Goal: Task Accomplishment & Management: Complete application form

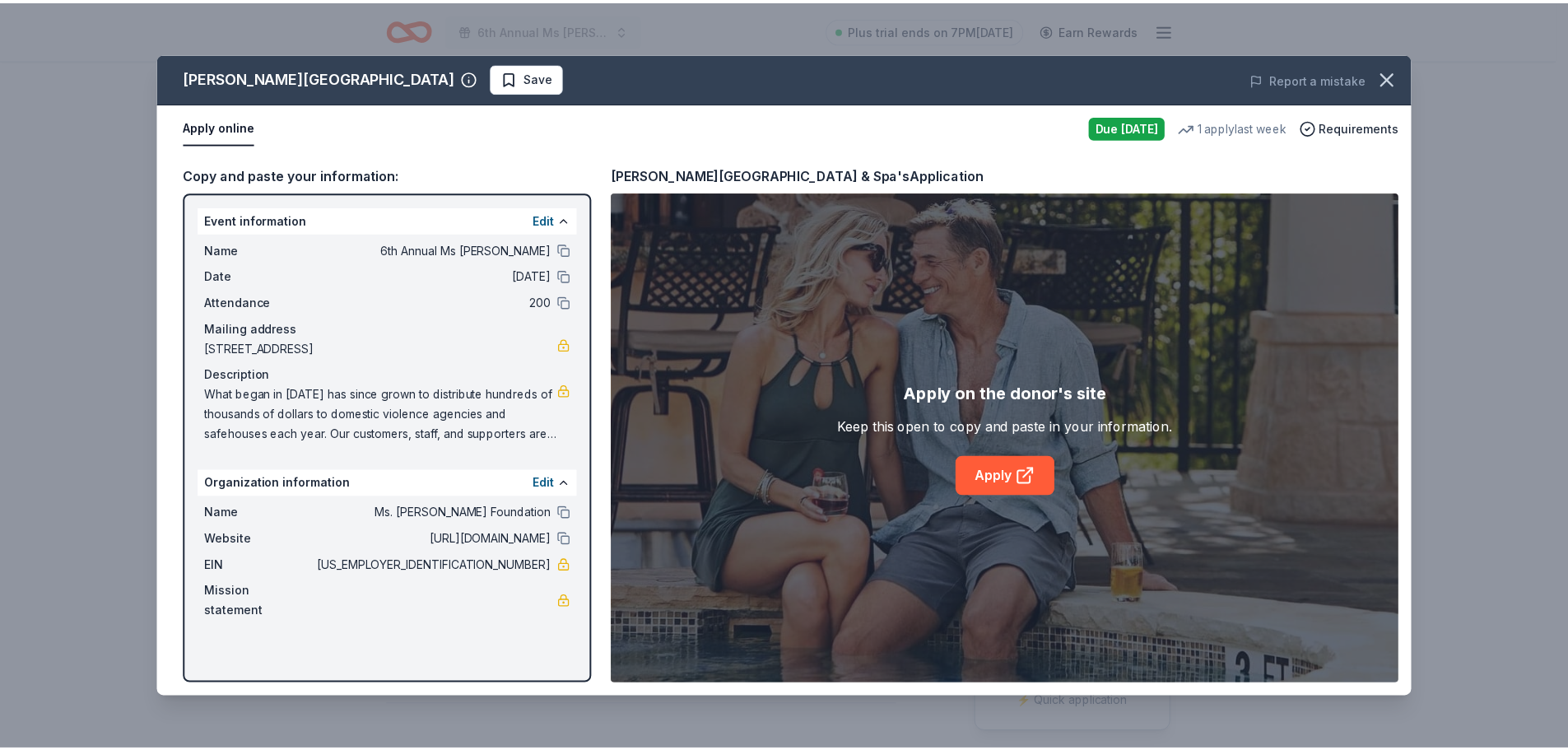
scroll to position [83, 0]
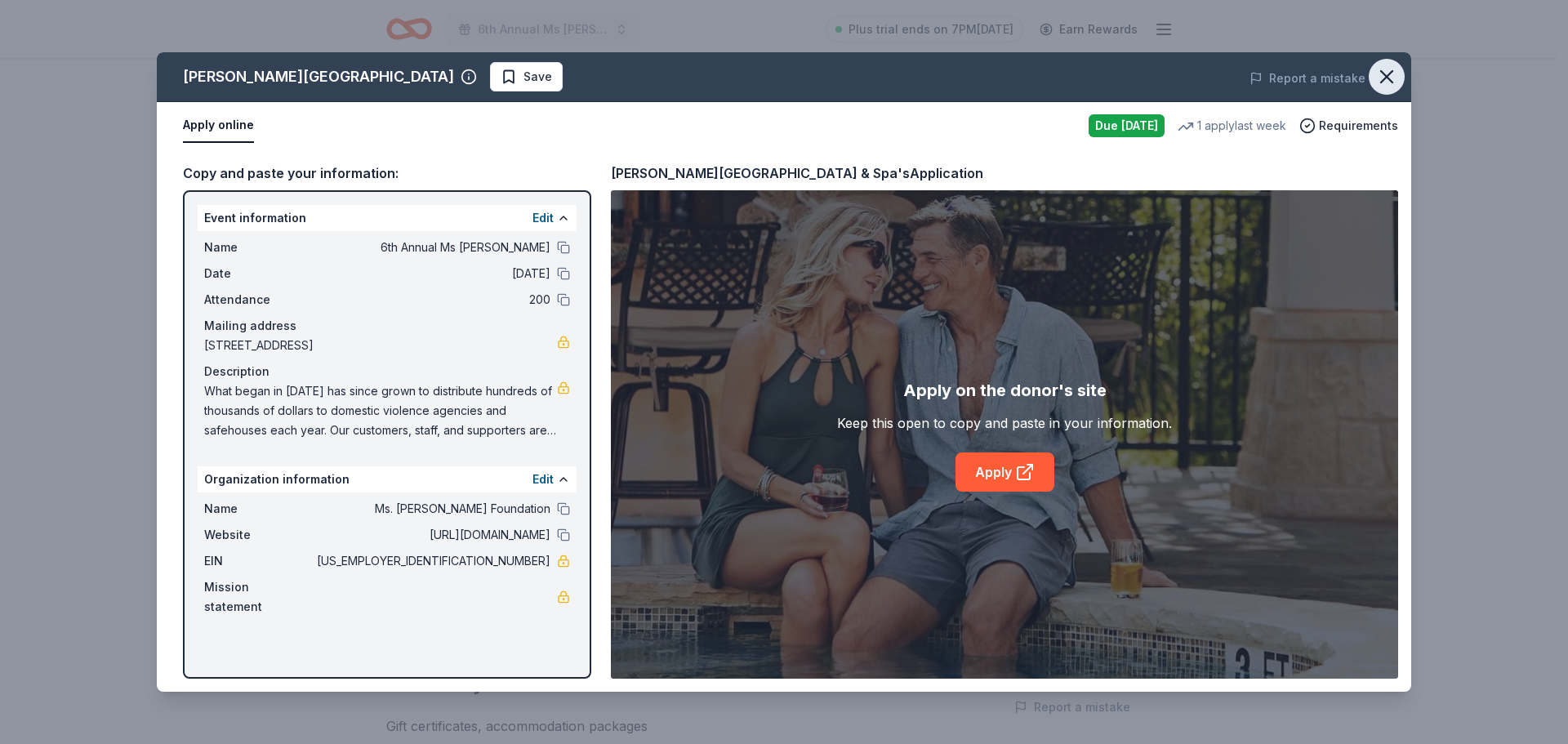
click at [1388, 77] on icon "button" at bounding box center [1386, 76] width 23 height 23
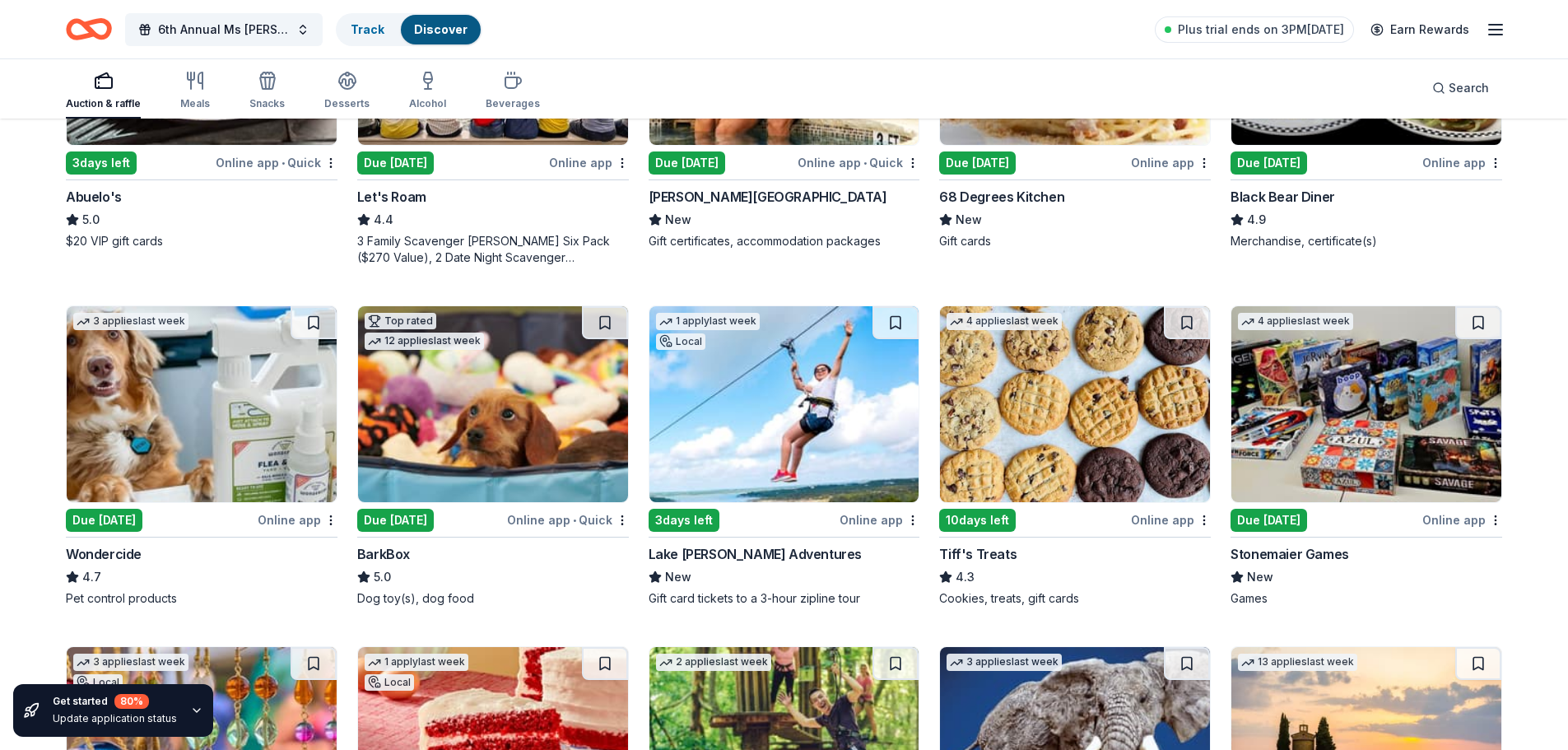
scroll to position [741, 0]
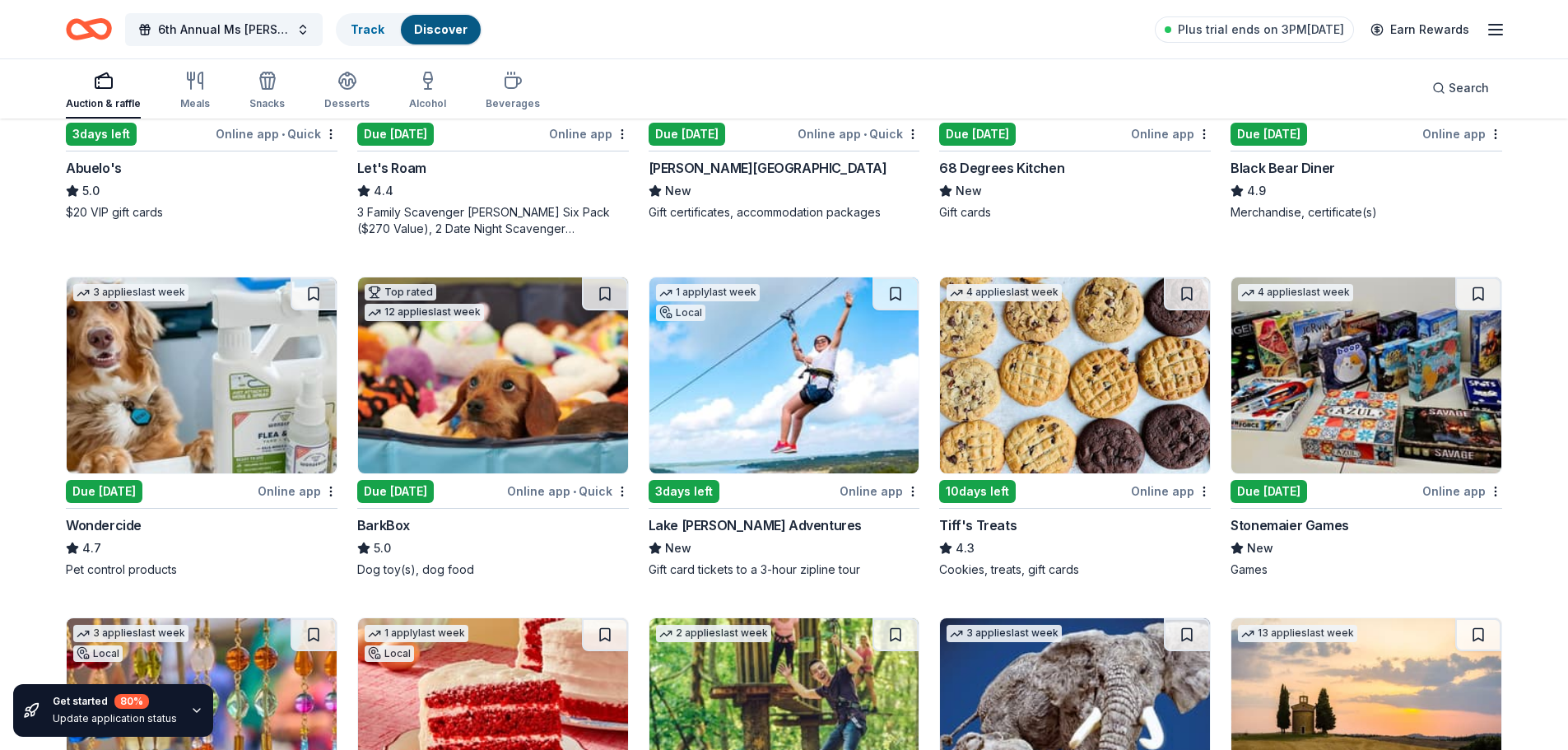
click at [983, 493] on div "10 days left" at bounding box center [977, 491] width 77 height 23
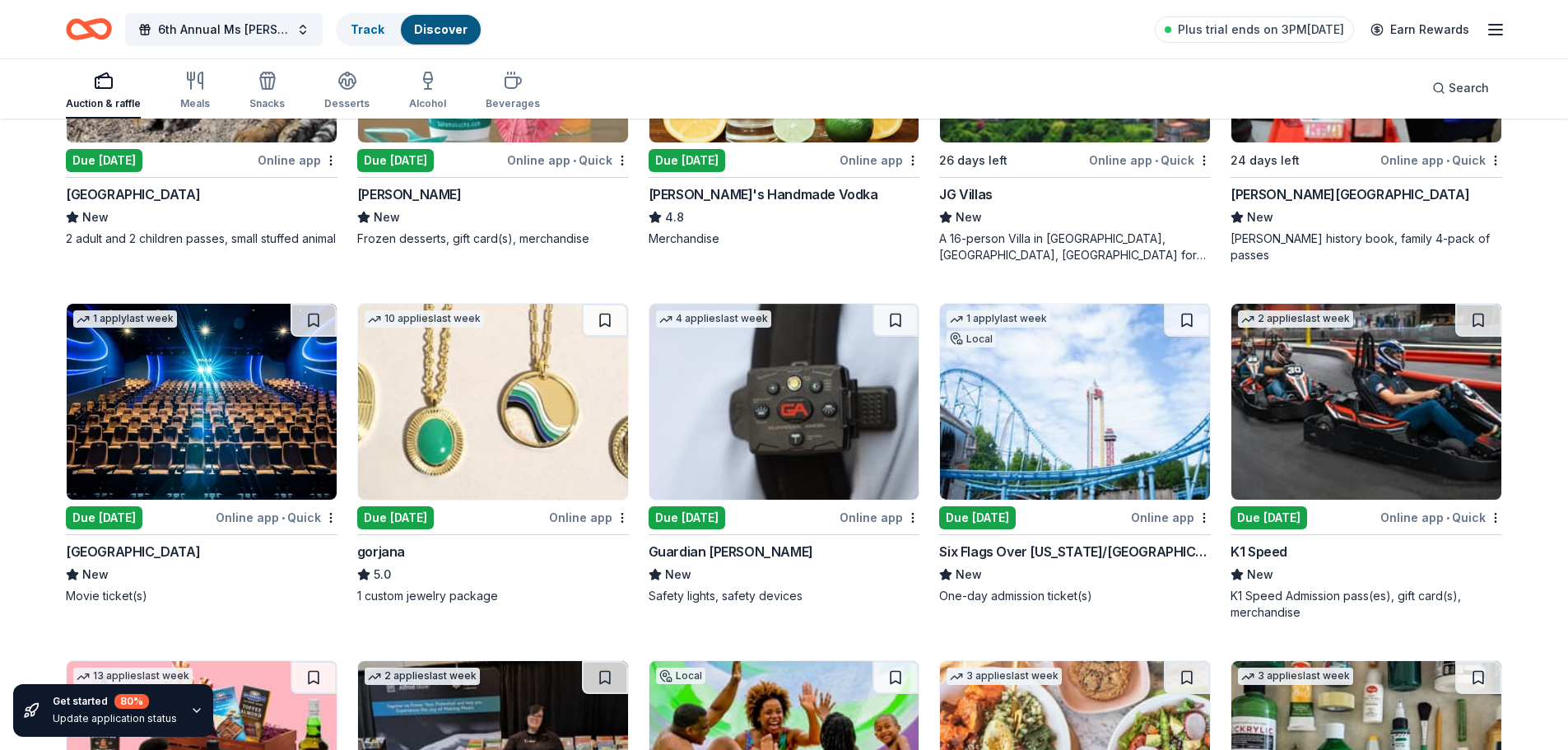
scroll to position [3194, 0]
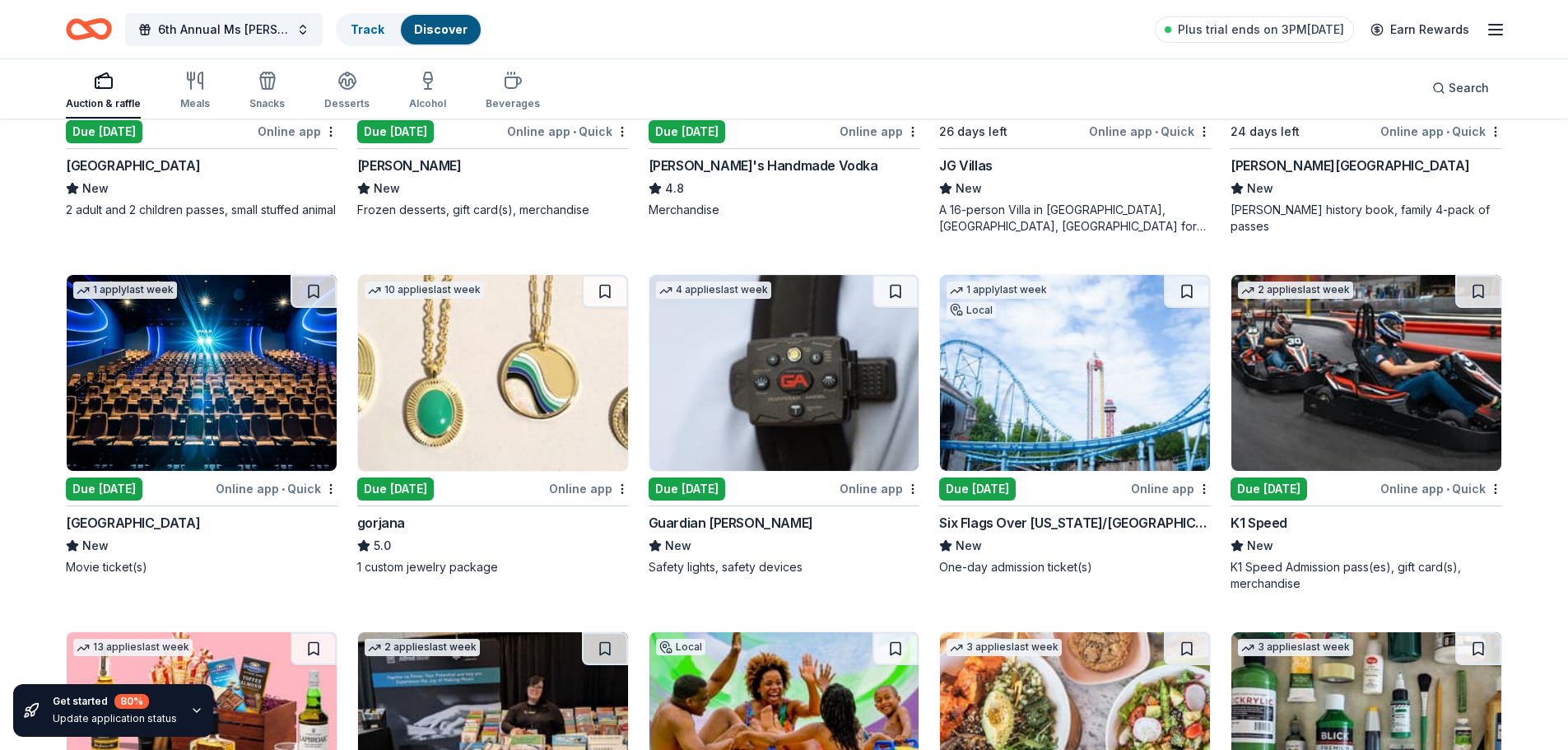
click at [415, 488] on div "Due [DATE]" at bounding box center [395, 488] width 77 height 23
click at [711, 489] on div "Due [DATE]" at bounding box center [687, 488] width 77 height 23
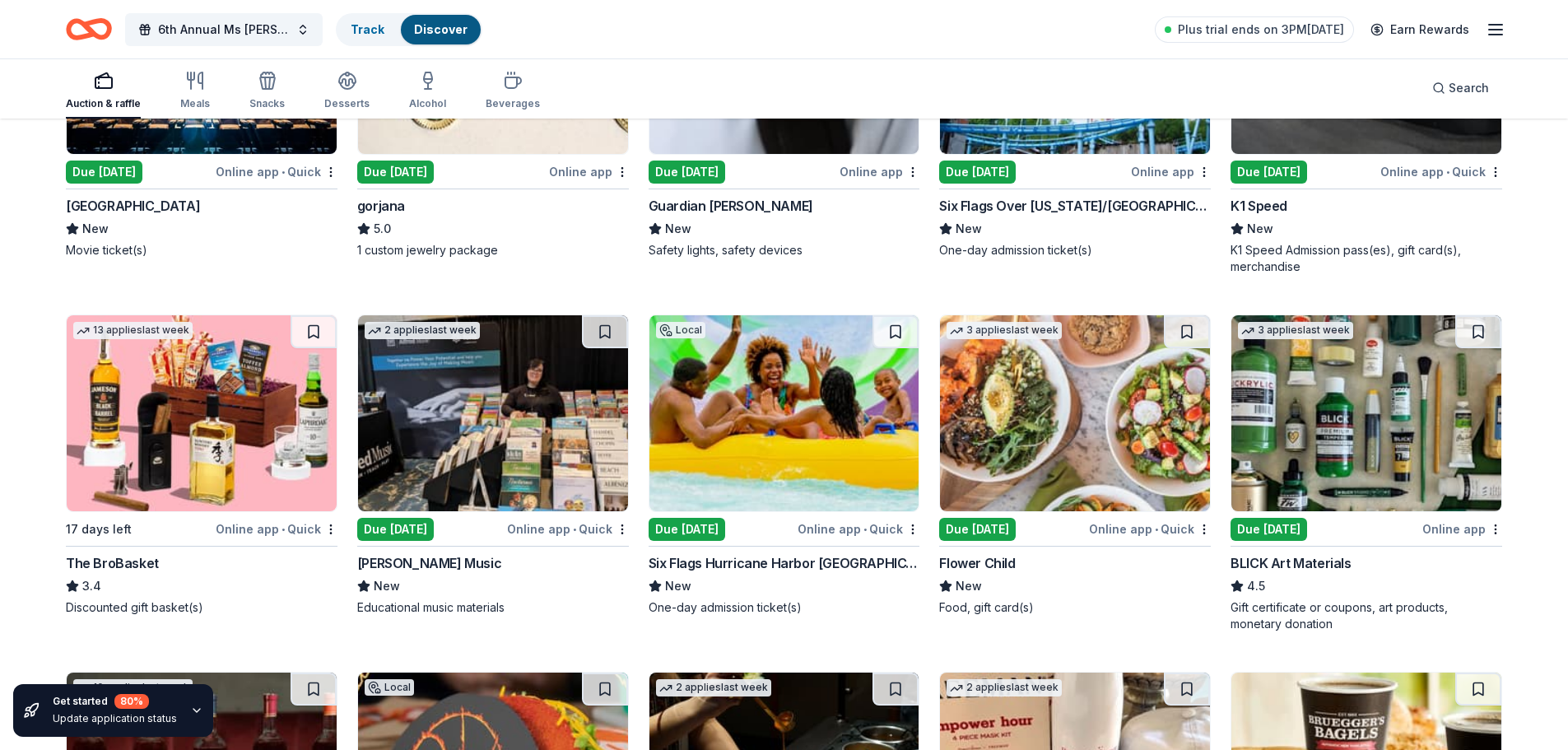
scroll to position [3523, 0]
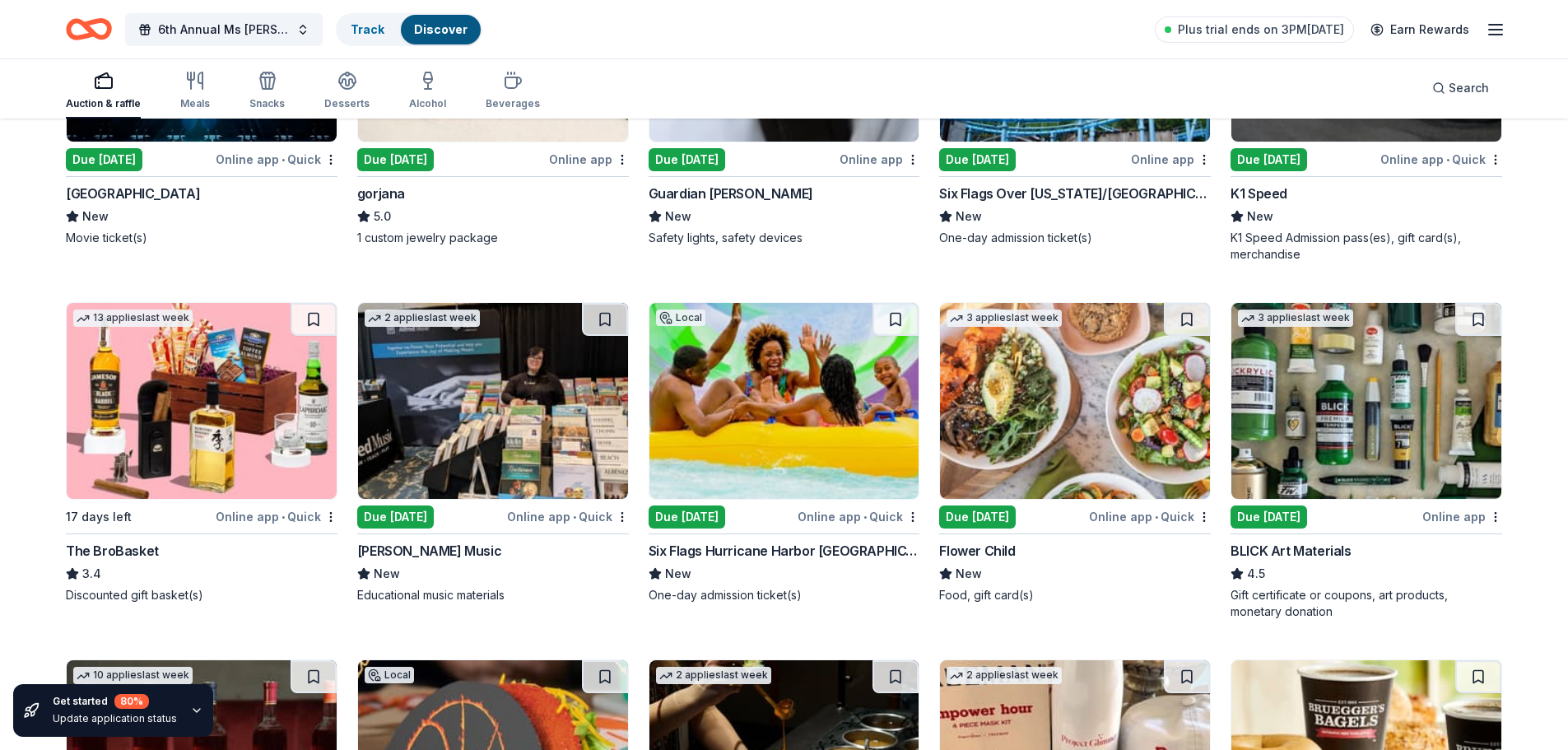
click at [711, 515] on div "Due [DATE]" at bounding box center [687, 516] width 77 height 23
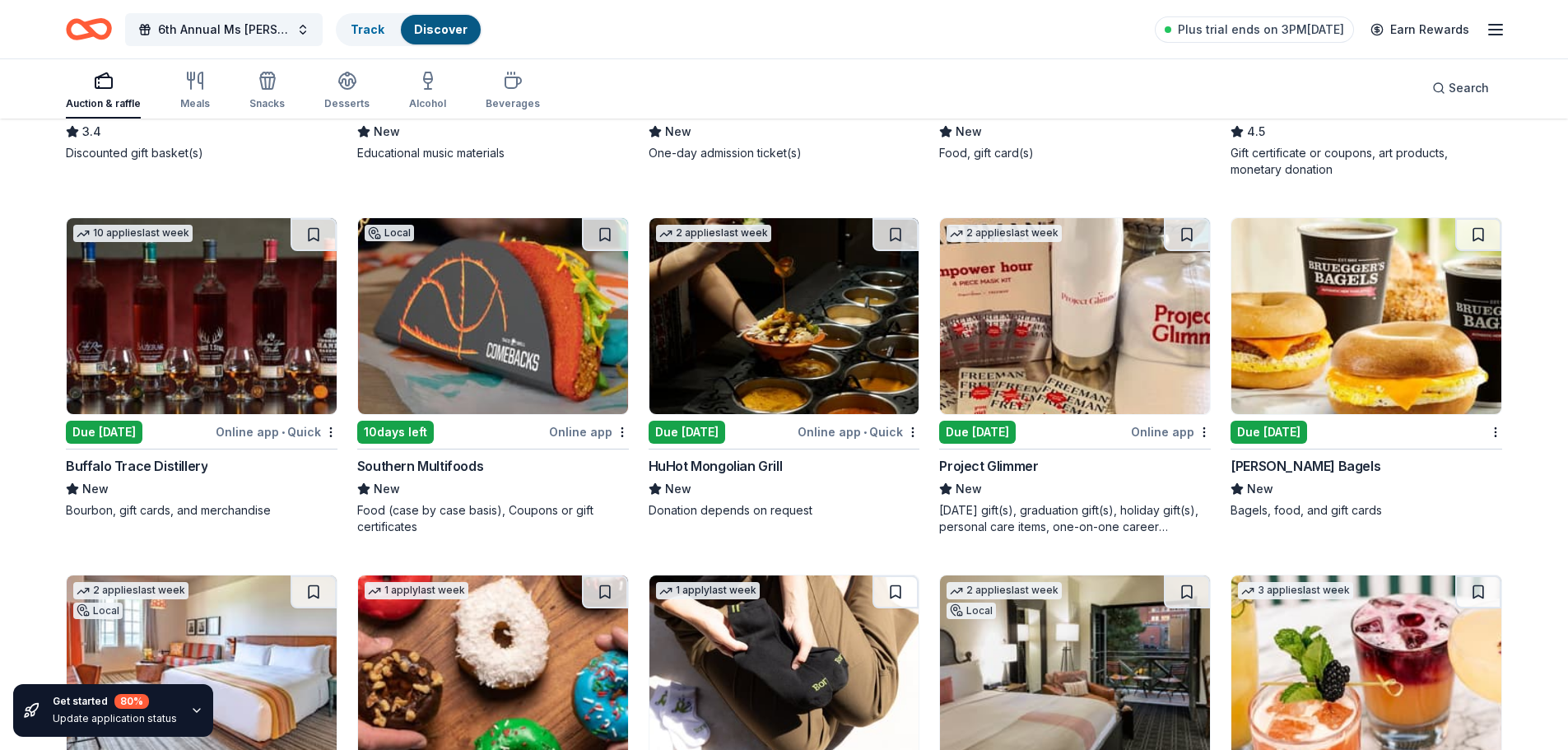
scroll to position [4017, 0]
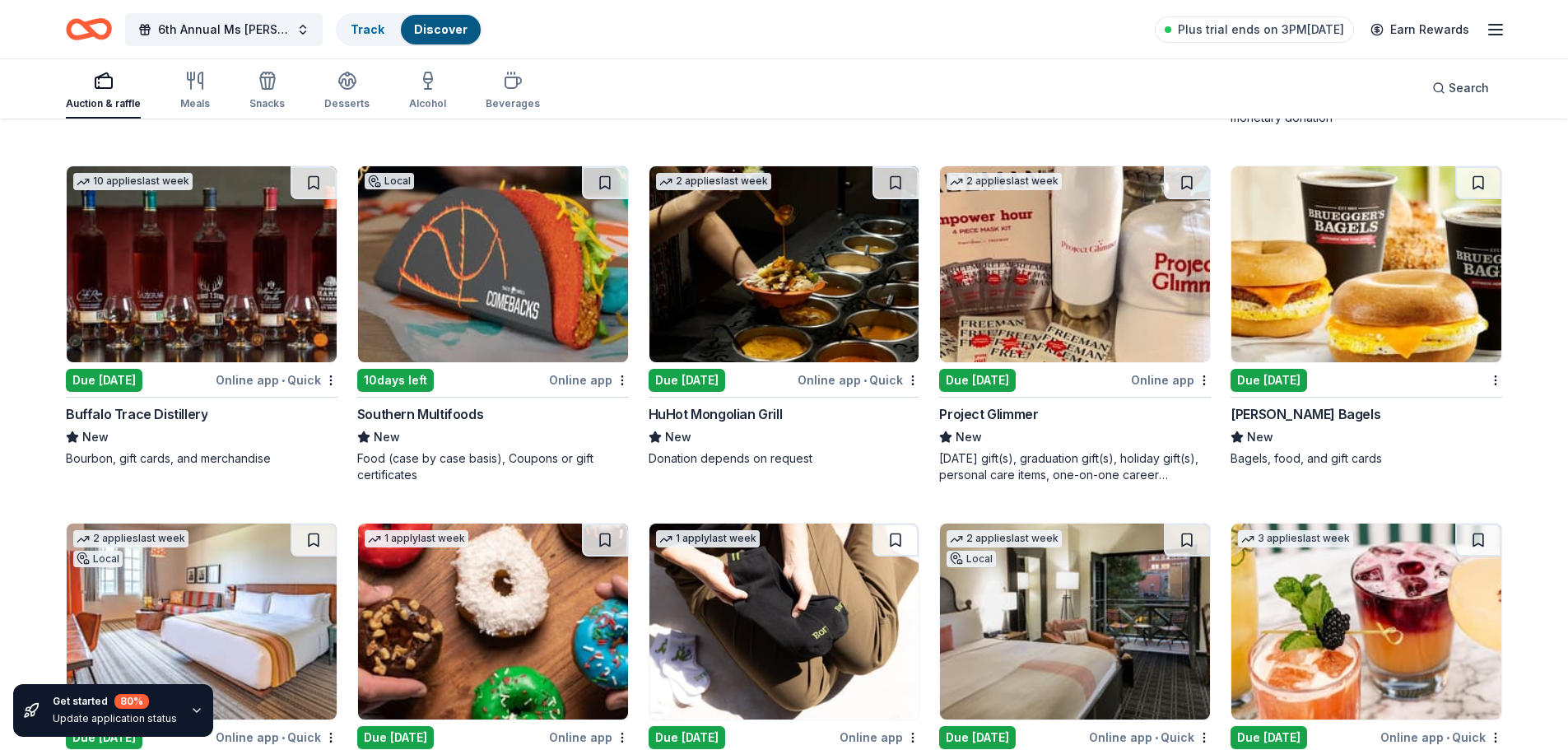
click at [996, 378] on div "Due [DATE]" at bounding box center [977, 380] width 77 height 23
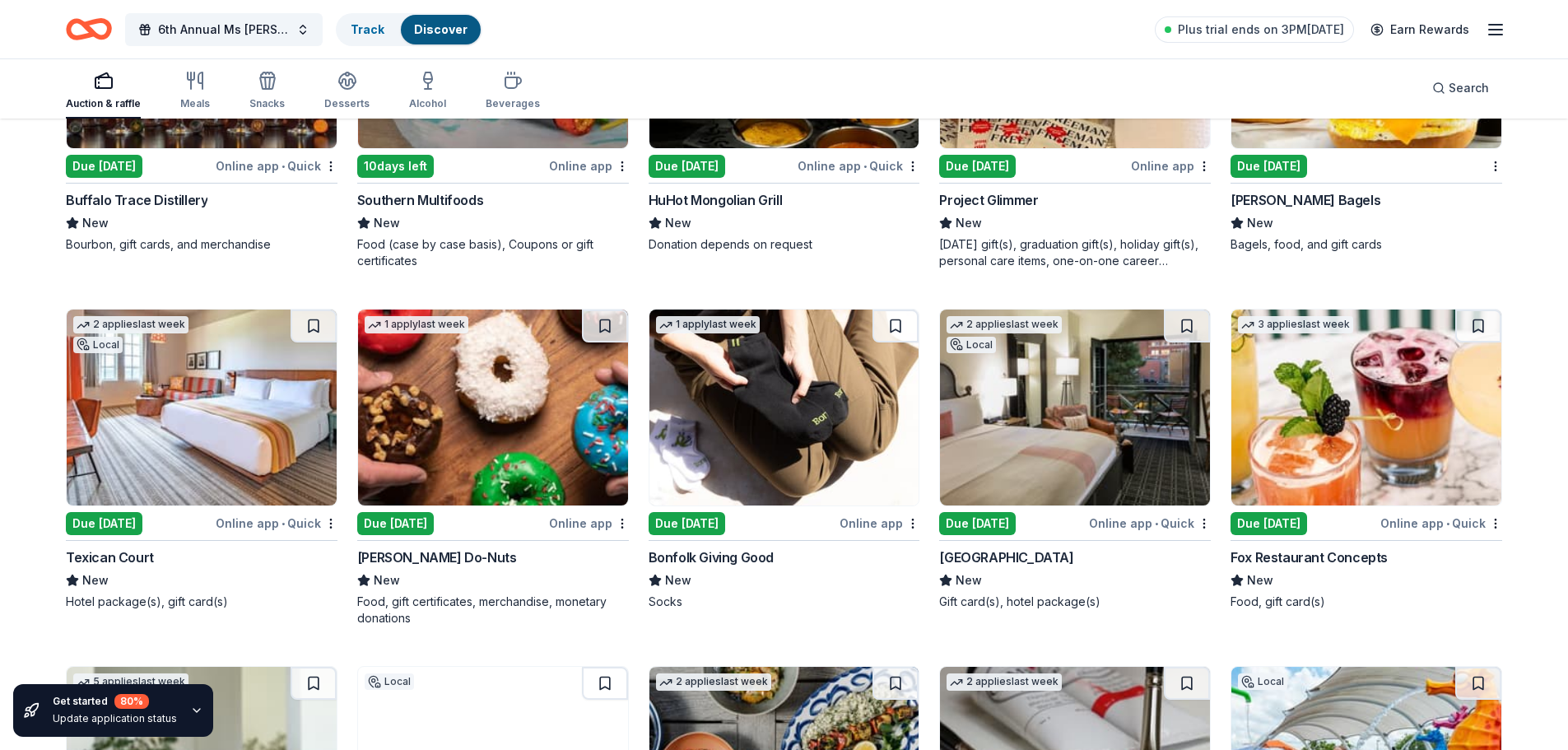
scroll to position [4264, 0]
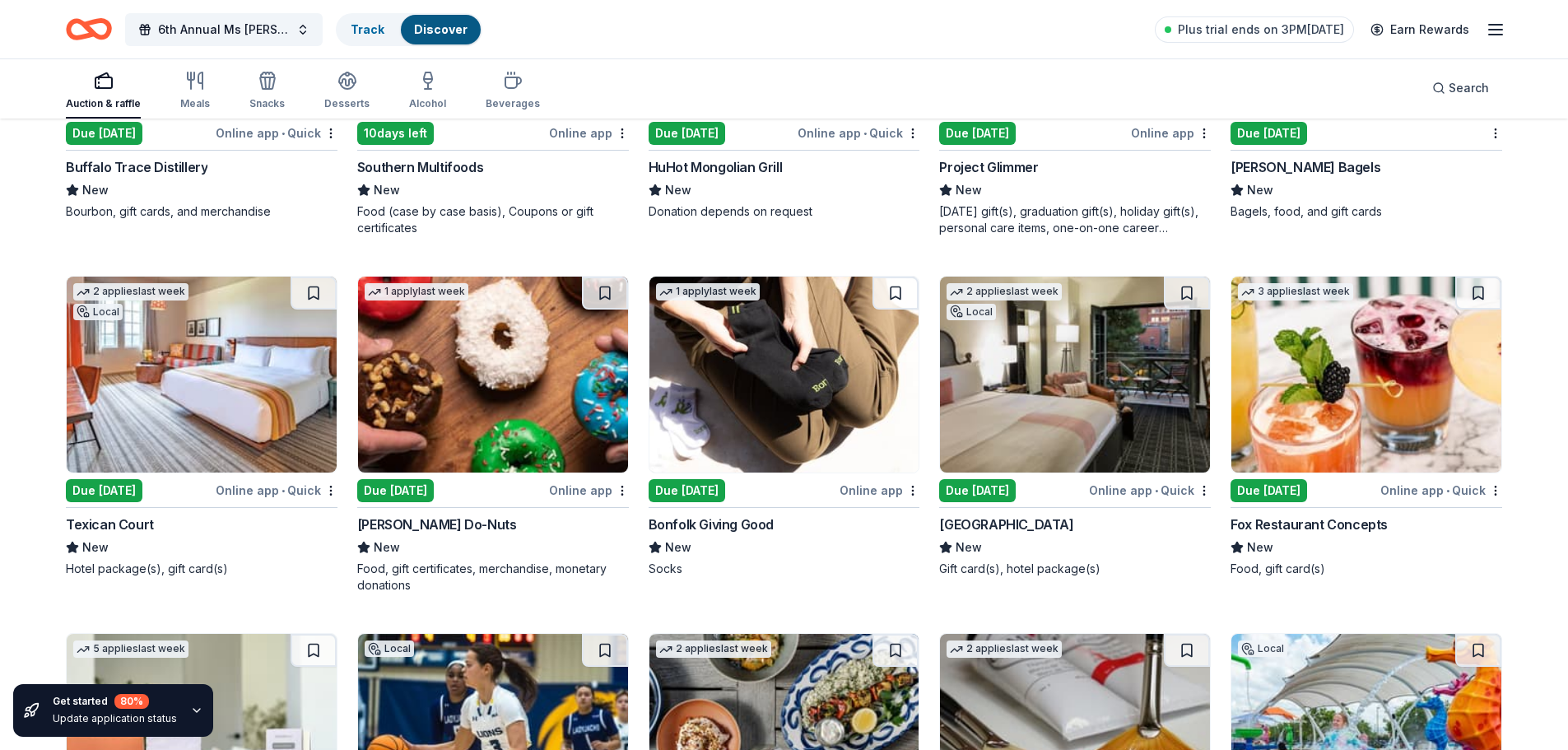
click at [113, 485] on div "Due [DATE]" at bounding box center [104, 490] width 77 height 23
click at [693, 485] on div "Due [DATE]" at bounding box center [687, 490] width 77 height 23
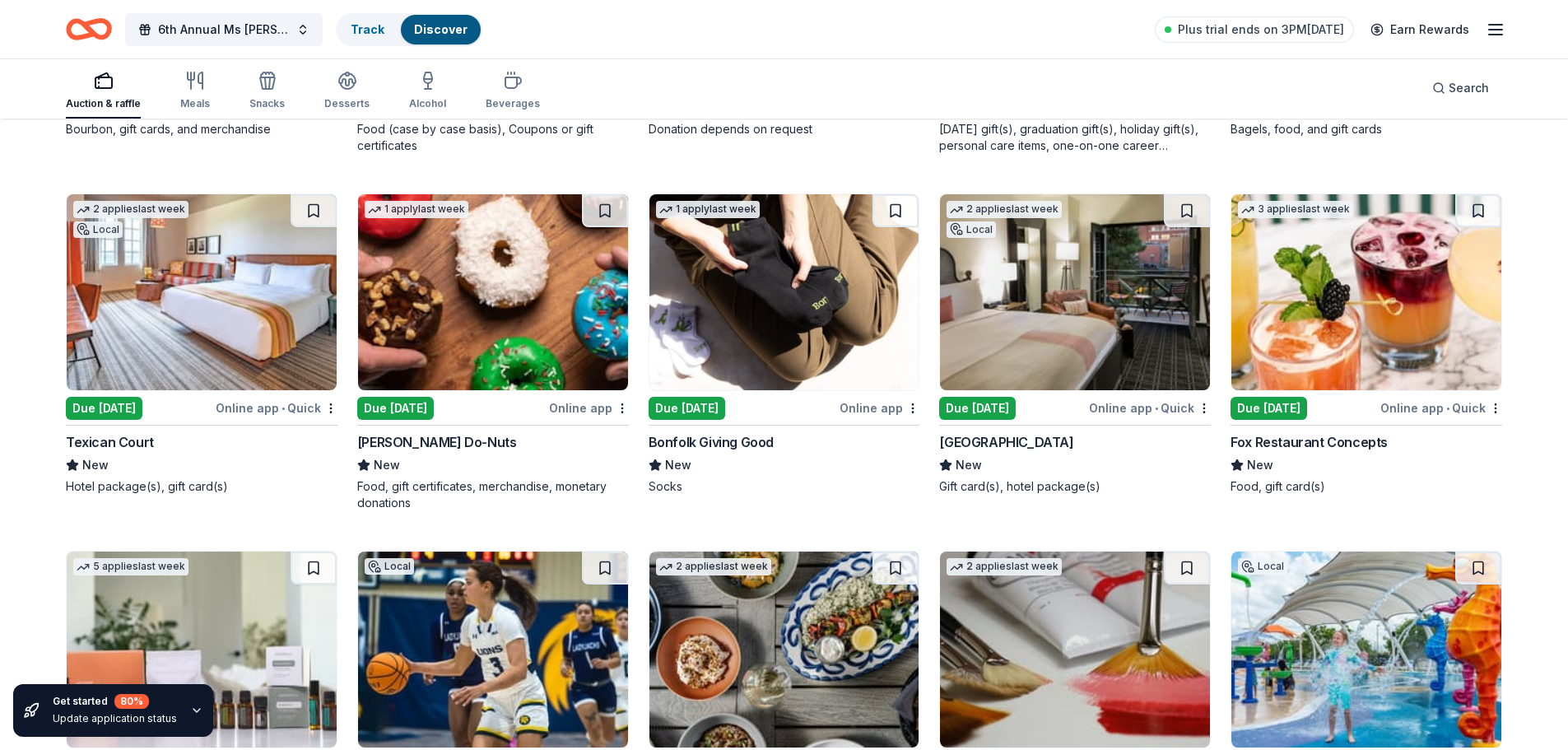
click at [1350, 326] on img at bounding box center [1366, 292] width 270 height 196
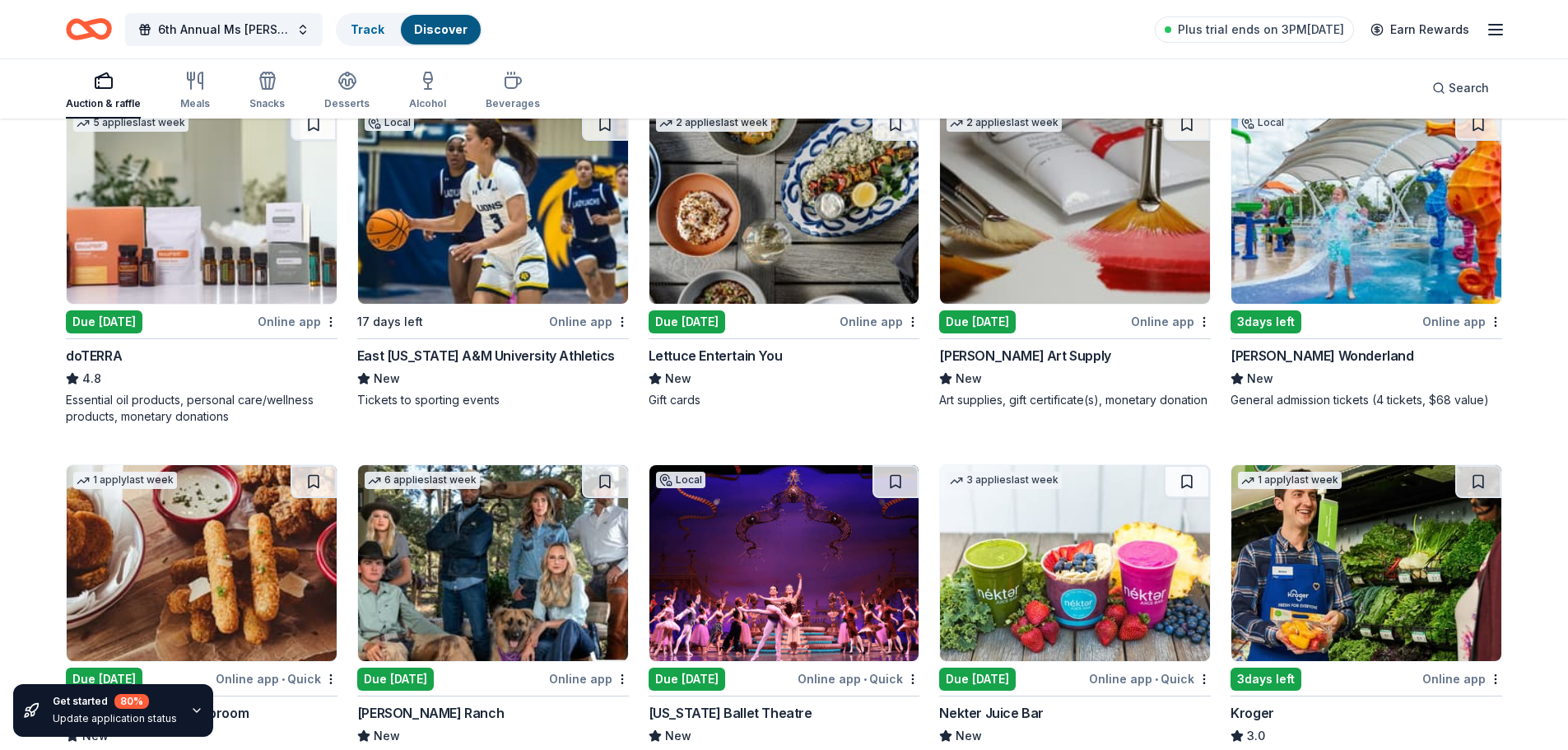
scroll to position [4761, 0]
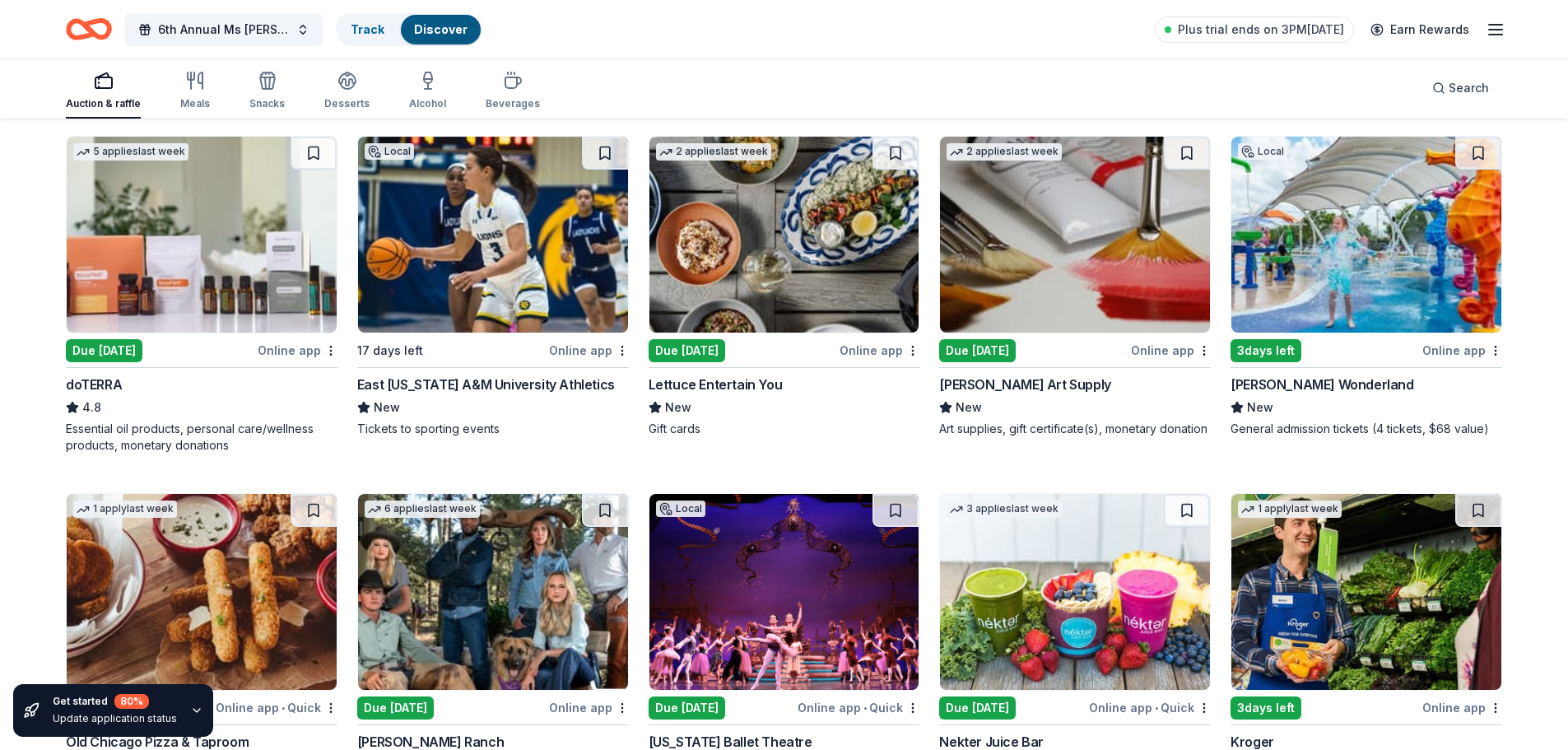
click at [978, 352] on div "Due [DATE]" at bounding box center [977, 350] width 77 height 23
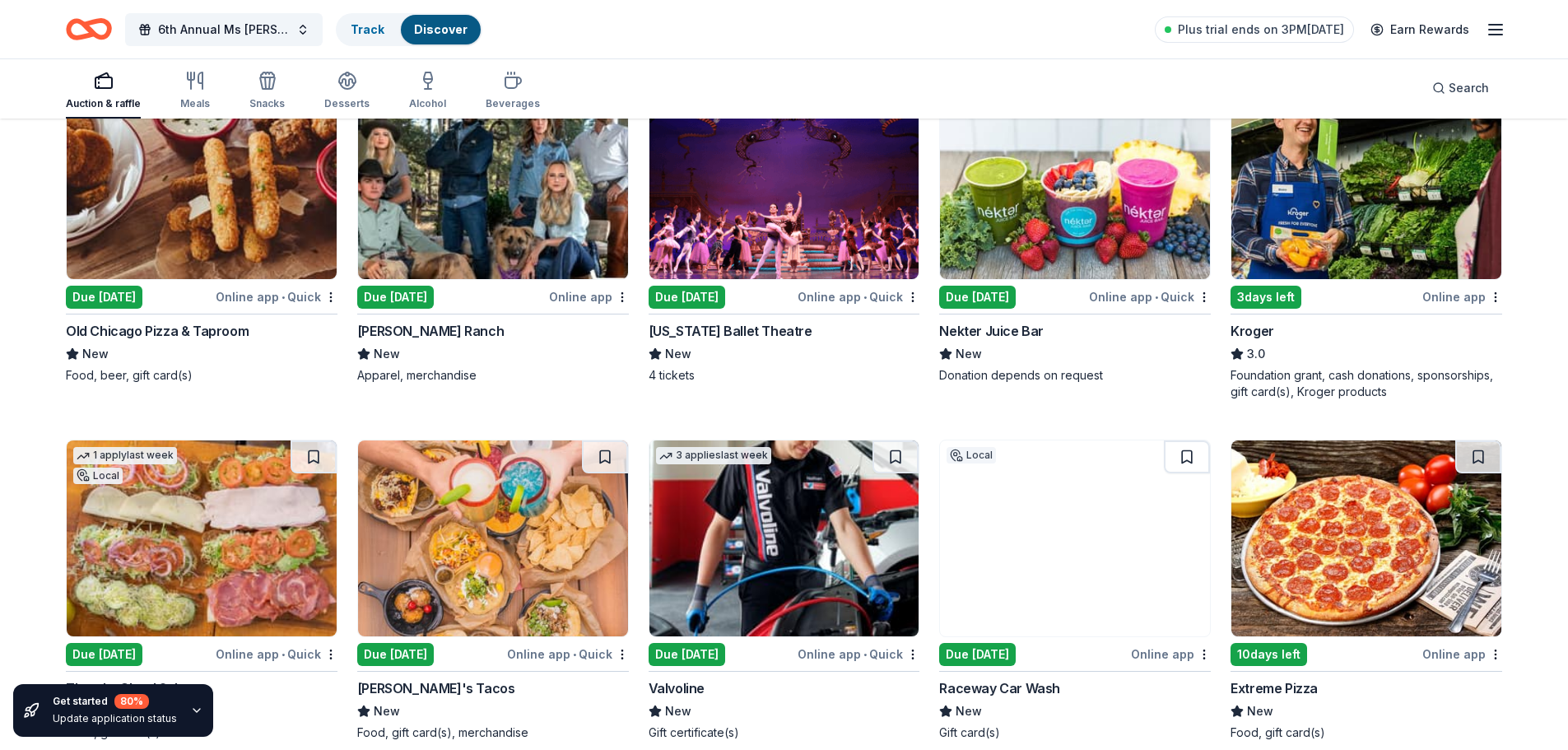
scroll to position [5254, 0]
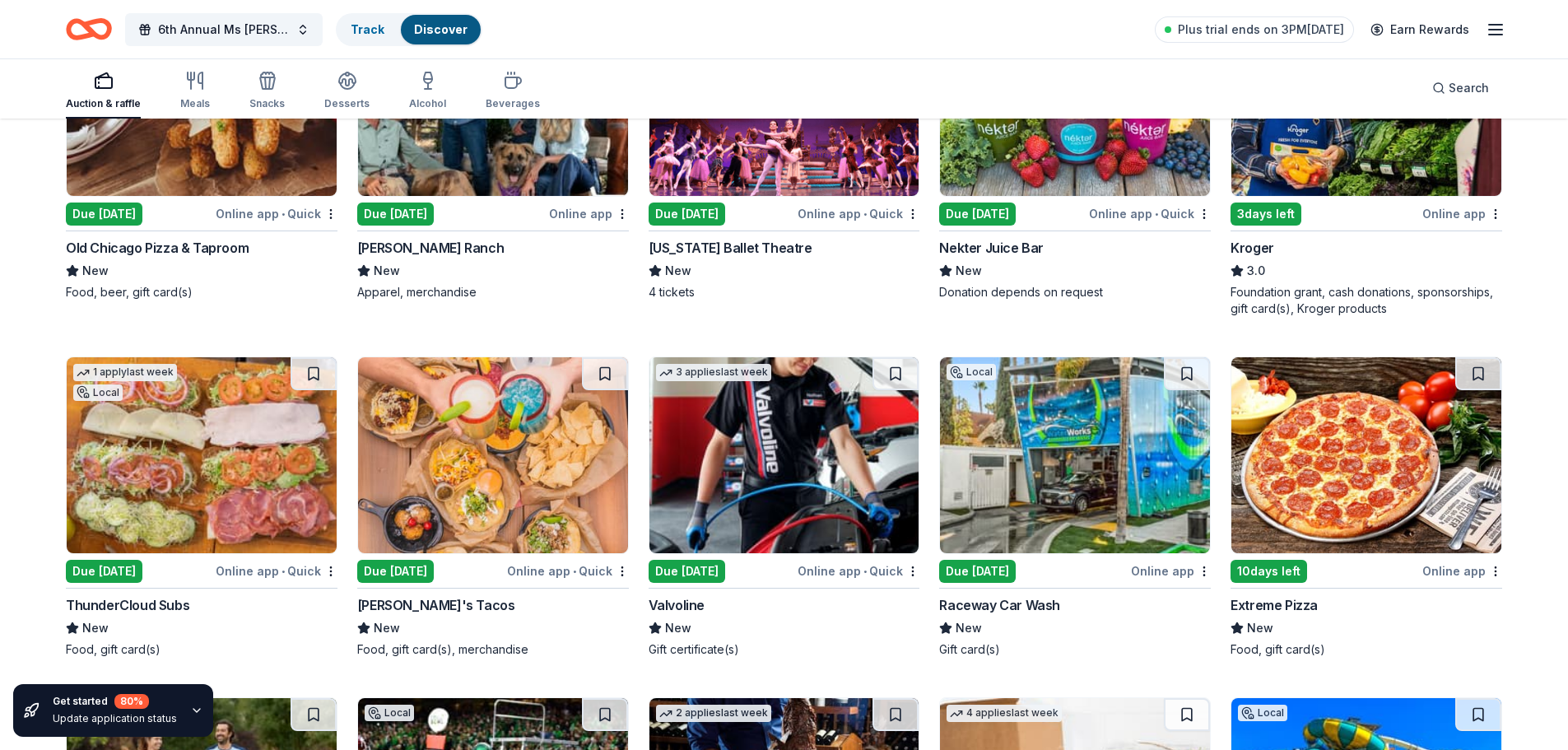
click at [711, 573] on div "Due [DATE]" at bounding box center [687, 570] width 77 height 23
click at [988, 574] on div "Due [DATE]" at bounding box center [977, 570] width 77 height 23
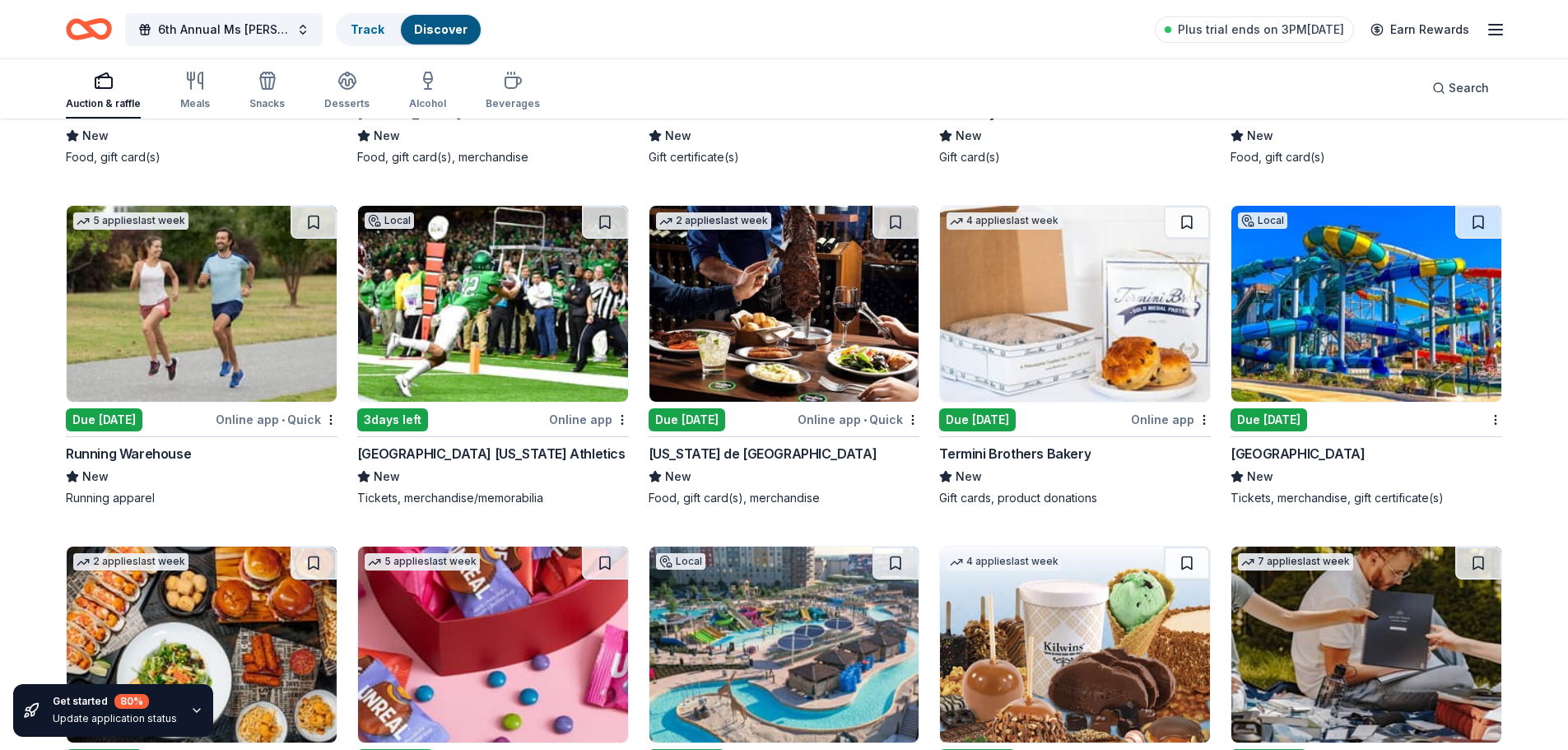
scroll to position [5748, 0]
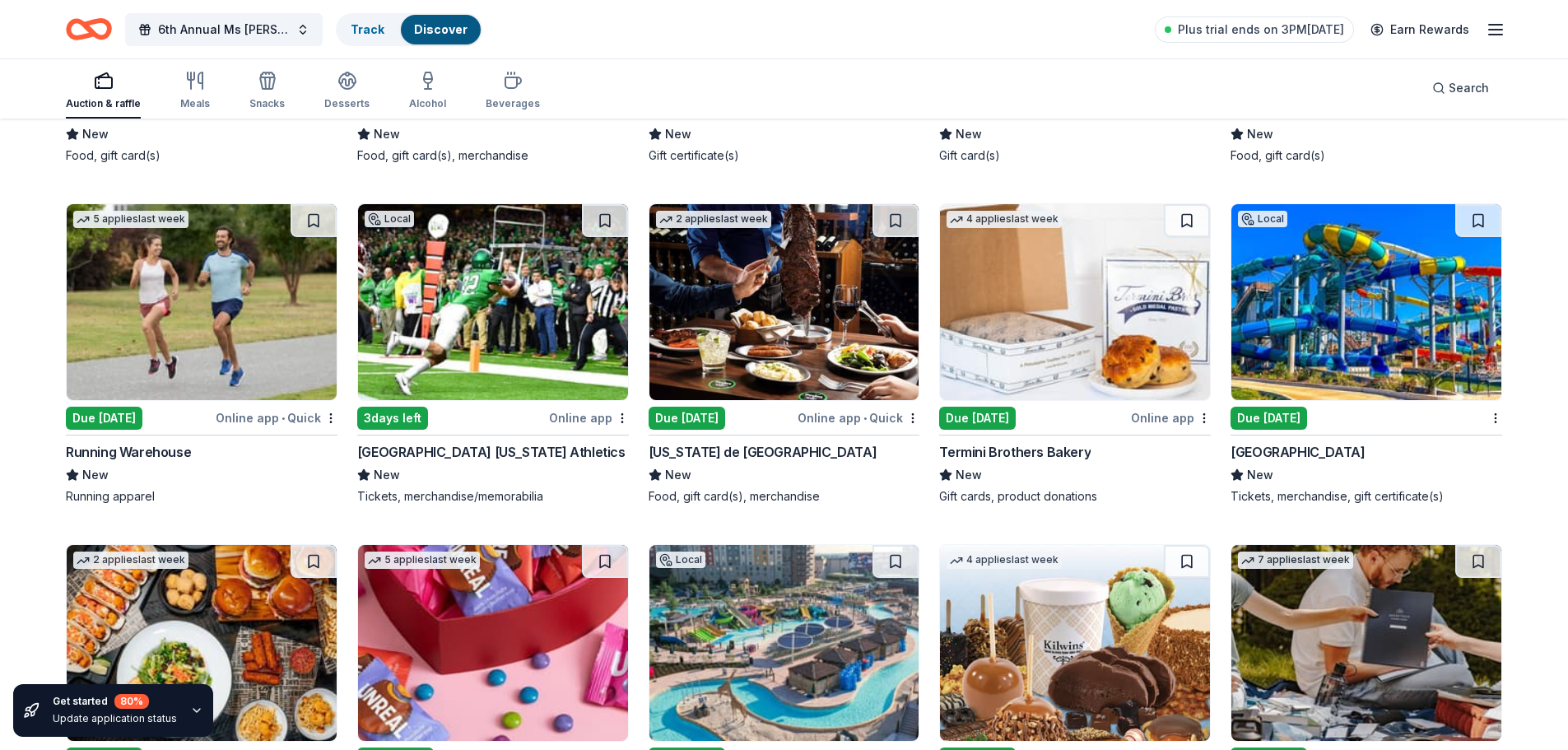
click at [135, 410] on div "Due [DATE]" at bounding box center [104, 418] width 77 height 23
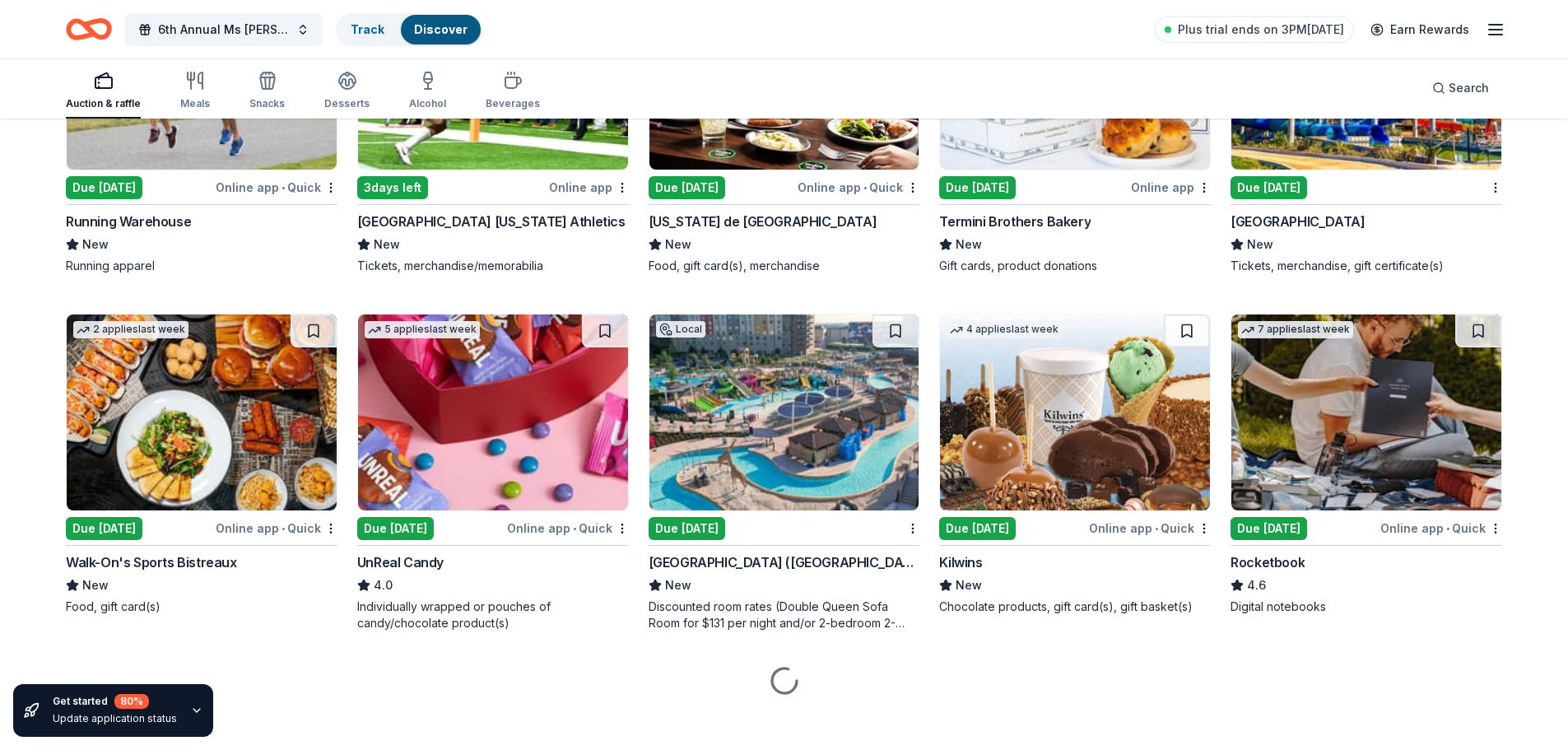
scroll to position [5992, 0]
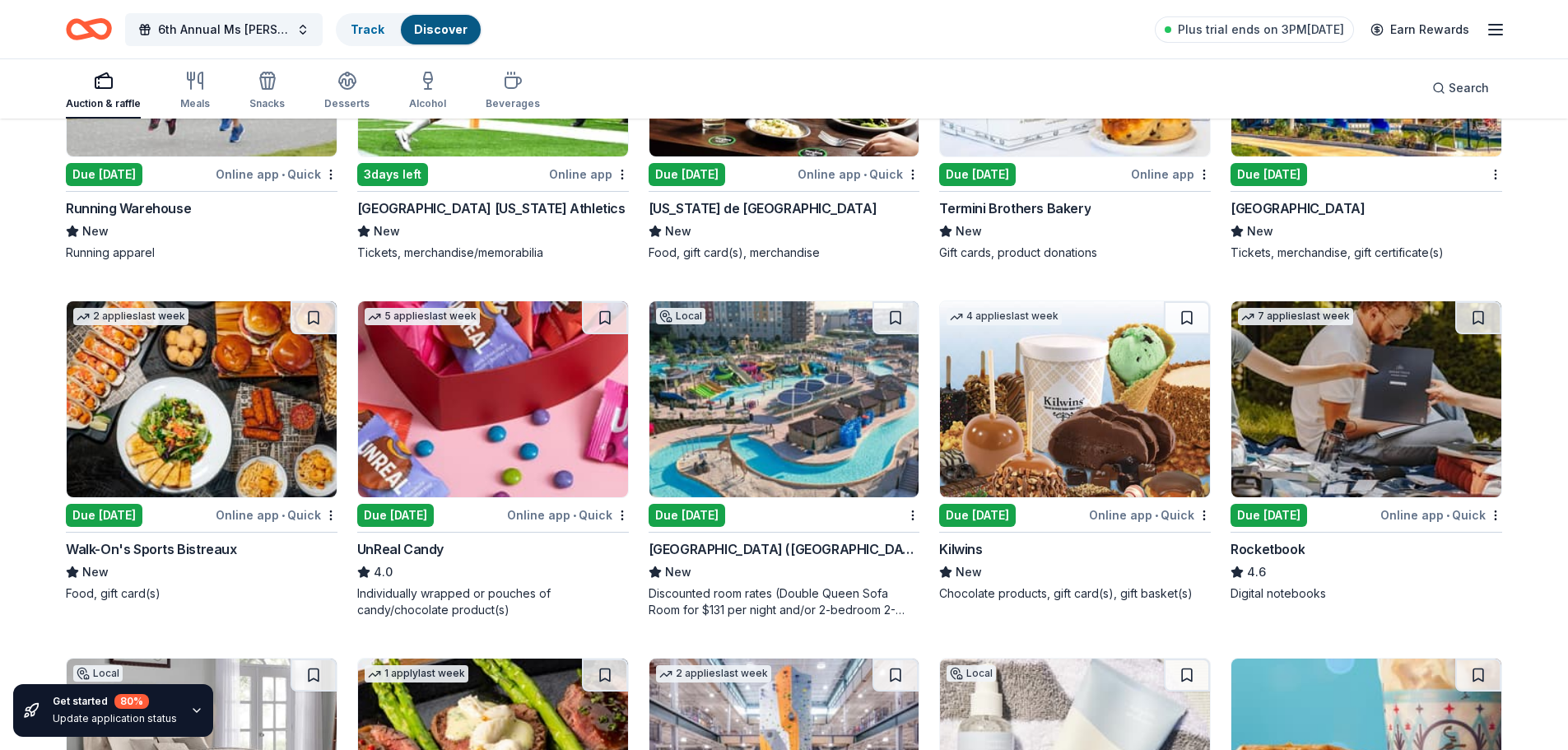
click at [414, 515] on div "Due [DATE]" at bounding box center [395, 515] width 77 height 23
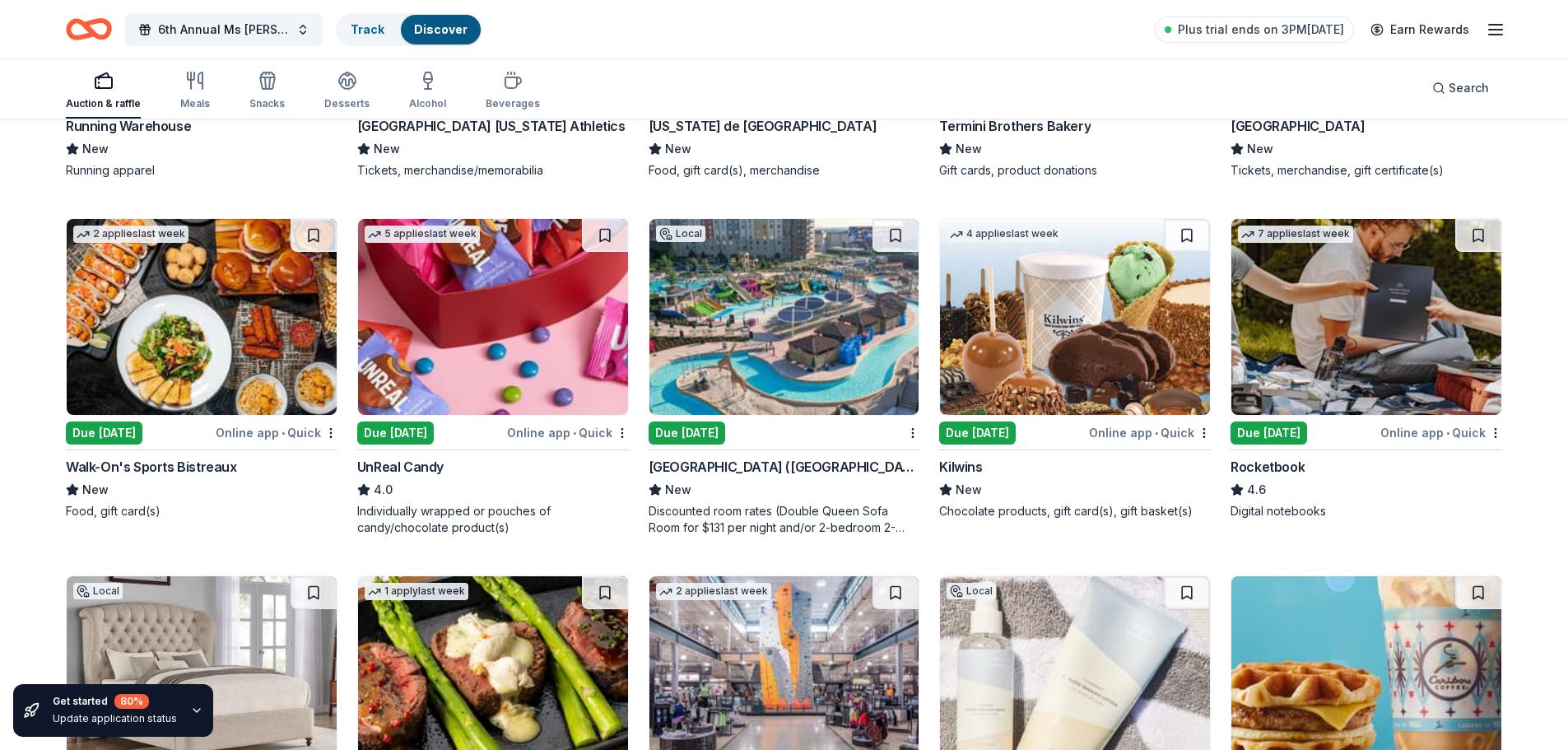
scroll to position [6156, 0]
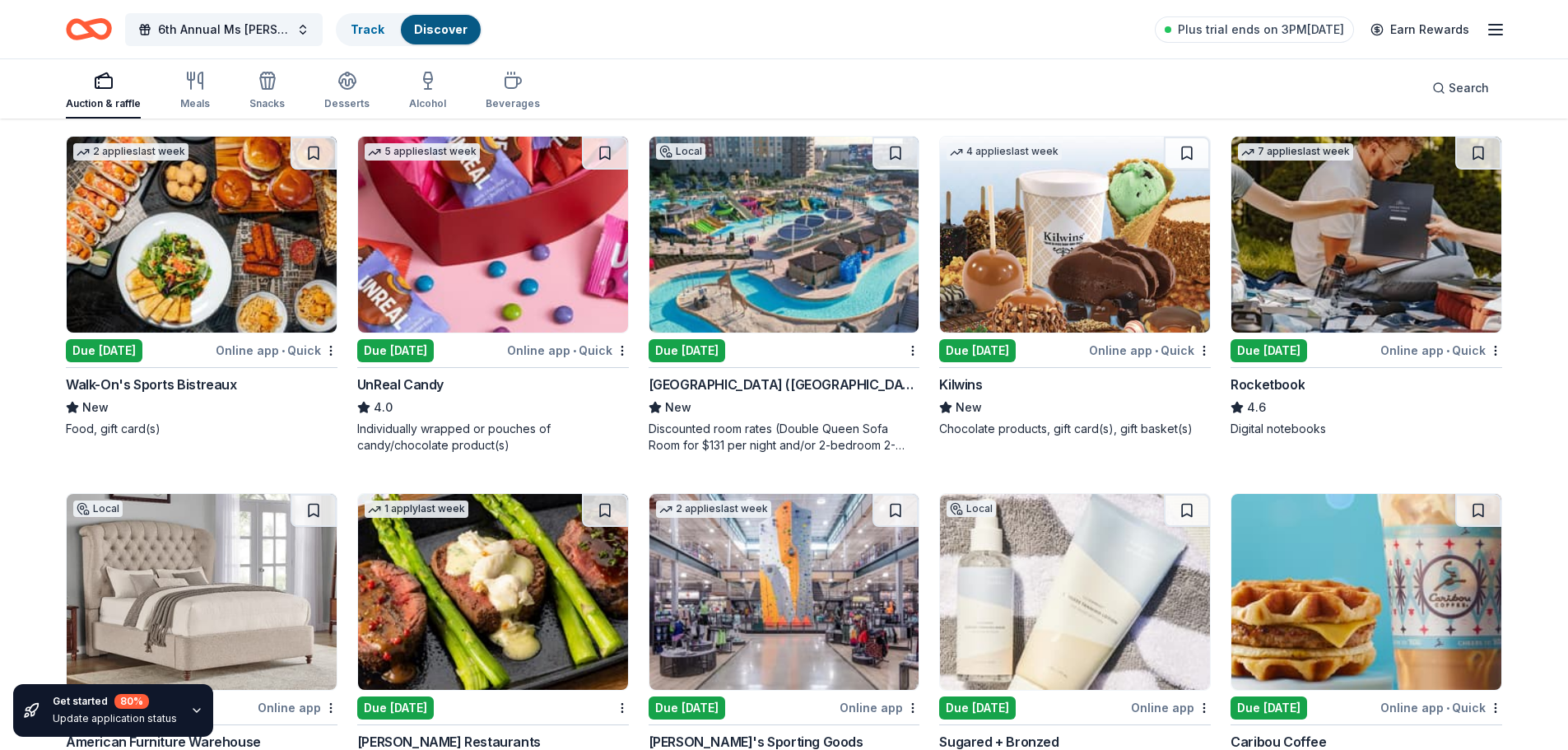
click at [1277, 345] on div "Due [DATE]" at bounding box center [1268, 350] width 77 height 23
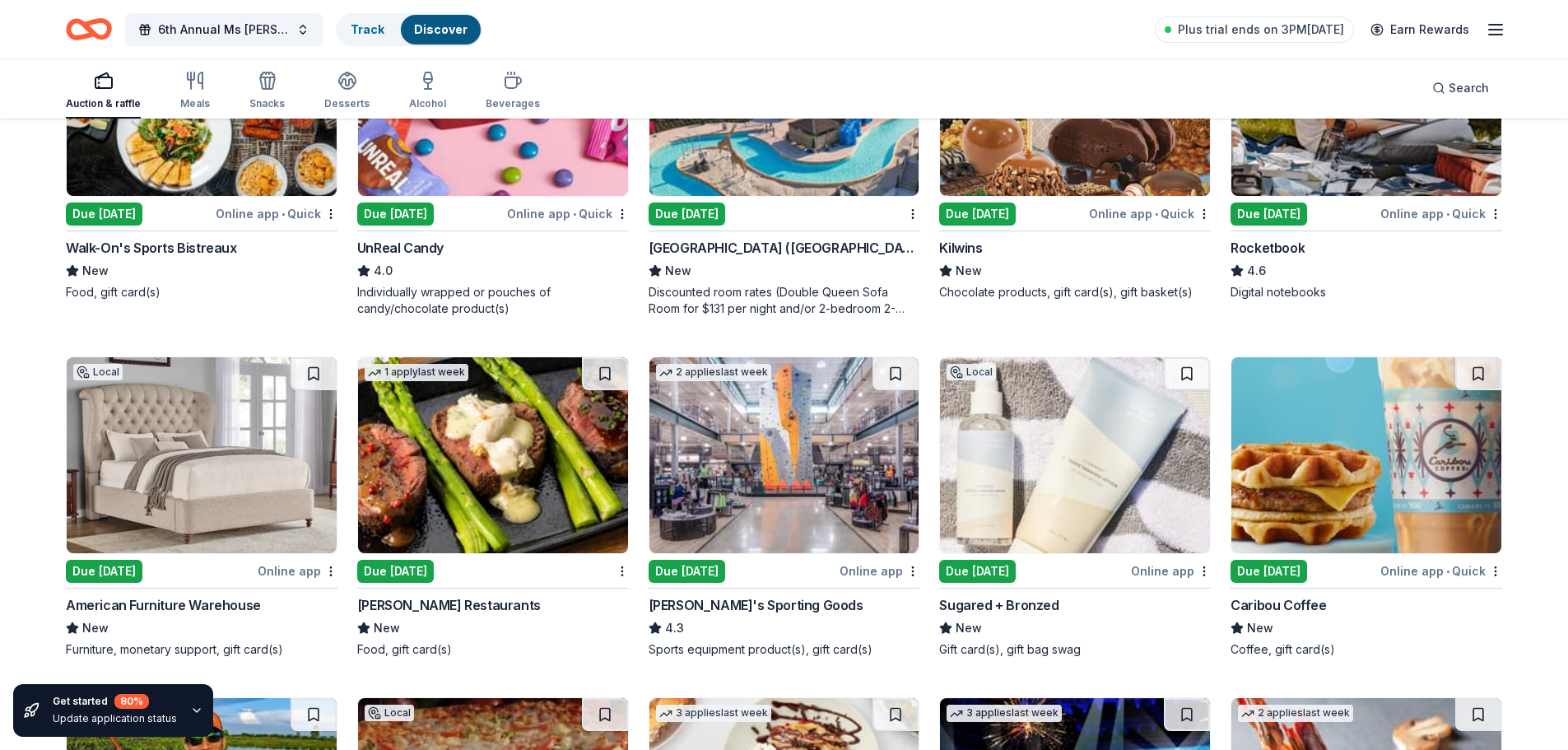
scroll to position [6321, 0]
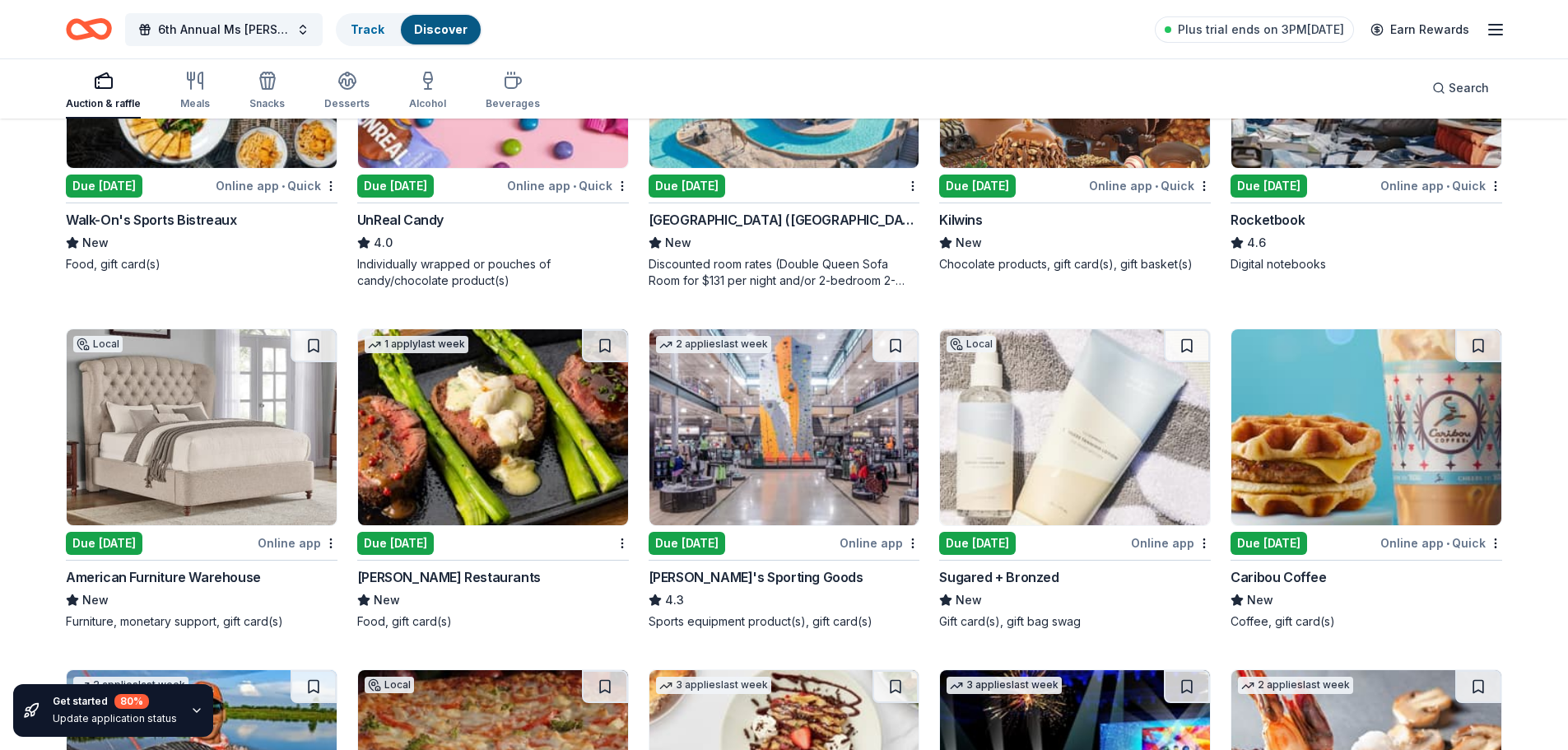
click at [1001, 540] on div "Due [DATE]" at bounding box center [977, 542] width 77 height 23
click at [720, 541] on div "Due [DATE]" at bounding box center [687, 542] width 77 height 23
click at [128, 540] on div "Due [DATE]" at bounding box center [104, 542] width 77 height 23
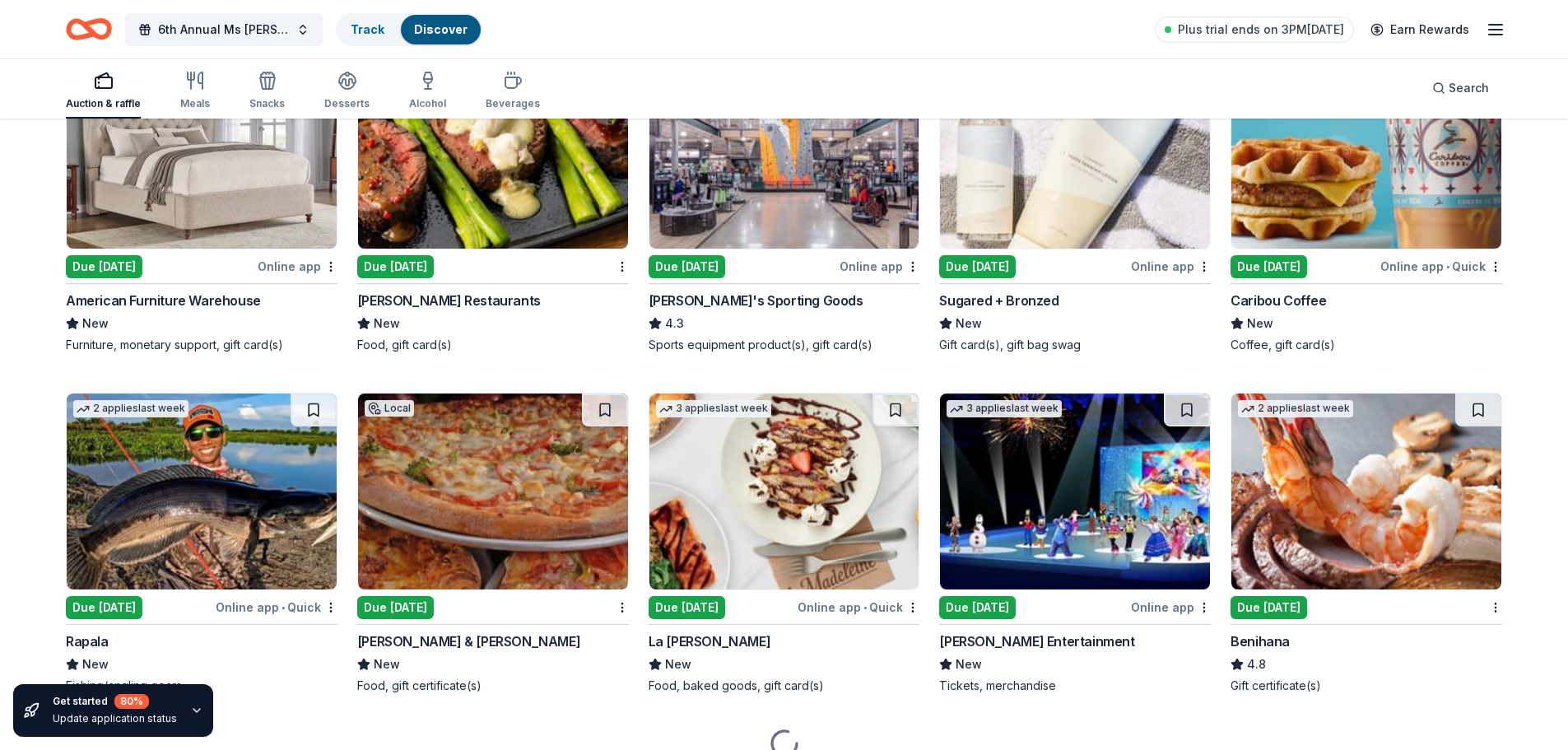
scroll to position [6650, 0]
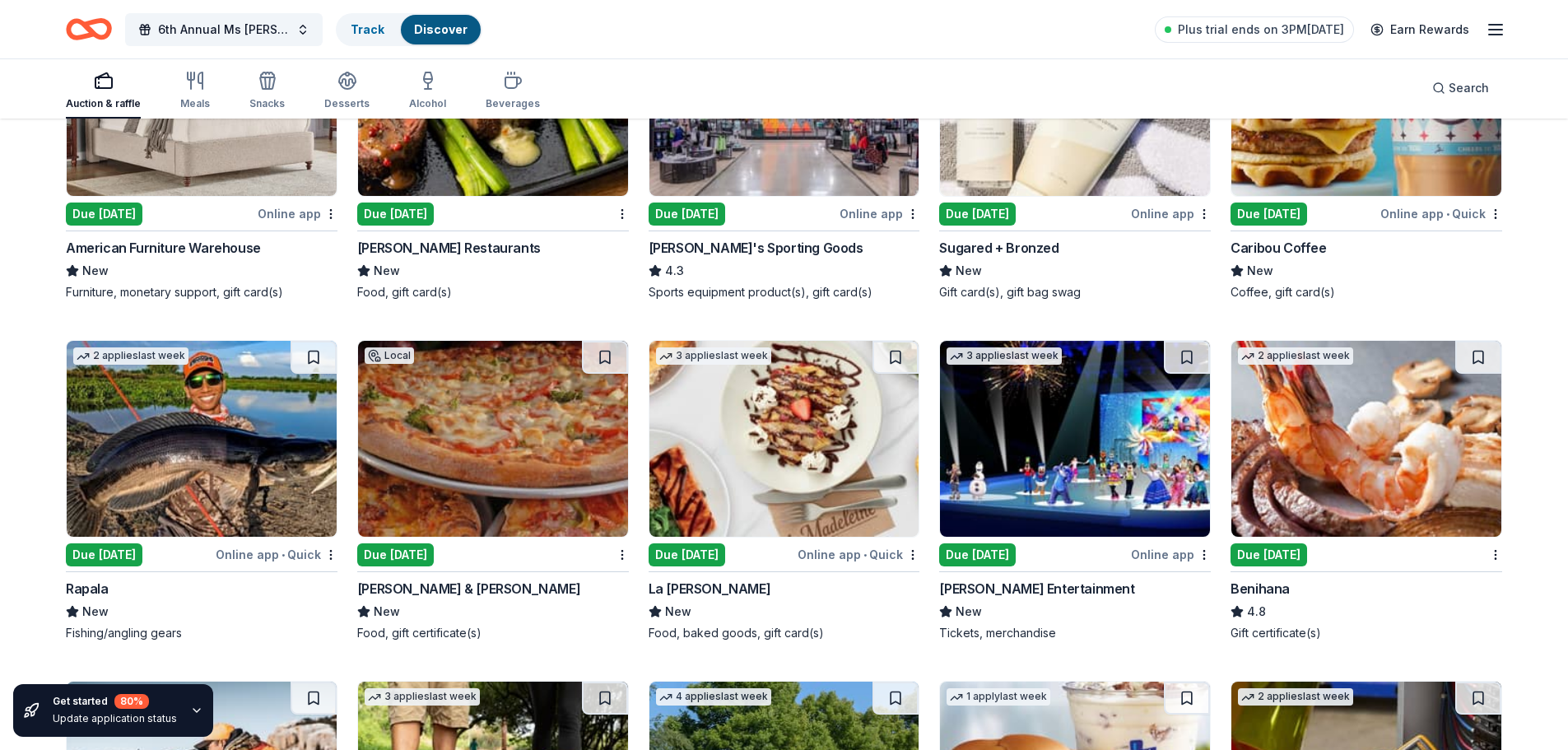
click at [999, 553] on div "Due [DATE]" at bounding box center [977, 554] width 77 height 23
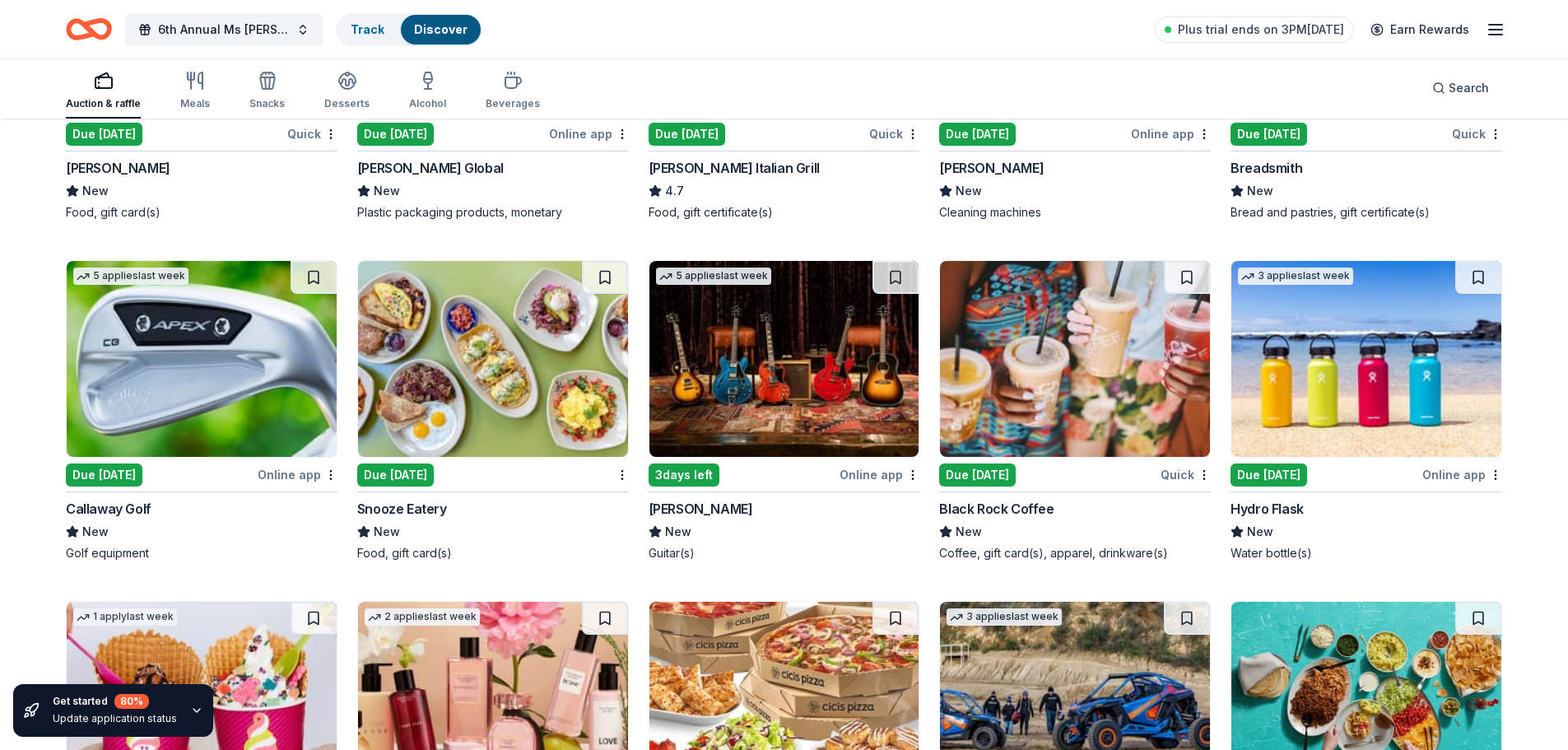
scroll to position [7766, 0]
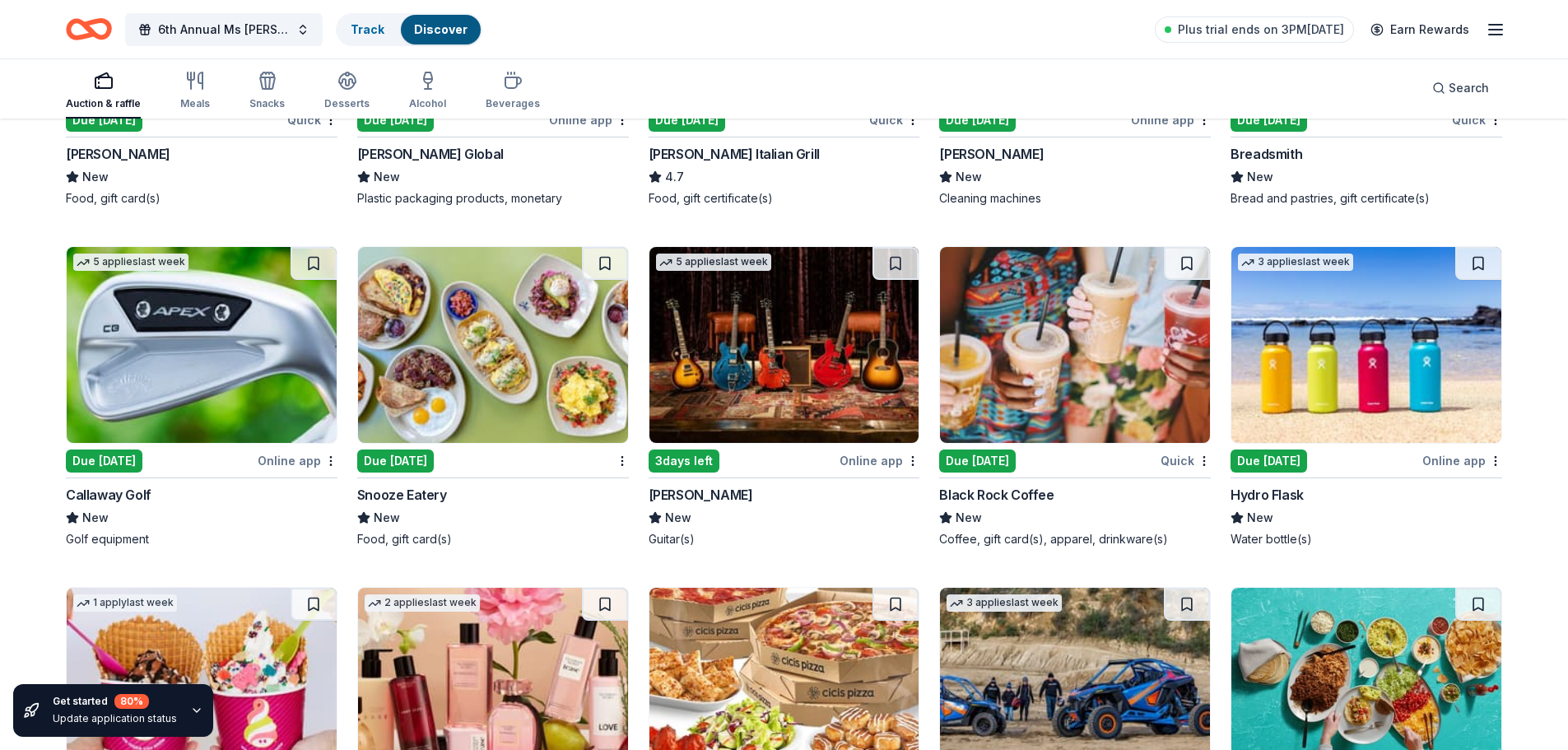
click at [1279, 456] on div "Due [DATE]" at bounding box center [1268, 461] width 77 height 23
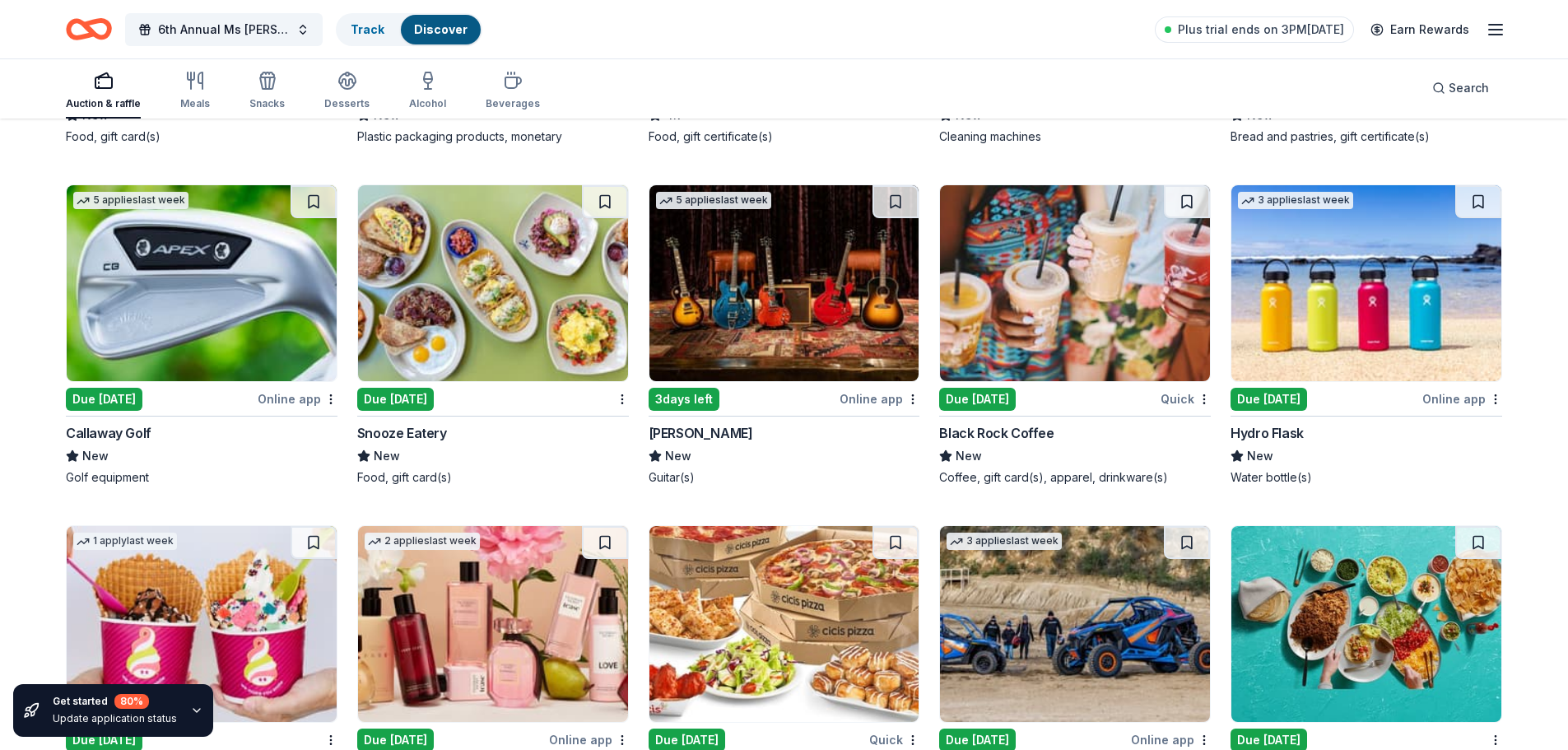
scroll to position [8036, 0]
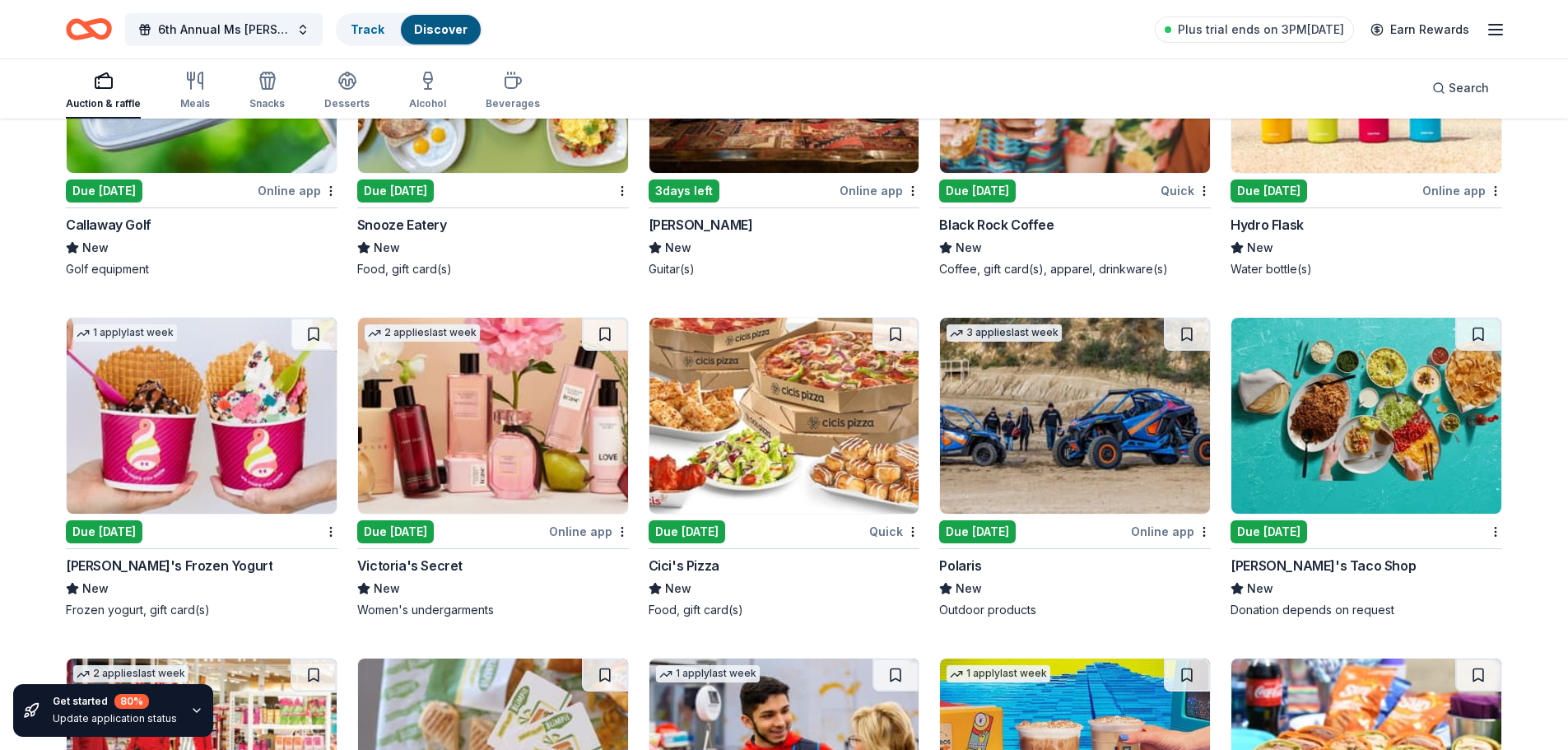
click at [93, 535] on div "Due [DATE]" at bounding box center [104, 531] width 77 height 23
click at [420, 526] on div "Due [DATE]" at bounding box center [395, 531] width 77 height 23
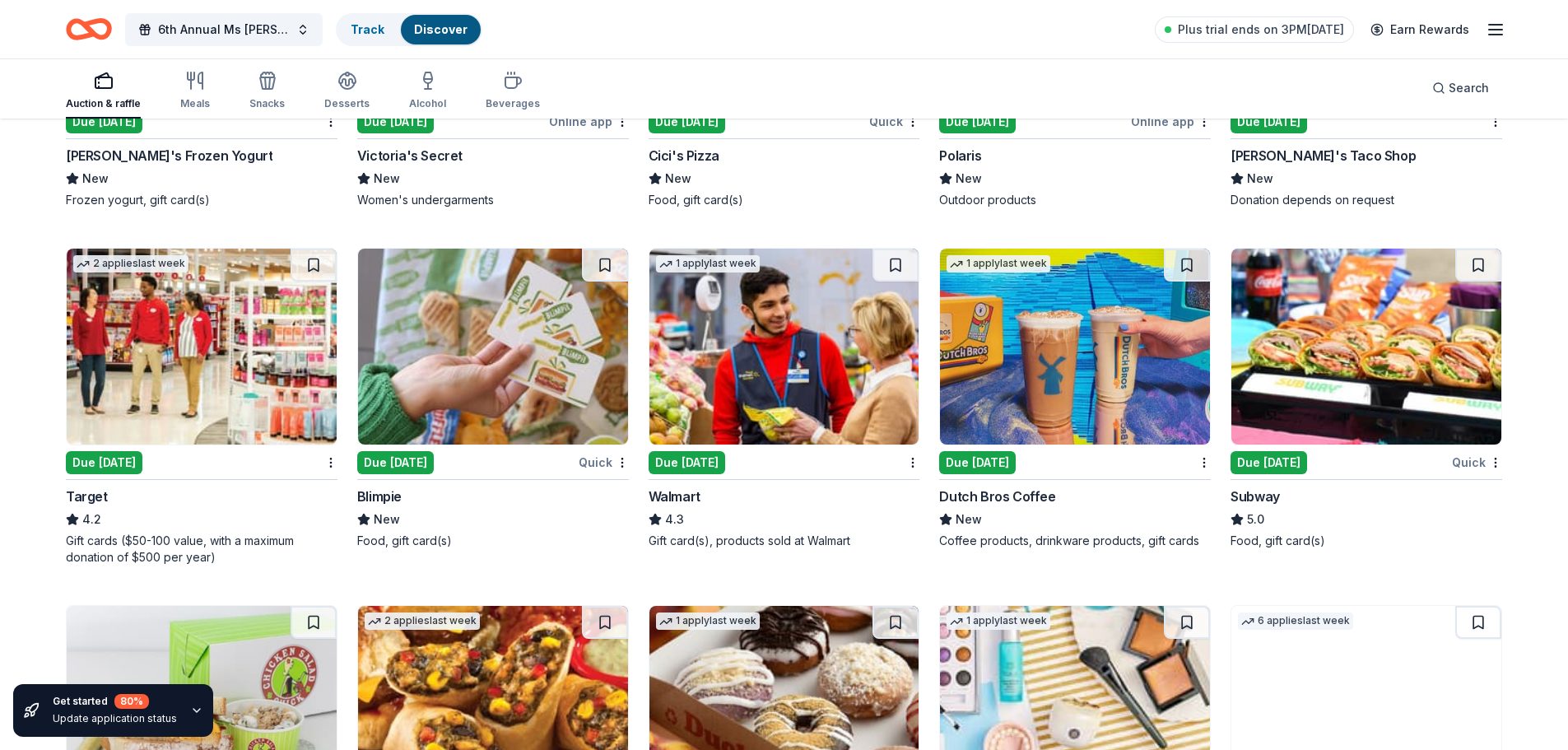
scroll to position [8447, 0]
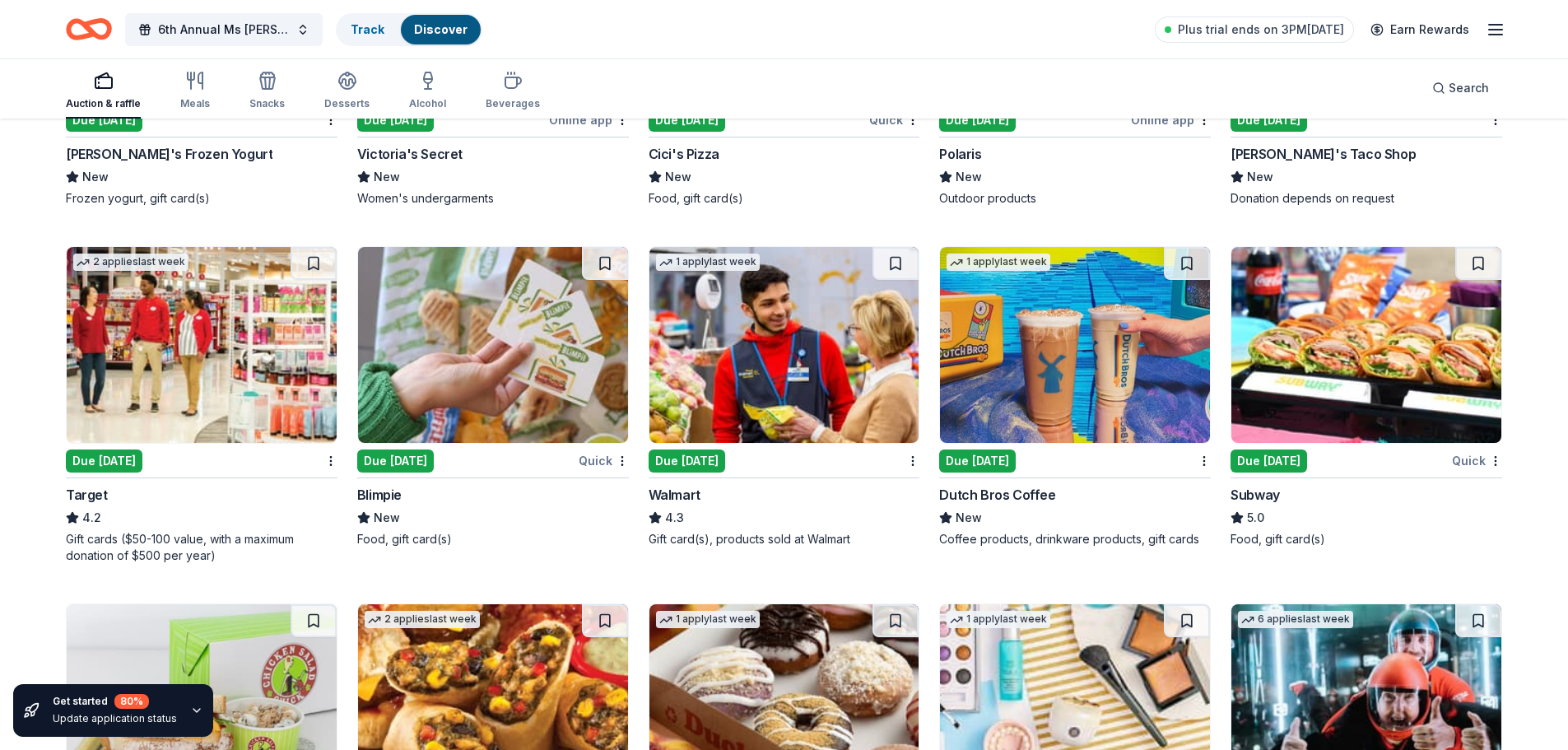
click at [116, 467] on div "Due [DATE]" at bounding box center [104, 461] width 77 height 23
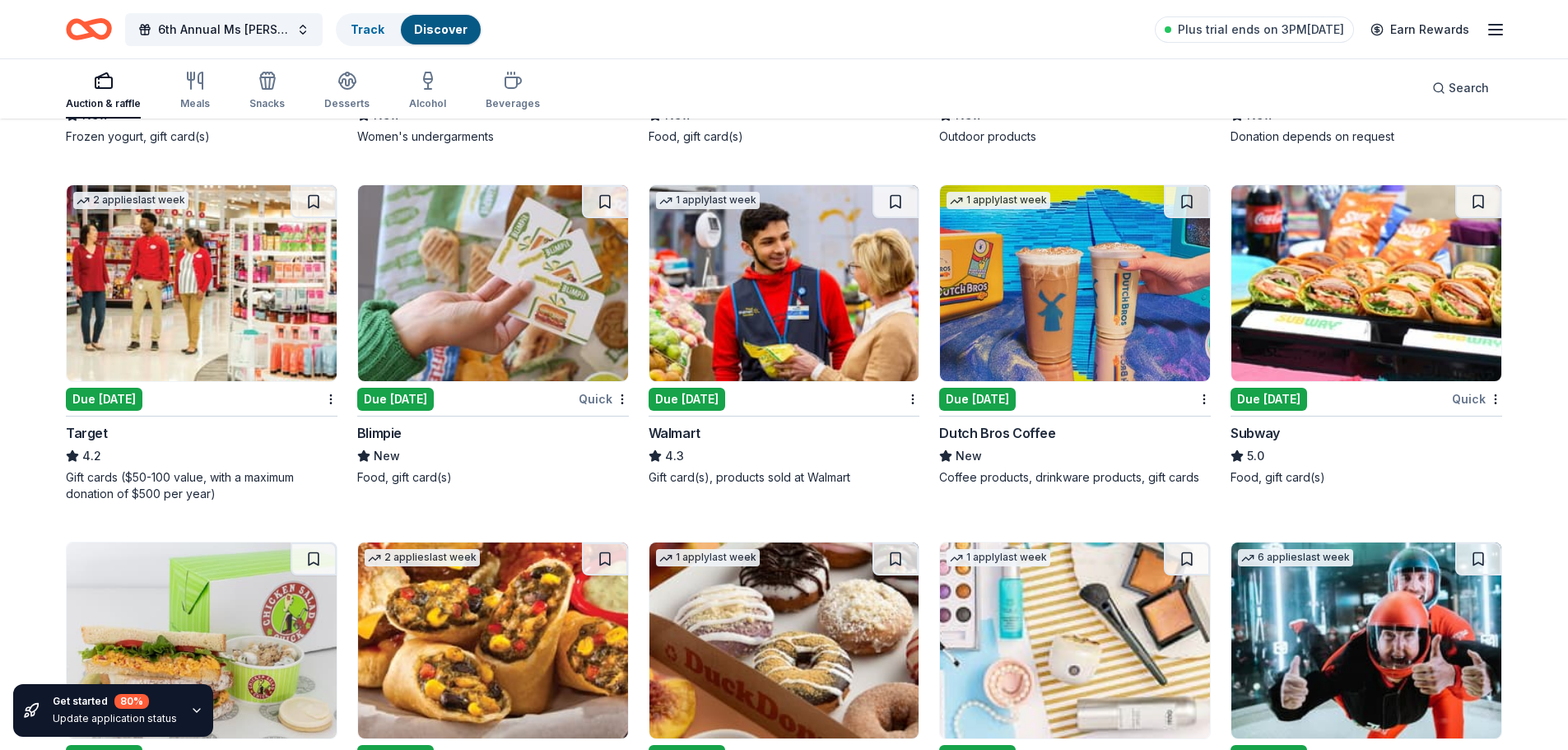
scroll to position [8733, 0]
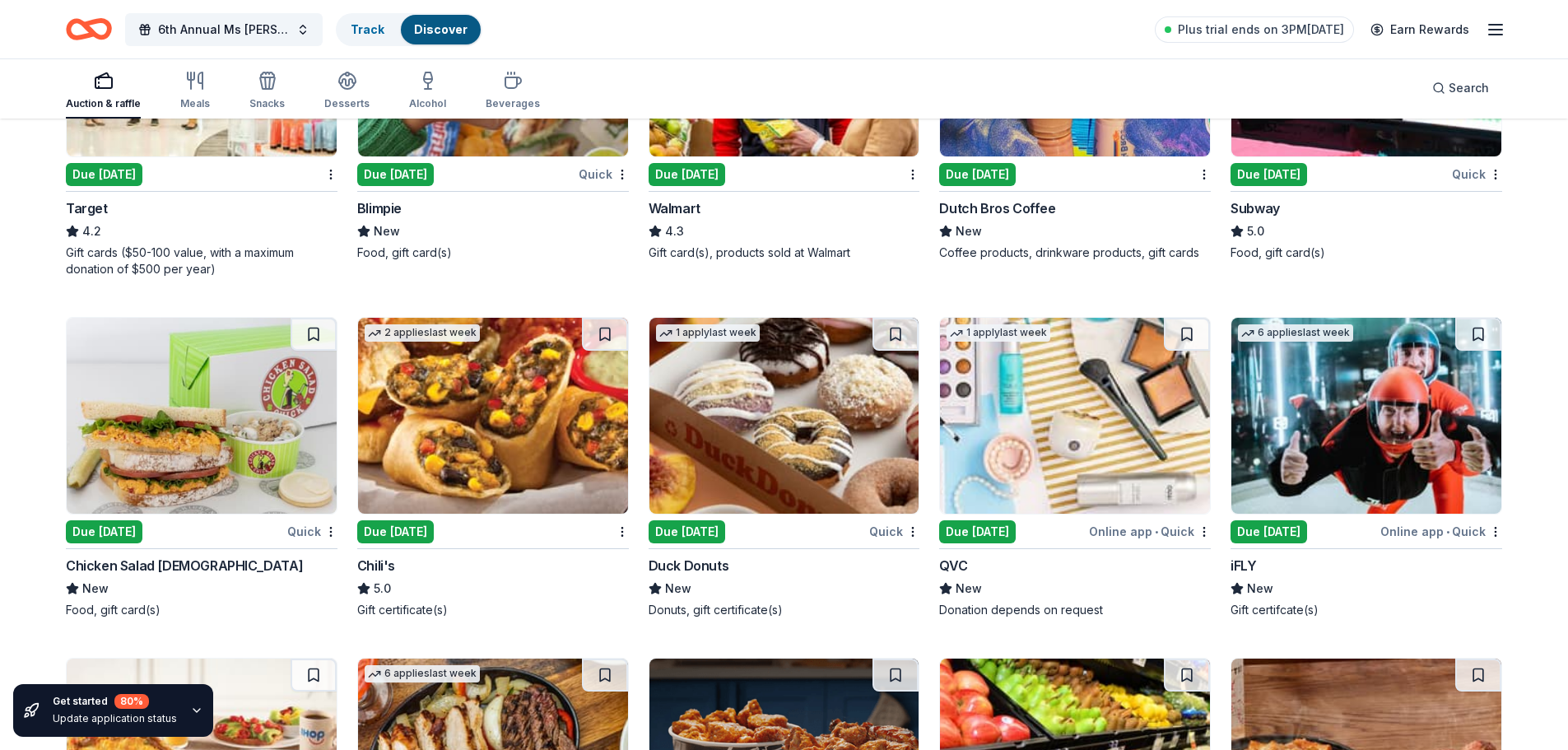
click at [702, 527] on div "Due [DATE]" at bounding box center [687, 531] width 77 height 23
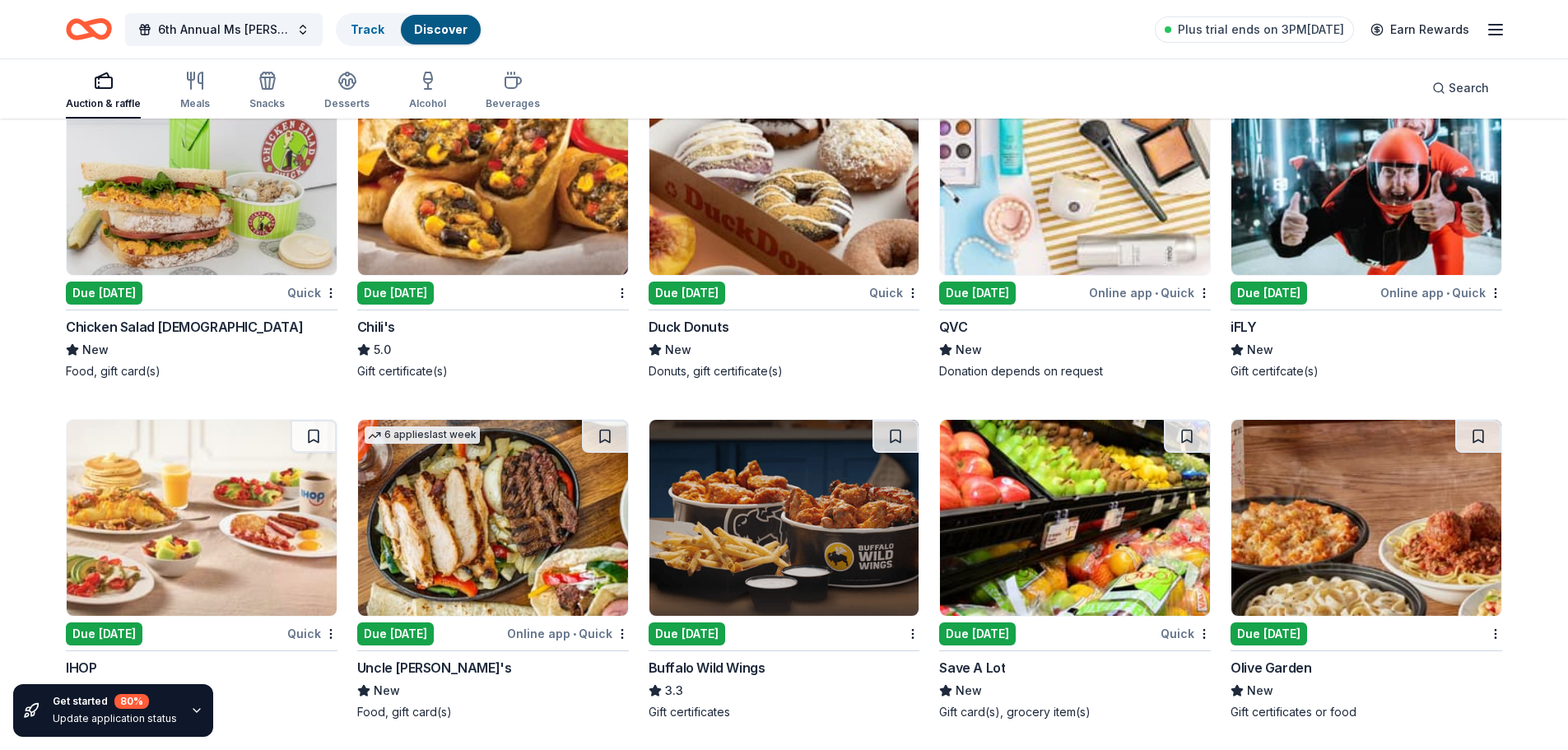
scroll to position [8981, 0]
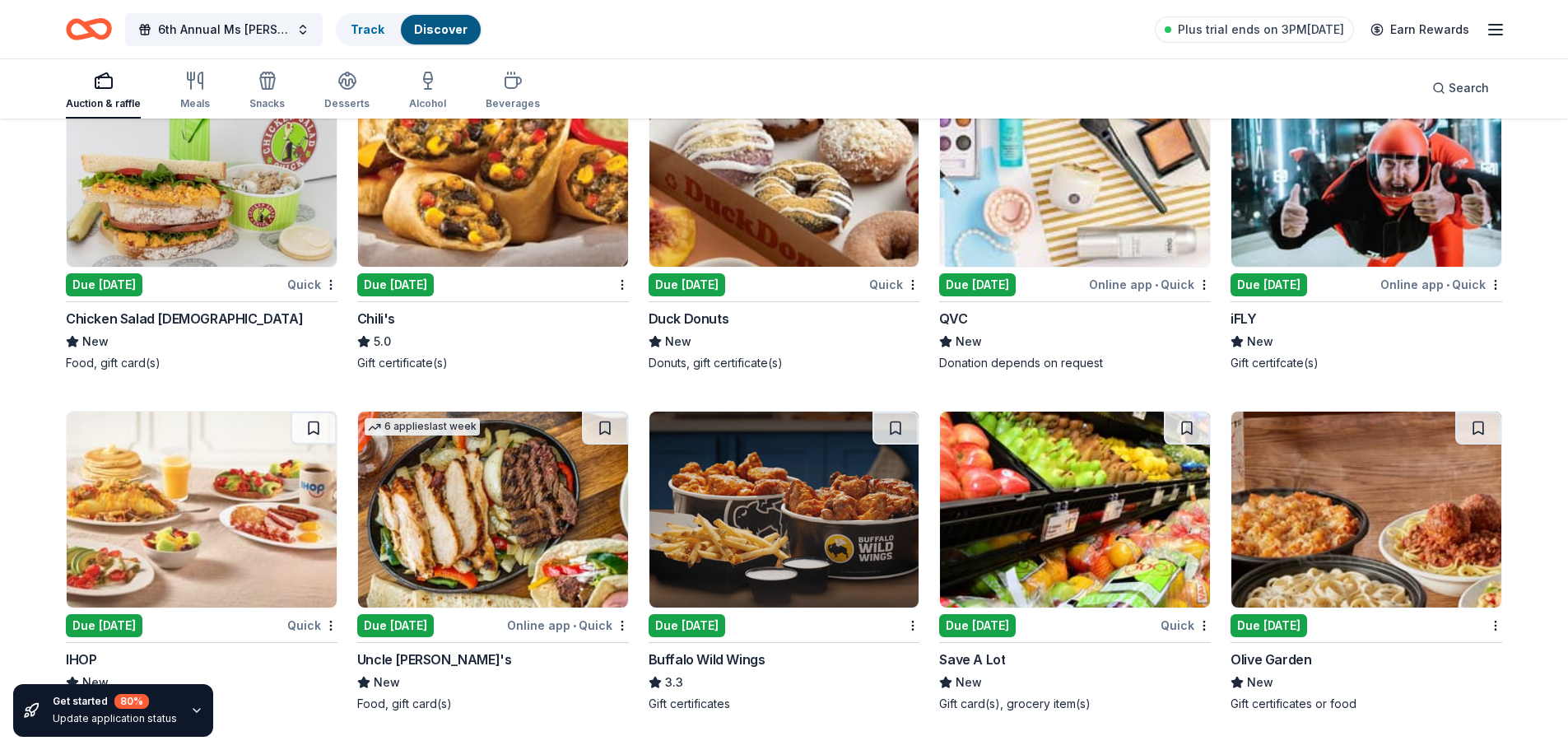
click at [1285, 290] on div "Due [DATE]" at bounding box center [1268, 284] width 77 height 23
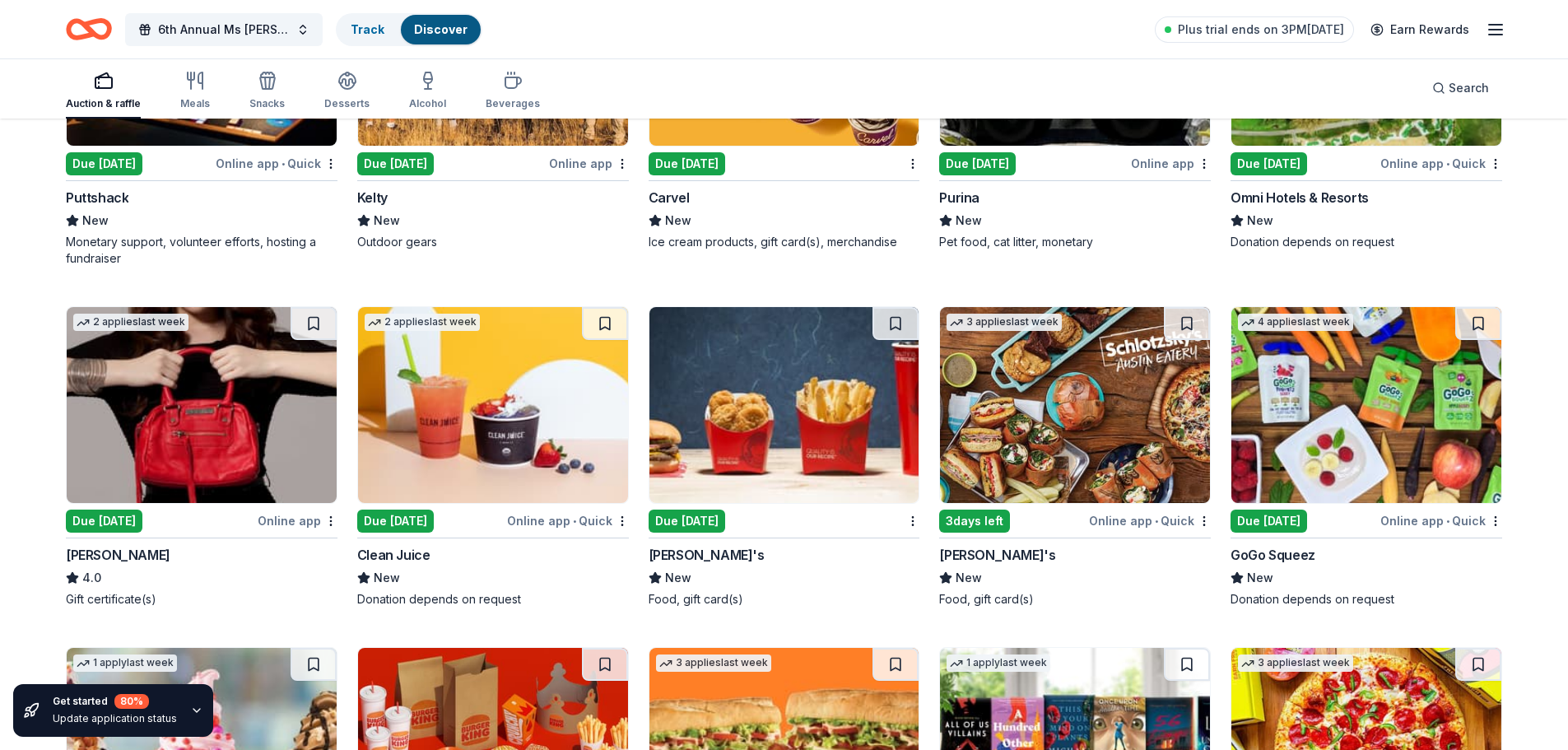
scroll to position [9803, 0]
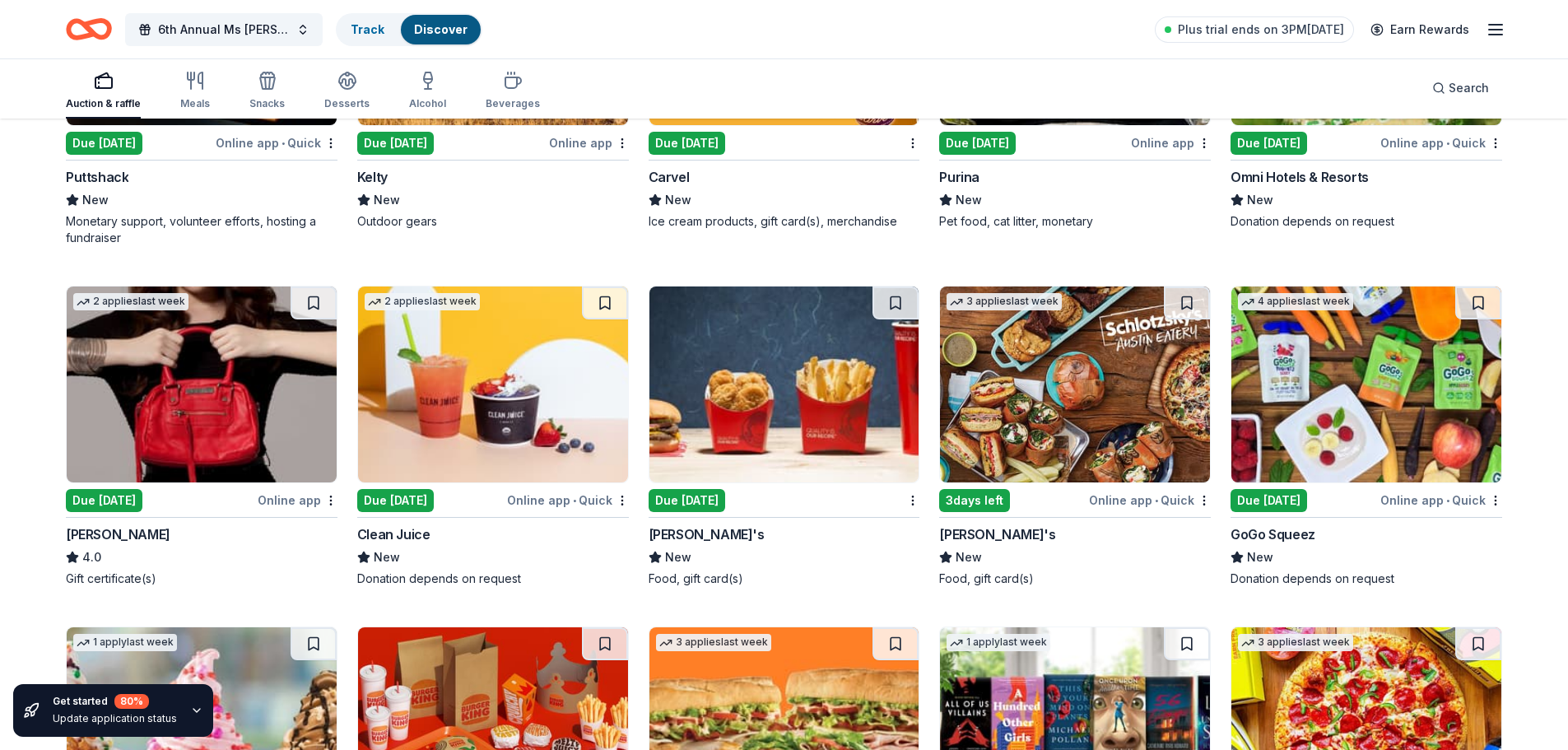
click at [131, 497] on div "Due [DATE]" at bounding box center [104, 499] width 77 height 23
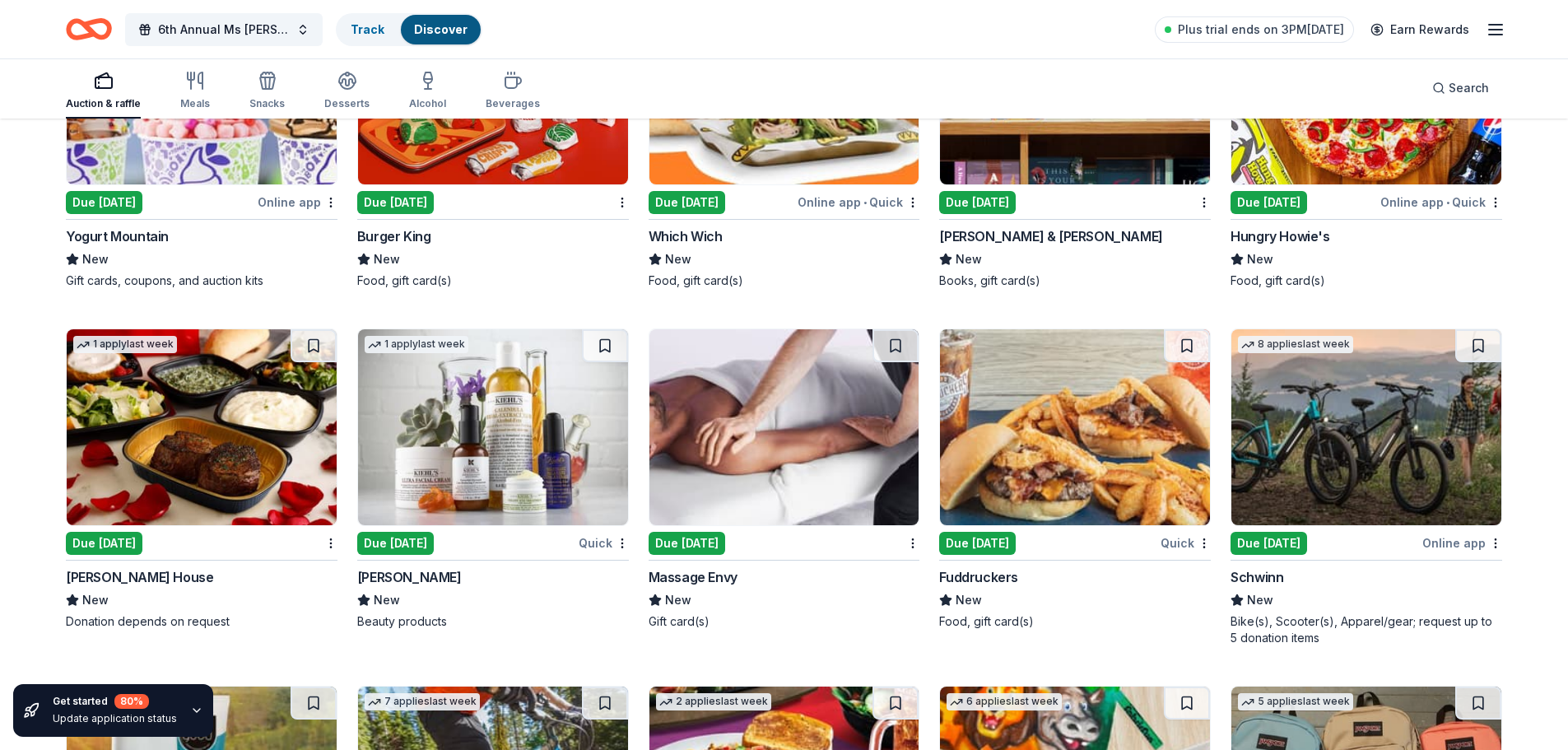
scroll to position [10524, 0]
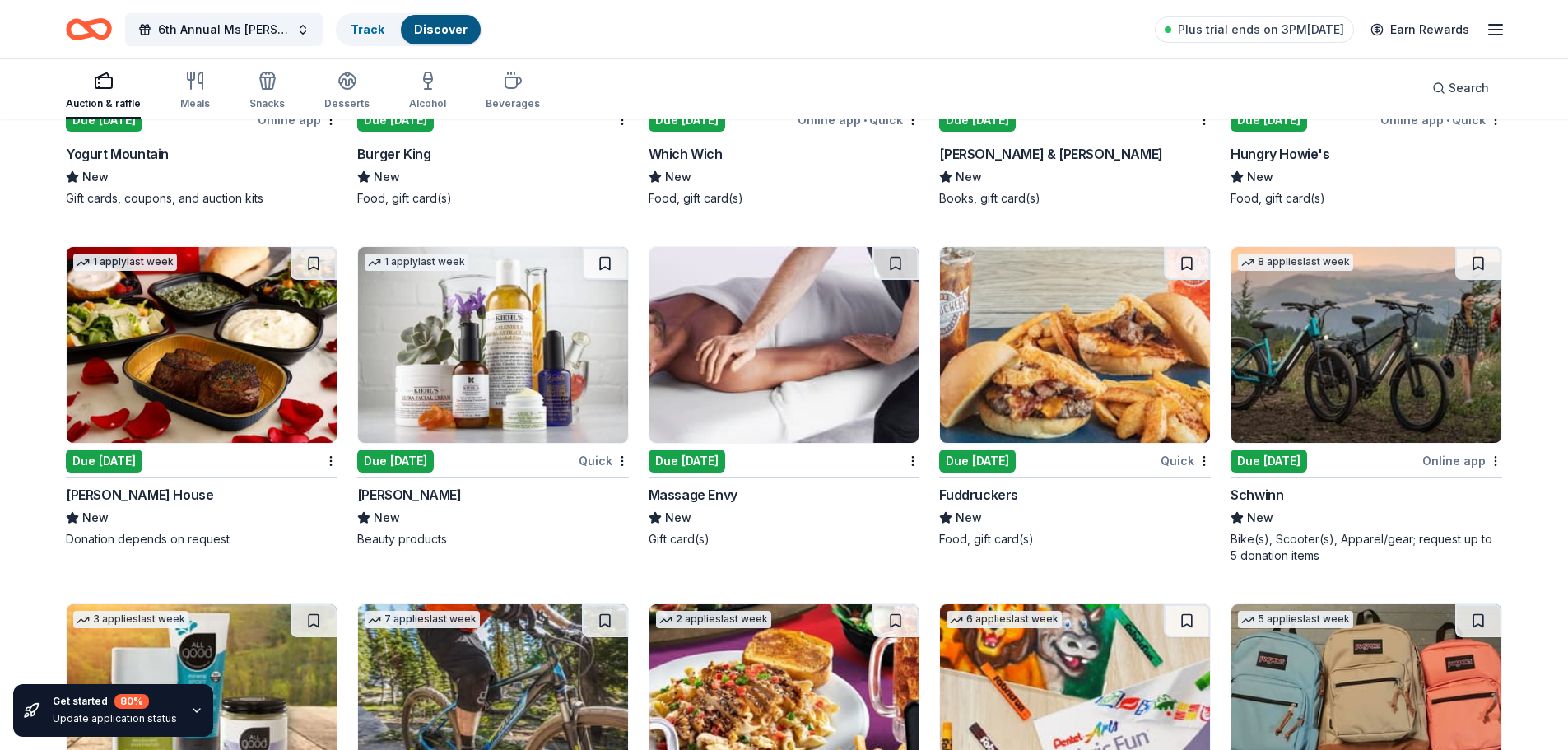
click at [1276, 461] on div "Due [DATE]" at bounding box center [1268, 461] width 77 height 23
click at [689, 460] on div "Due [DATE]" at bounding box center [687, 461] width 77 height 23
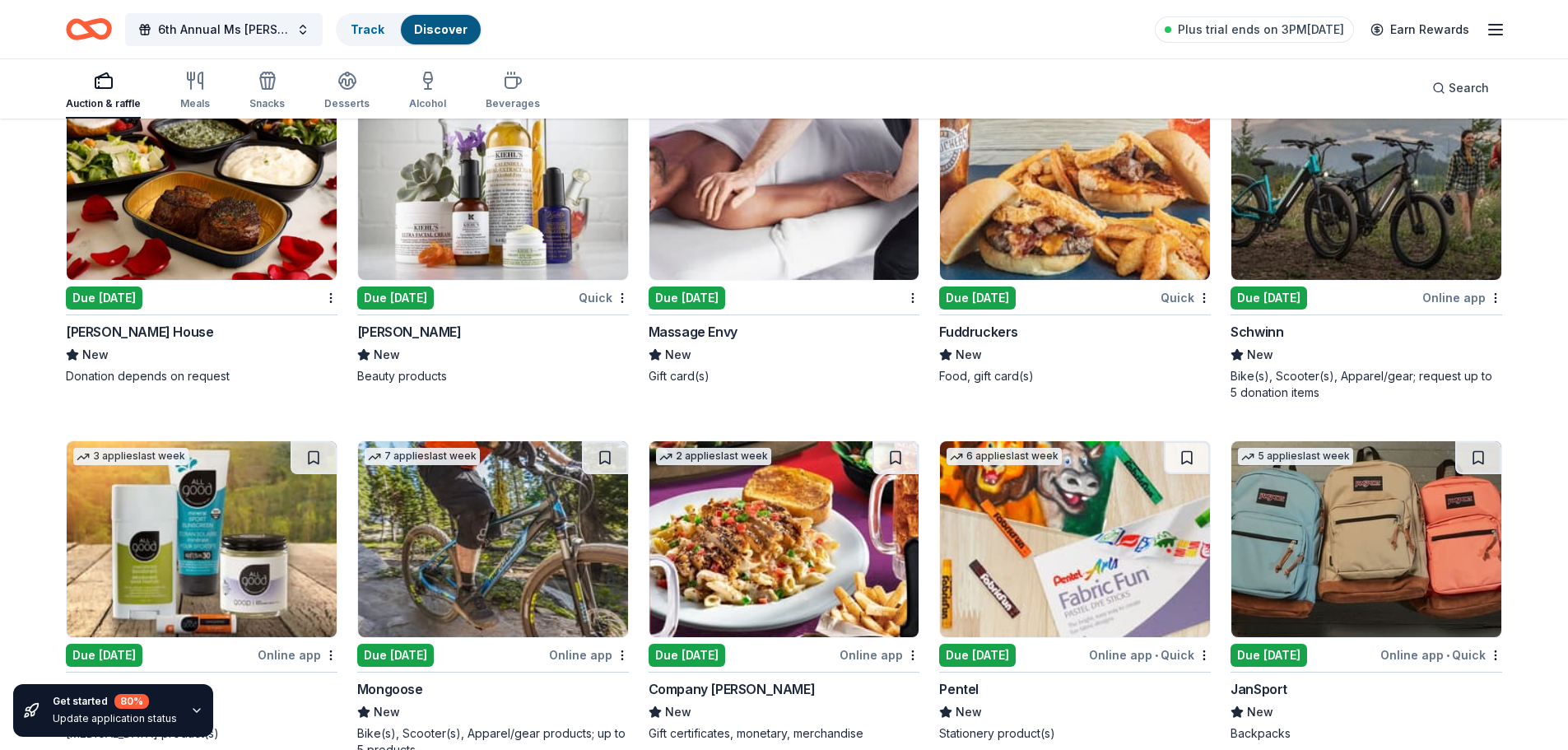
scroll to position [10771, 0]
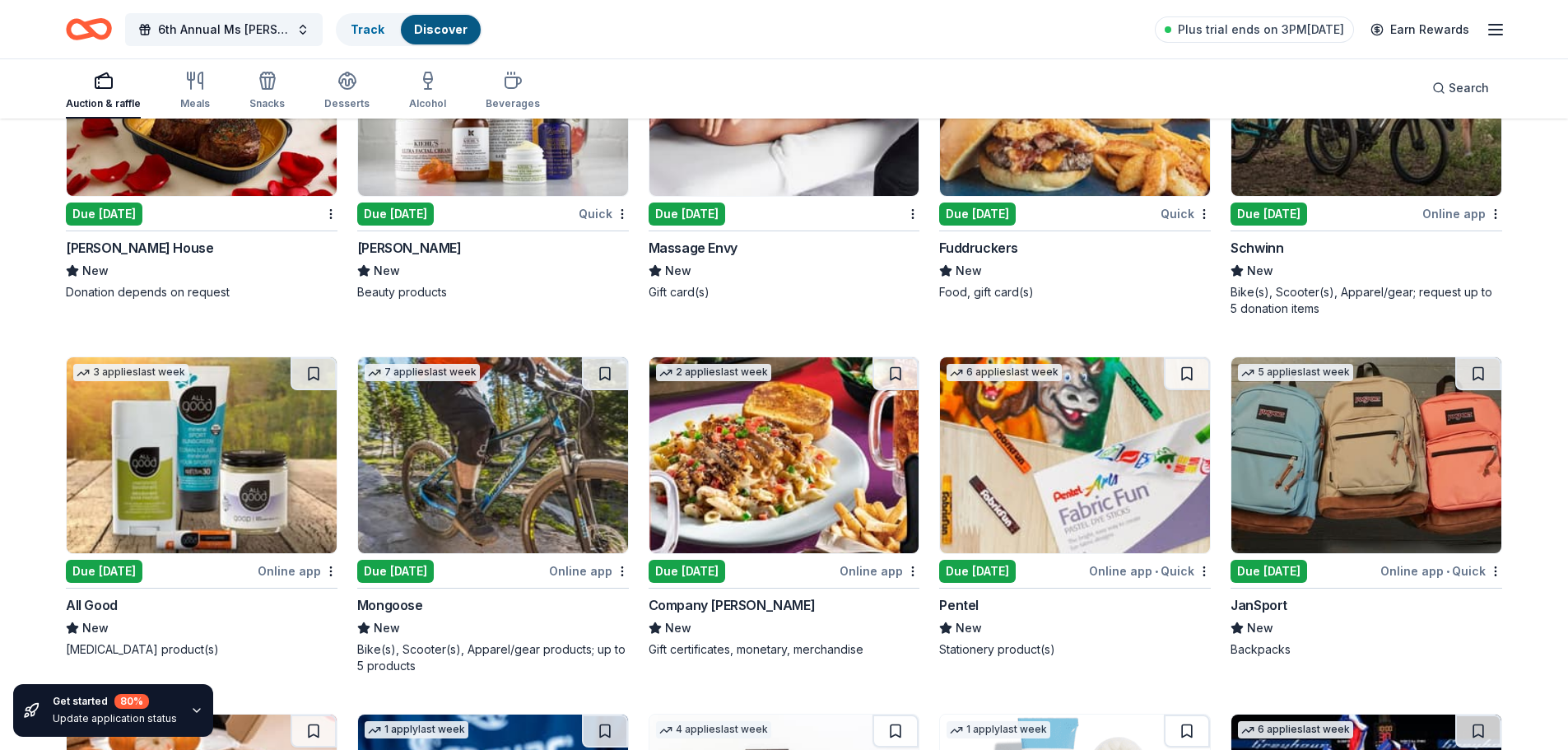
click at [1277, 572] on div "Due [DATE]" at bounding box center [1268, 570] width 77 height 23
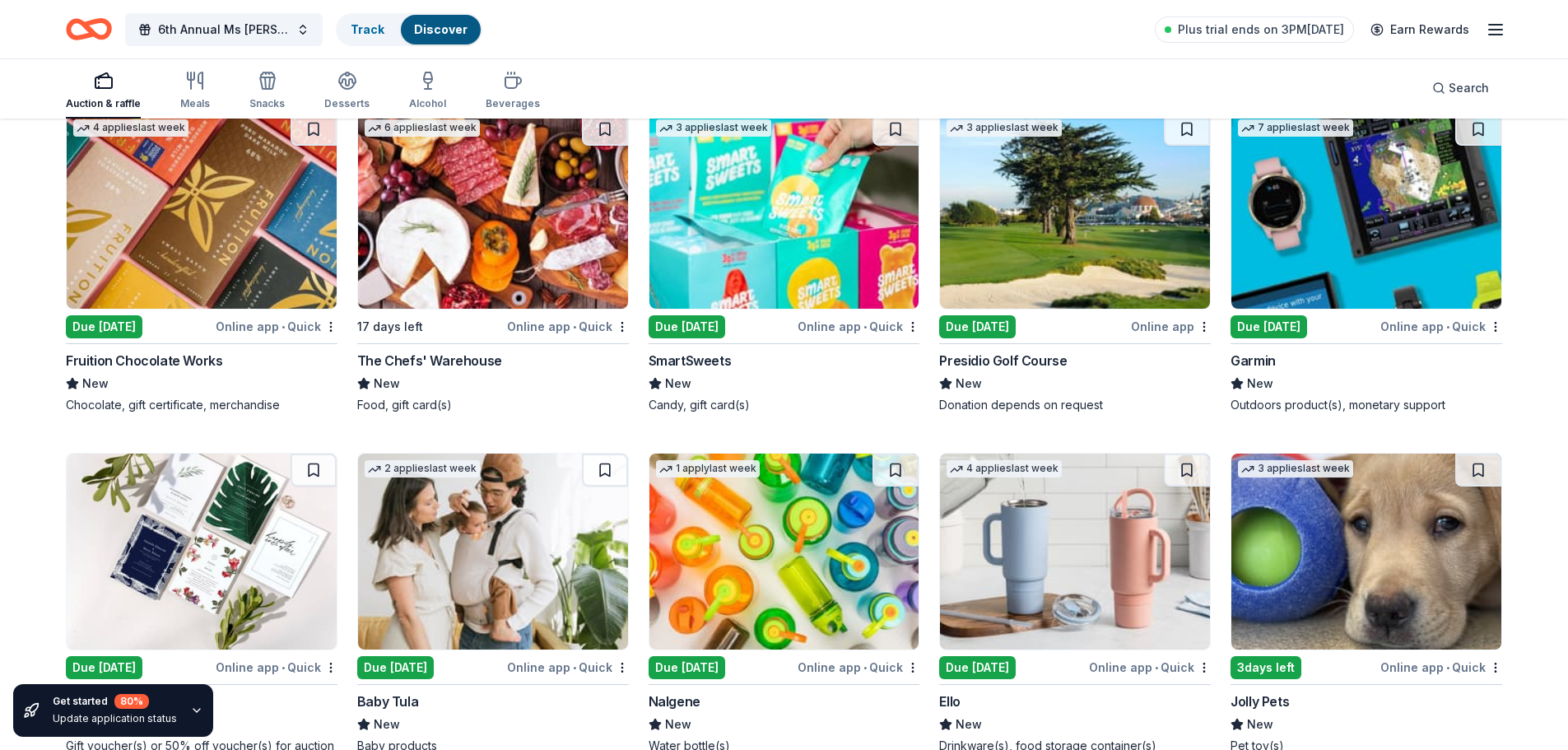
scroll to position [12088, 0]
click at [1277, 325] on div "Due [DATE]" at bounding box center [1268, 326] width 77 height 23
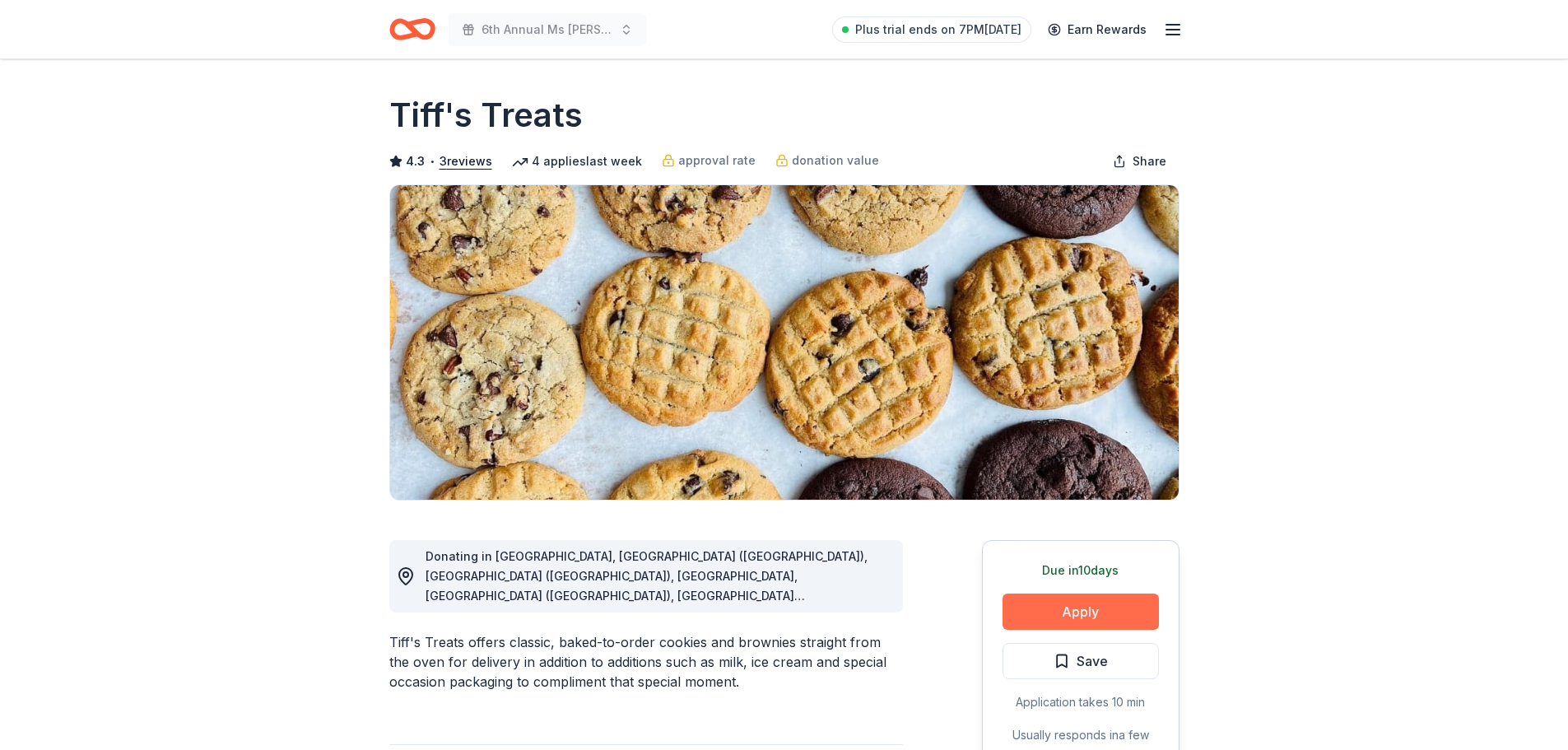
click at [1115, 612] on button "Apply" at bounding box center [1080, 611] width 156 height 36
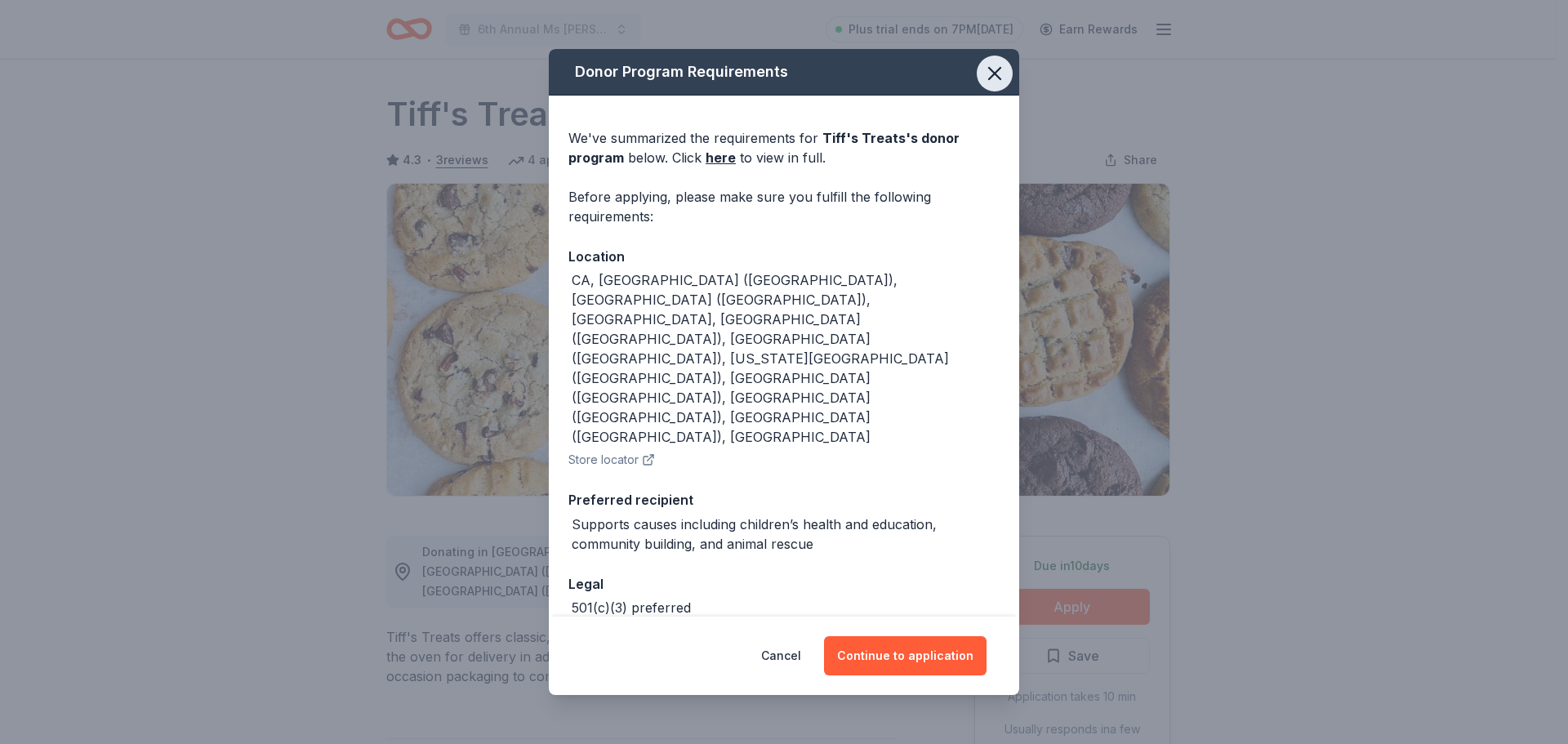
click at [993, 83] on icon "button" at bounding box center [994, 73] width 23 height 23
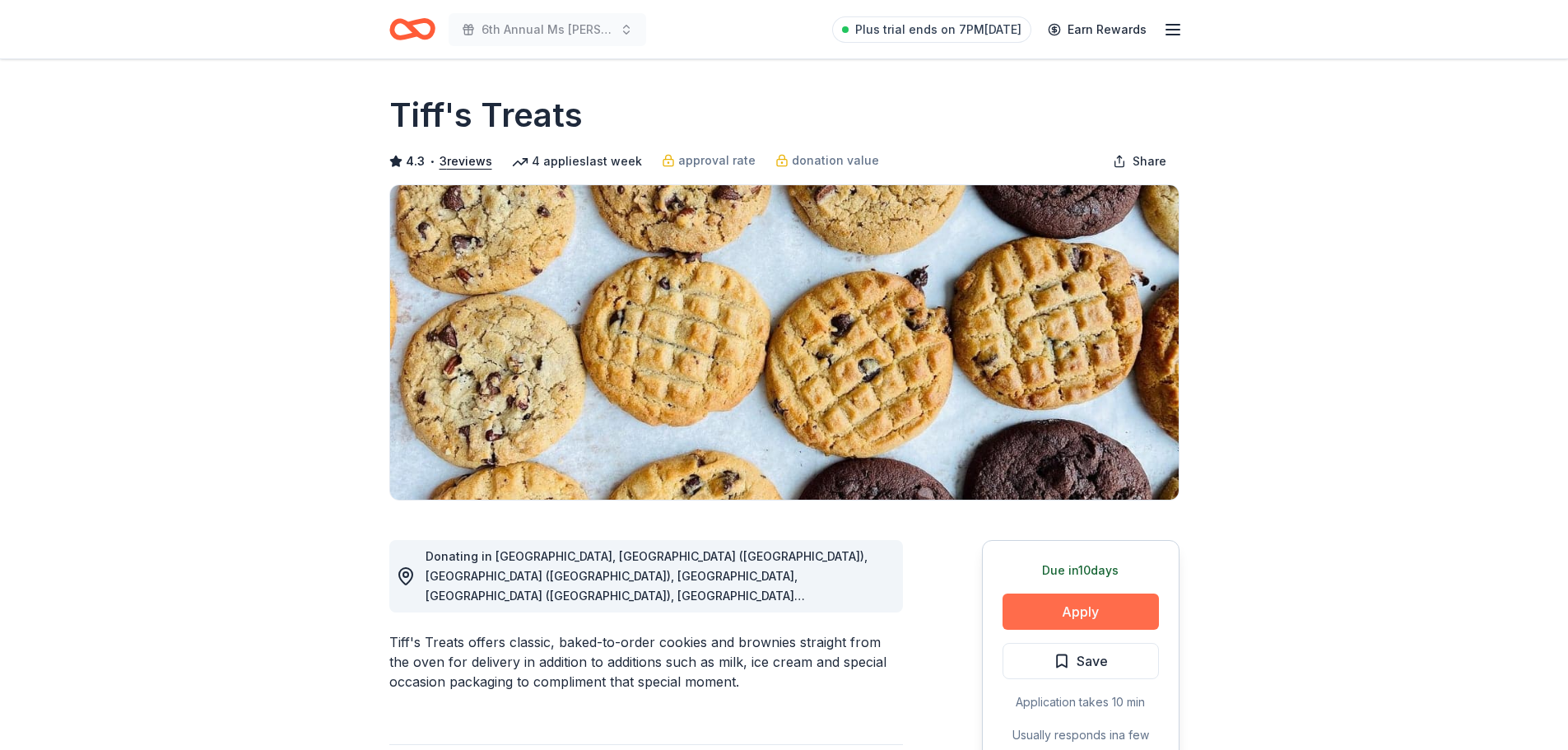
click at [1101, 606] on button "Apply" at bounding box center [1080, 611] width 156 height 36
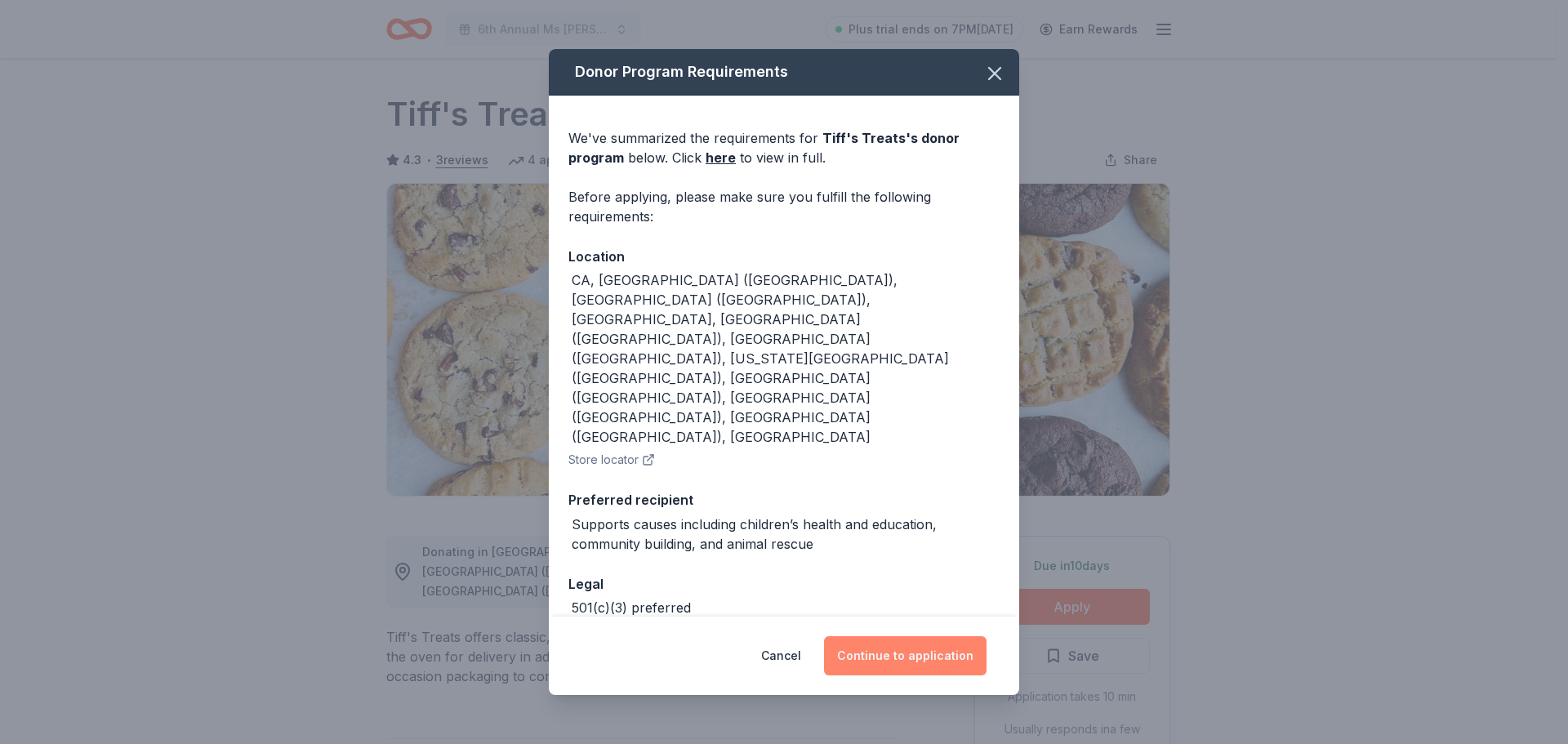
click at [940, 639] on button "Continue to application" at bounding box center [905, 655] width 162 height 39
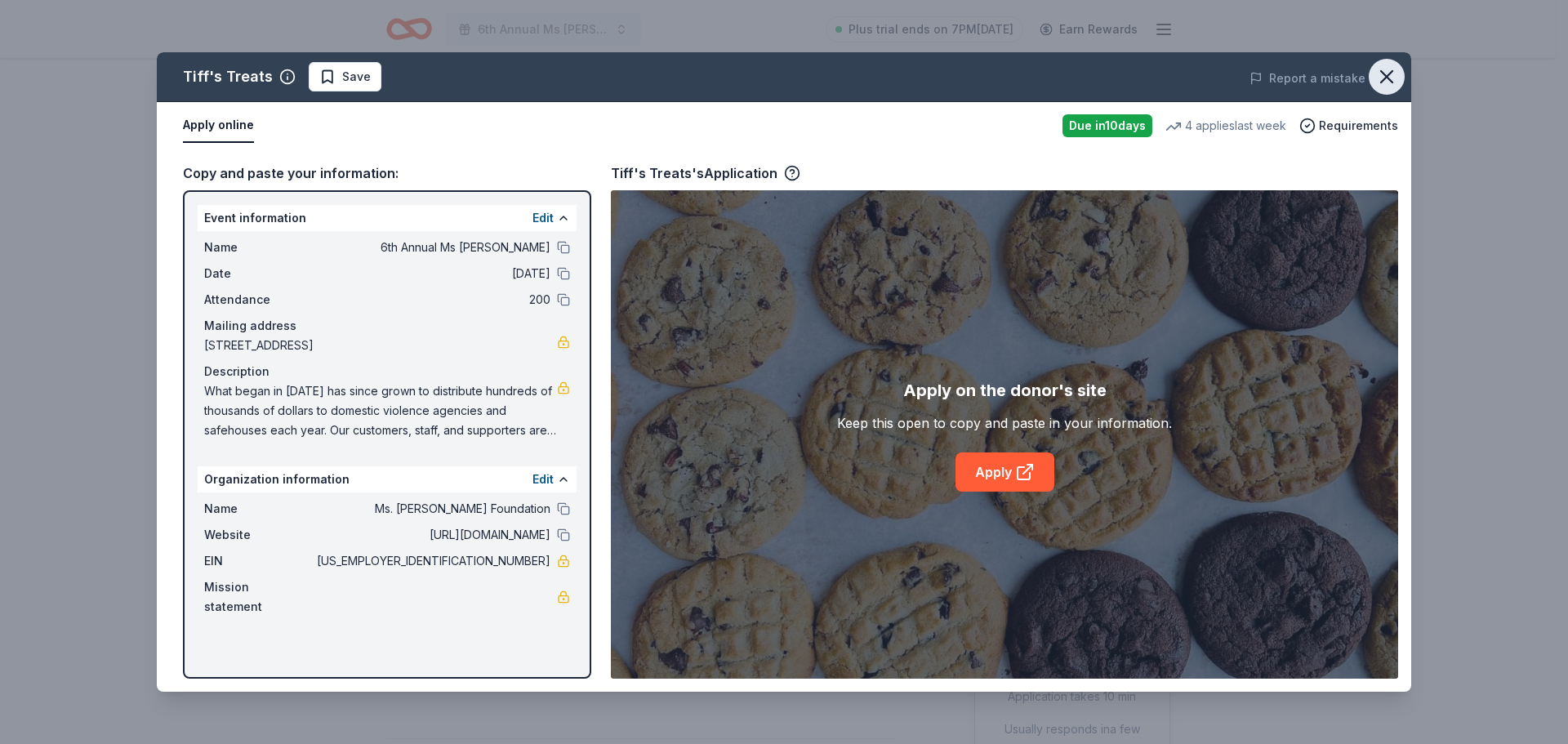
click at [1388, 79] on icon "button" at bounding box center [1386, 77] width 12 height 12
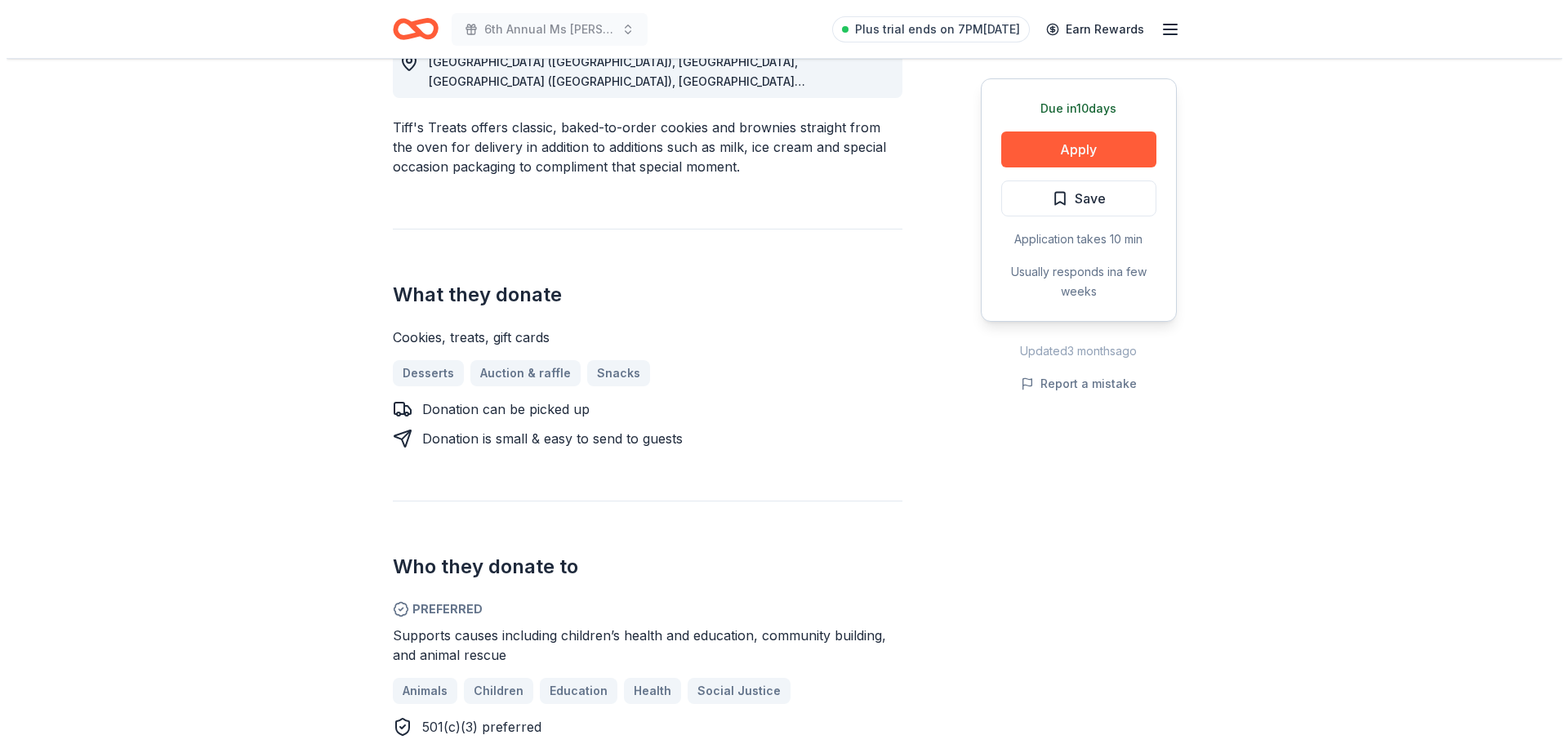
scroll to position [653, 0]
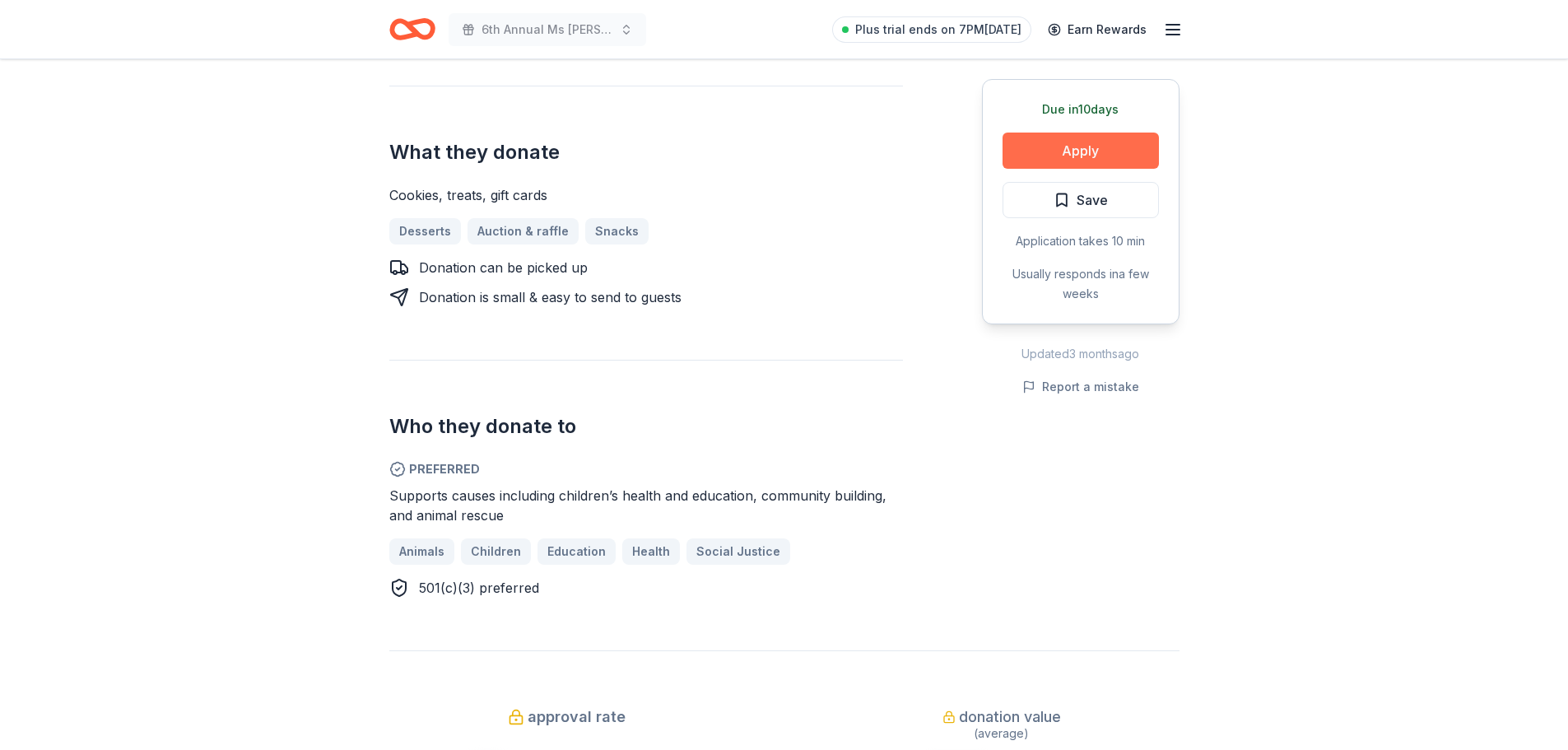
click at [1117, 154] on button "Apply" at bounding box center [1080, 150] width 156 height 36
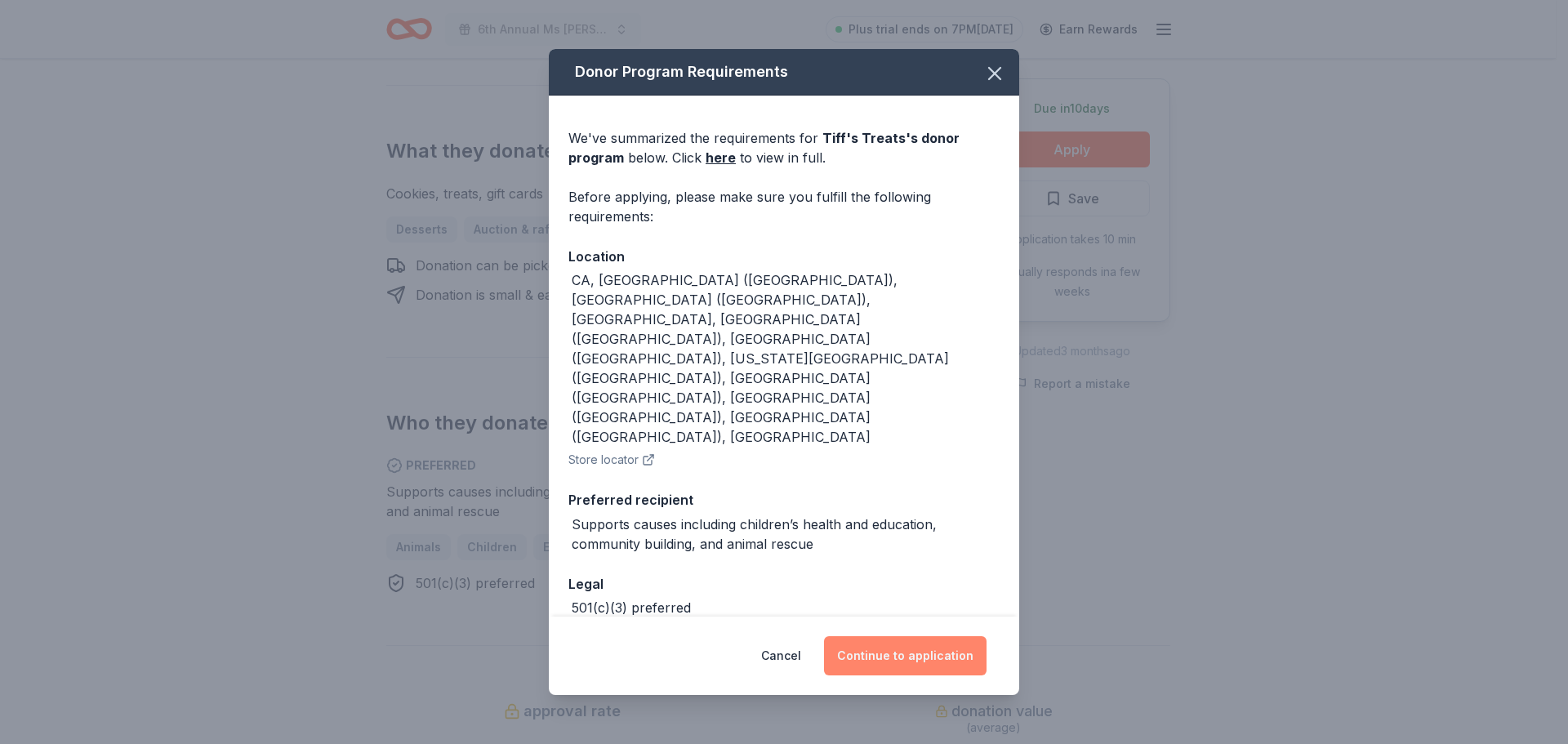
click at [882, 636] on button "Continue to application" at bounding box center [905, 655] width 162 height 39
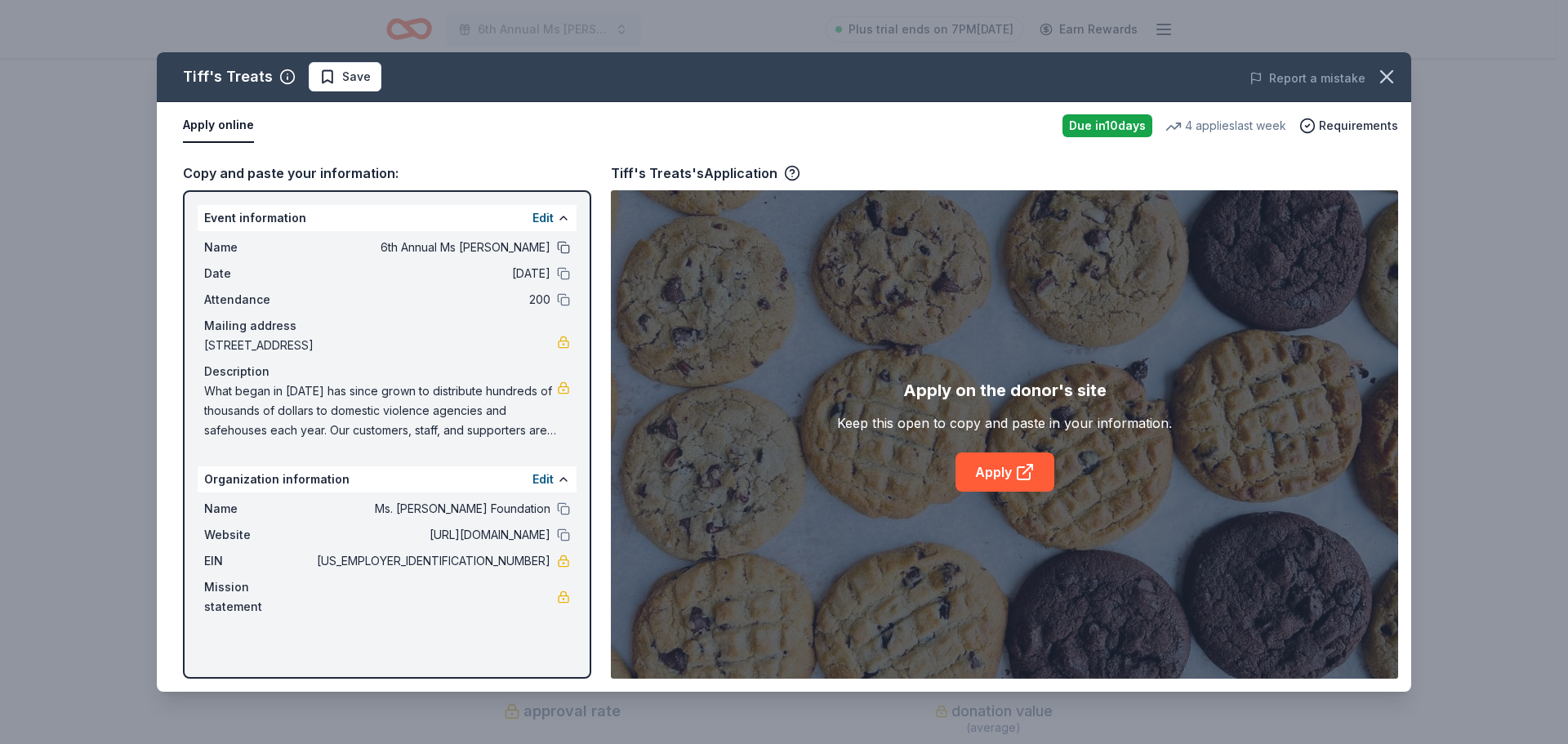
click at [568, 243] on button at bounding box center [563, 248] width 13 height 13
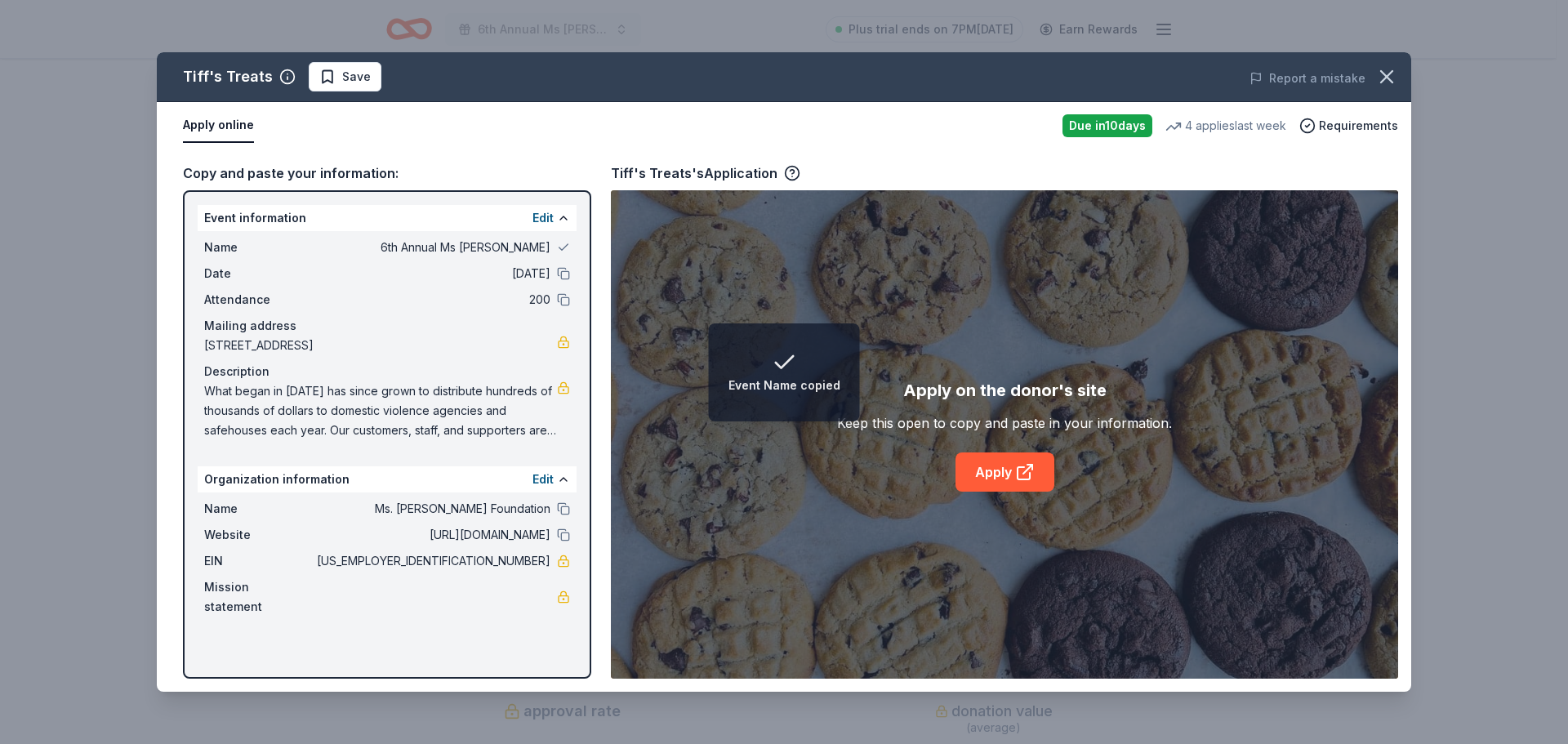
click at [561, 265] on div "Date 10/10/25" at bounding box center [387, 273] width 366 height 19
click at [559, 296] on button at bounding box center [563, 300] width 13 height 13
click at [562, 276] on button at bounding box center [563, 274] width 13 height 13
click at [563, 515] on button at bounding box center [563, 509] width 13 height 13
click at [562, 541] on button at bounding box center [563, 535] width 13 height 13
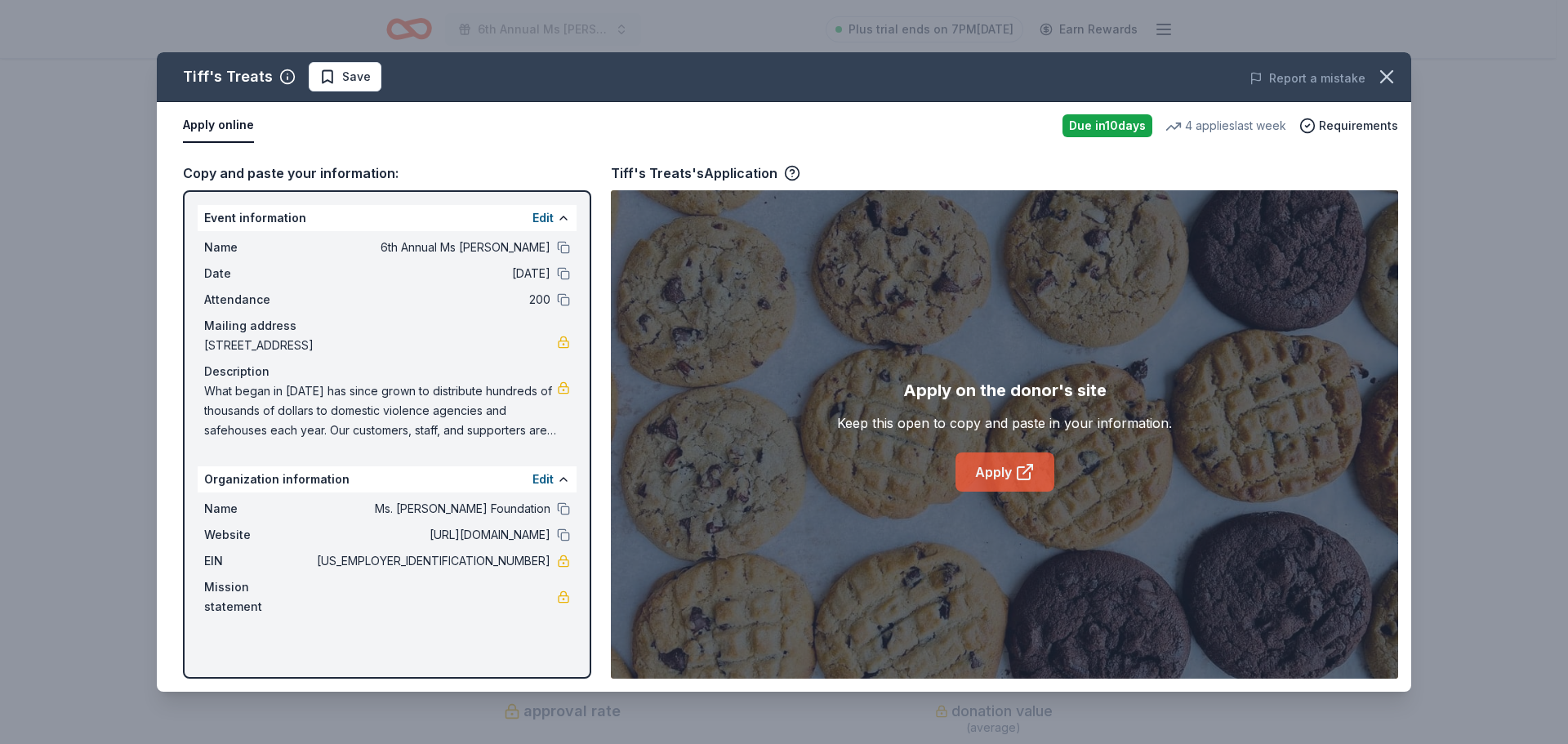
click at [1001, 472] on link "Apply" at bounding box center [1005, 471] width 99 height 39
click at [787, 172] on icon "button" at bounding box center [792, 173] width 17 height 17
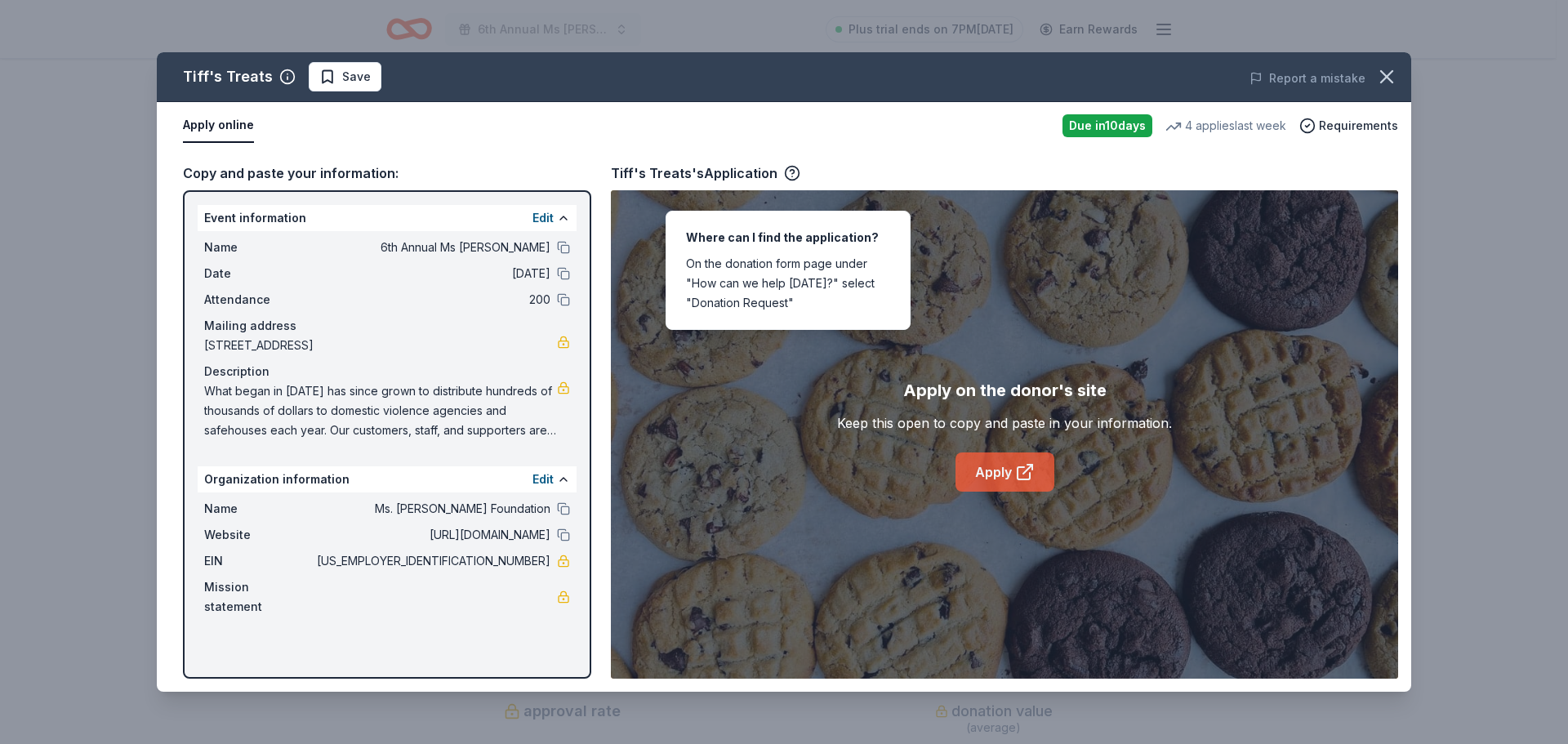
click at [1003, 475] on link "Apply" at bounding box center [1005, 471] width 99 height 39
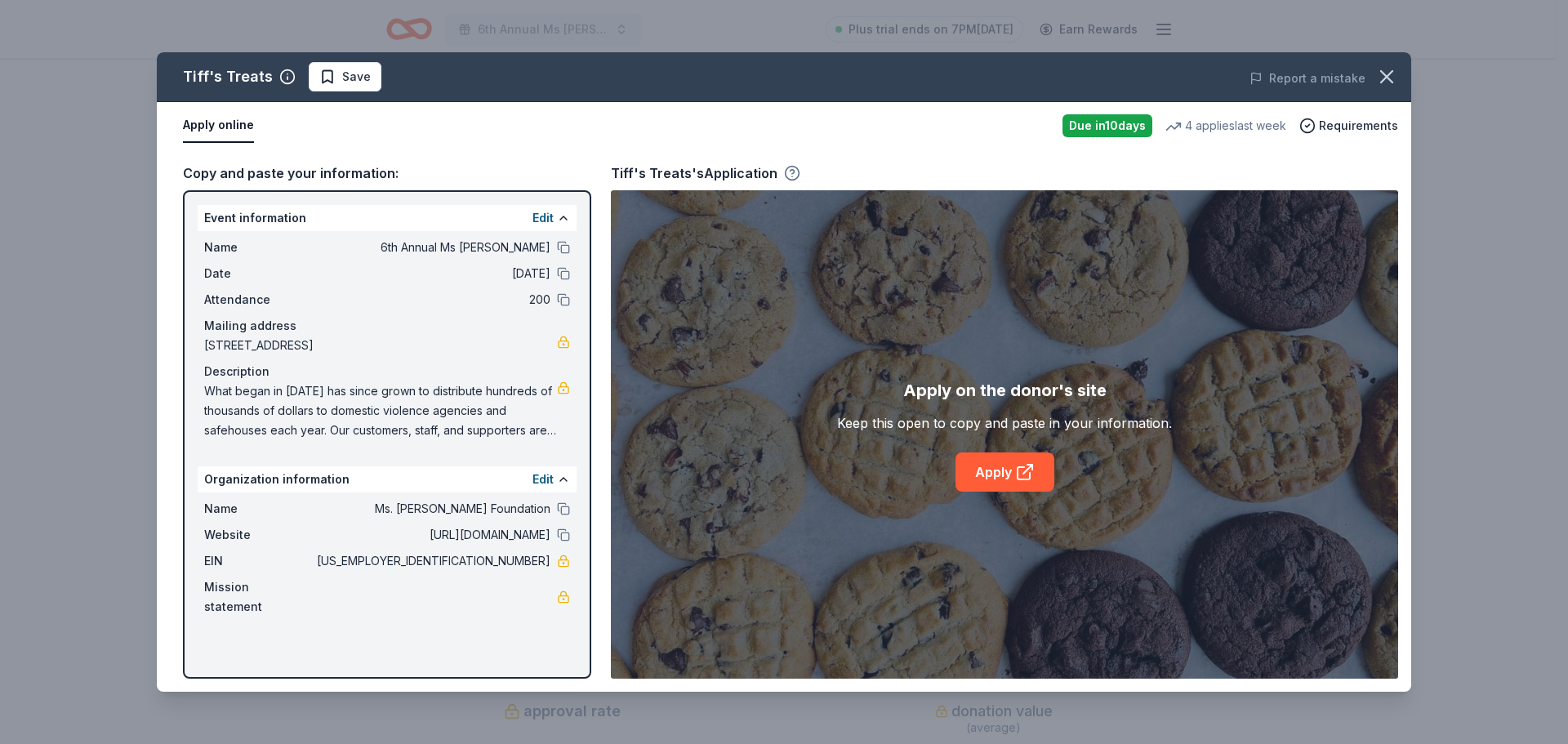
click at [790, 172] on icon "button" at bounding box center [792, 172] width 4 height 4
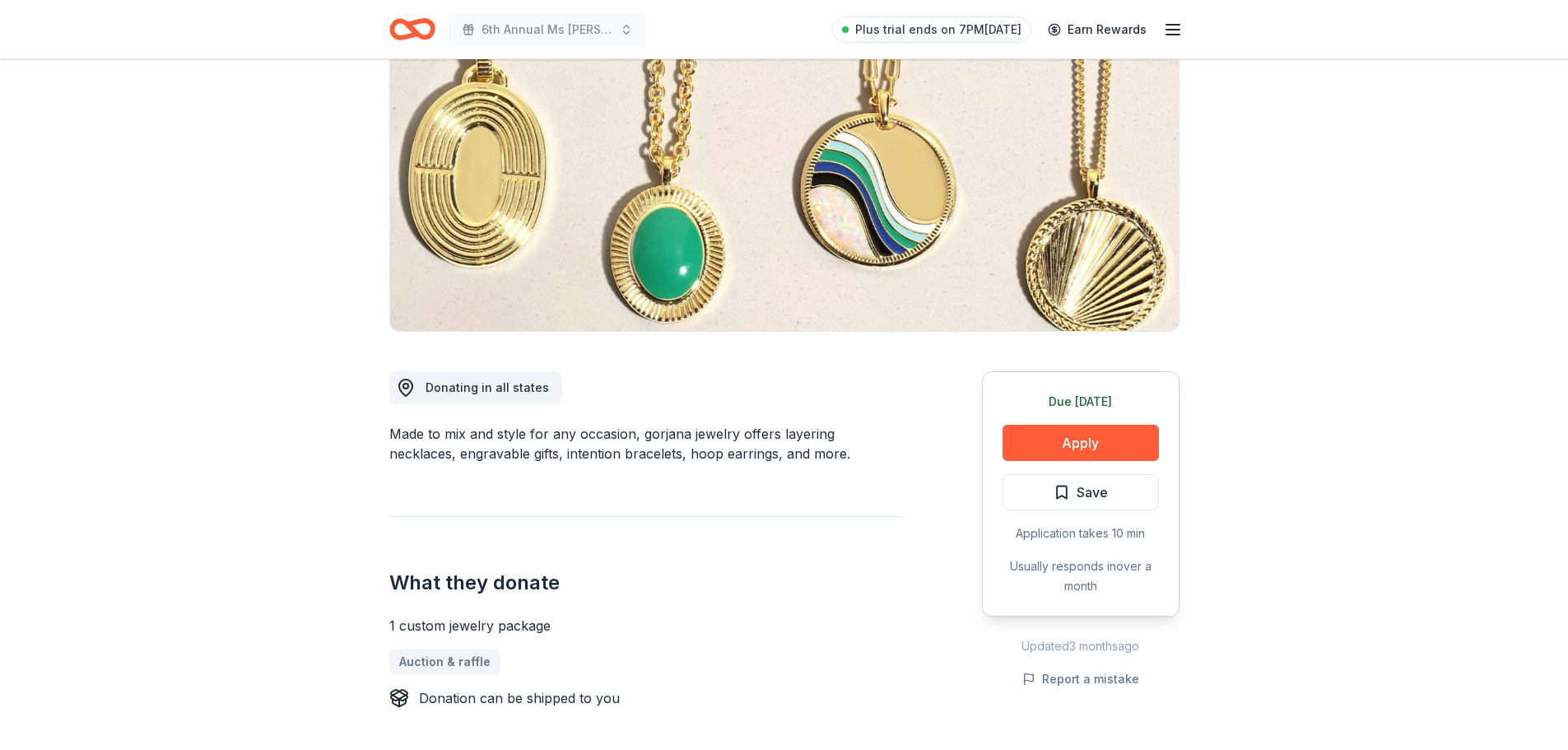
scroll to position [247, 0]
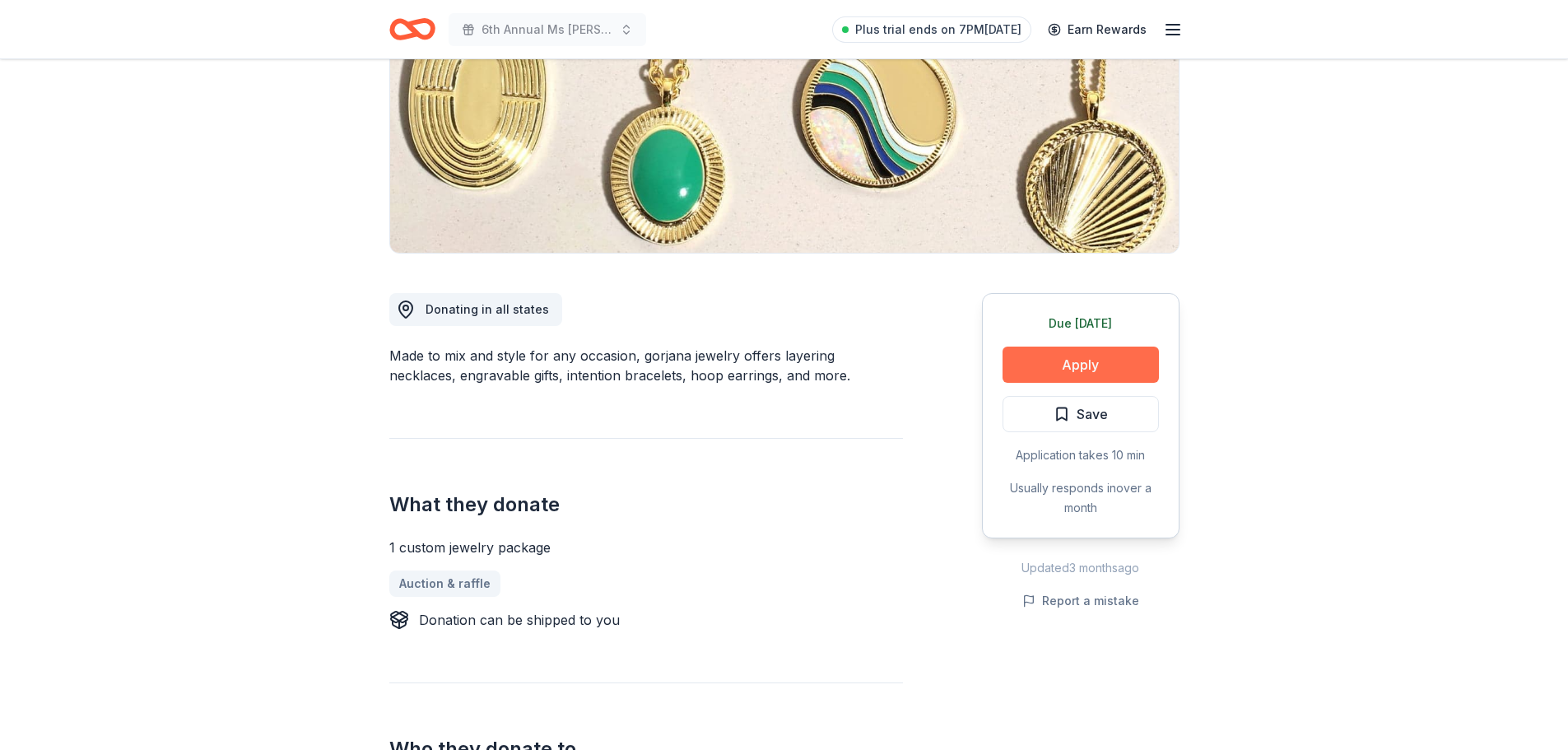
click at [1108, 356] on button "Apply" at bounding box center [1080, 364] width 156 height 36
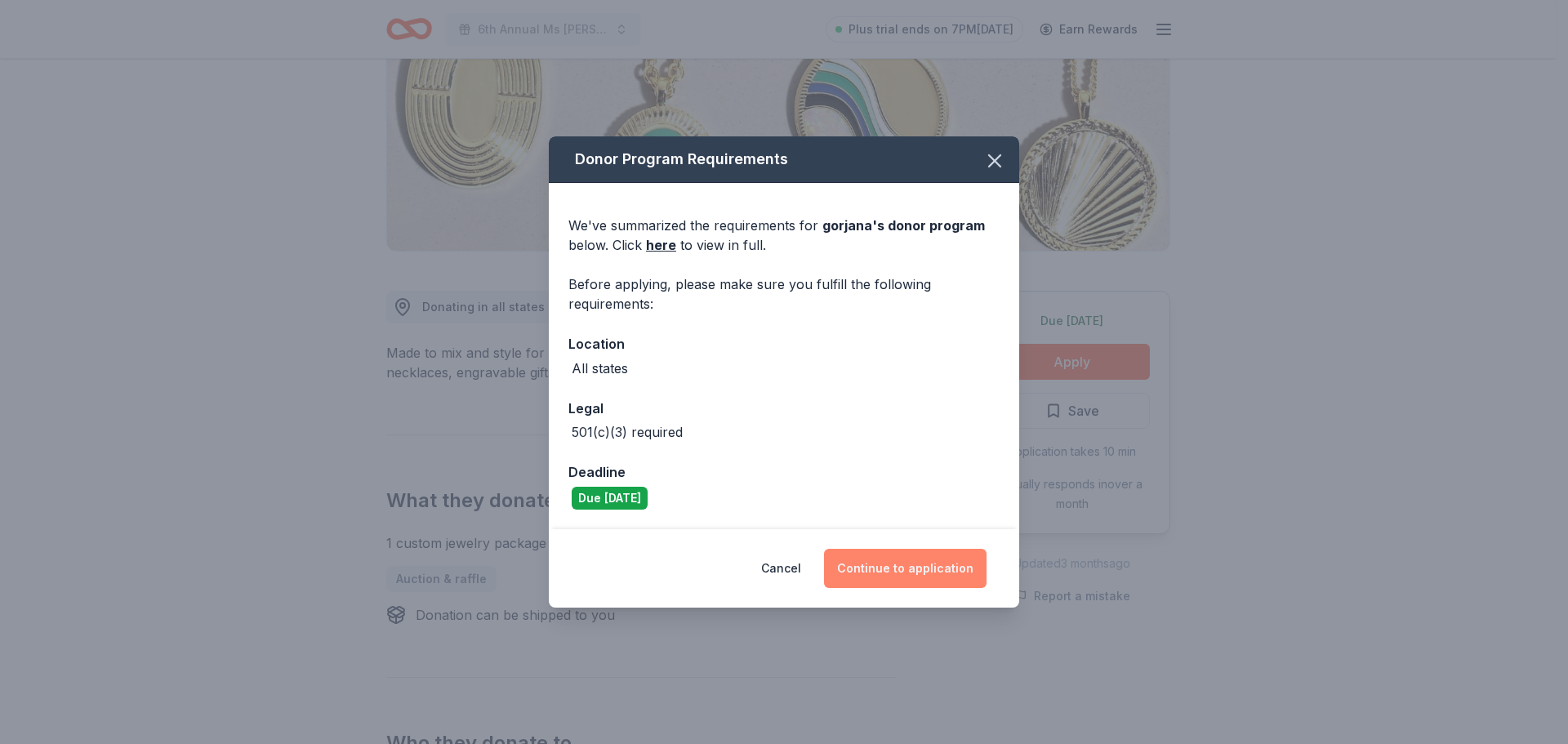
click at [897, 578] on button "Continue to application" at bounding box center [905, 567] width 162 height 39
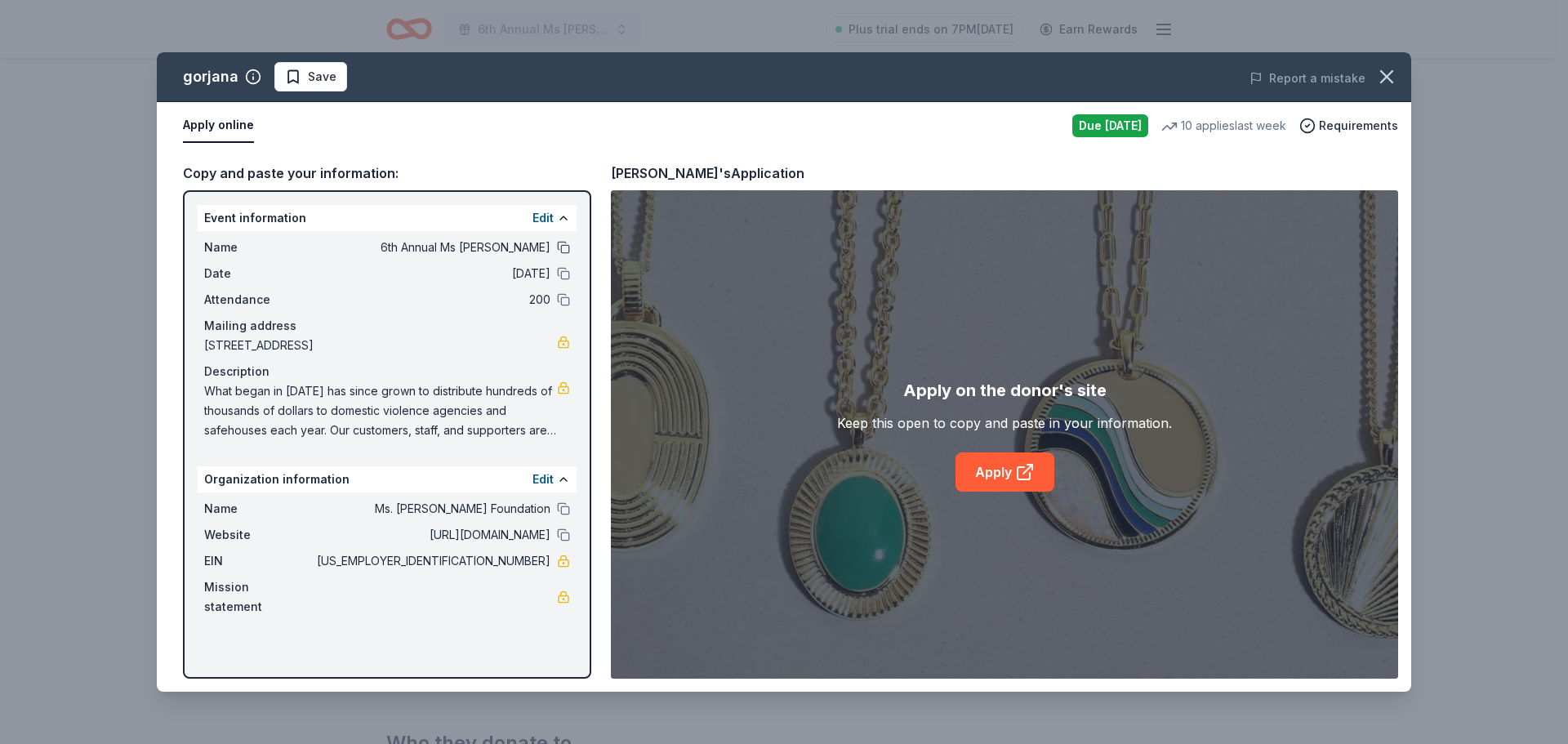
click at [562, 246] on button at bounding box center [563, 248] width 13 height 13
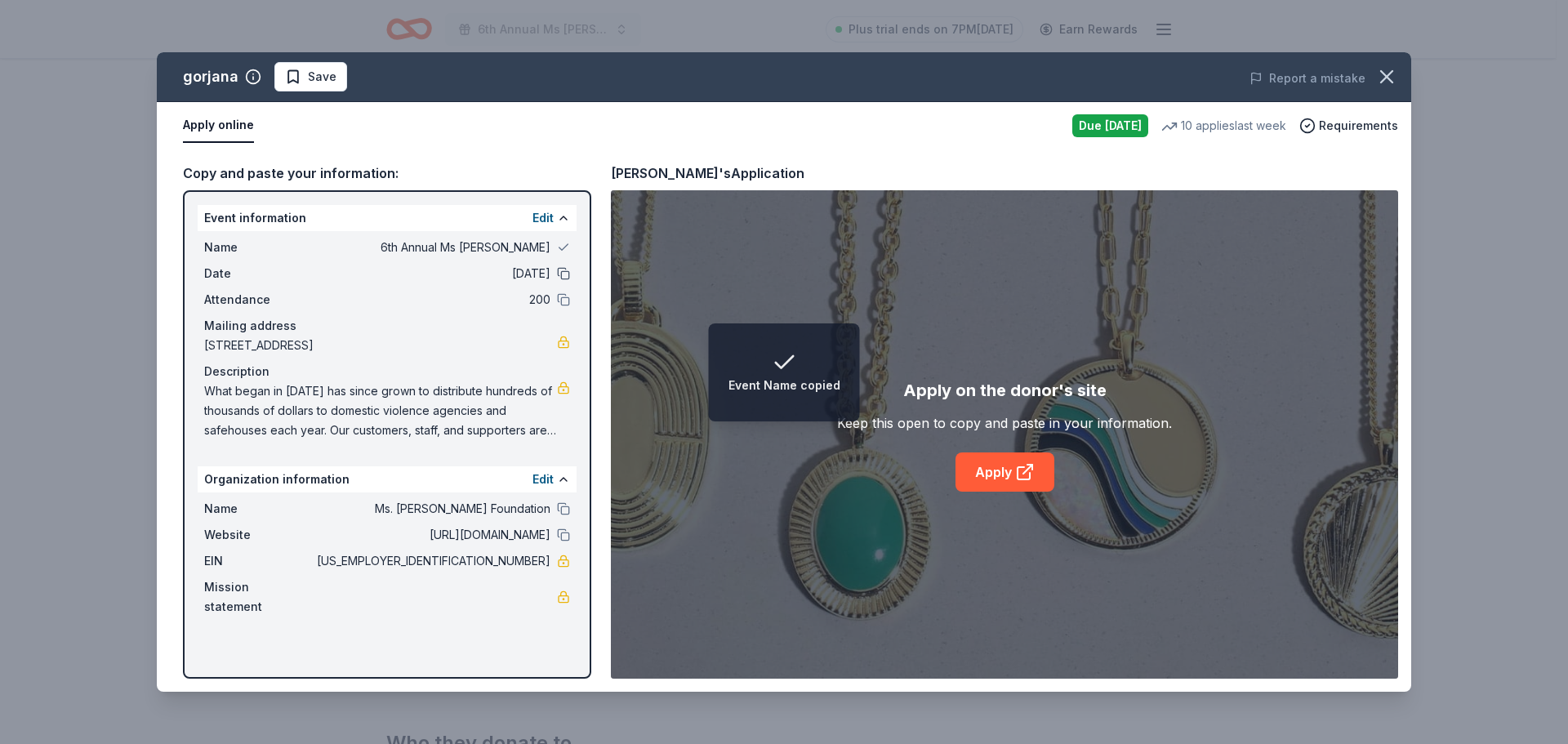
click at [562, 270] on button at bounding box center [563, 274] width 13 height 13
click at [562, 299] on button at bounding box center [563, 300] width 13 height 13
click at [563, 515] on button at bounding box center [563, 509] width 13 height 13
click at [559, 545] on div "Website http://www.msmolly.org" at bounding box center [387, 534] width 366 height 19
drag, startPoint x: 558, startPoint y: 555, endPoint x: 585, endPoint y: 532, distance: 35.5
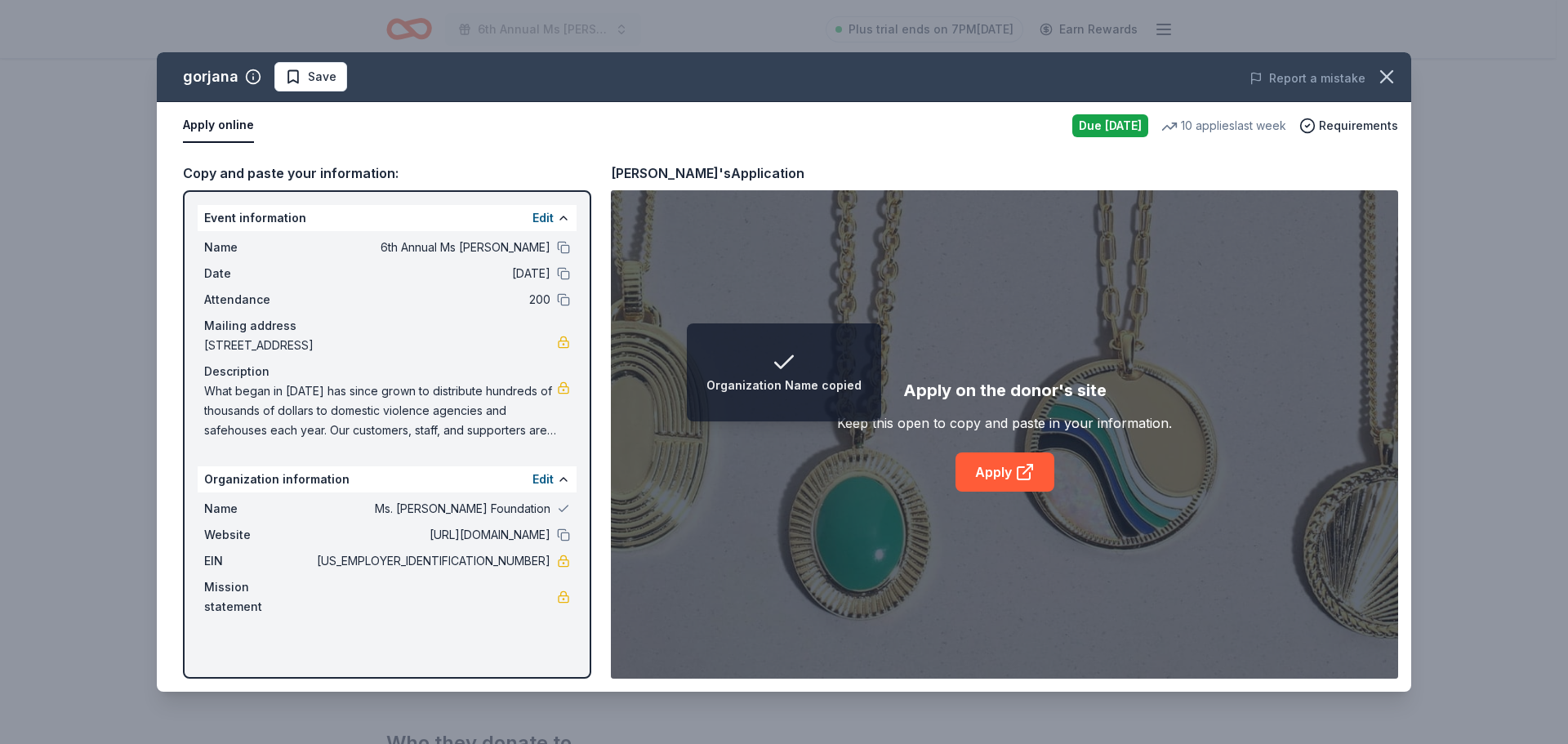
click at [558, 541] on button at bounding box center [563, 535] width 13 height 13
click at [987, 469] on link "Apply" at bounding box center [1005, 471] width 99 height 39
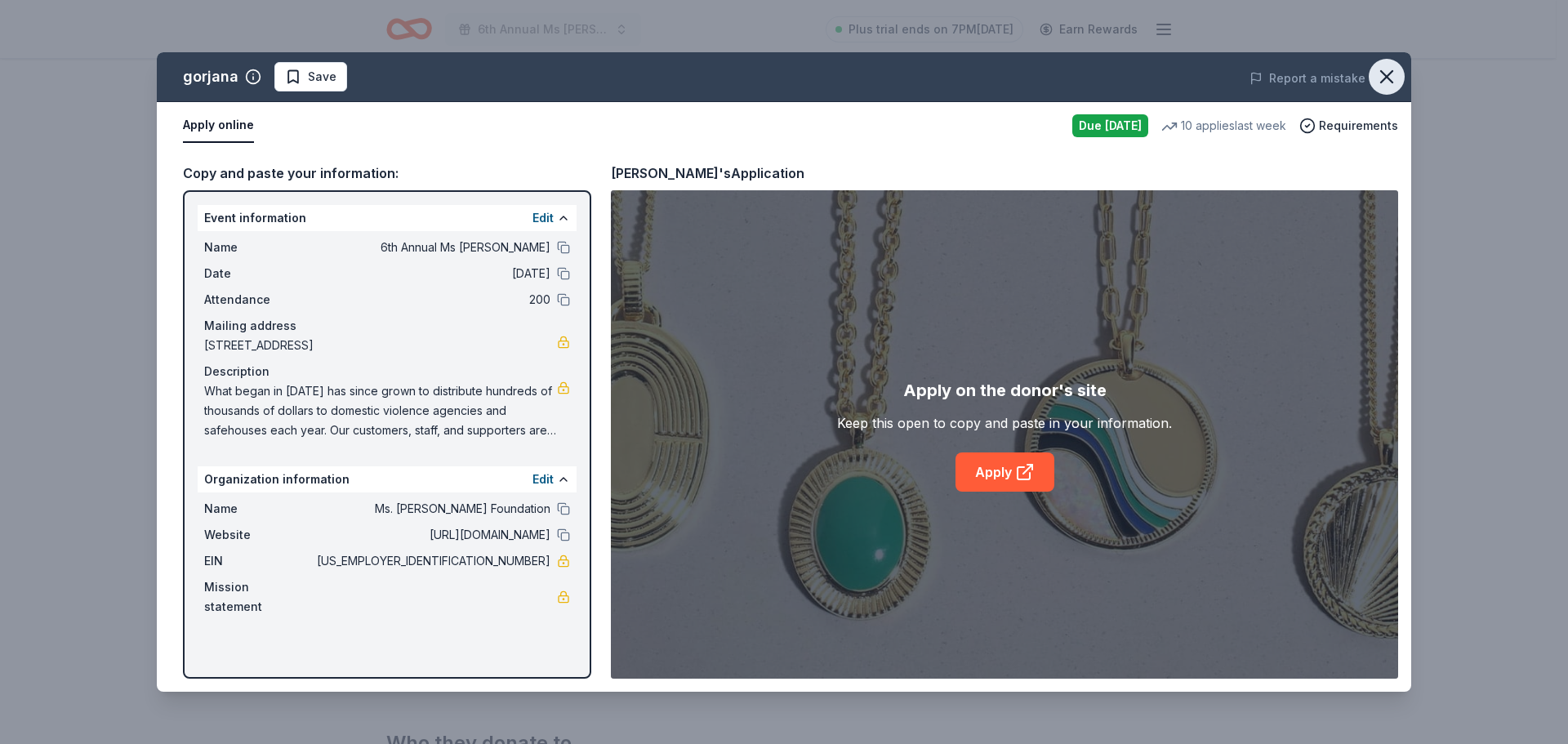
click at [1380, 75] on icon "button" at bounding box center [1386, 76] width 23 height 23
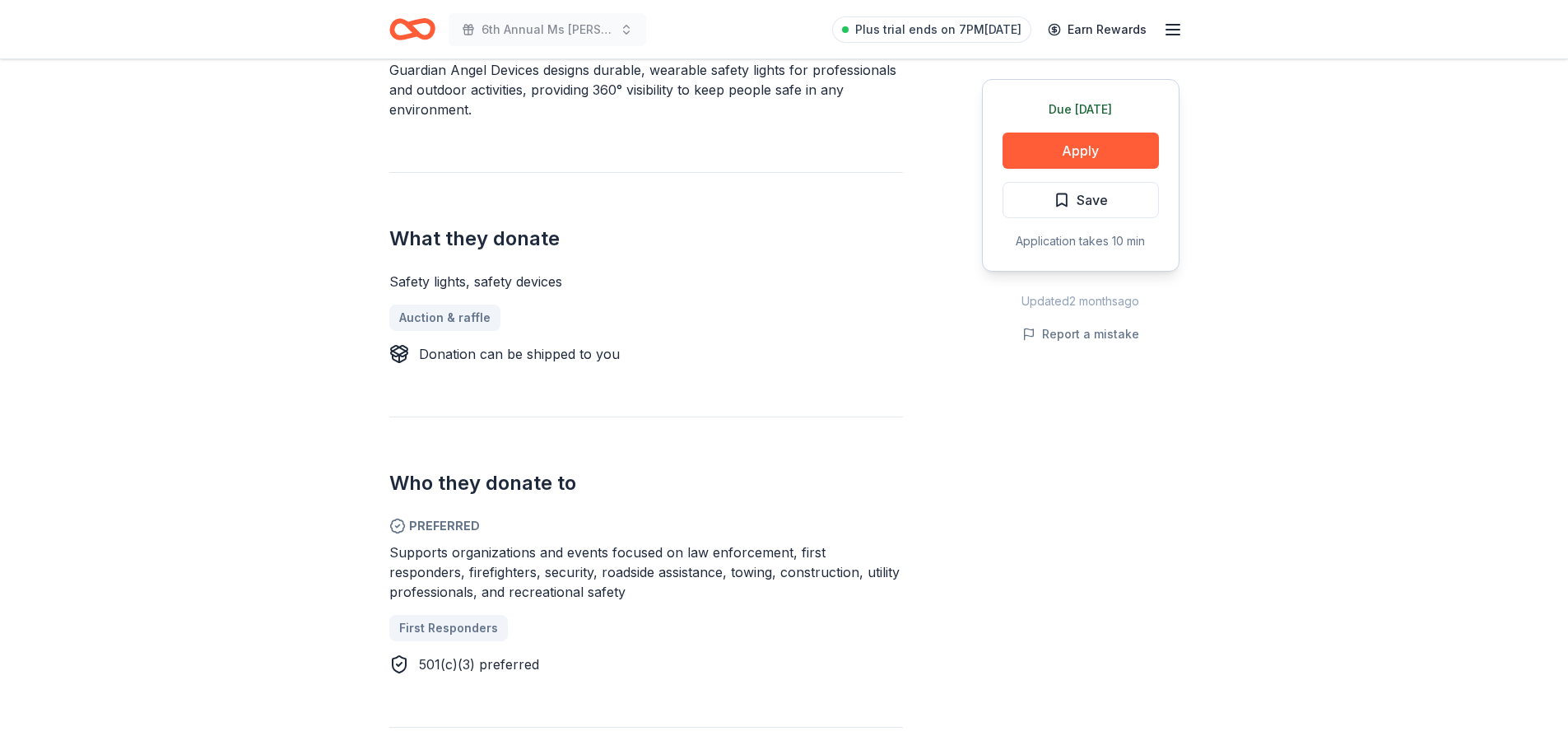
scroll to position [494, 0]
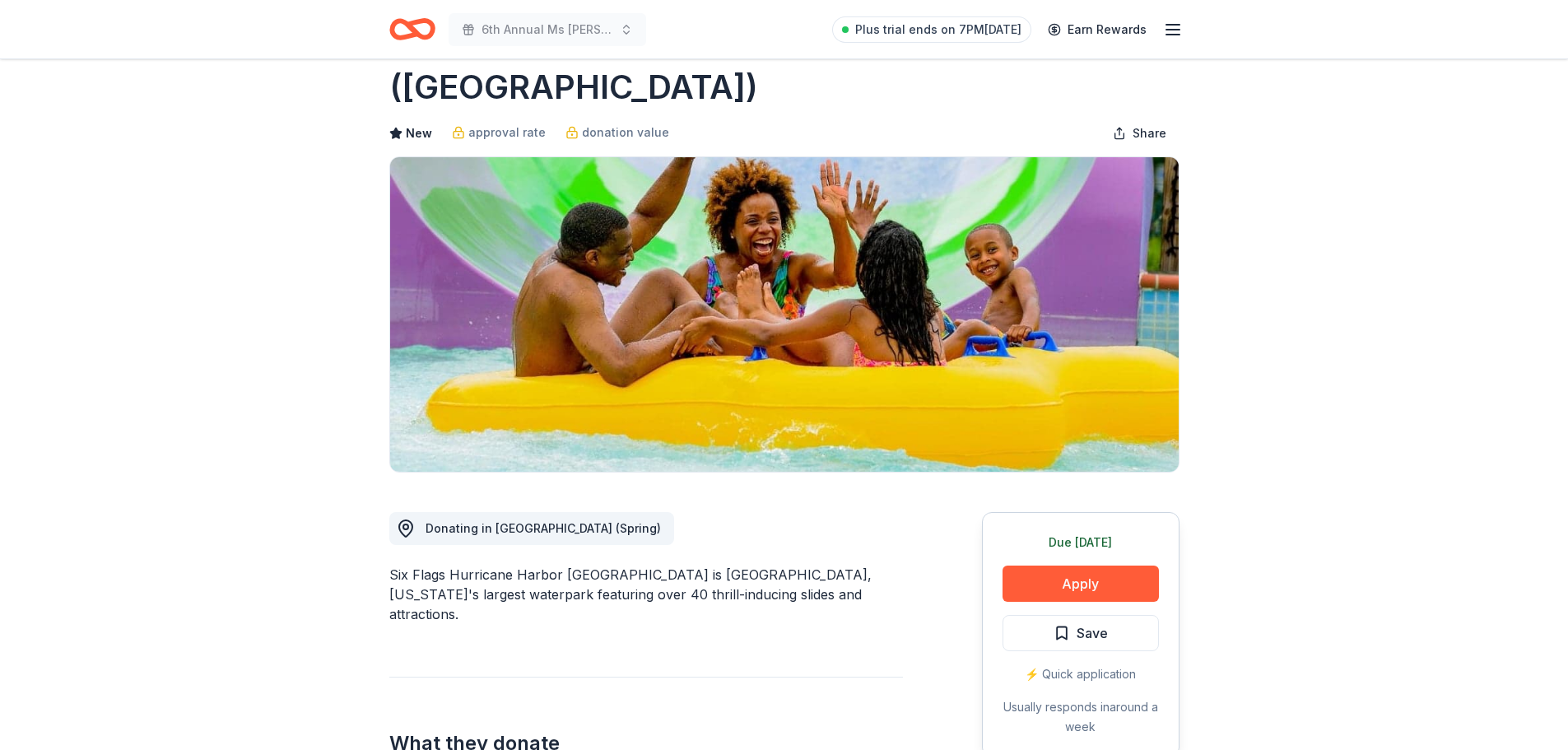
scroll to position [165, 0]
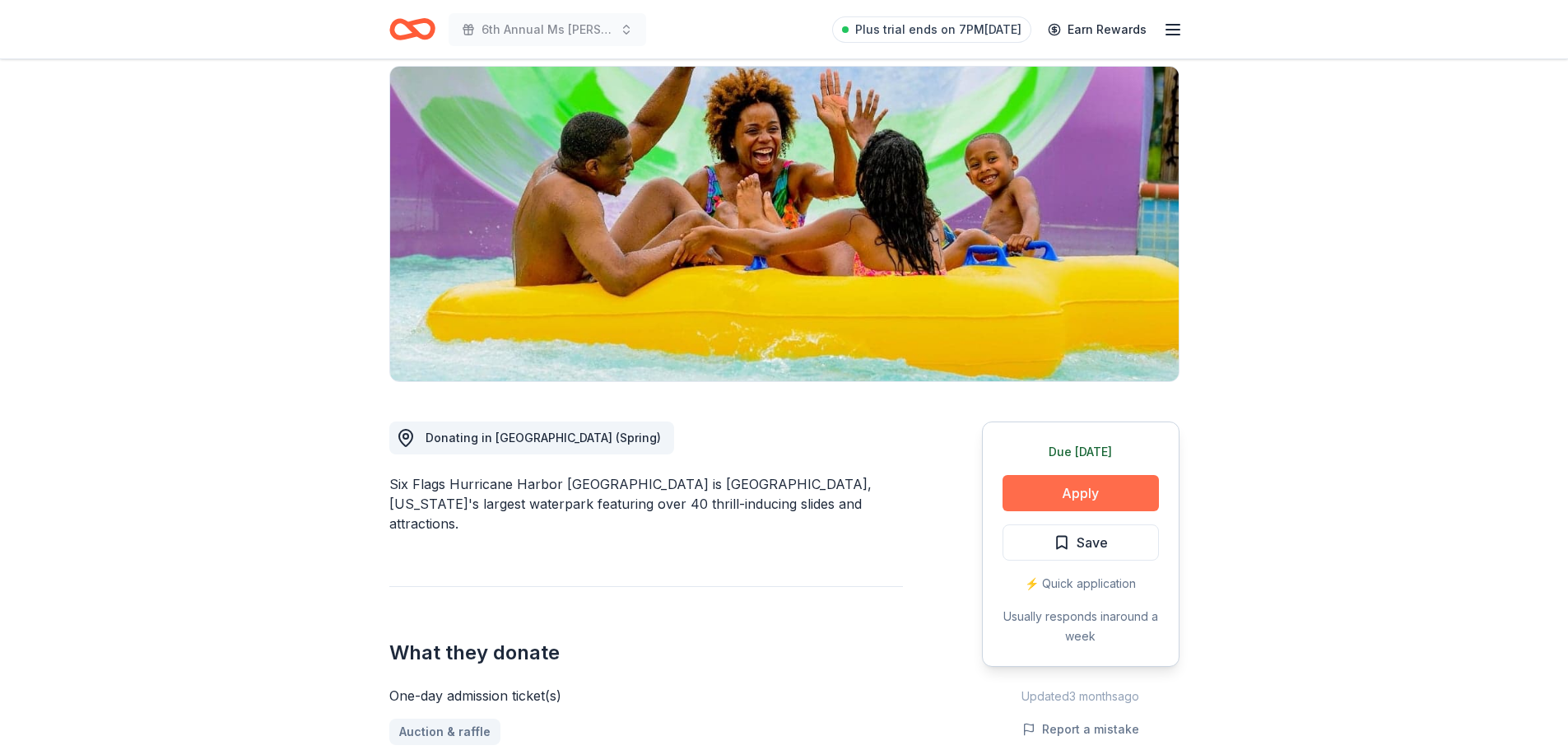
click at [1110, 475] on button "Apply" at bounding box center [1080, 493] width 156 height 36
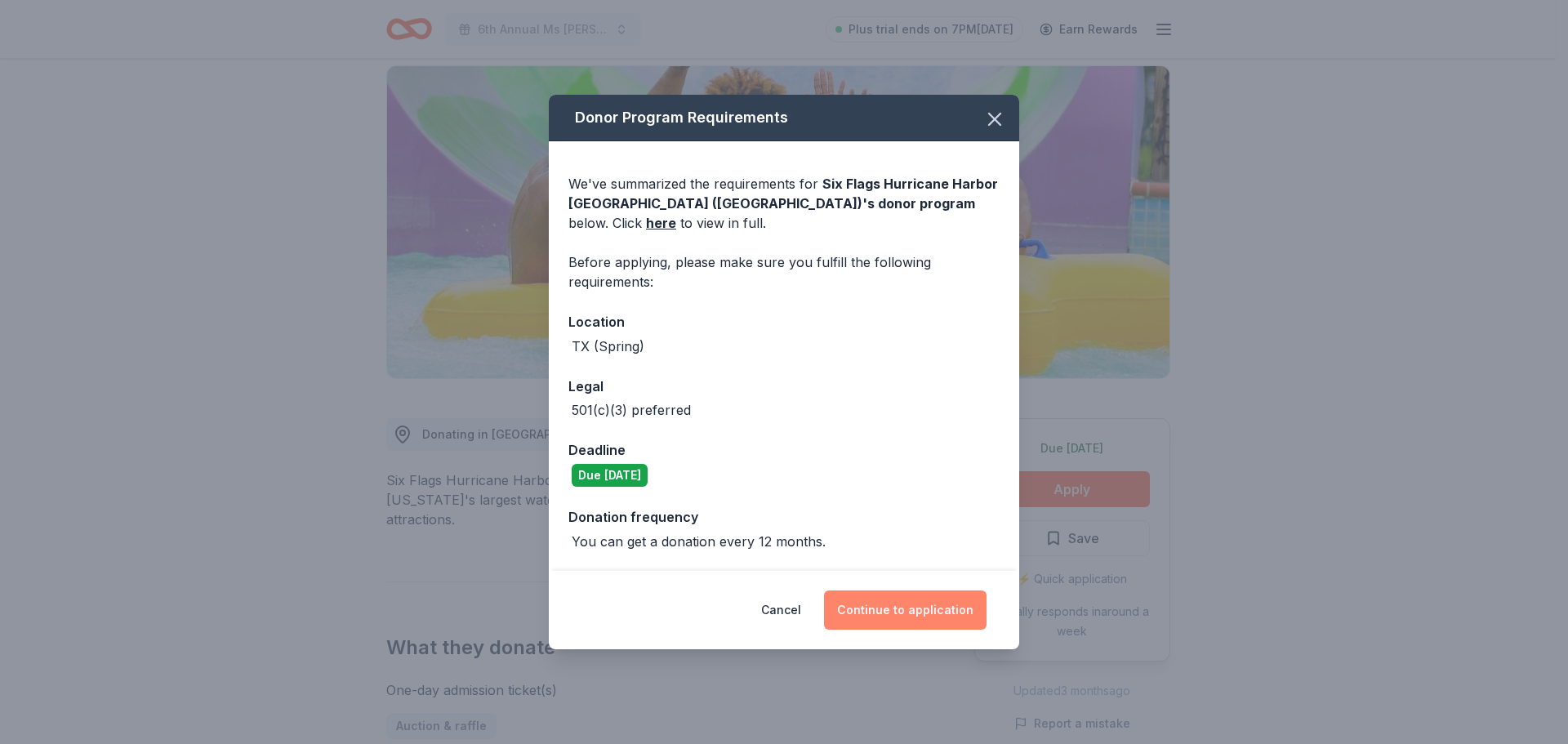
click at [929, 603] on button "Continue to application" at bounding box center [905, 609] width 162 height 39
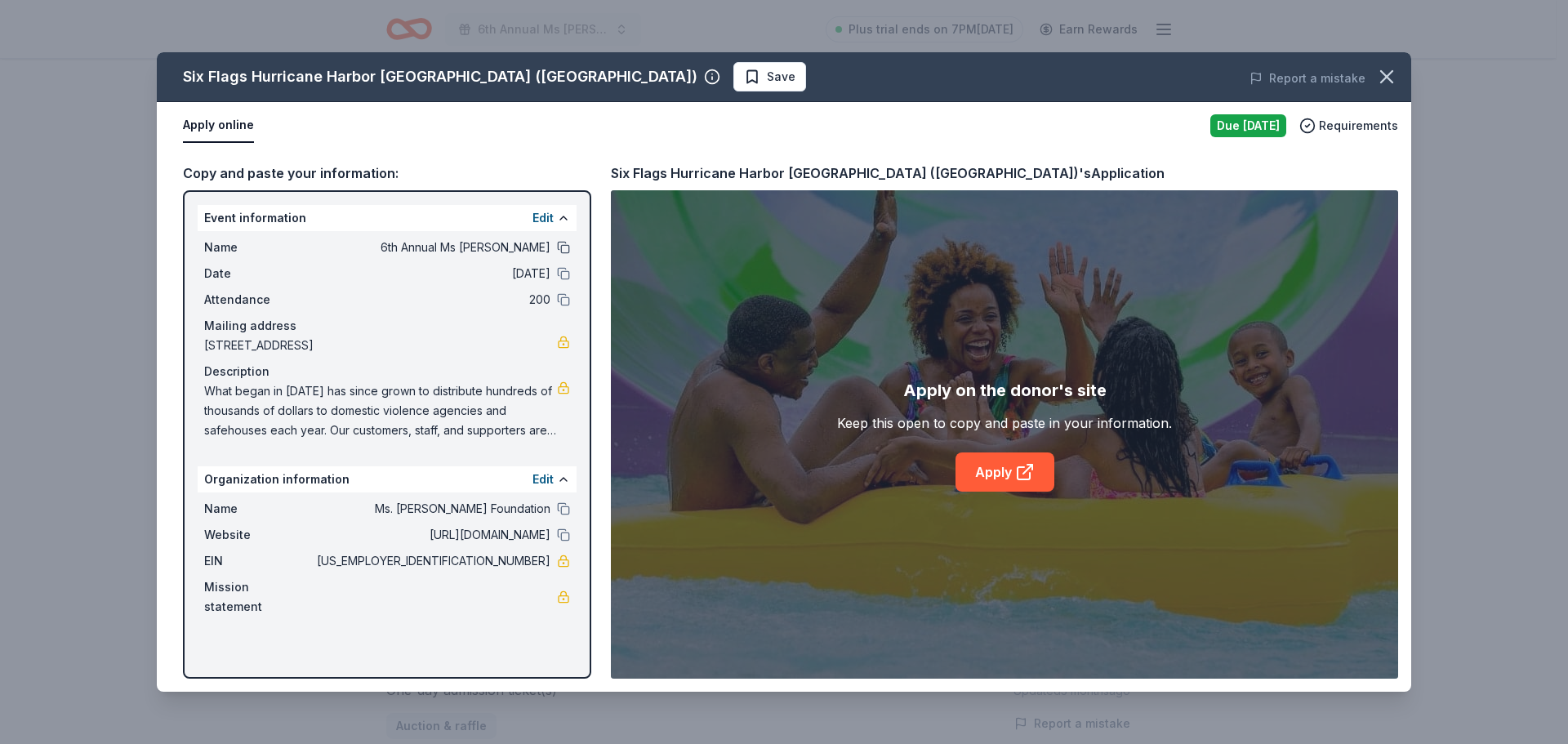
click at [558, 247] on button at bounding box center [563, 248] width 13 height 13
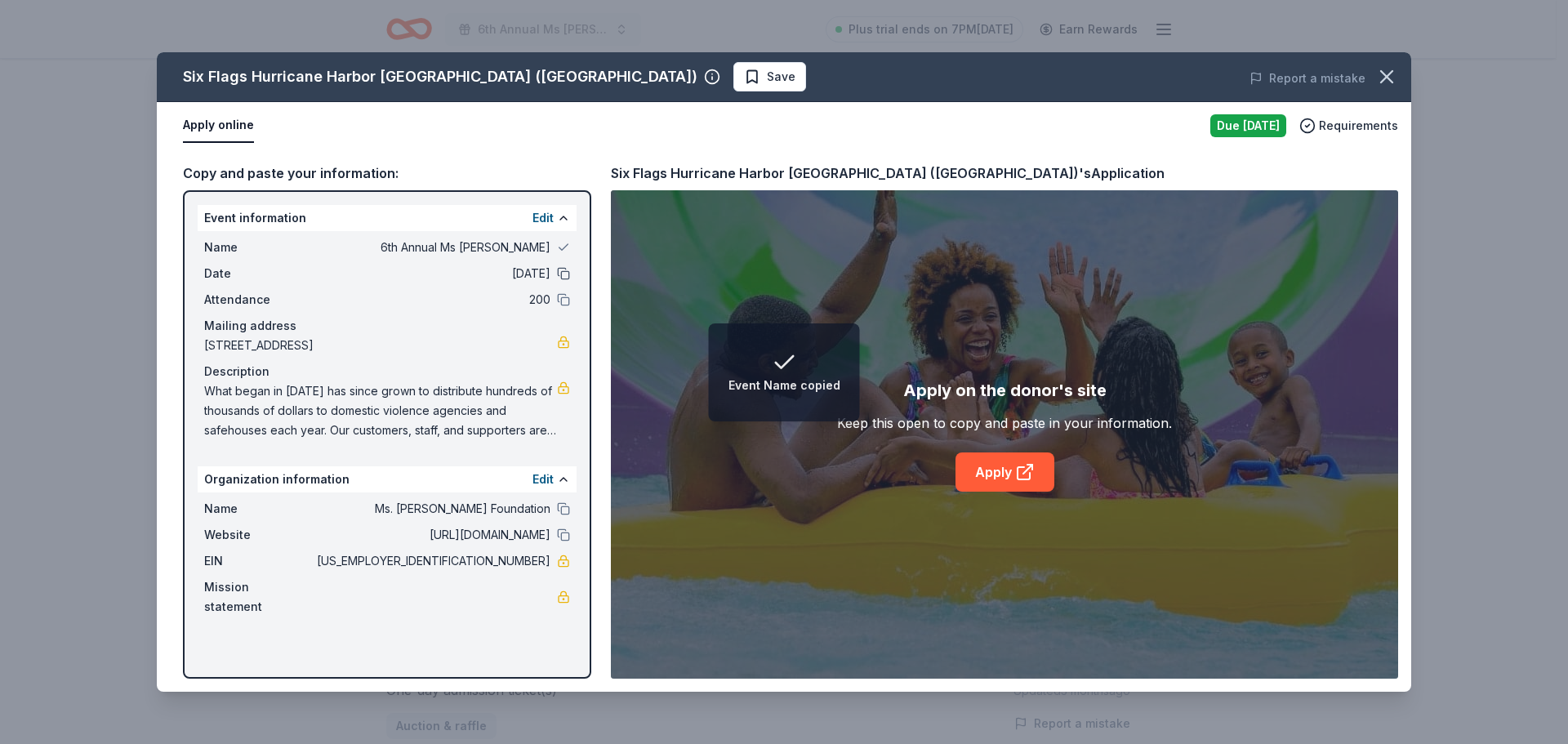
click at [563, 268] on button at bounding box center [563, 274] width 13 height 13
click at [563, 293] on button at bounding box center [563, 300] width 13 height 13
drag, startPoint x: 567, startPoint y: 526, endPoint x: 562, endPoint y: 548, distance: 22.6
click at [566, 515] on button at bounding box center [563, 509] width 13 height 13
click at [563, 541] on button at bounding box center [563, 535] width 13 height 13
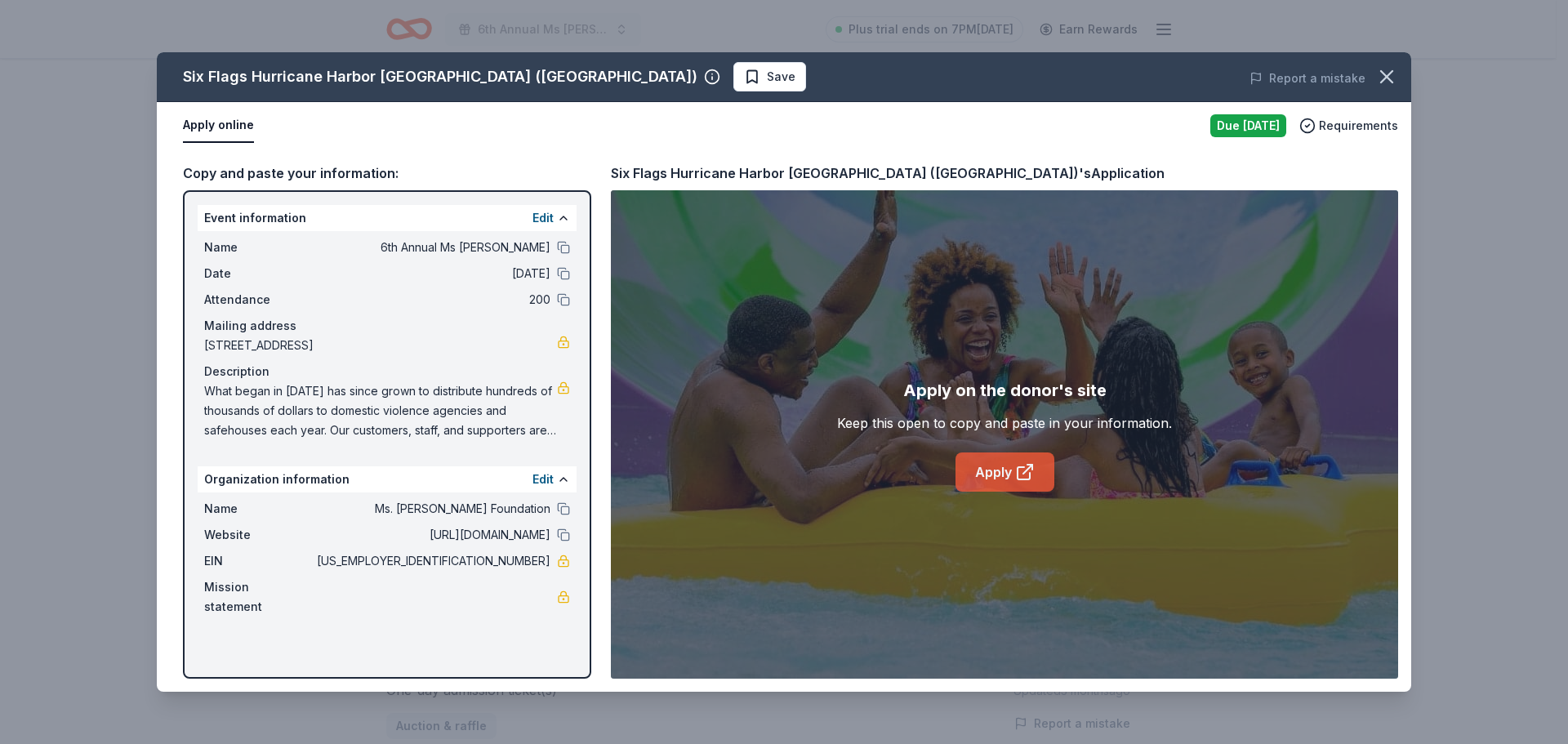
click at [1018, 469] on icon at bounding box center [1024, 471] width 19 height 19
click at [1383, 79] on icon "button" at bounding box center [1386, 76] width 23 height 23
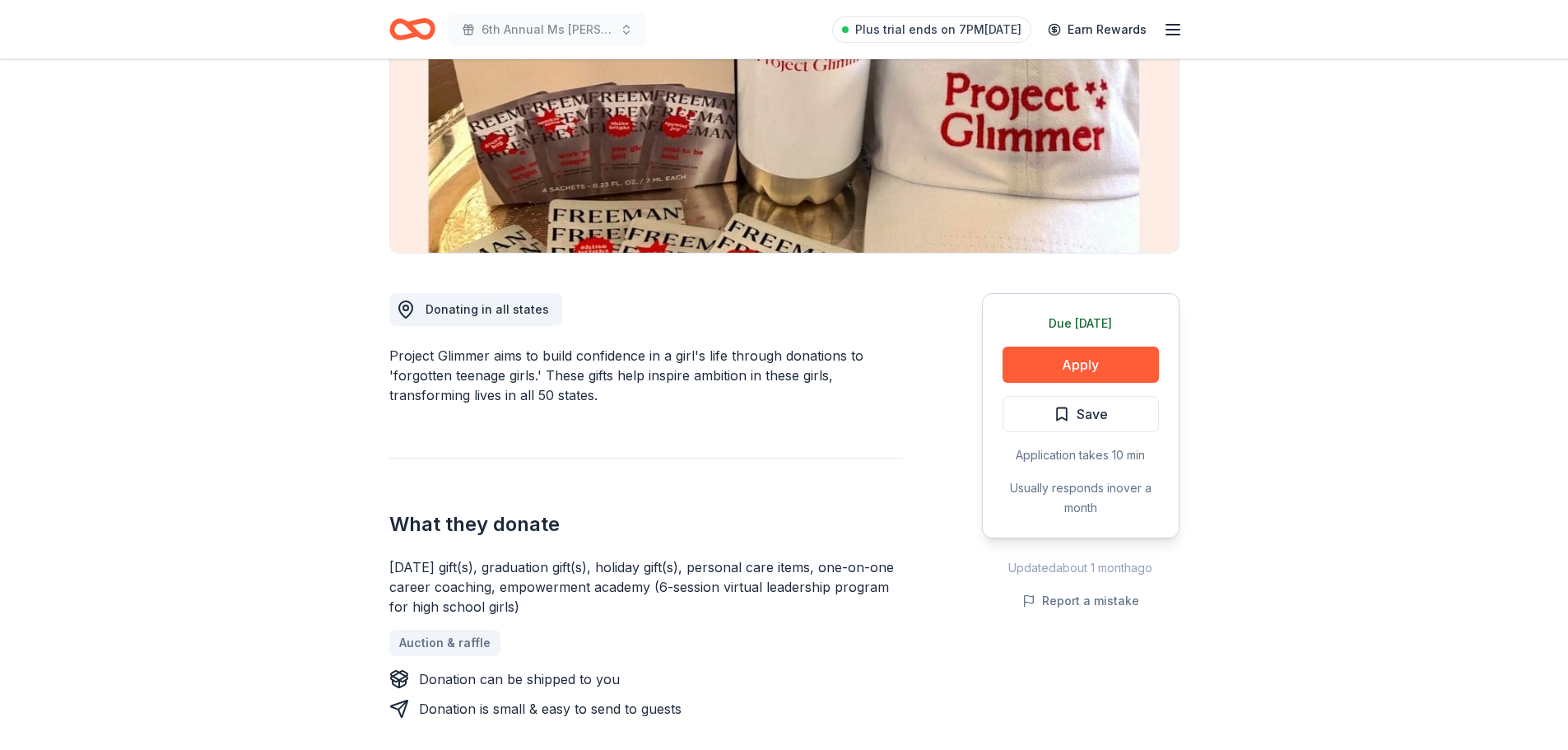
scroll to position [329, 0]
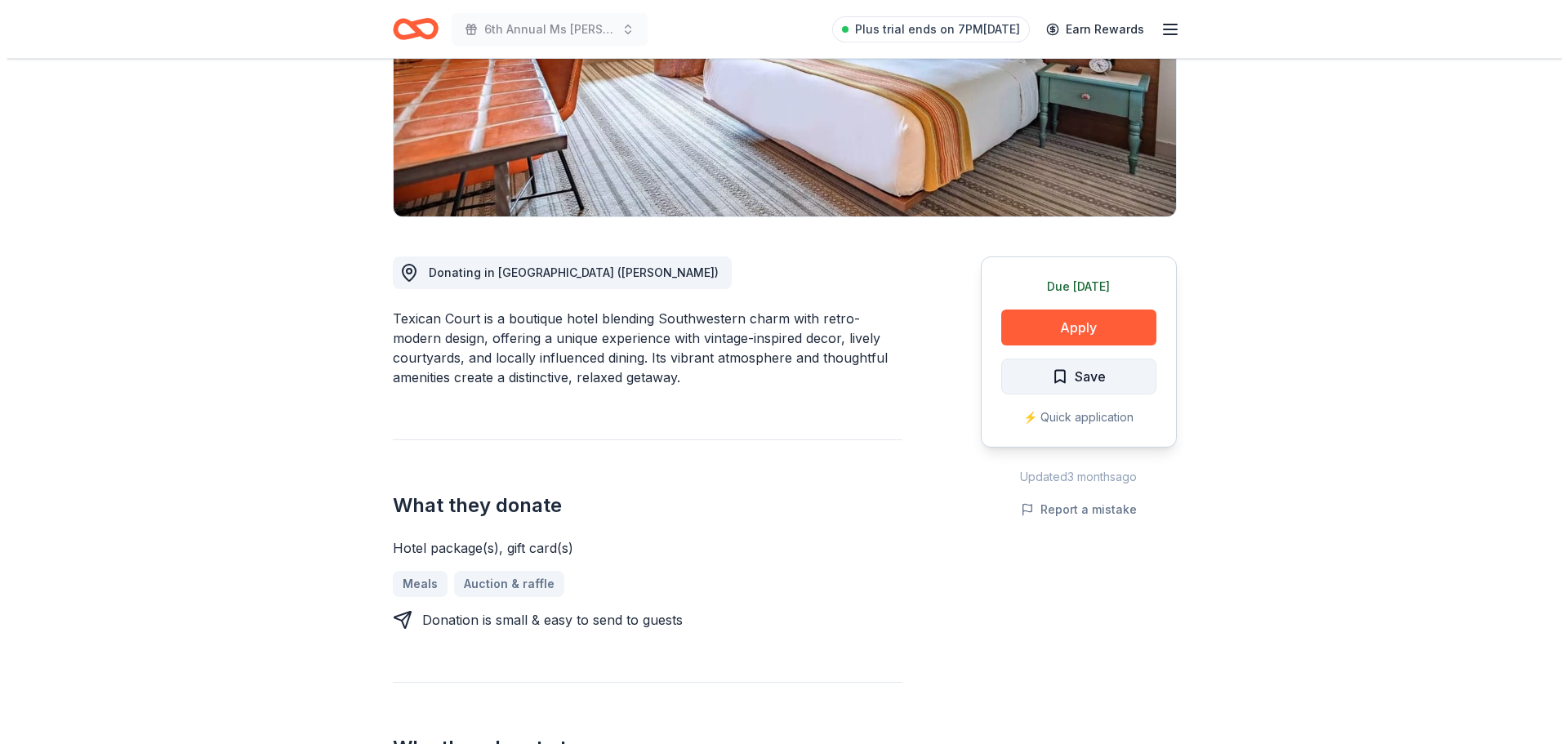
scroll to position [245, 0]
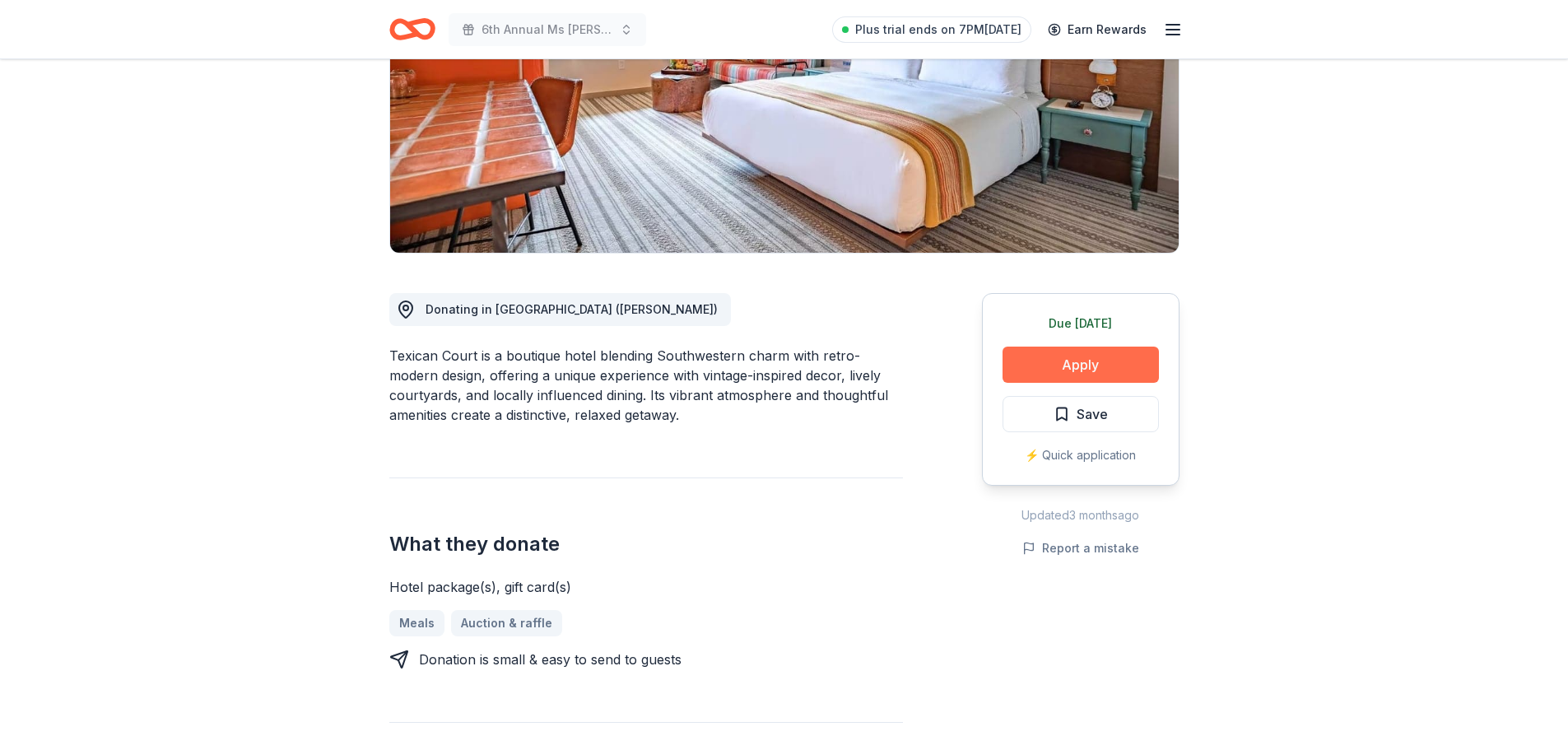
click at [1108, 355] on button "Apply" at bounding box center [1080, 364] width 156 height 36
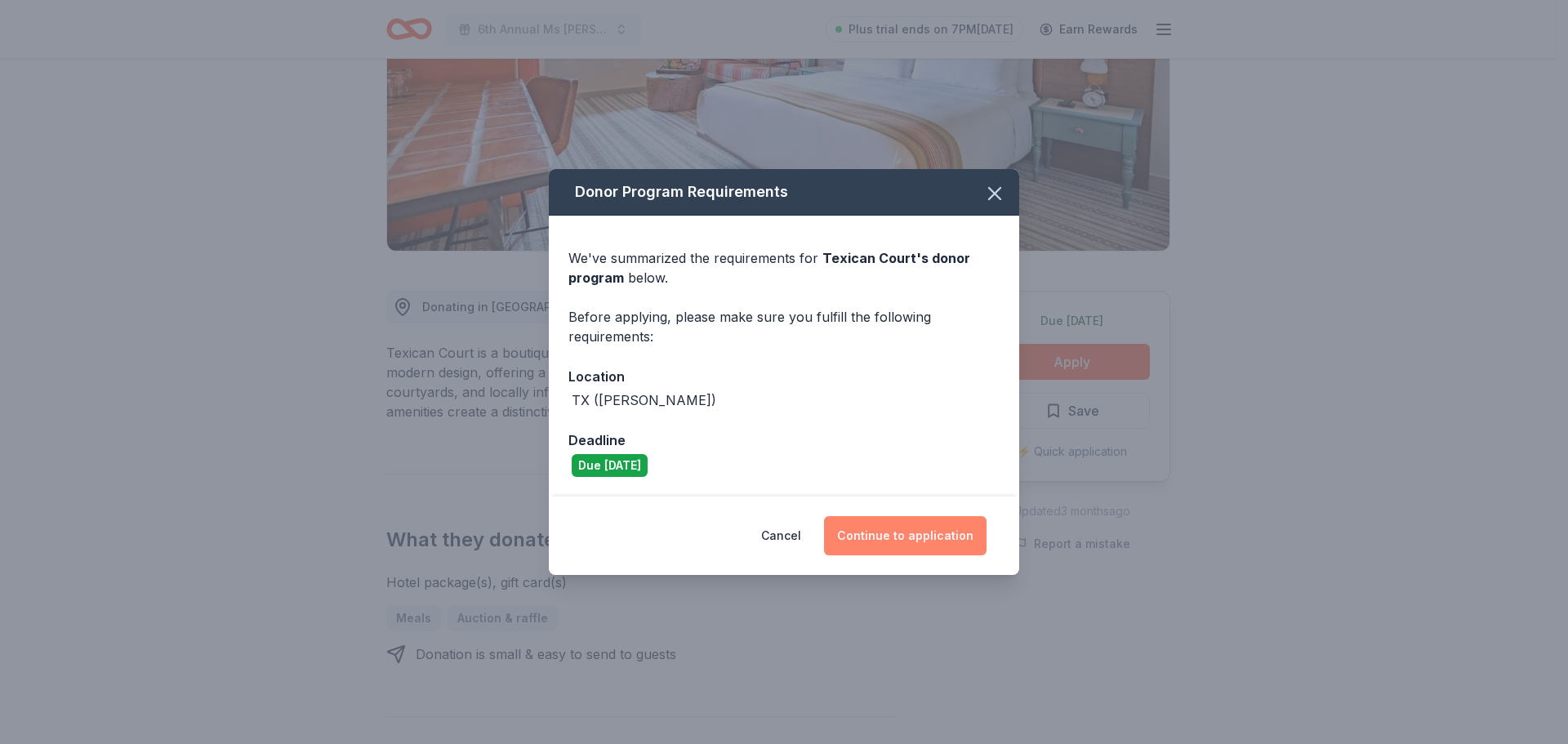
click at [935, 532] on button "Continue to application" at bounding box center [905, 535] width 162 height 39
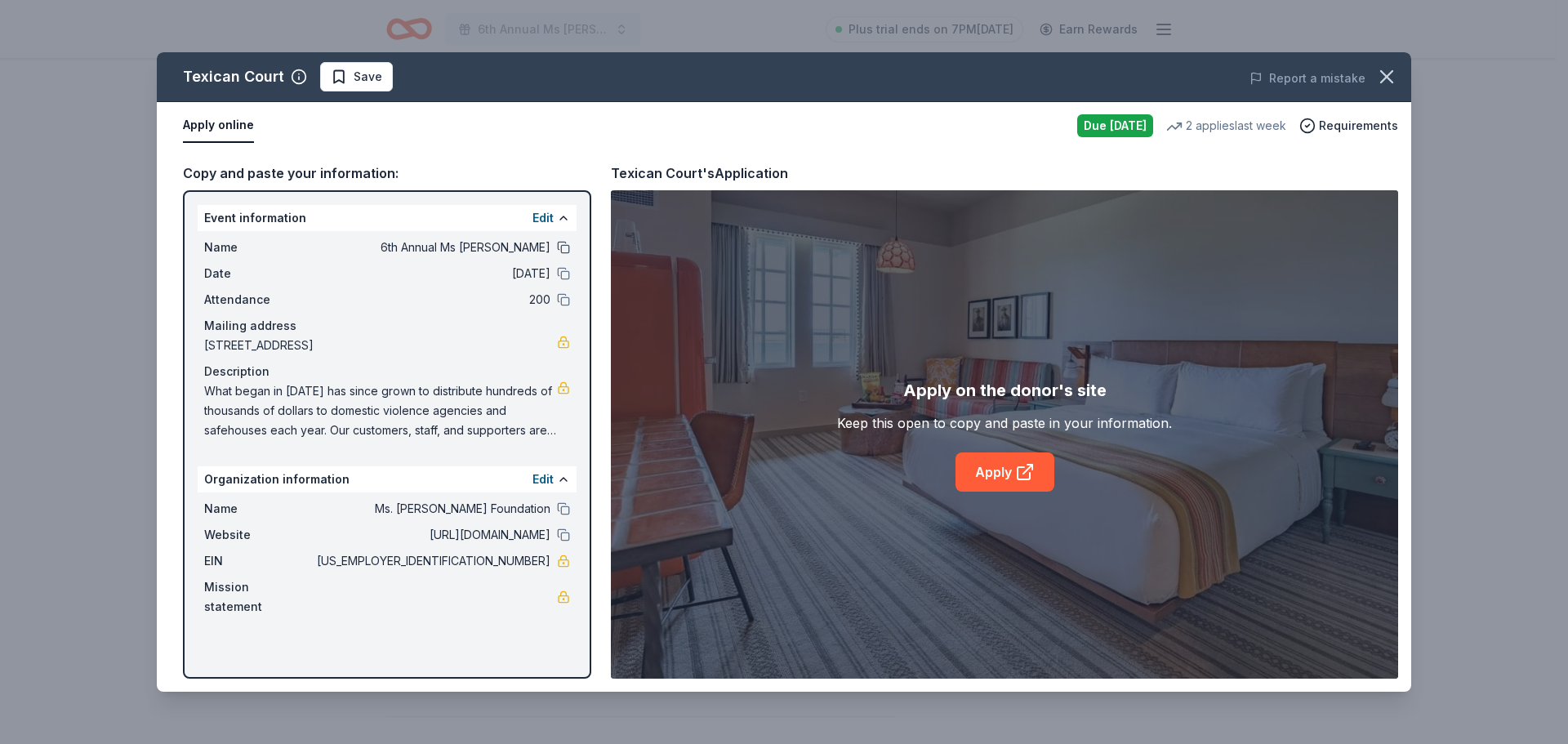
click at [561, 249] on button at bounding box center [563, 248] width 13 height 13
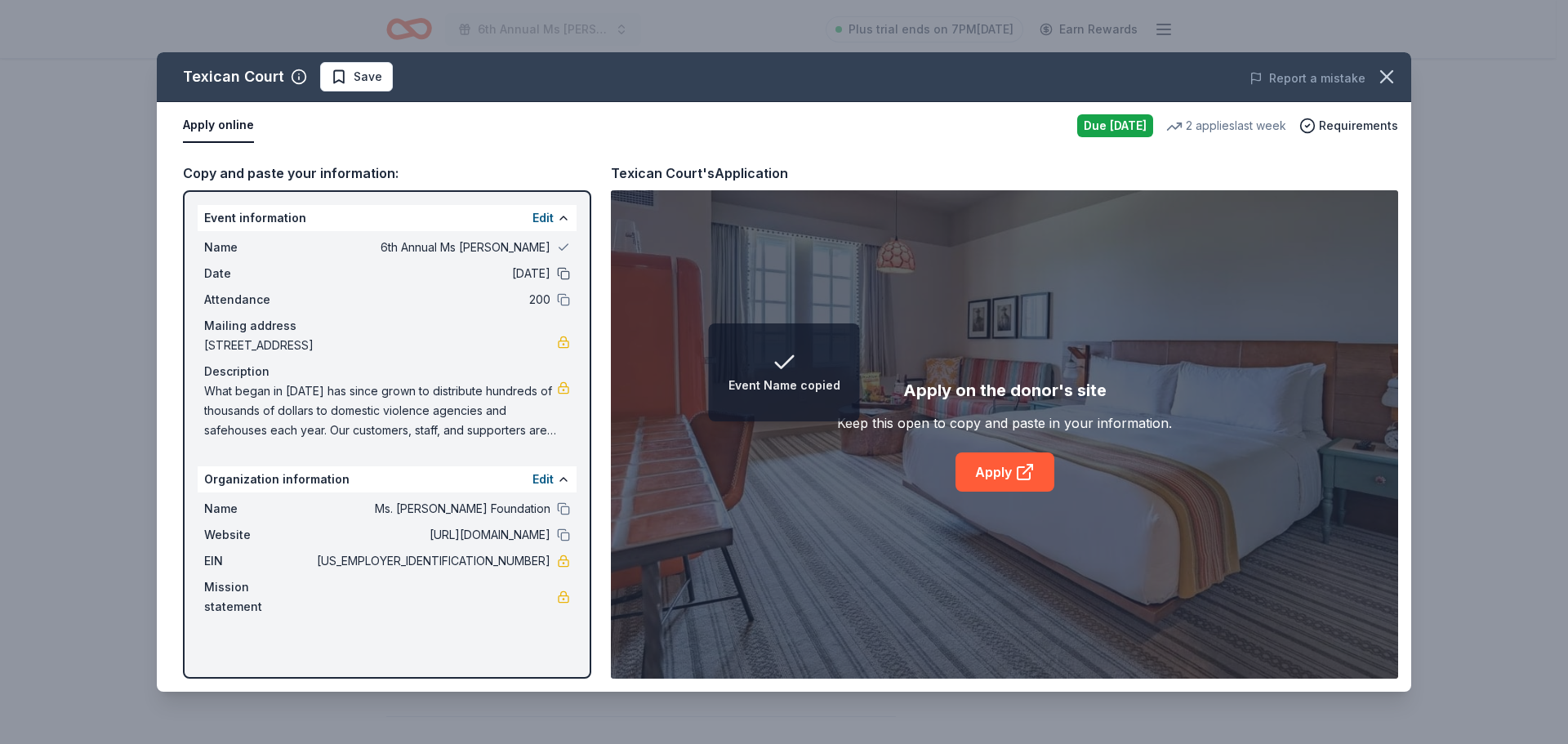
click at [558, 269] on button at bounding box center [563, 274] width 13 height 13
click at [561, 296] on button at bounding box center [563, 300] width 13 height 13
click at [565, 515] on button at bounding box center [563, 509] width 13 height 13
click at [563, 541] on button at bounding box center [563, 535] width 13 height 13
click at [988, 475] on link "Apply" at bounding box center [1005, 471] width 99 height 39
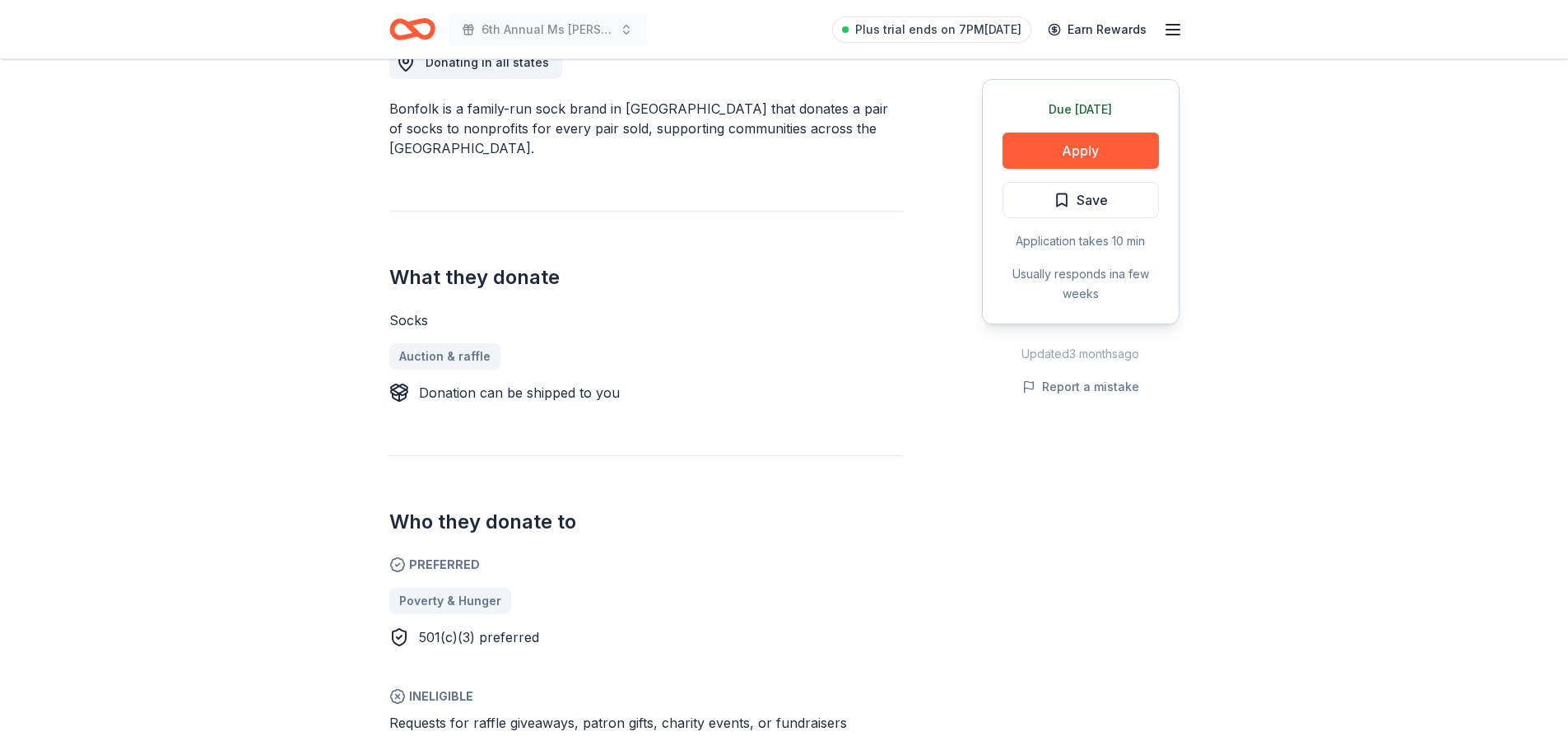
scroll to position [576, 0]
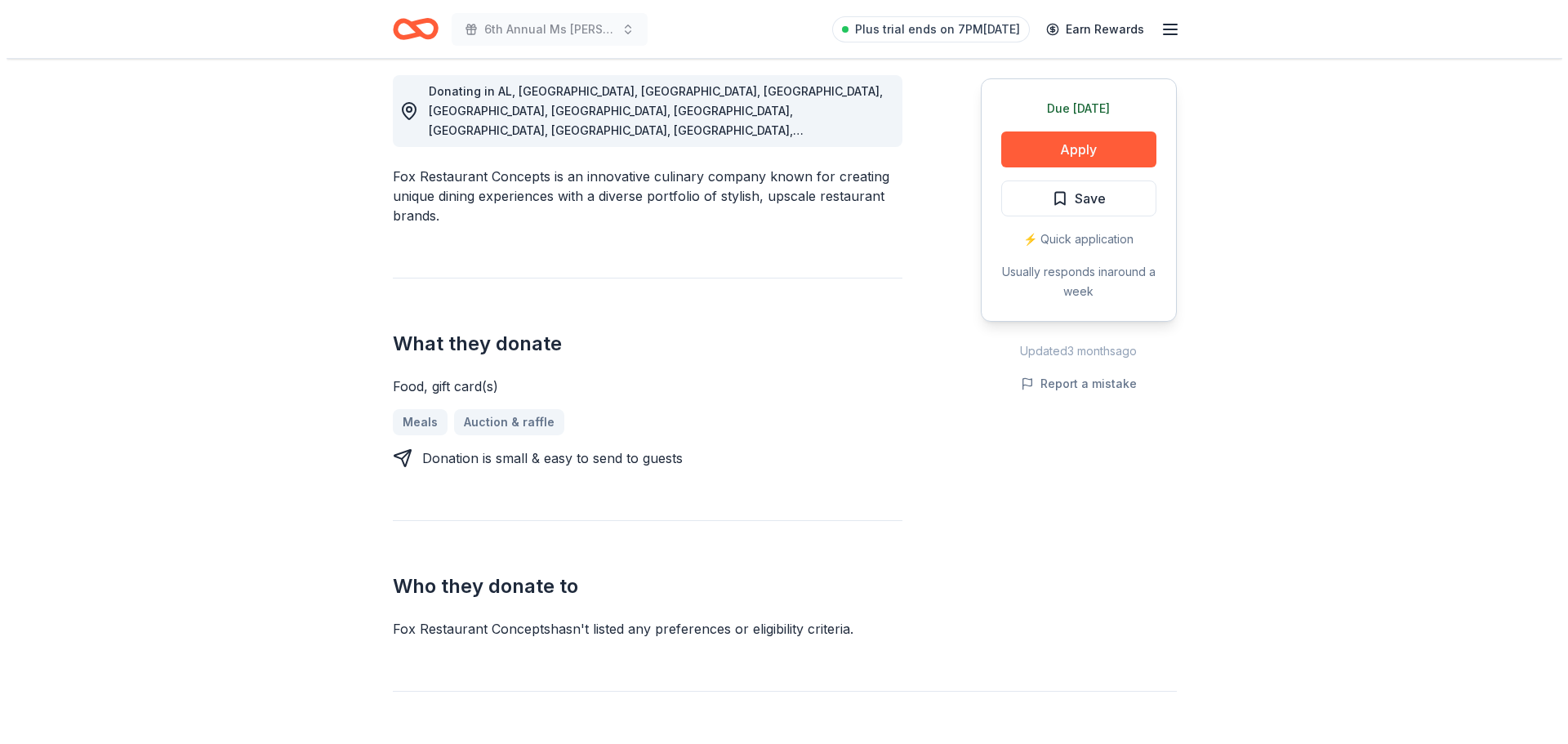
scroll to position [490, 0]
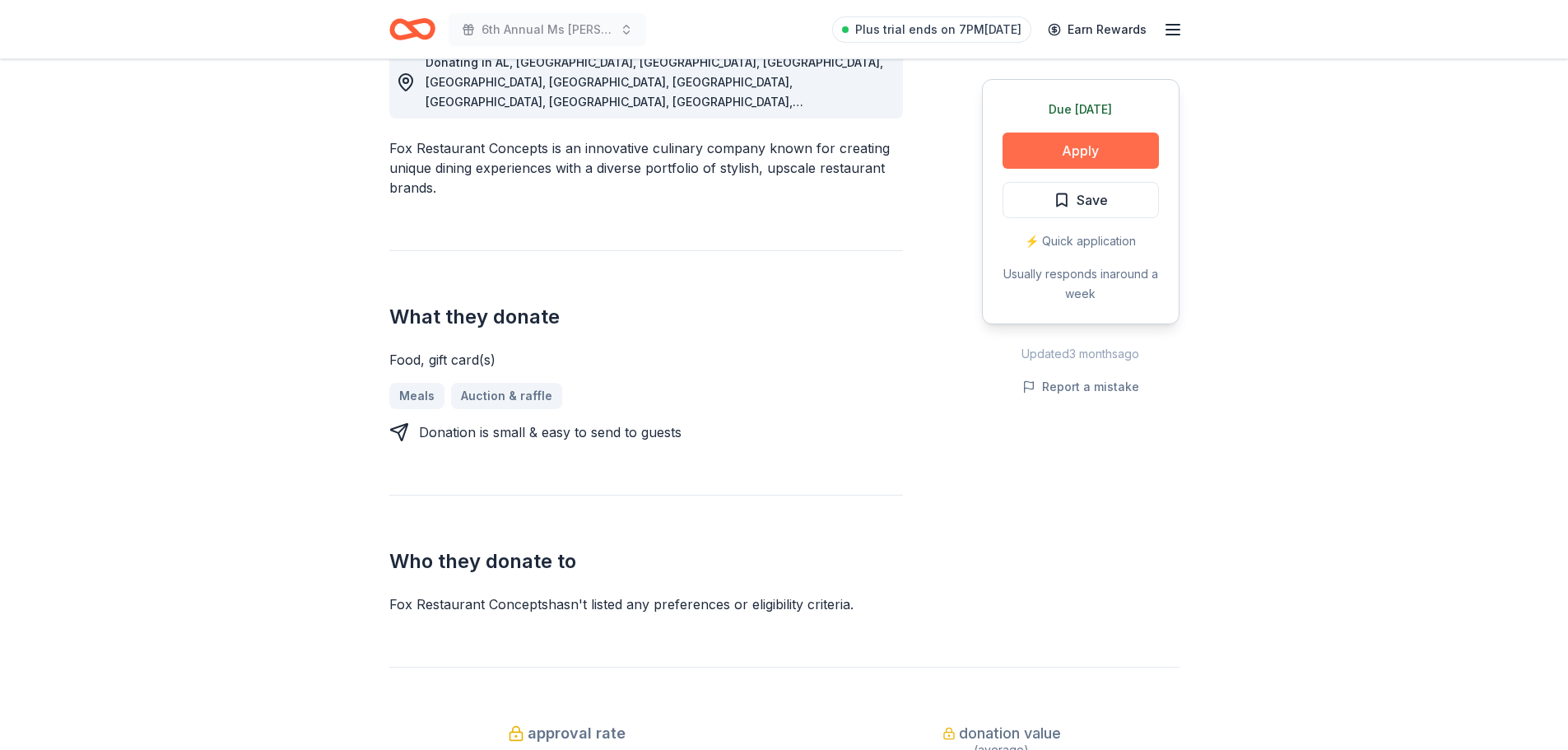
click at [1103, 154] on button "Apply" at bounding box center [1080, 150] width 156 height 36
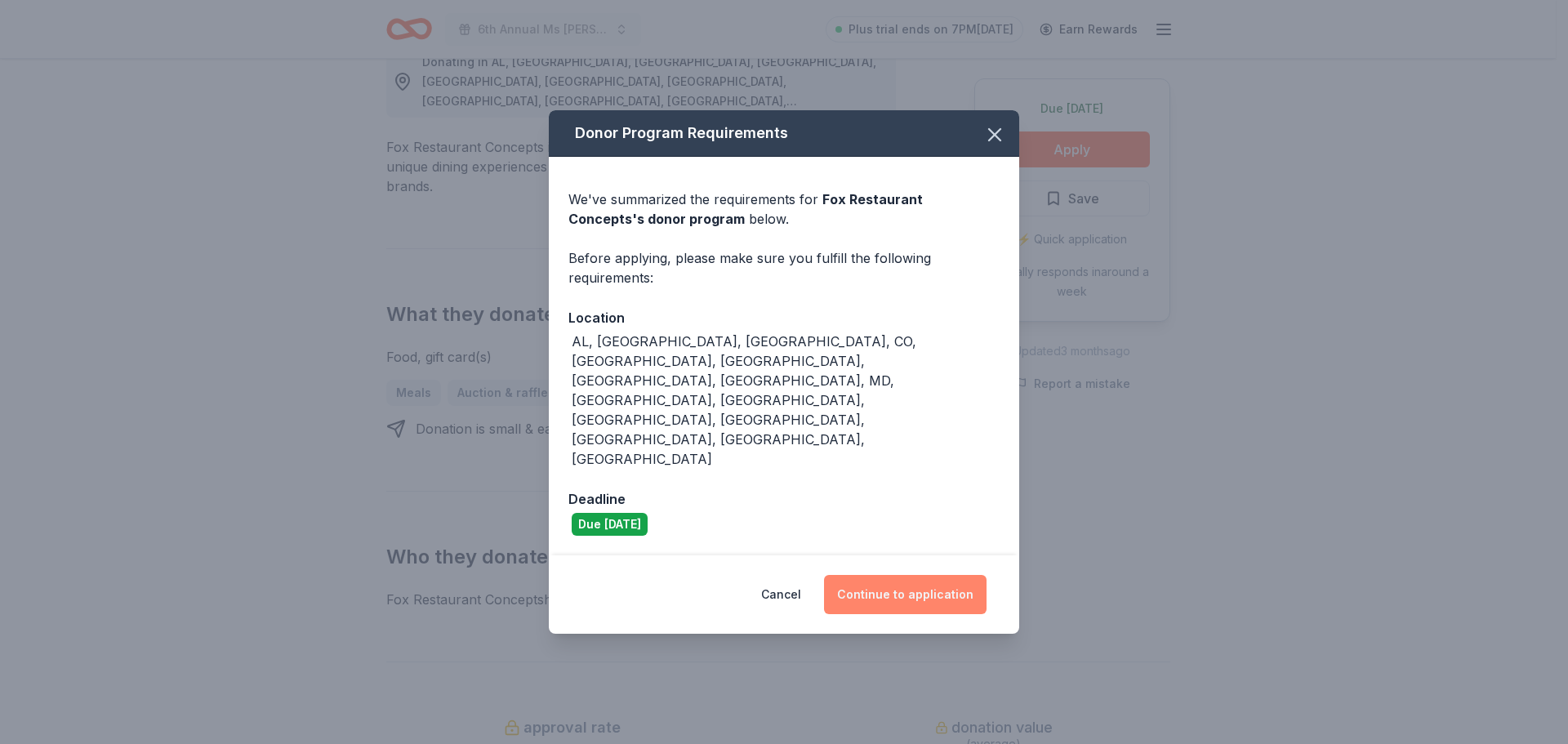
click at [928, 575] on button "Continue to application" at bounding box center [905, 594] width 162 height 39
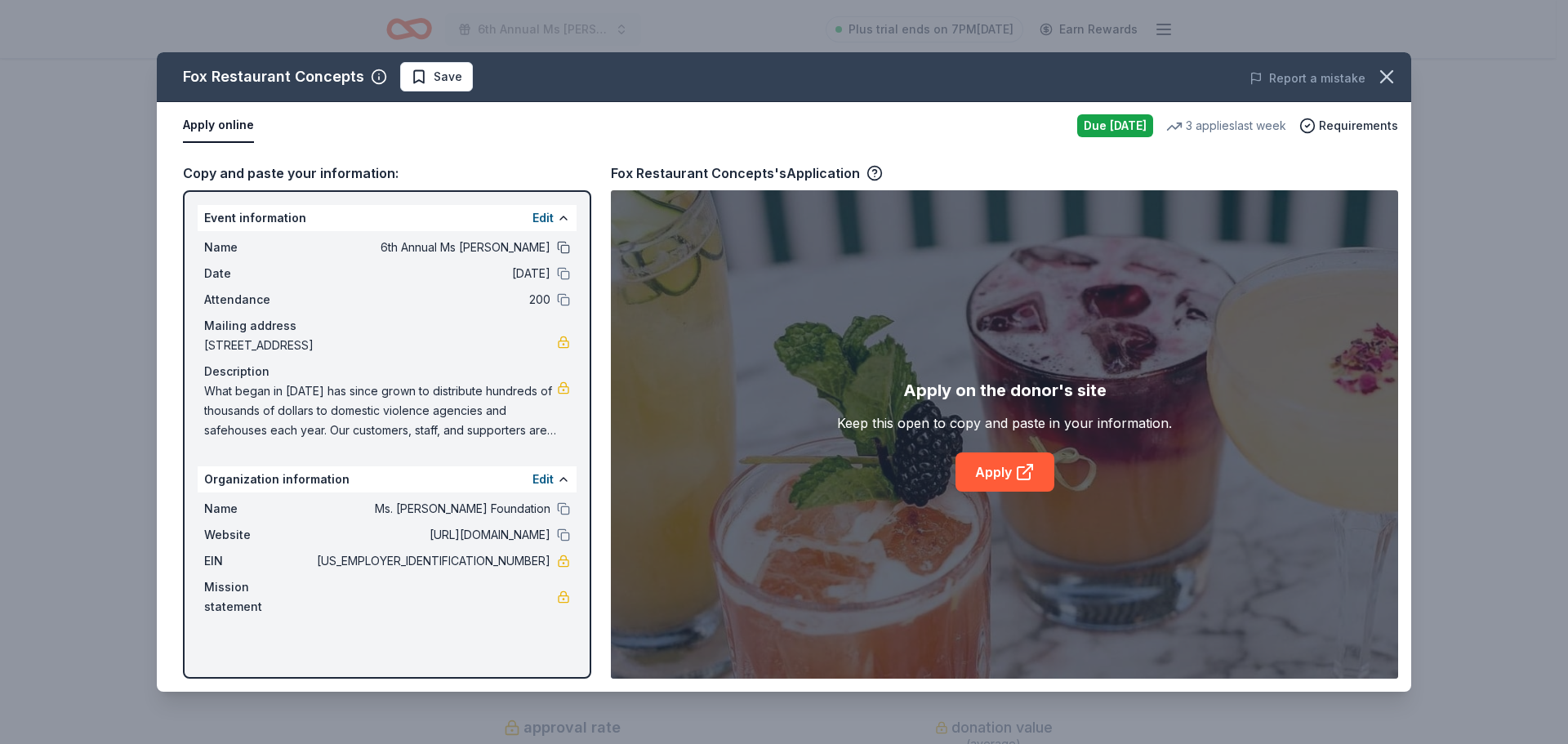
click at [566, 246] on button at bounding box center [563, 248] width 13 height 13
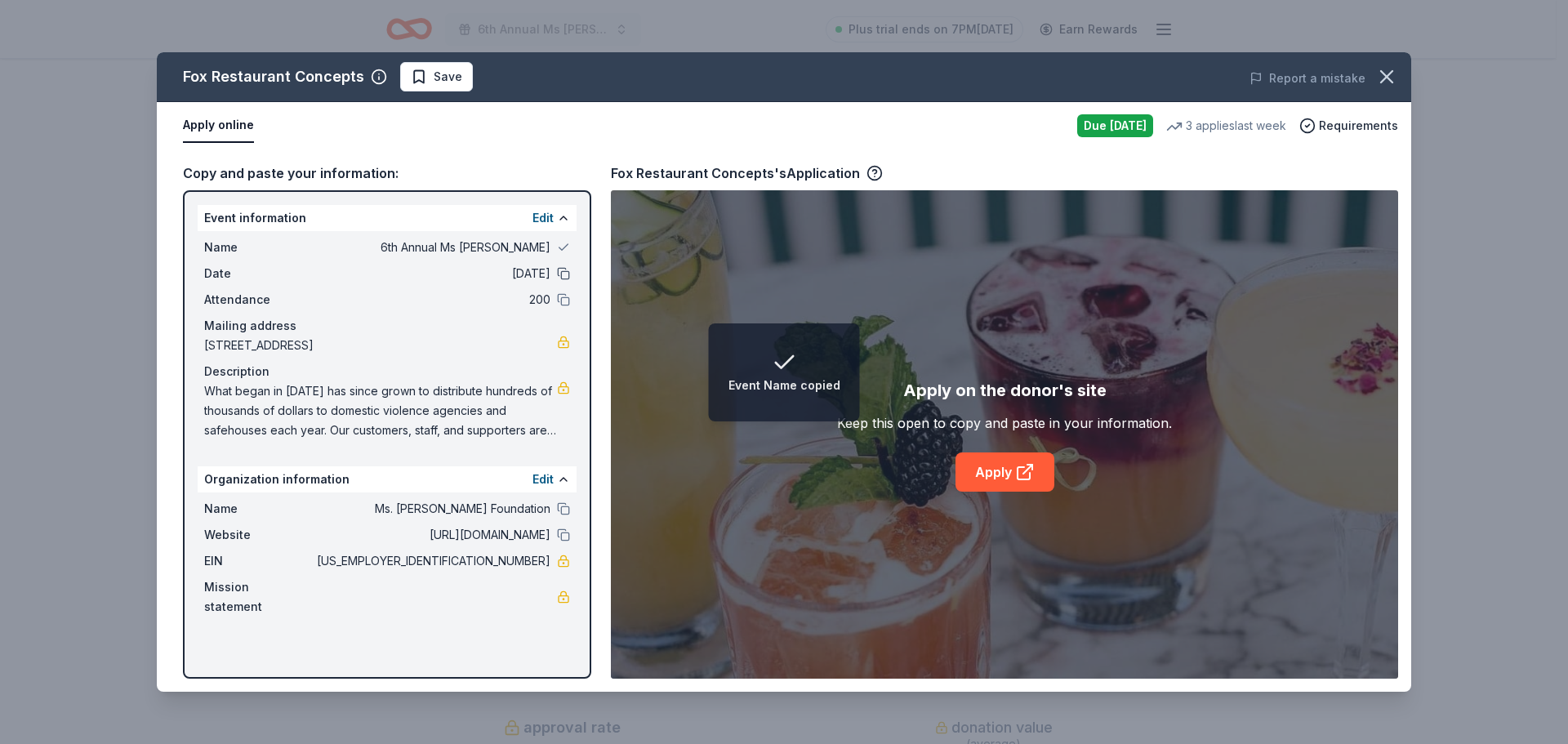
click at [557, 269] on button at bounding box center [563, 274] width 13 height 13
click at [565, 289] on div "Name 6th Annual Ms [PERSON_NAME] Date [DATE] Attendance 200 Mailing address [ST…" at bounding box center [387, 339] width 379 height 216
click at [565, 303] on button at bounding box center [563, 300] width 13 height 13
click at [566, 515] on button at bounding box center [563, 509] width 13 height 13
click at [563, 541] on button at bounding box center [563, 535] width 13 height 13
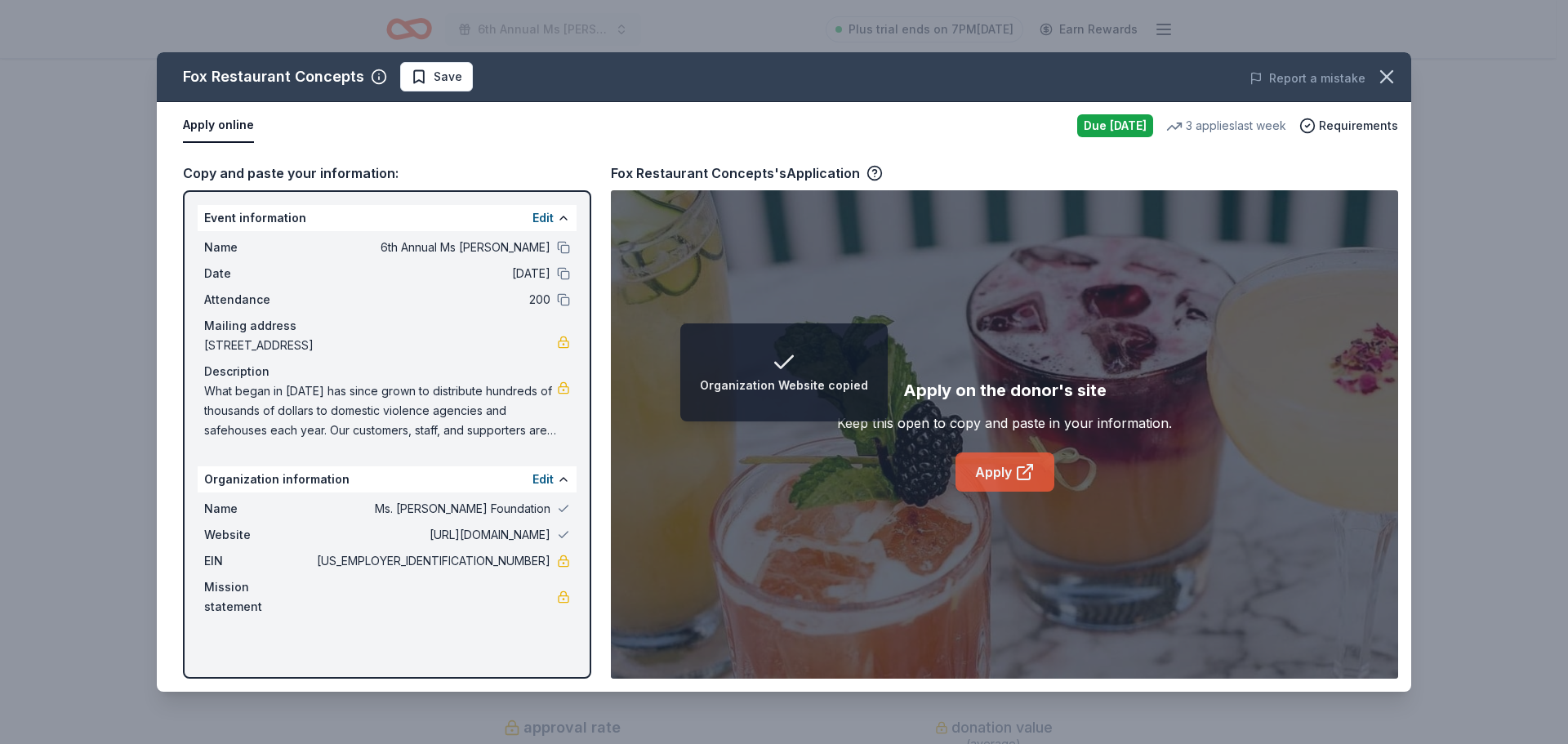
click at [1032, 467] on icon at bounding box center [1030, 467] width 5 height 5
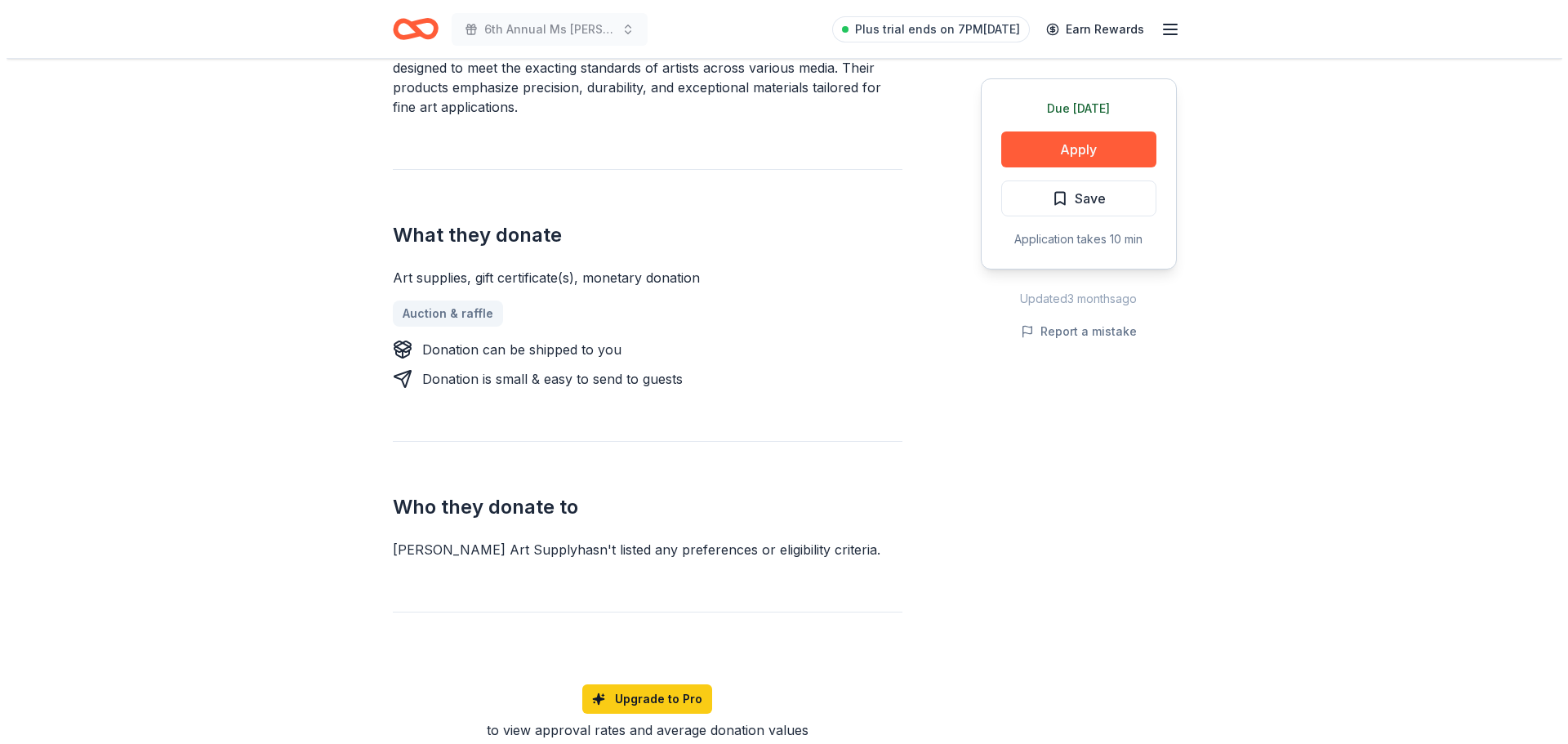
scroll to position [408, 0]
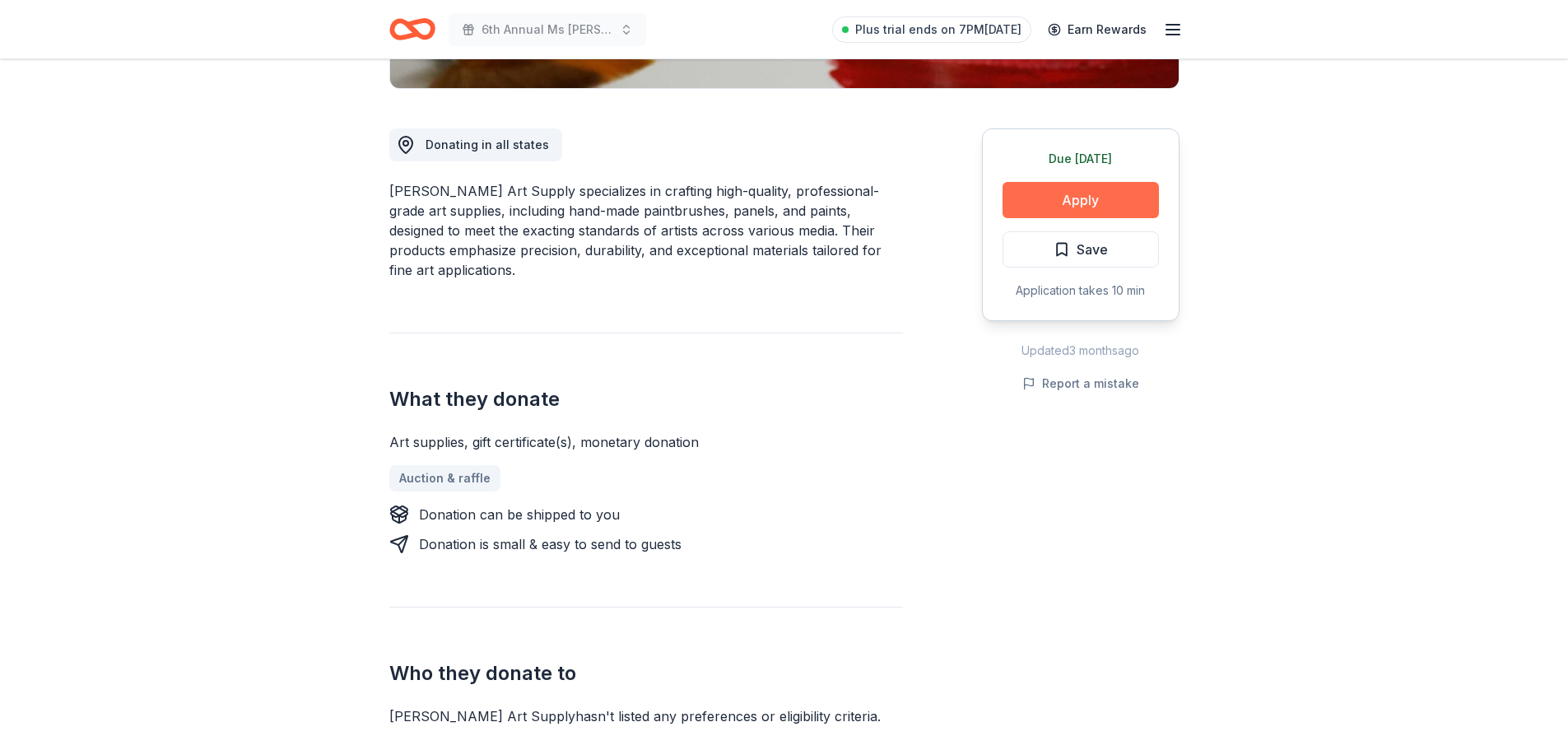
click at [1083, 197] on button "Apply" at bounding box center [1080, 200] width 156 height 36
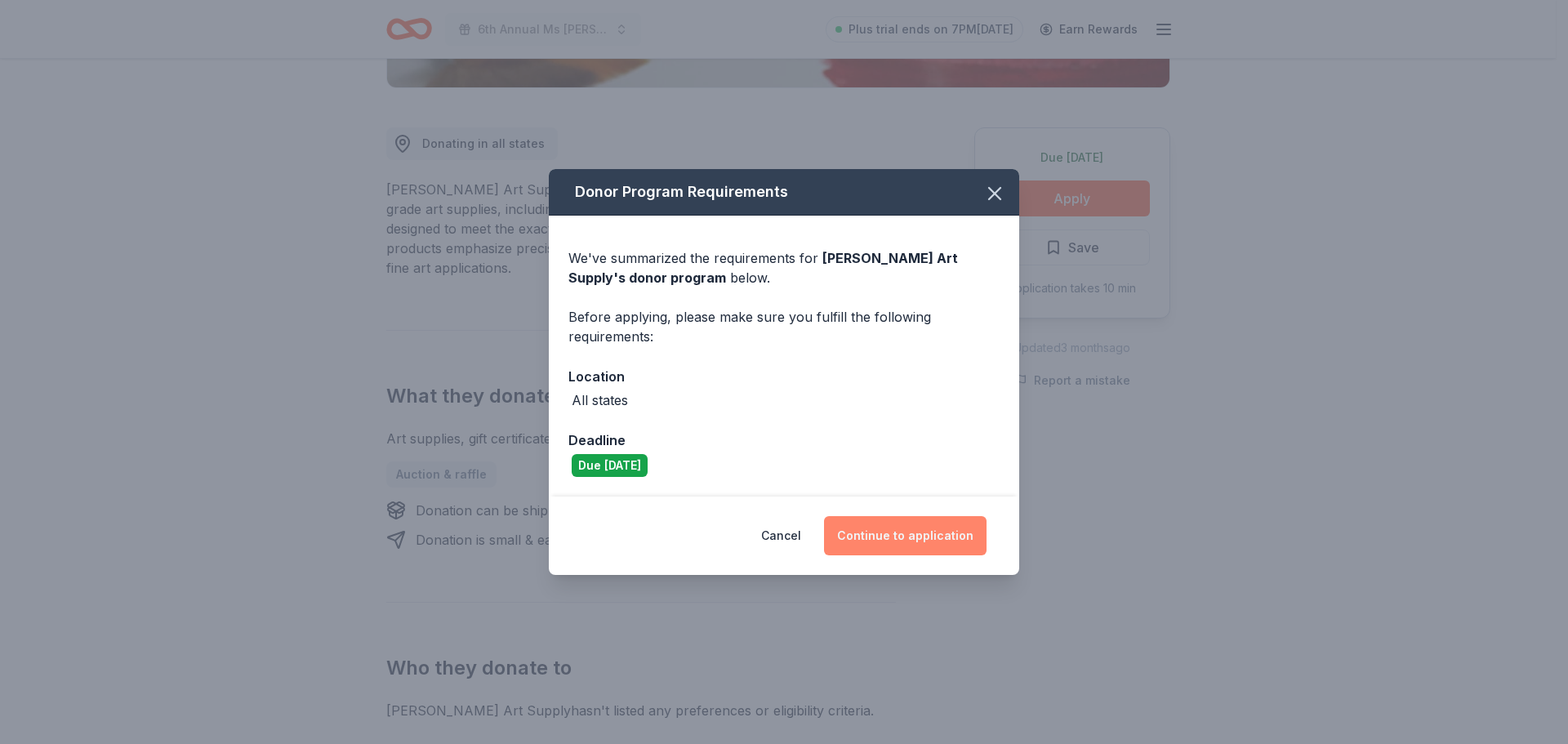
click at [896, 535] on button "Continue to application" at bounding box center [905, 535] width 162 height 39
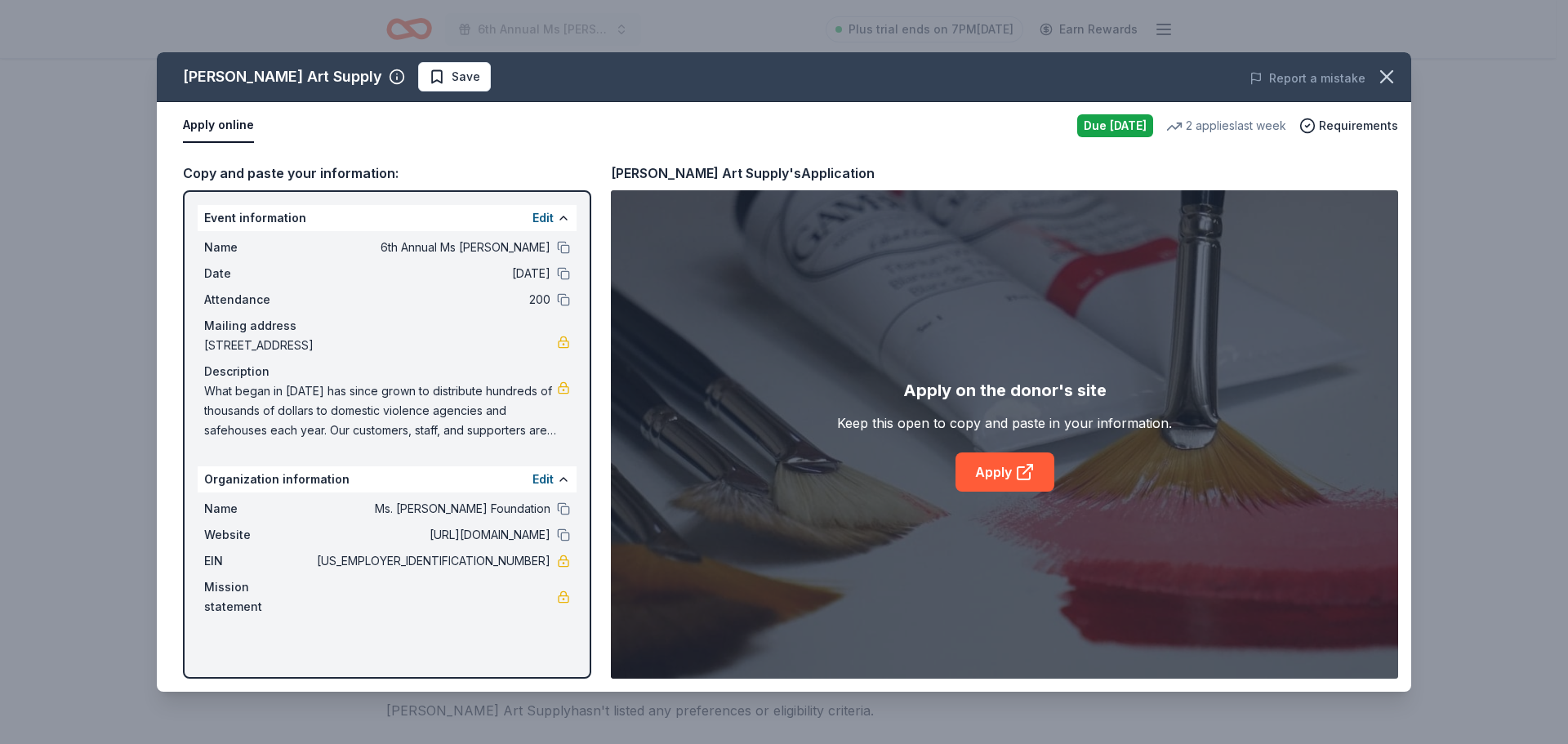
drag, startPoint x: 562, startPoint y: 244, endPoint x: 553, endPoint y: 263, distance: 21.0
click at [562, 244] on button at bounding box center [563, 248] width 13 height 13
click at [554, 273] on div "Date 10/10/25" at bounding box center [387, 273] width 366 height 19
click at [565, 275] on button at bounding box center [563, 274] width 13 height 13
click at [568, 296] on button at bounding box center [563, 300] width 13 height 13
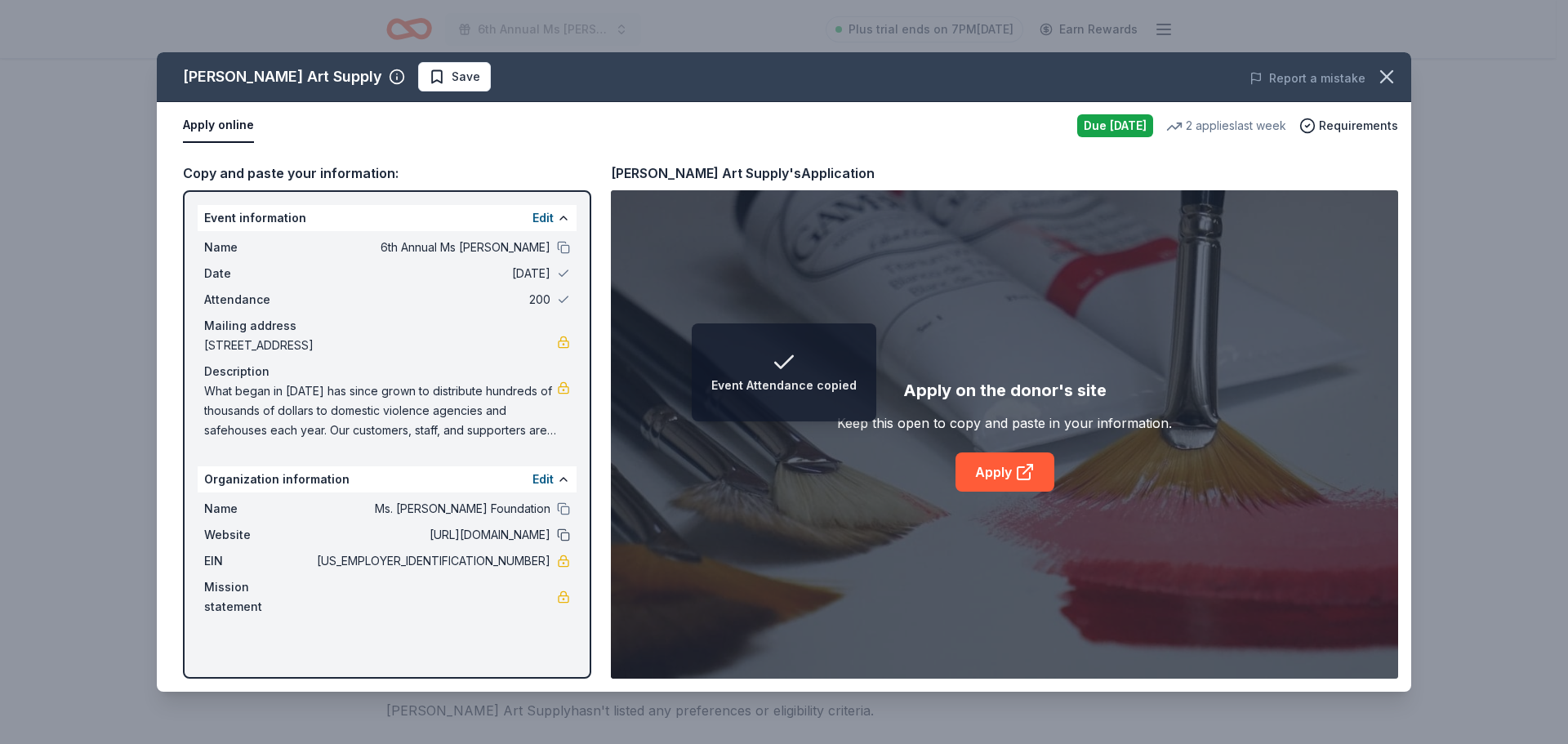
drag, startPoint x: 568, startPoint y: 526, endPoint x: 568, endPoint y: 552, distance: 26.0
click at [567, 515] on button at bounding box center [563, 509] width 13 height 13
click at [566, 541] on button at bounding box center [563, 535] width 13 height 13
click at [1005, 470] on link "Apply" at bounding box center [1005, 471] width 99 height 39
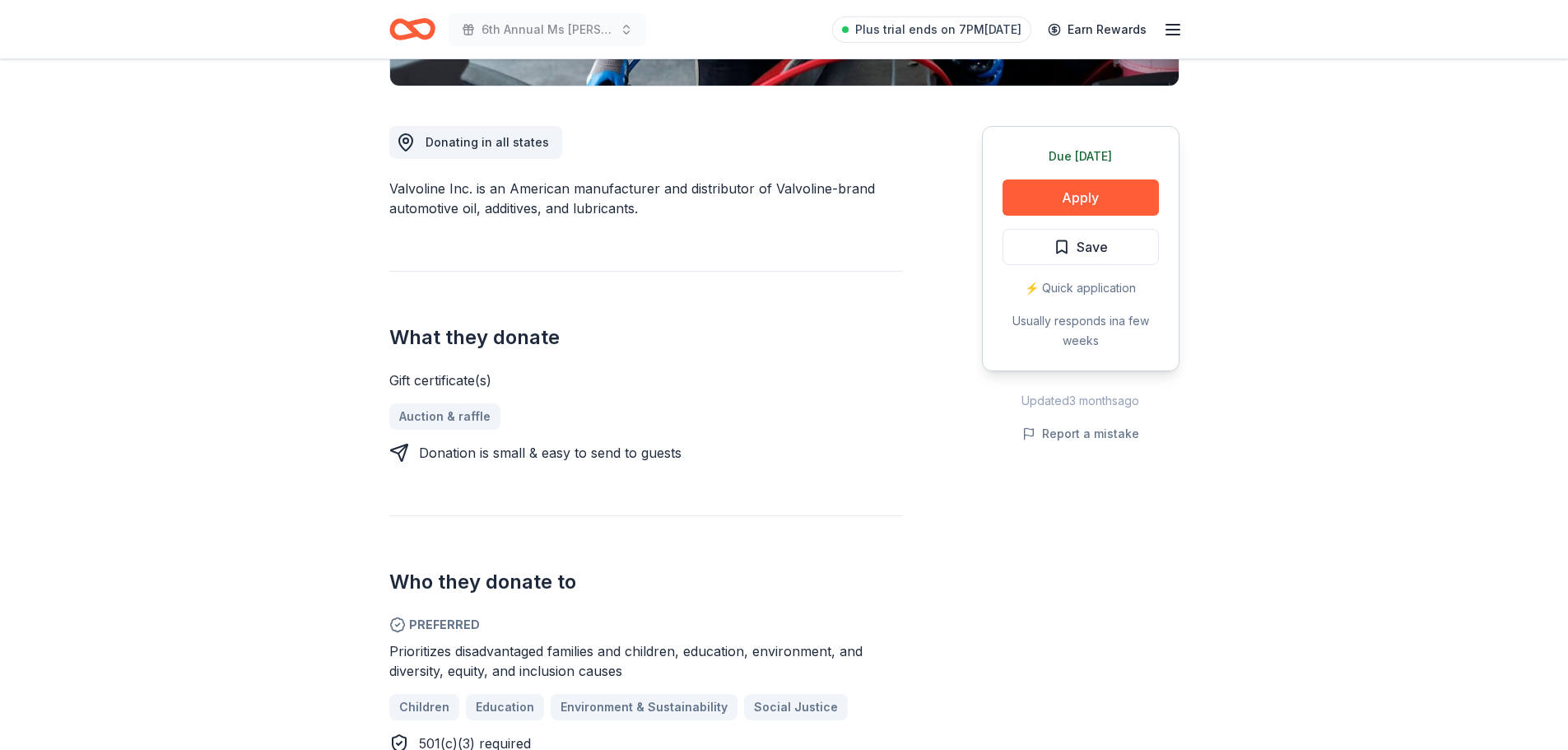
scroll to position [494, 0]
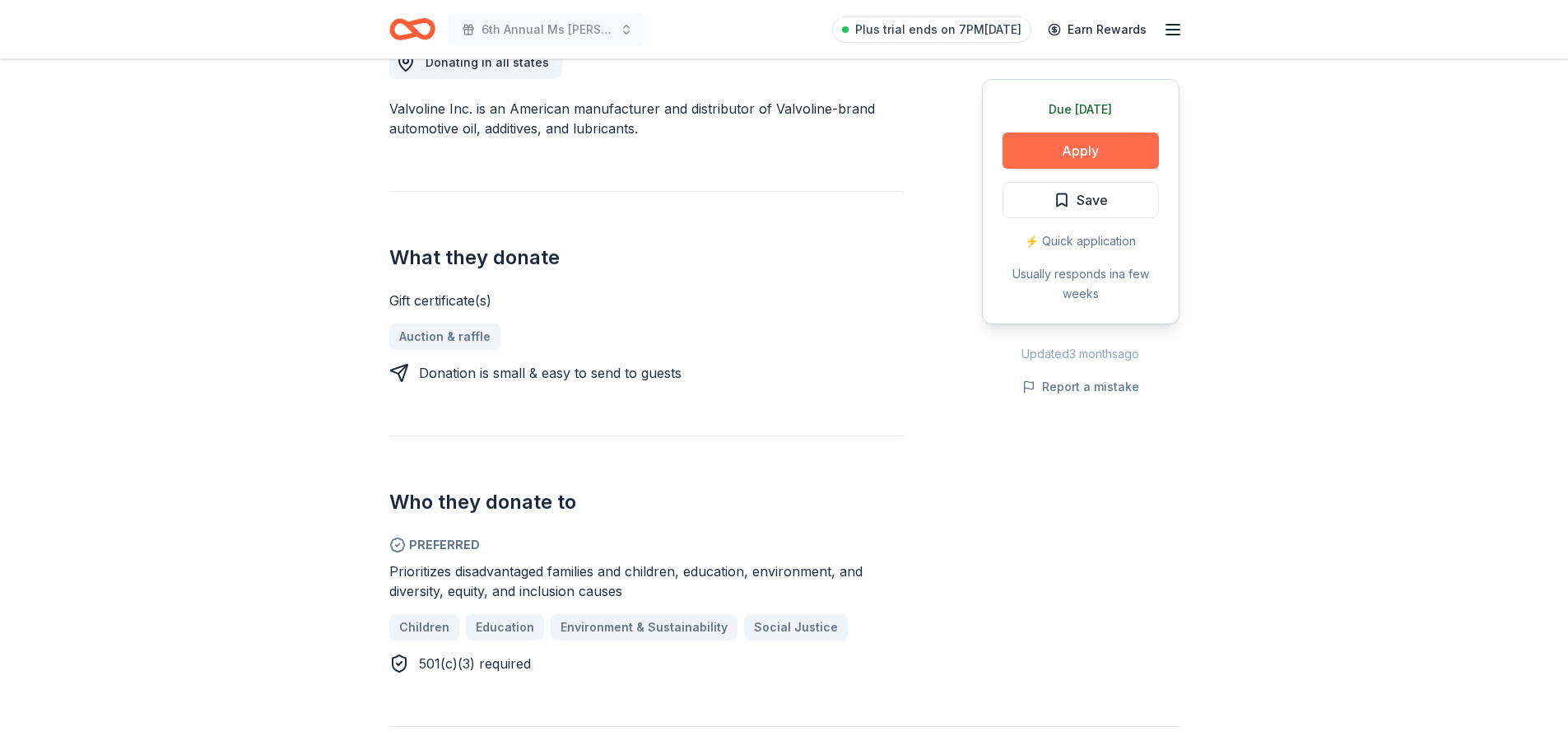
click at [1050, 145] on button "Apply" at bounding box center [1080, 150] width 156 height 36
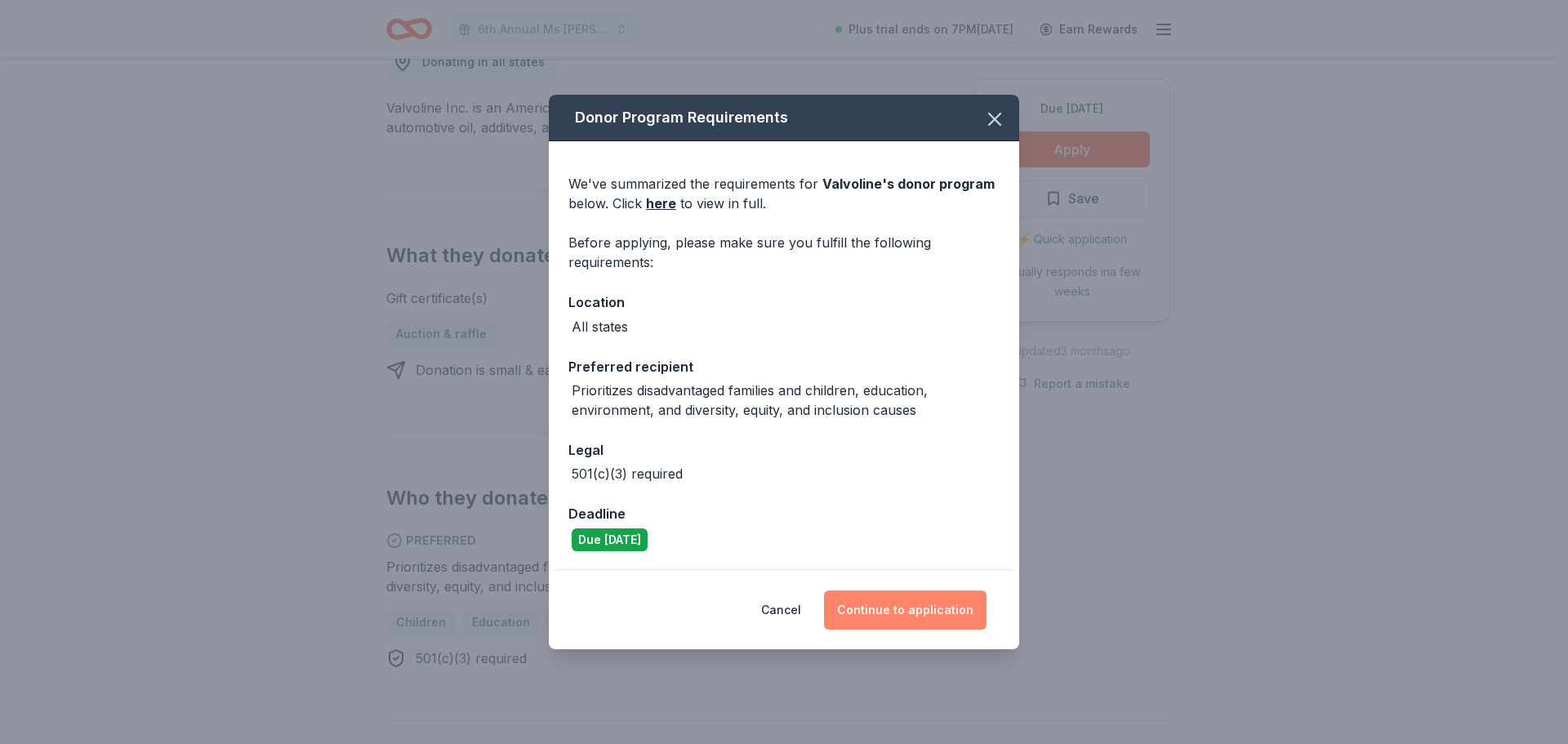
click at [892, 613] on button "Continue to application" at bounding box center [905, 609] width 162 height 39
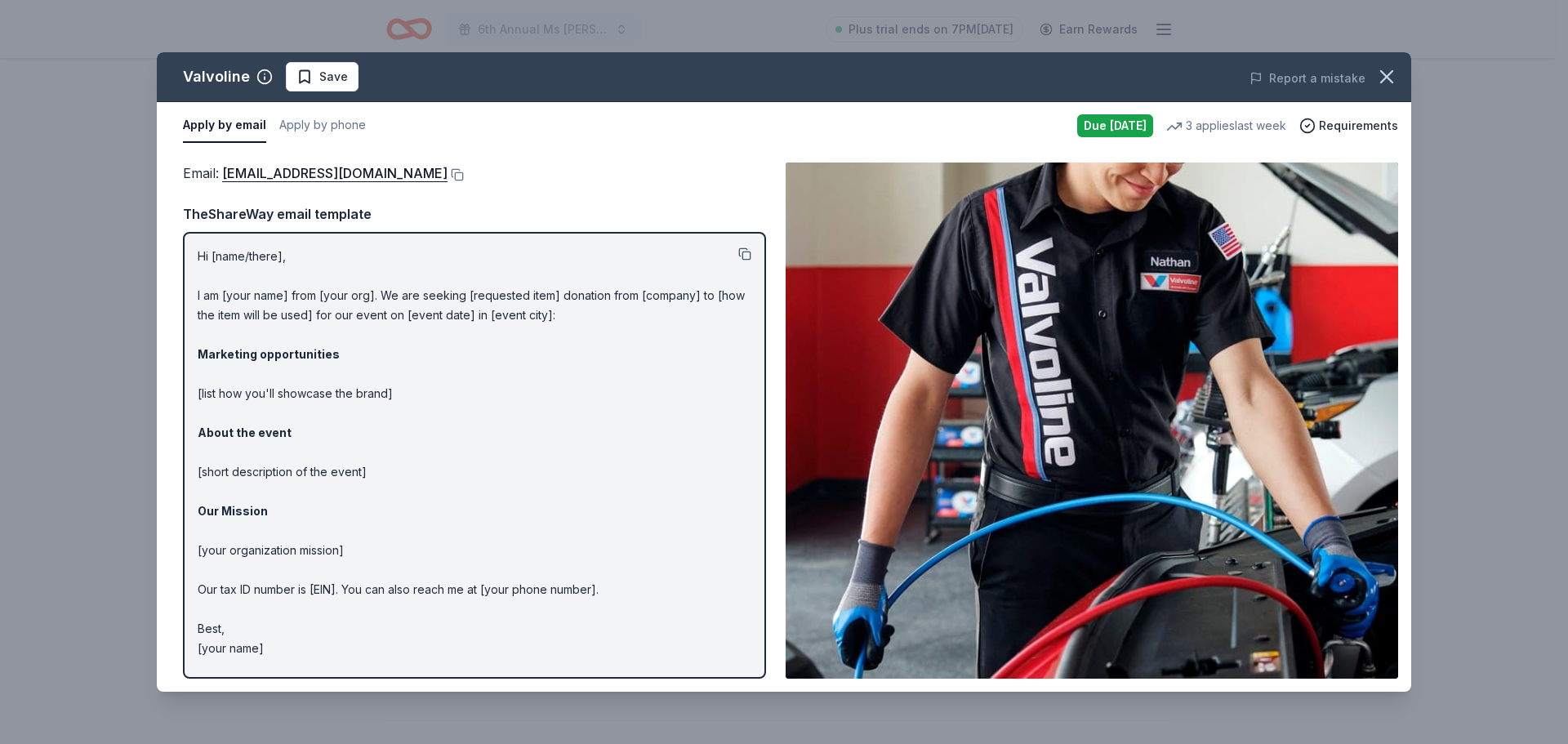
click at [743, 254] on button at bounding box center [745, 254] width 13 height 13
click at [1146, 120] on div "Due [DATE]" at bounding box center [1115, 126] width 76 height 23
click at [1385, 73] on icon "button" at bounding box center [1386, 76] width 23 height 23
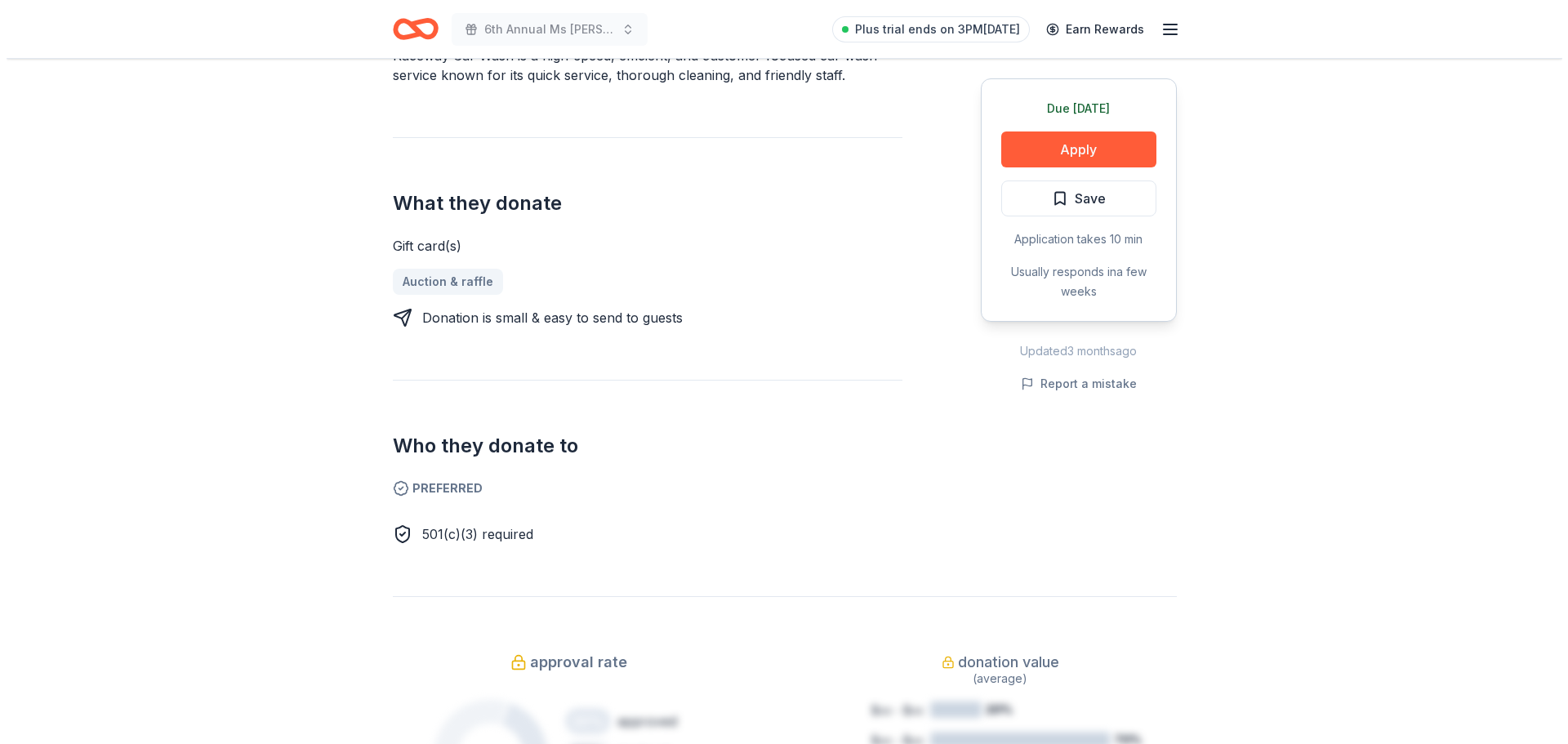
scroll to position [408, 0]
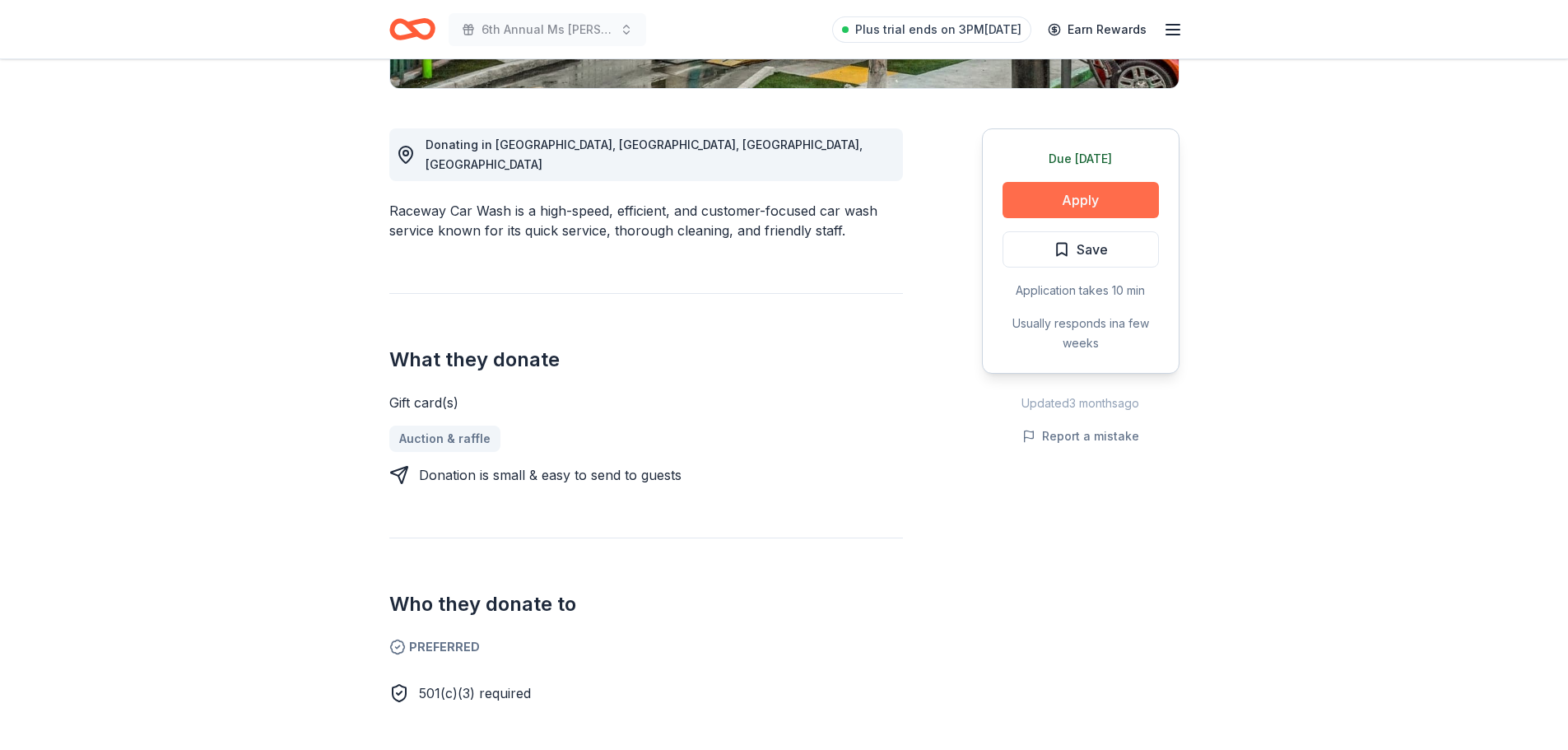
click at [1081, 193] on button "Apply" at bounding box center [1080, 200] width 156 height 36
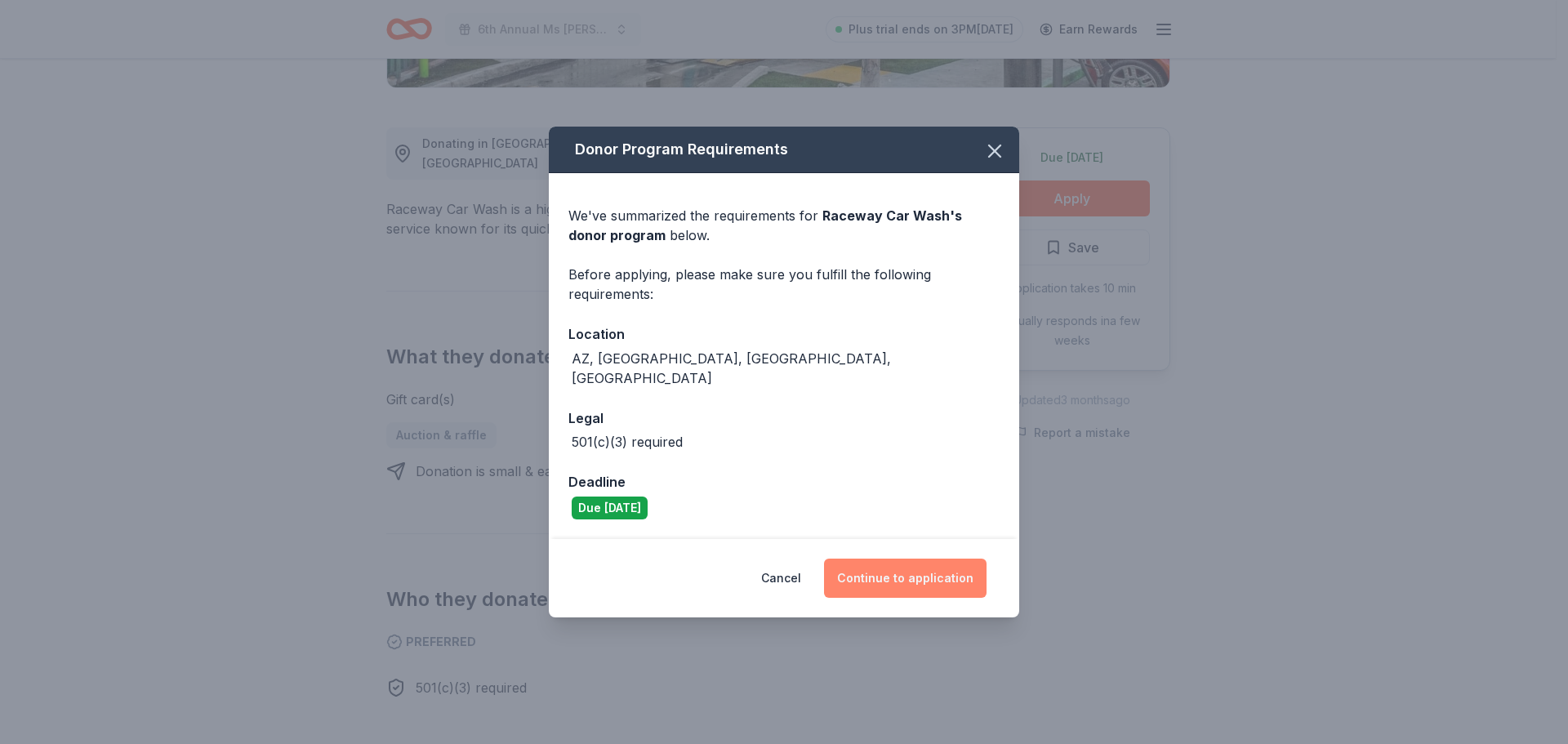
click at [903, 562] on button "Continue to application" at bounding box center [905, 577] width 162 height 39
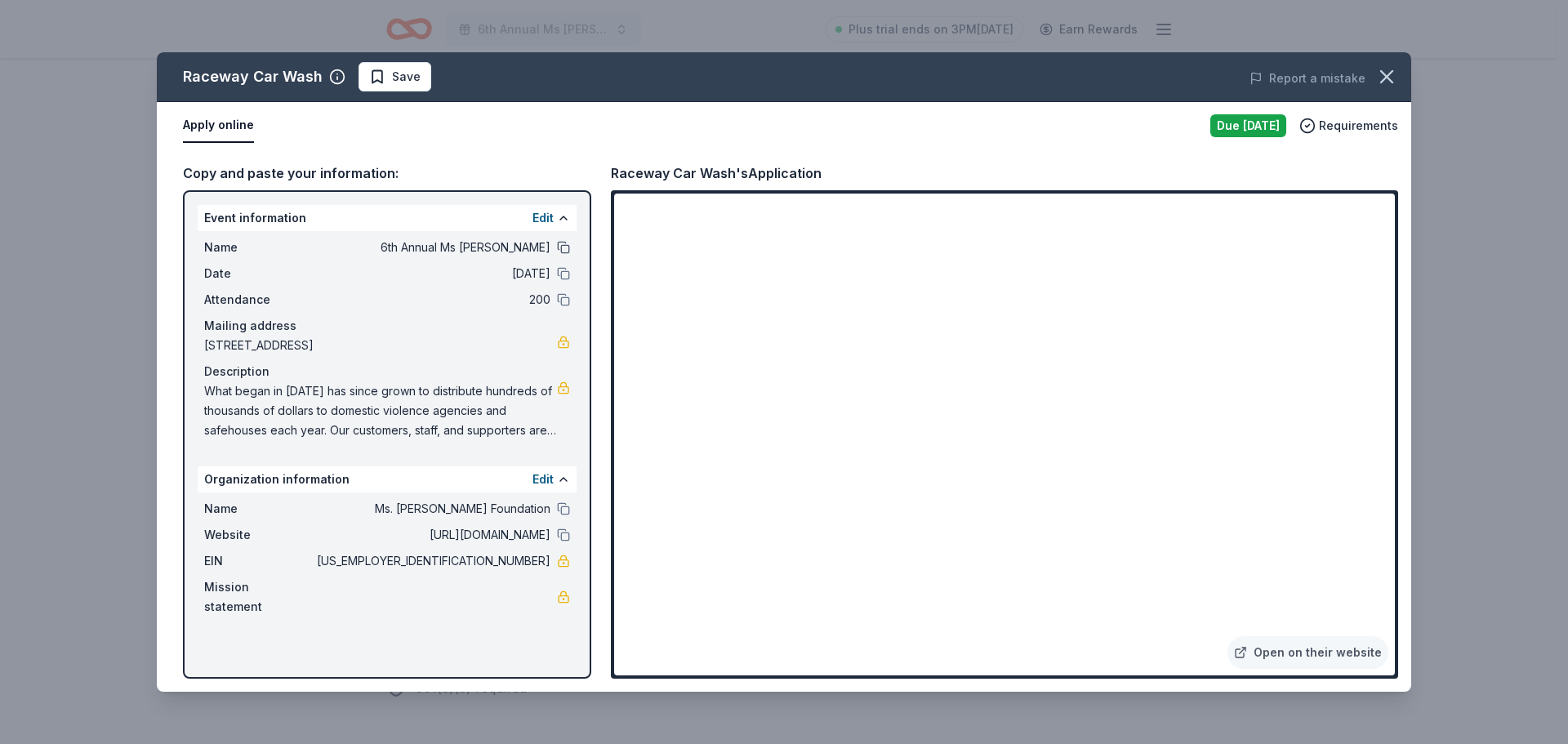
click at [564, 249] on button at bounding box center [563, 248] width 13 height 13
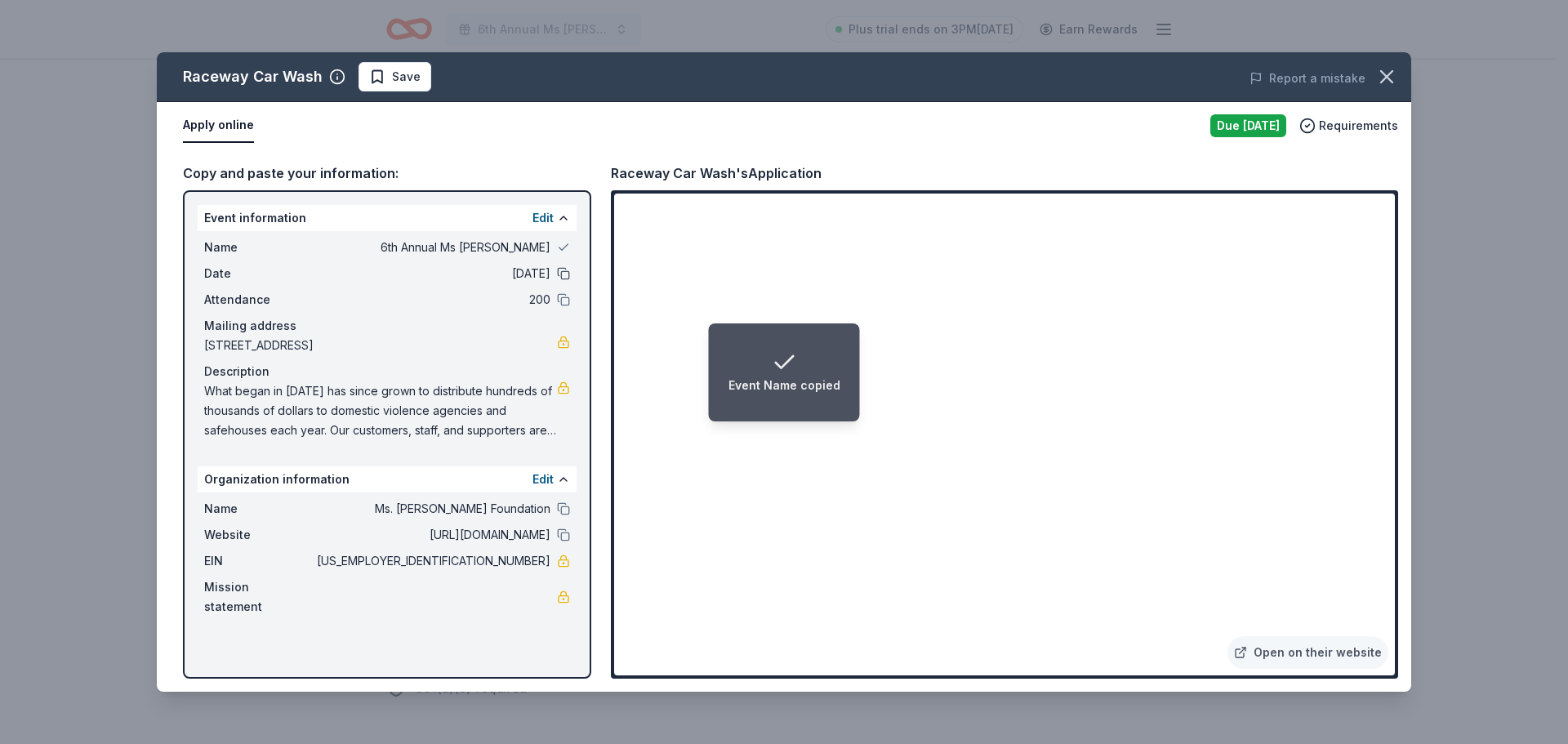
click at [566, 269] on button at bounding box center [563, 274] width 13 height 13
click at [562, 300] on button at bounding box center [563, 300] width 13 height 13
click at [564, 515] on button at bounding box center [563, 509] width 13 height 13
click at [564, 541] on button at bounding box center [563, 535] width 13 height 13
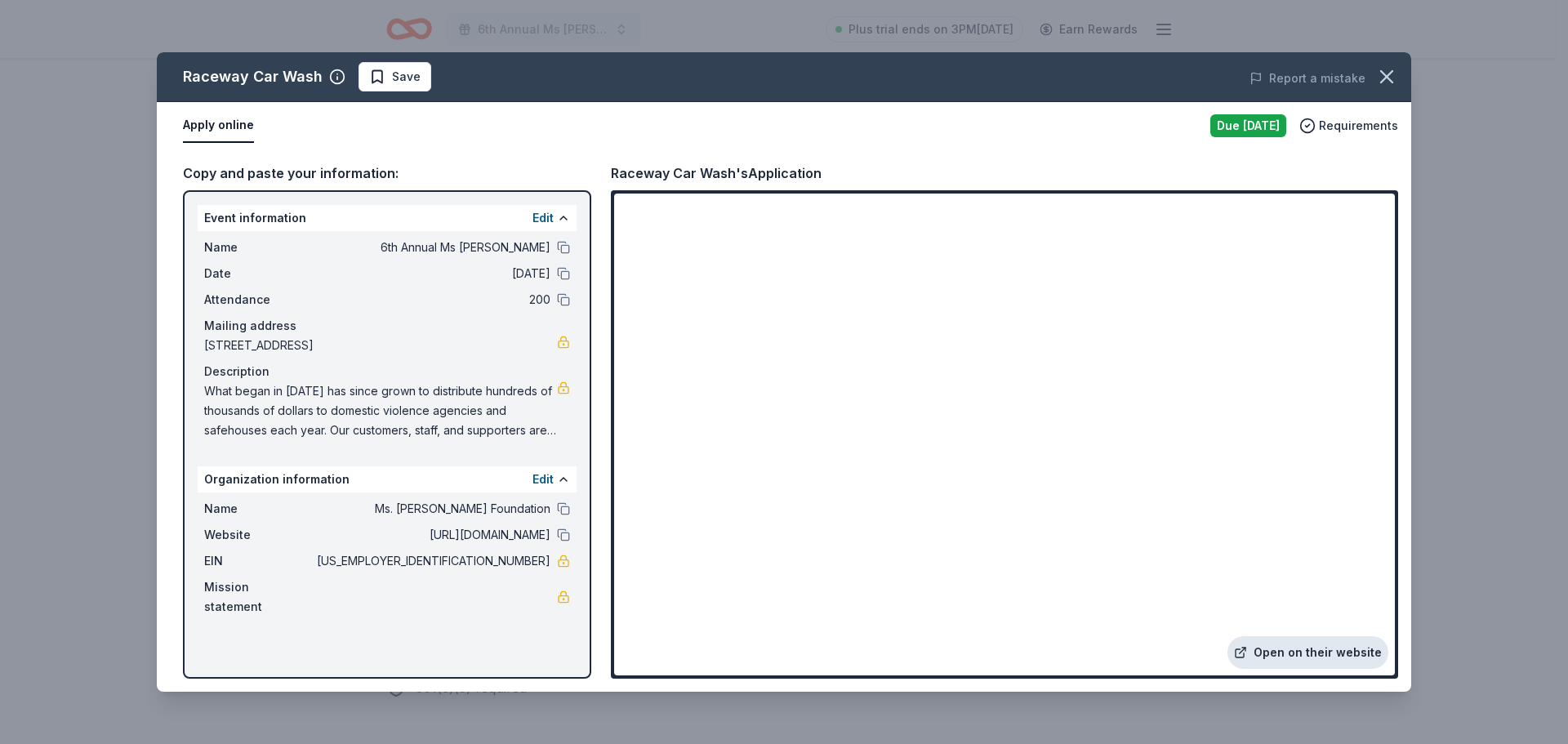
click at [1284, 656] on link "Open on their website" at bounding box center [1308, 652] width 161 height 33
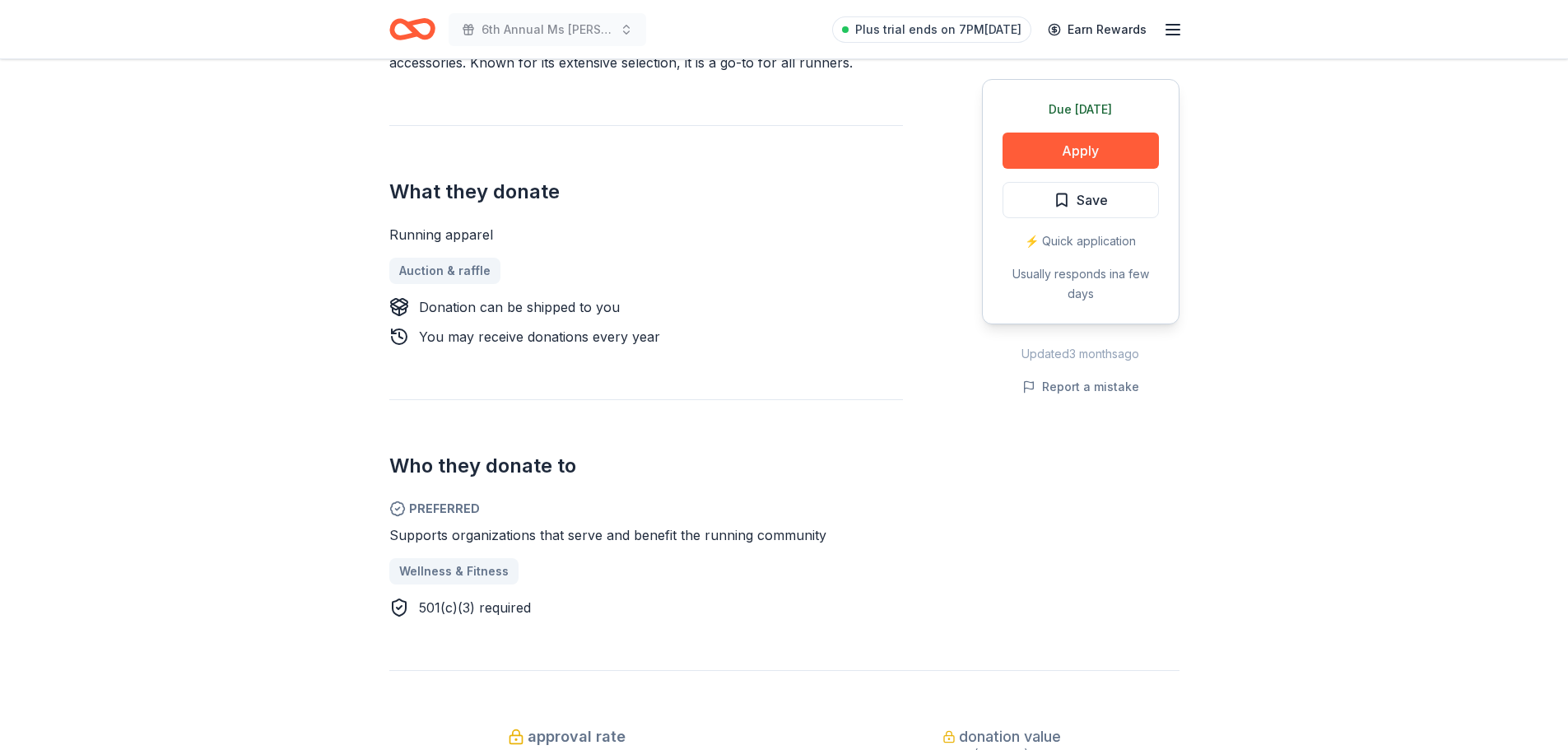
scroll to position [576, 0]
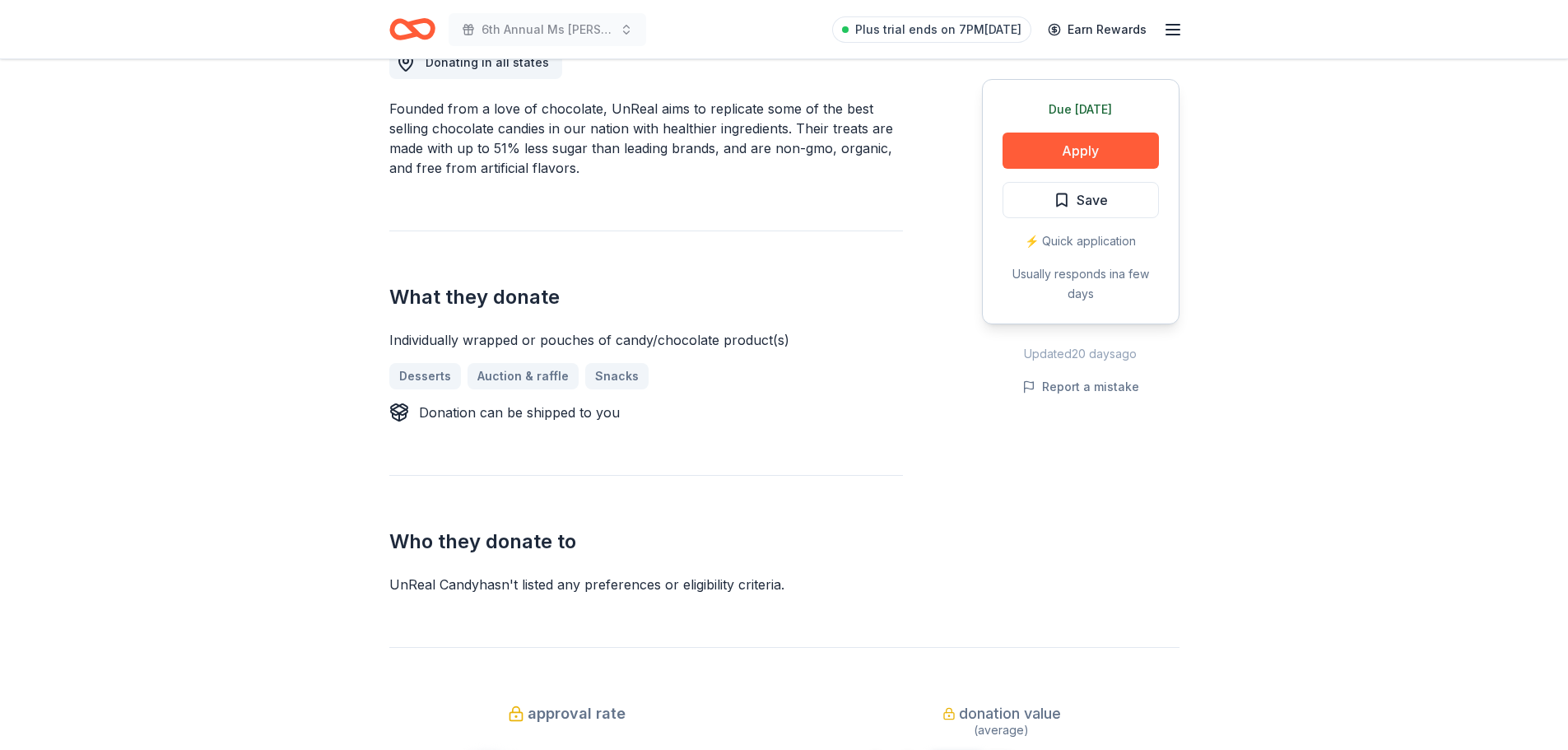
scroll to position [412, 0]
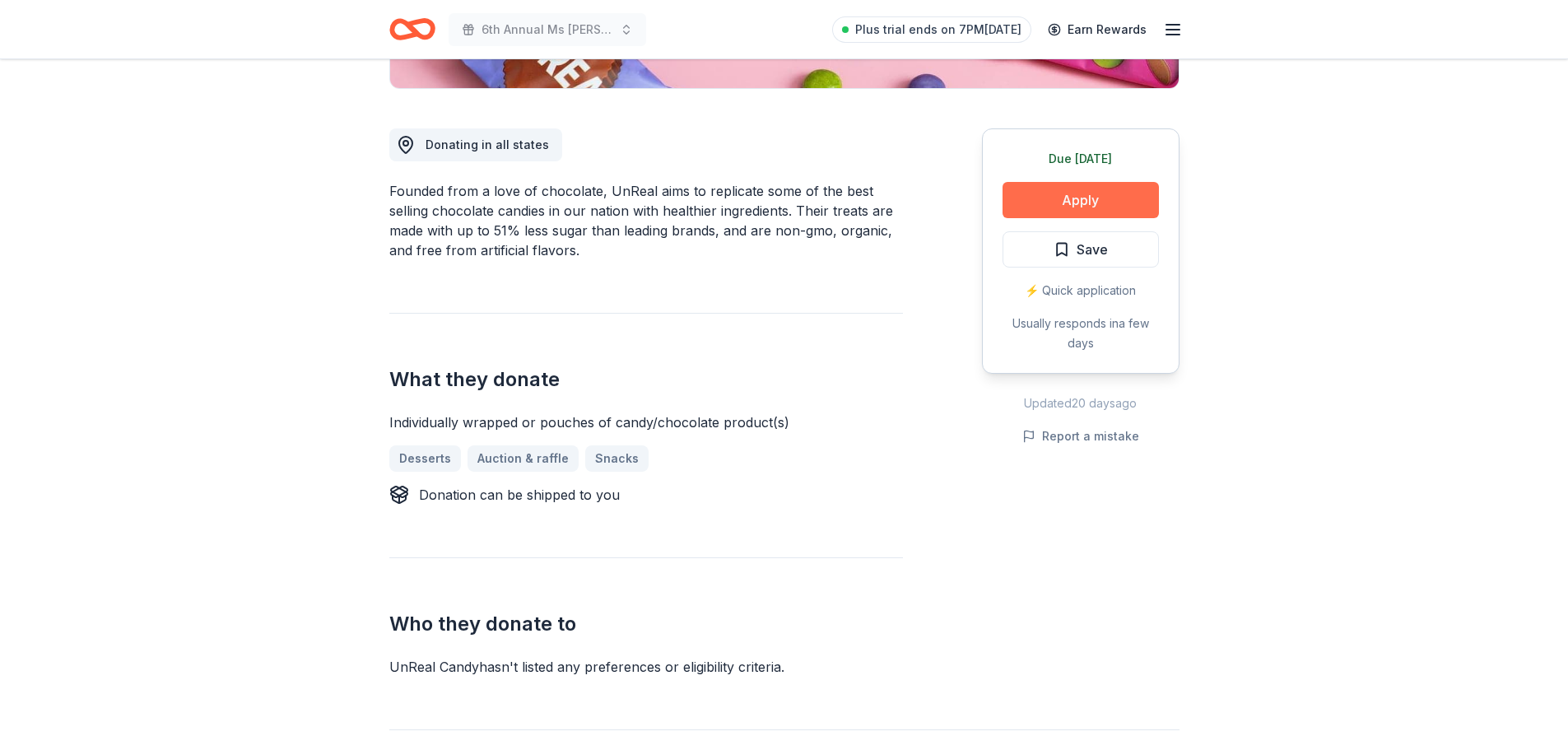
click at [1100, 194] on button "Apply" at bounding box center [1080, 200] width 156 height 36
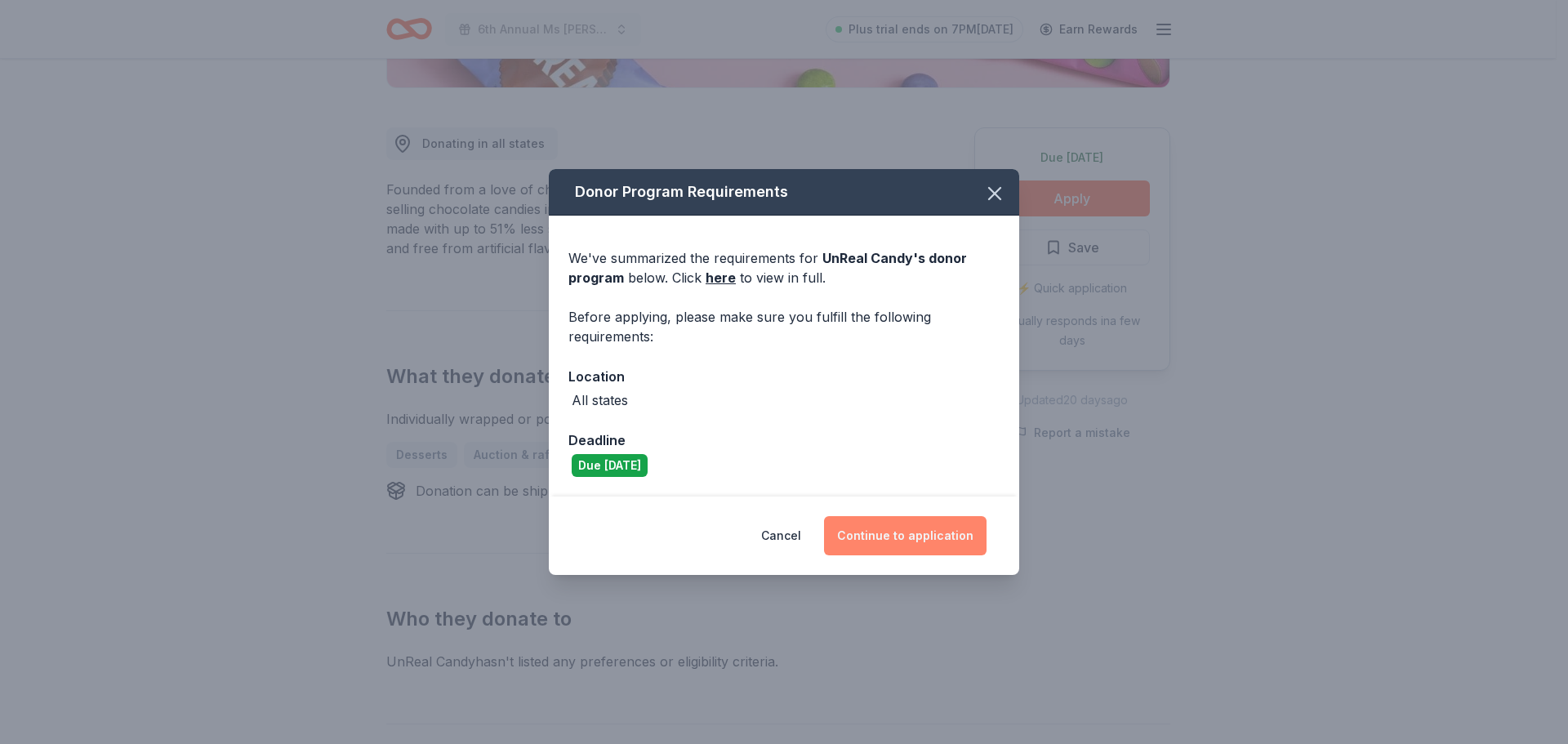
click at [951, 526] on button "Continue to application" at bounding box center [905, 535] width 162 height 39
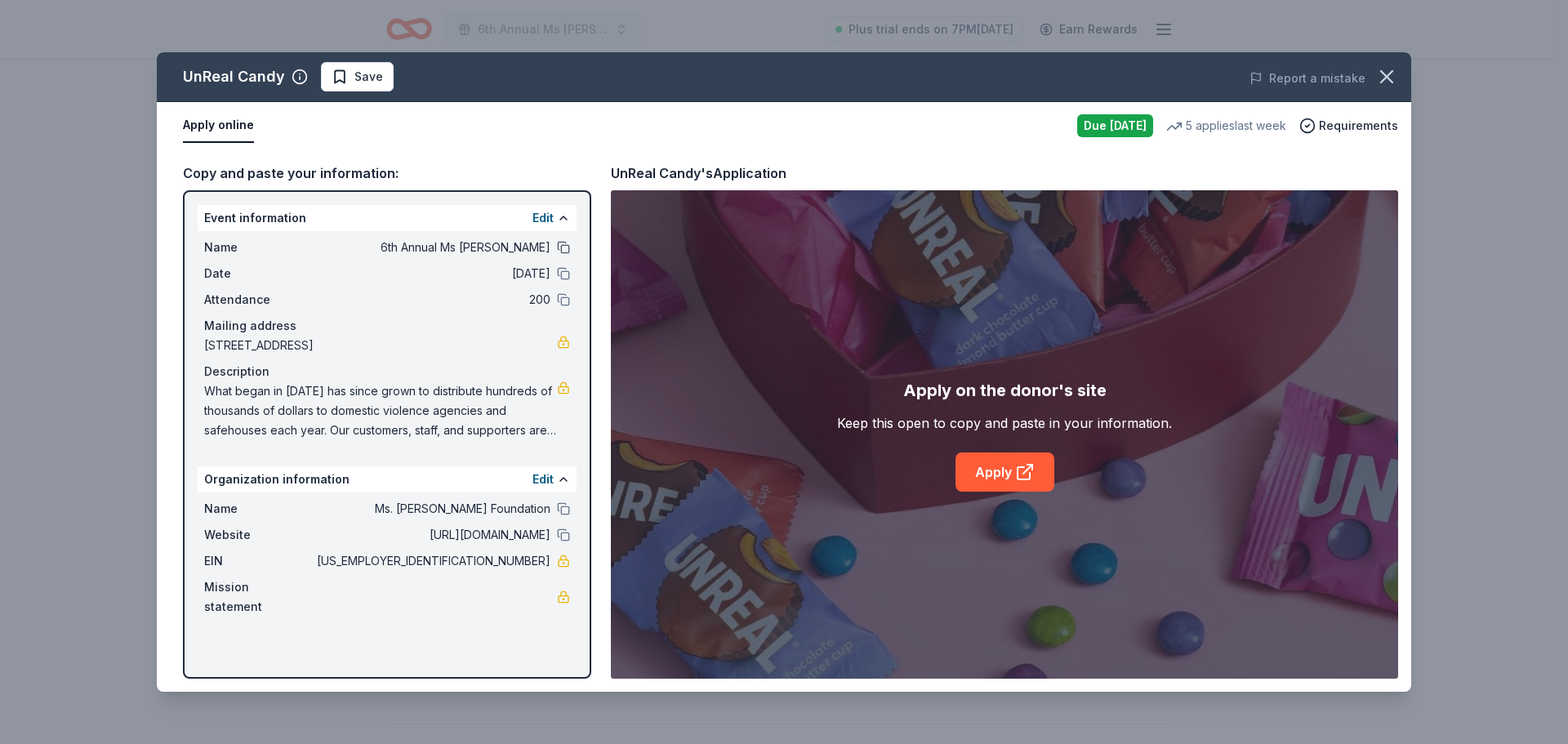
click at [559, 249] on button at bounding box center [563, 248] width 13 height 13
drag, startPoint x: 559, startPoint y: 269, endPoint x: 555, endPoint y: 284, distance: 15.5
click at [558, 271] on button at bounding box center [563, 274] width 13 height 13
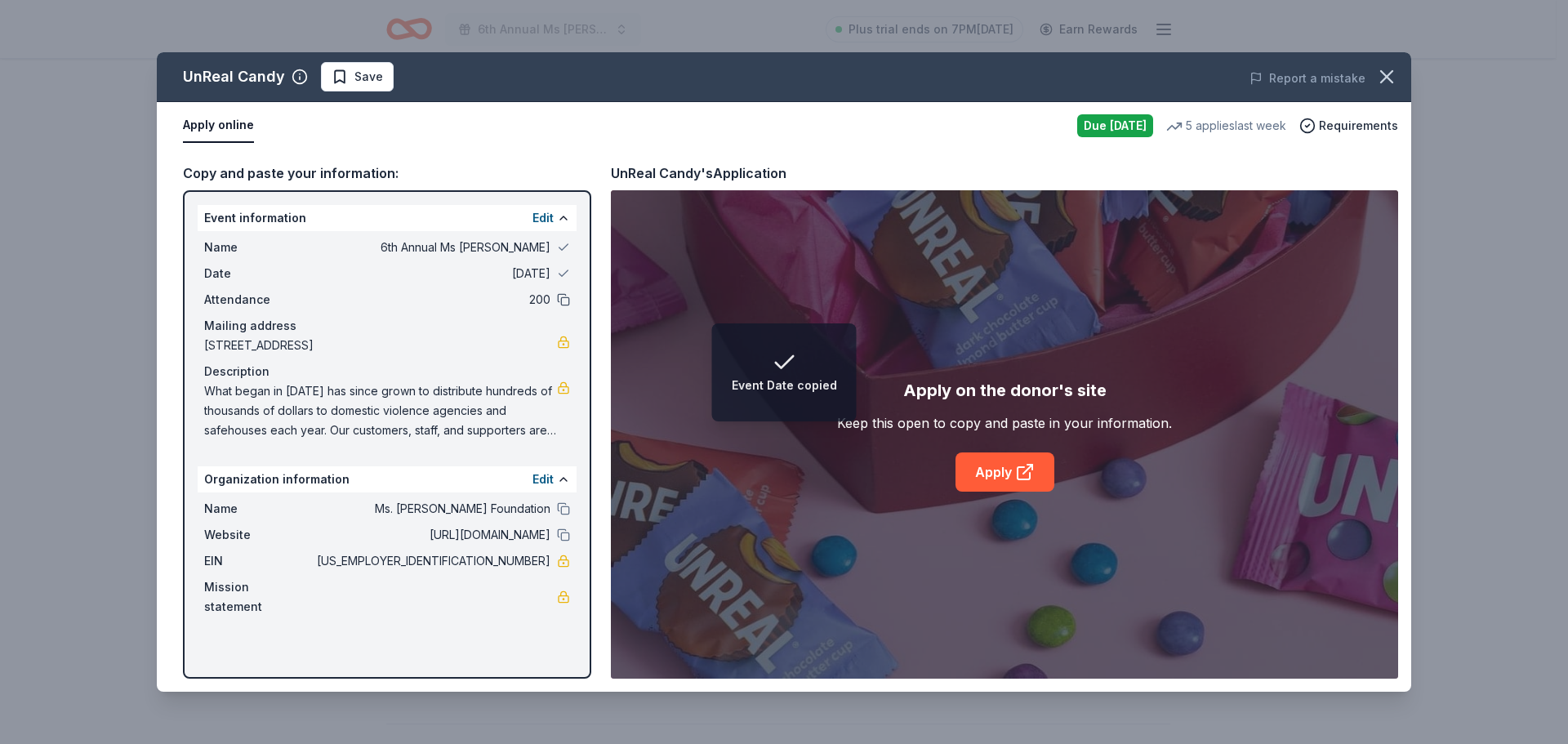
click at [561, 295] on button at bounding box center [563, 300] width 13 height 13
click at [558, 515] on button at bounding box center [563, 509] width 13 height 13
click at [563, 541] on div "Name Ms. Molly Foundation Website http://www.msmolly.org EIN 38-3290026 Mission…" at bounding box center [387, 557] width 379 height 131
click at [565, 541] on button at bounding box center [563, 535] width 13 height 13
click at [1019, 470] on icon at bounding box center [1024, 471] width 19 height 19
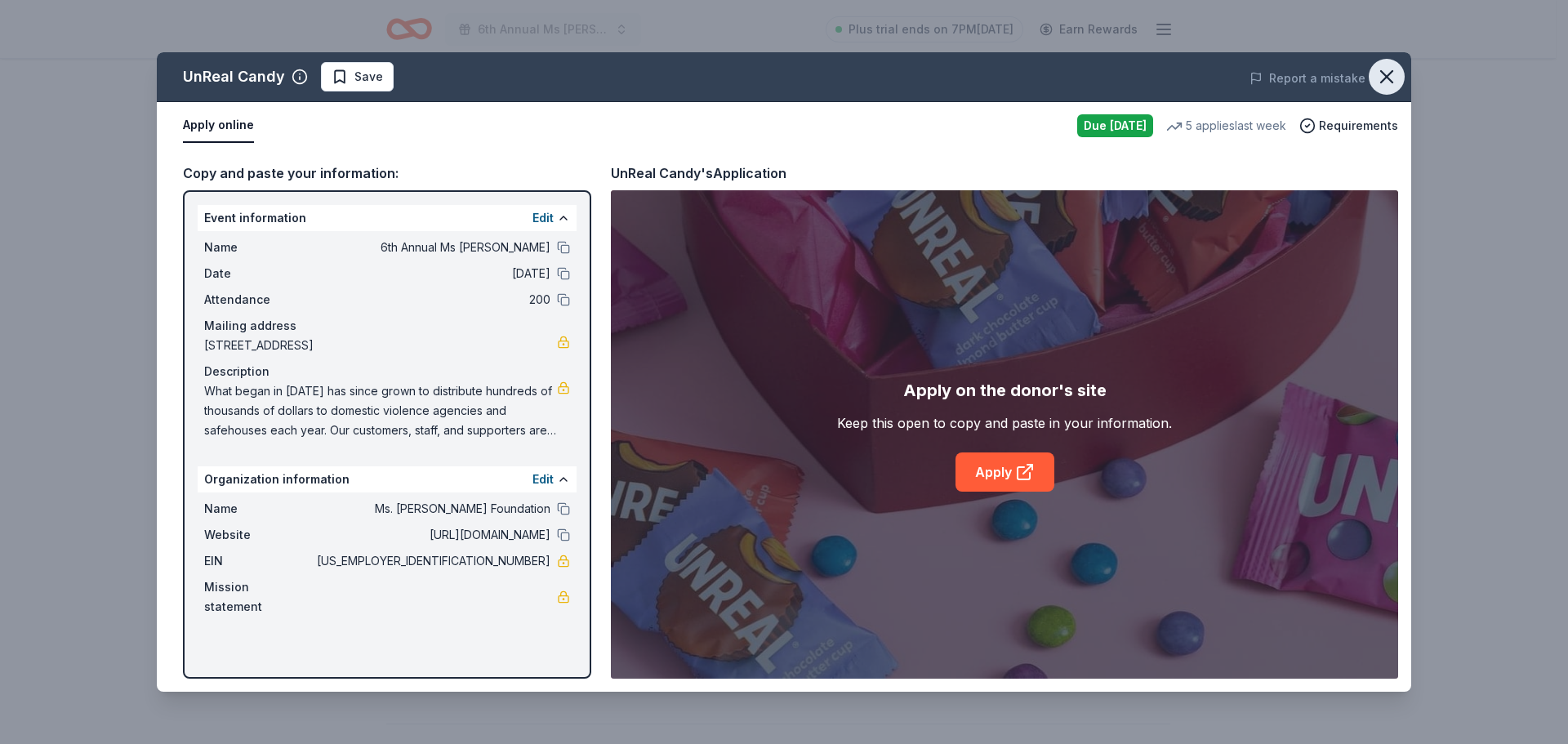
click at [1389, 74] on icon "button" at bounding box center [1386, 77] width 12 height 12
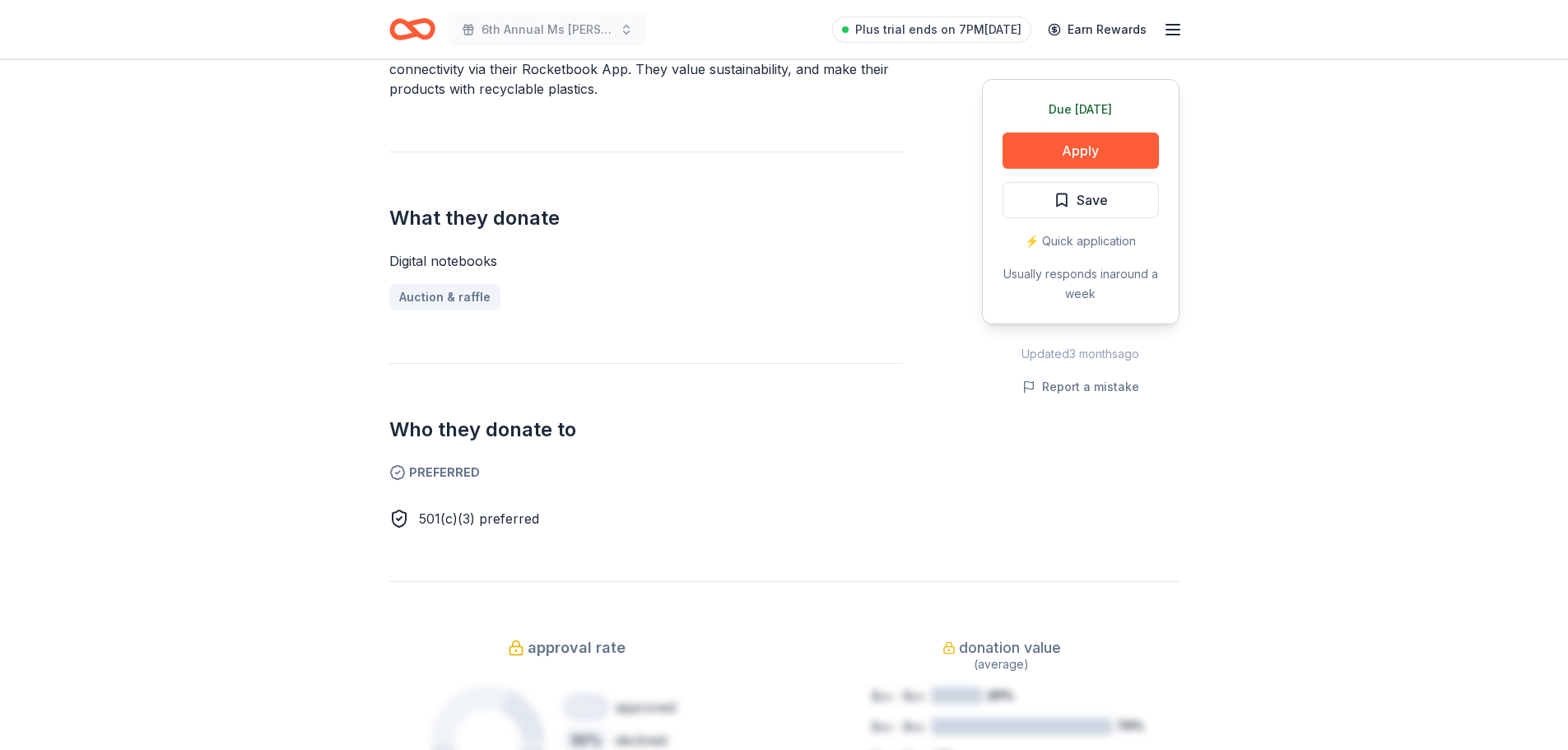
scroll to position [576, 0]
click at [1075, 149] on button "Apply" at bounding box center [1080, 150] width 156 height 36
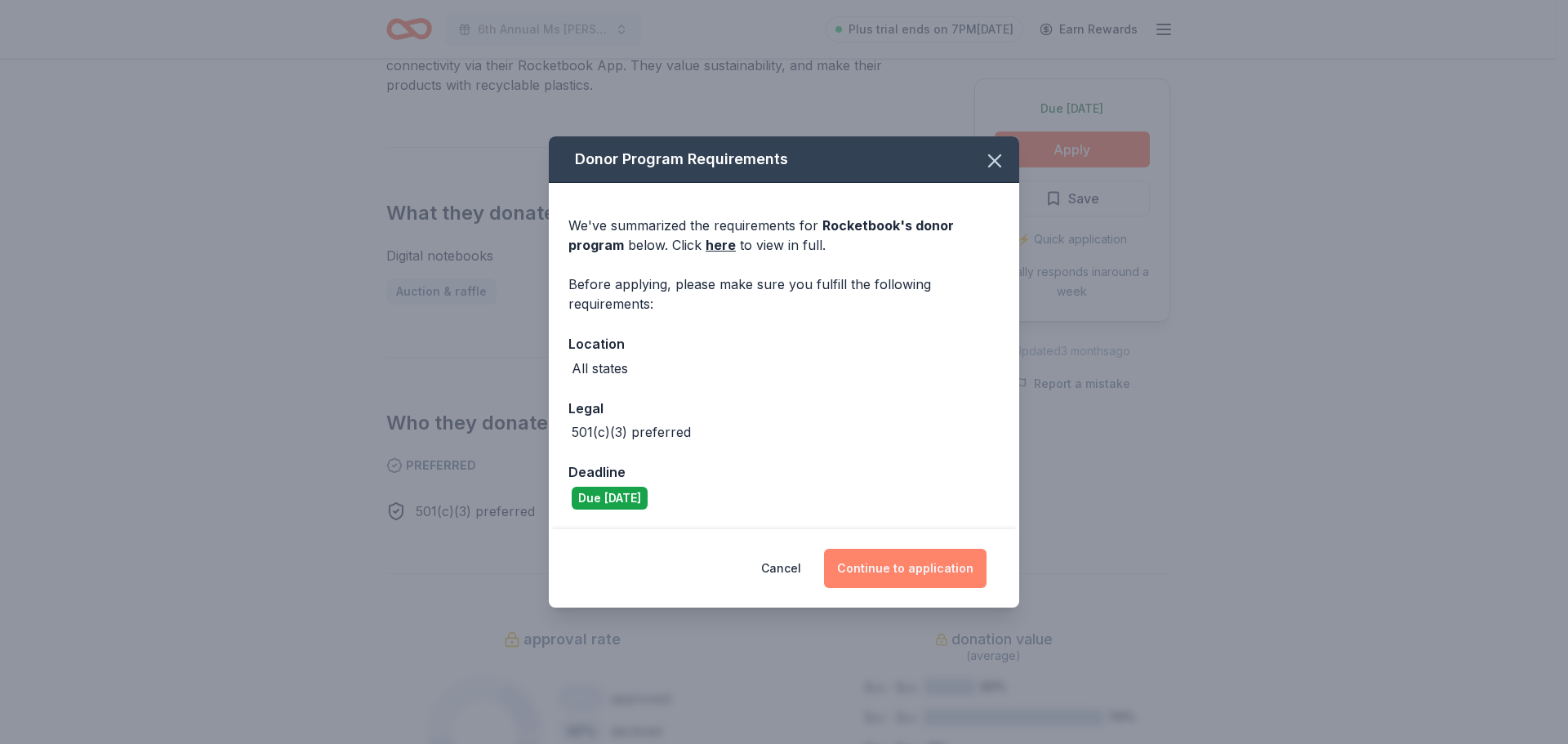
click at [907, 564] on button "Continue to application" at bounding box center [905, 567] width 162 height 39
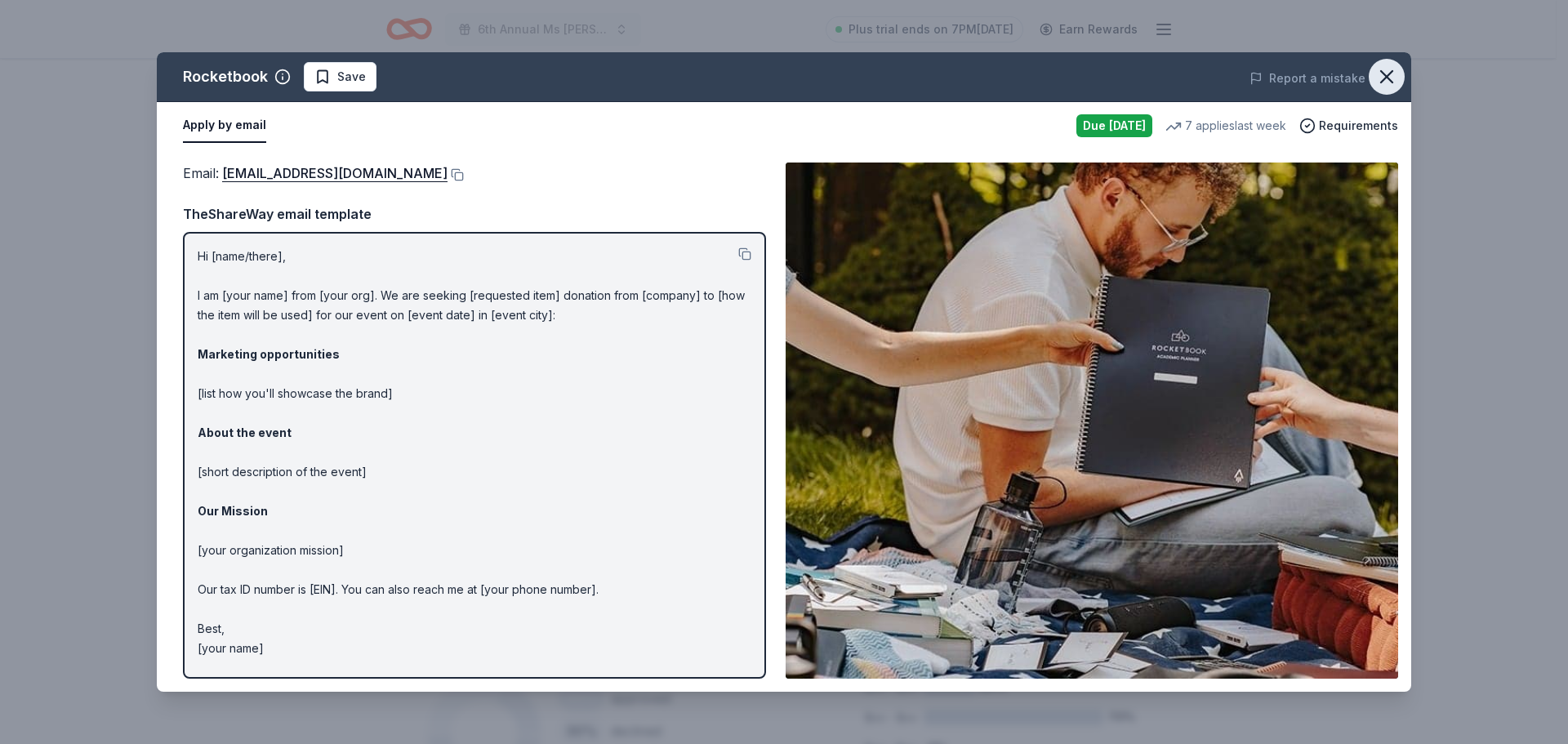
click at [1393, 72] on icon "button" at bounding box center [1386, 76] width 23 height 23
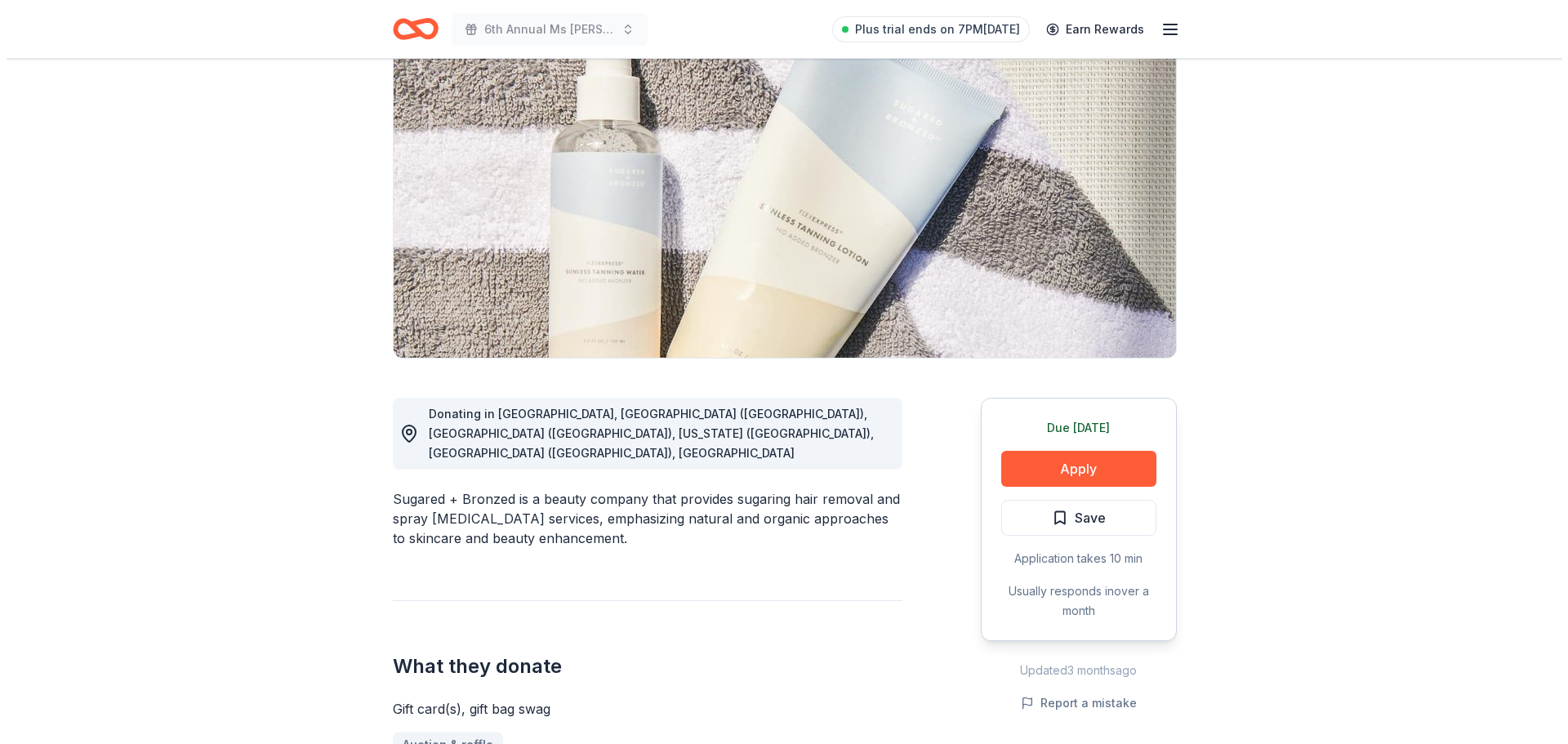
scroll to position [163, 0]
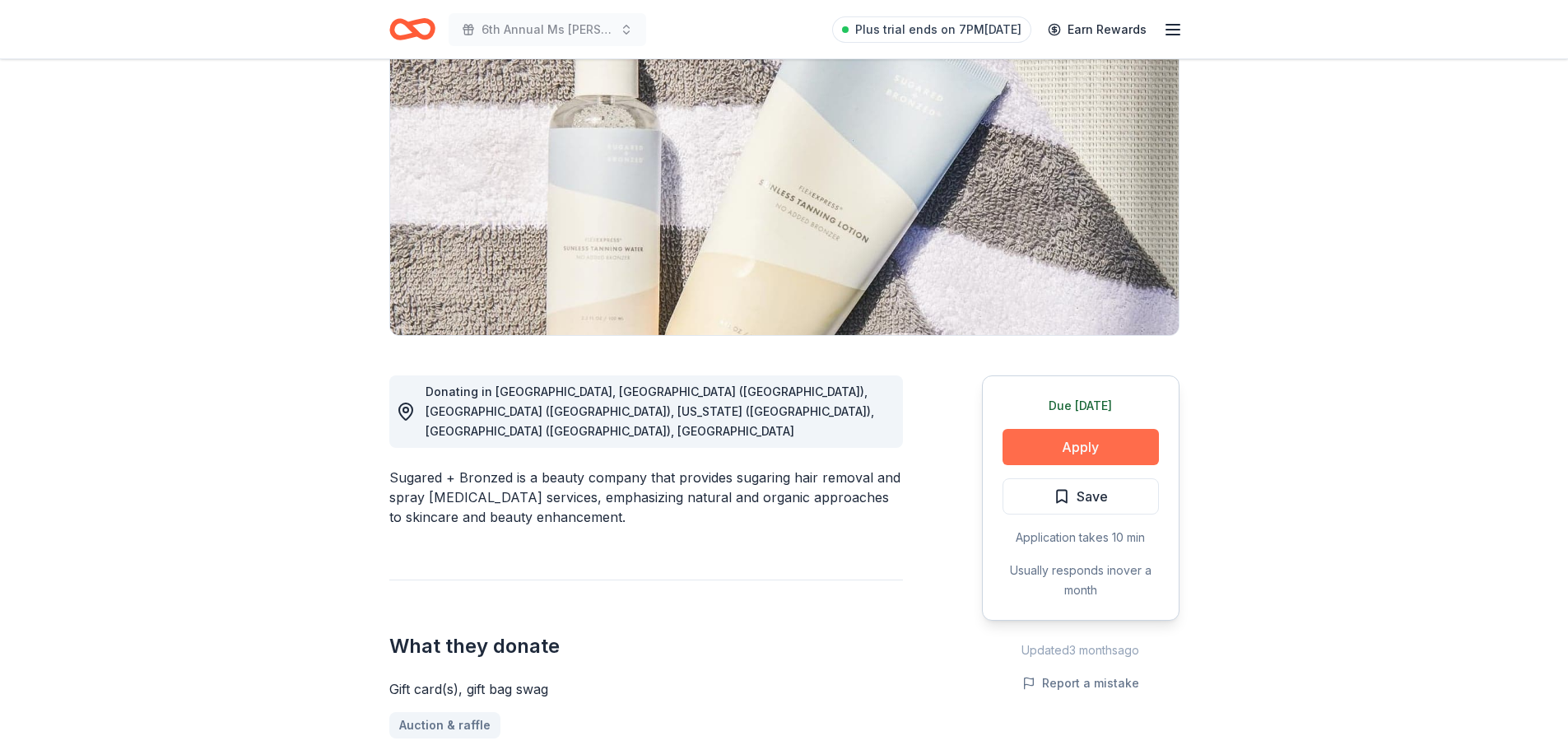
click at [1090, 445] on button "Apply" at bounding box center [1080, 446] width 156 height 36
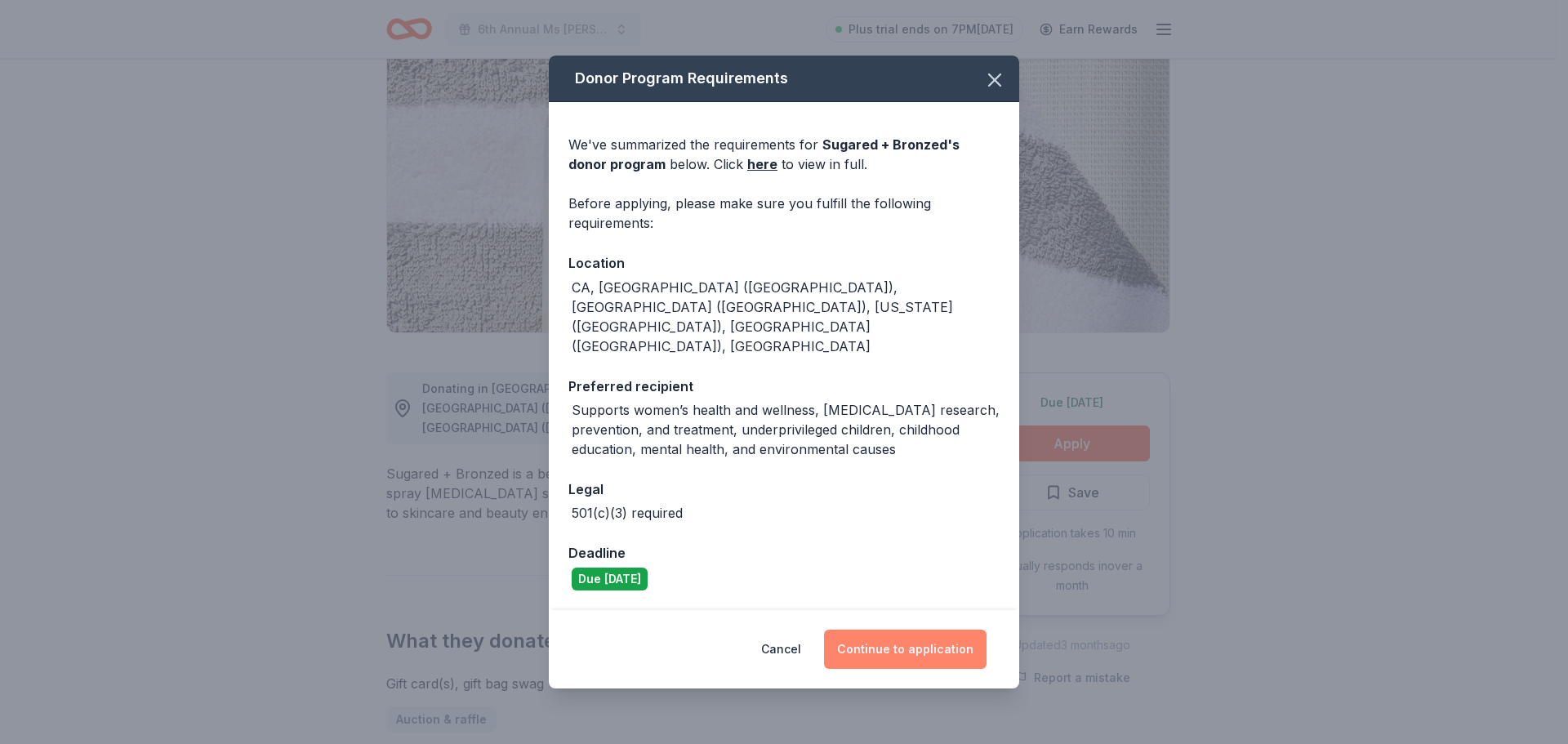
click at [876, 629] on button "Continue to application" at bounding box center [905, 649] width 162 height 39
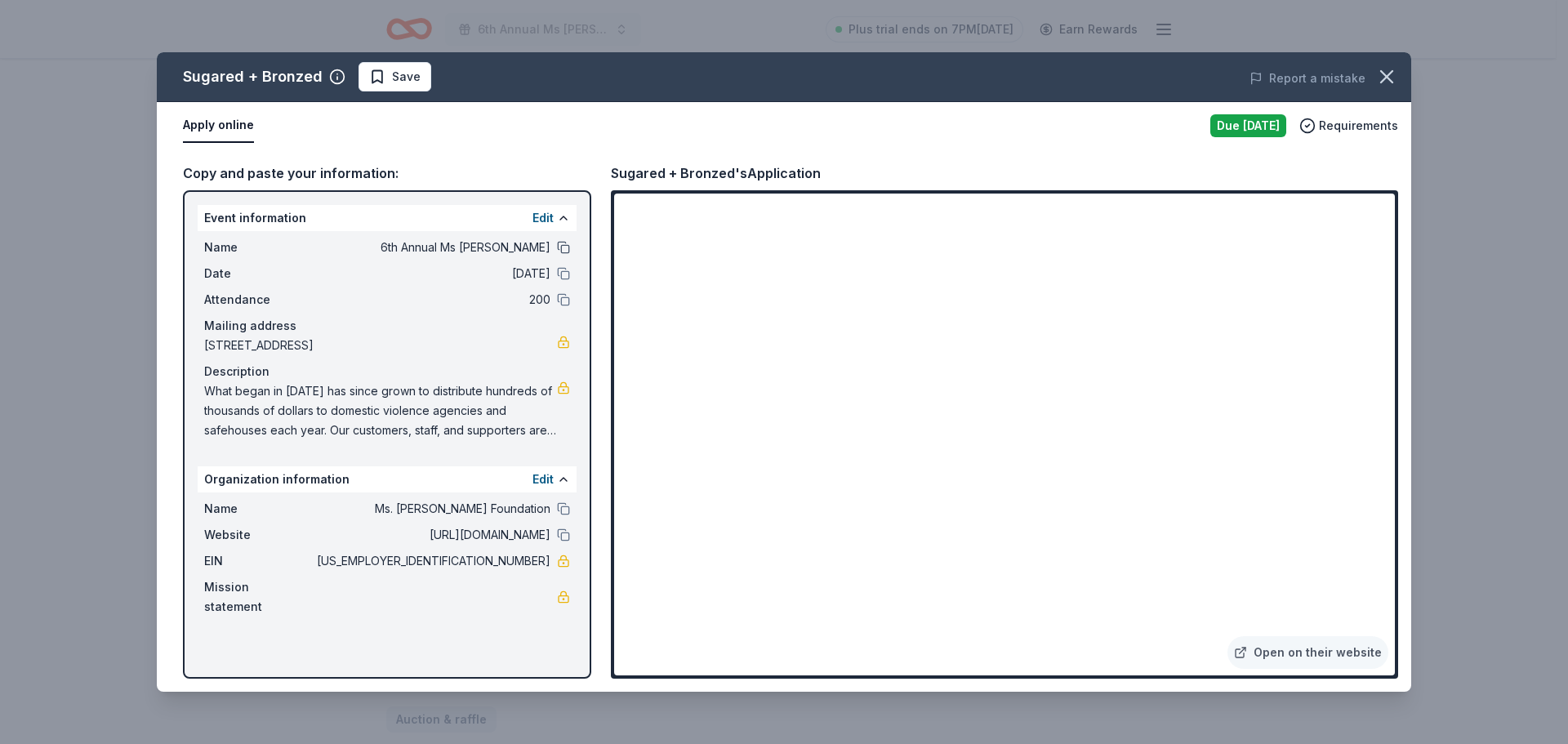
click at [566, 248] on button at bounding box center [563, 248] width 13 height 13
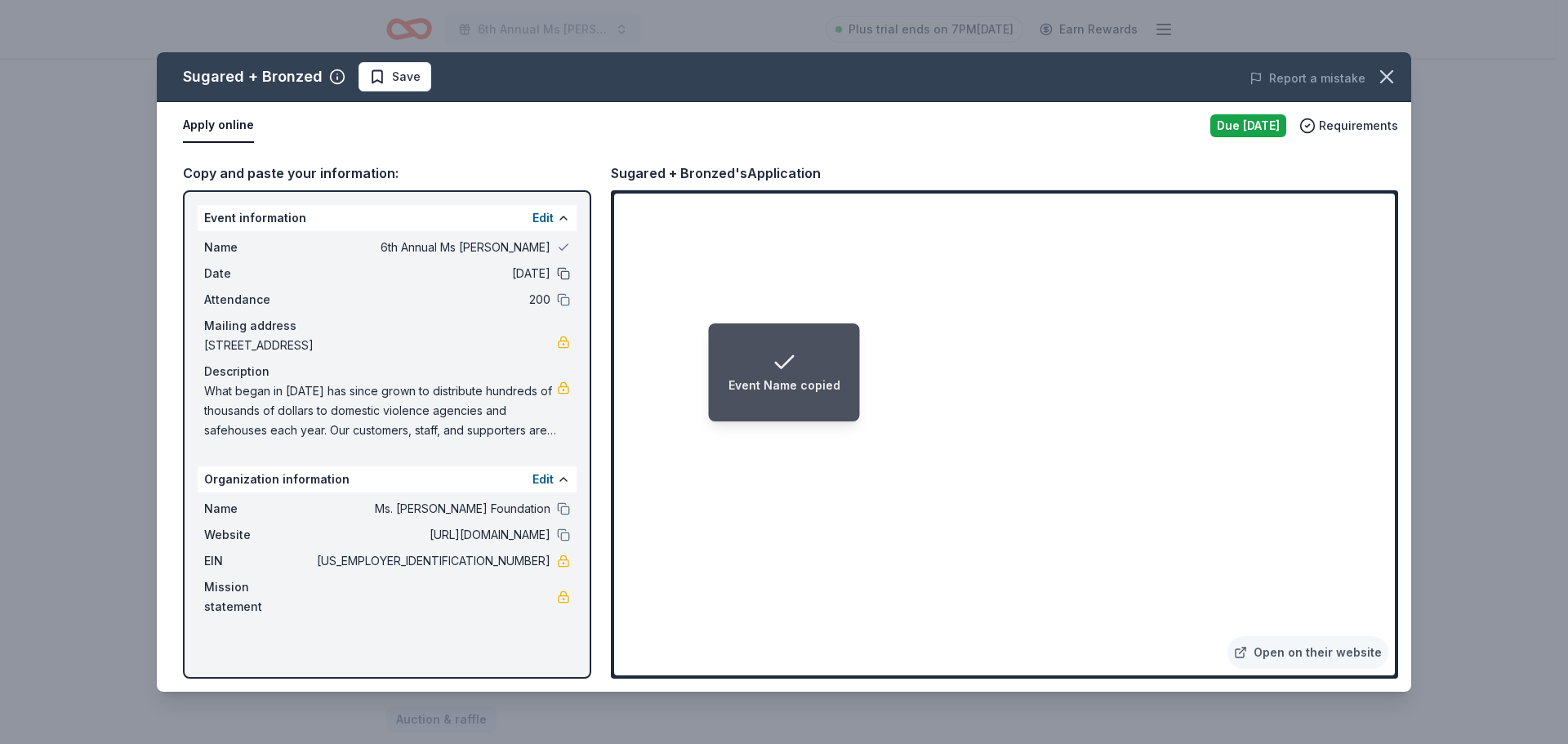
click at [563, 275] on button at bounding box center [563, 274] width 13 height 13
click at [562, 303] on button at bounding box center [563, 300] width 13 height 13
click at [566, 515] on button at bounding box center [563, 509] width 13 height 13
click at [558, 541] on button at bounding box center [563, 535] width 13 height 13
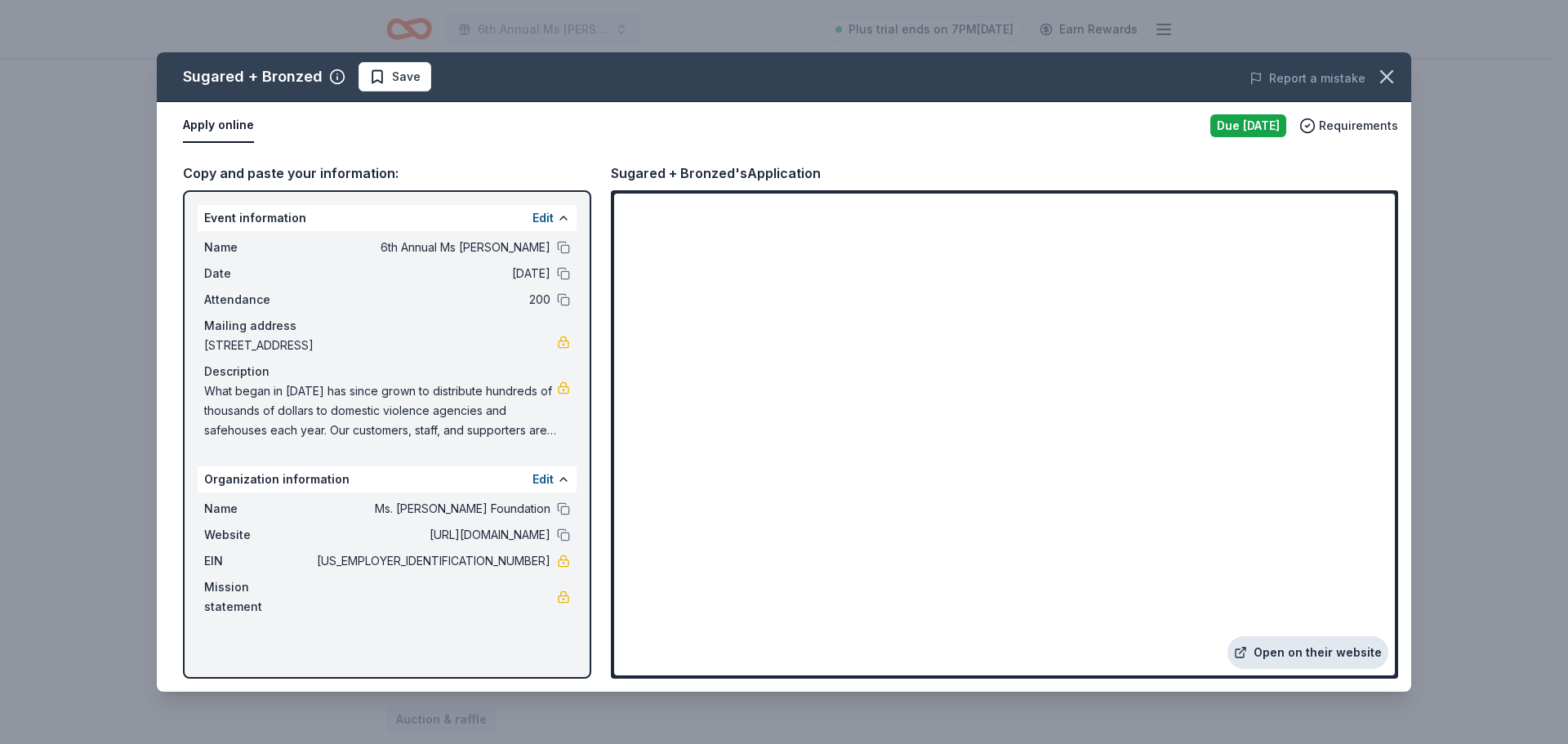
click at [1303, 652] on link "Open on their website" at bounding box center [1308, 652] width 161 height 33
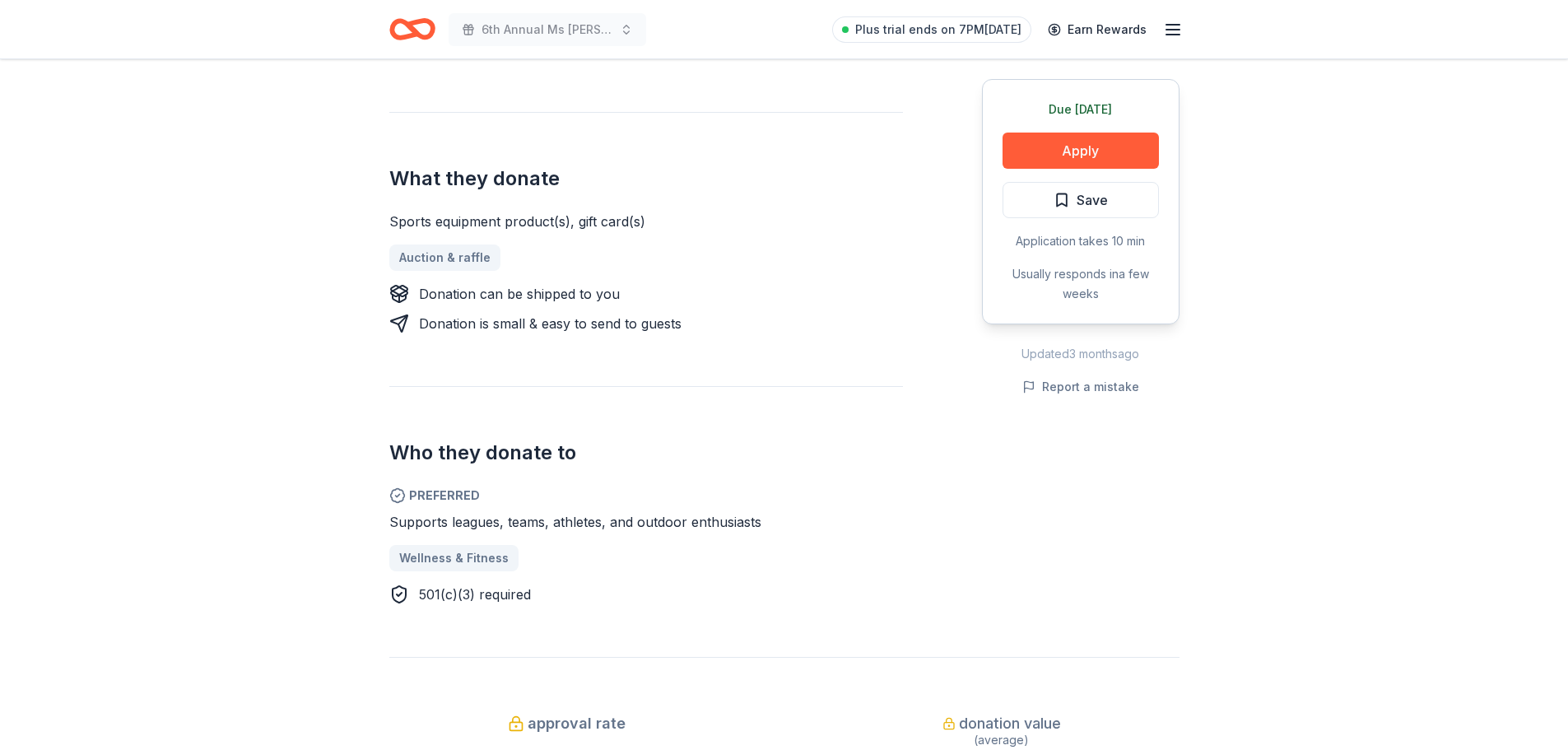
scroll to position [576, 0]
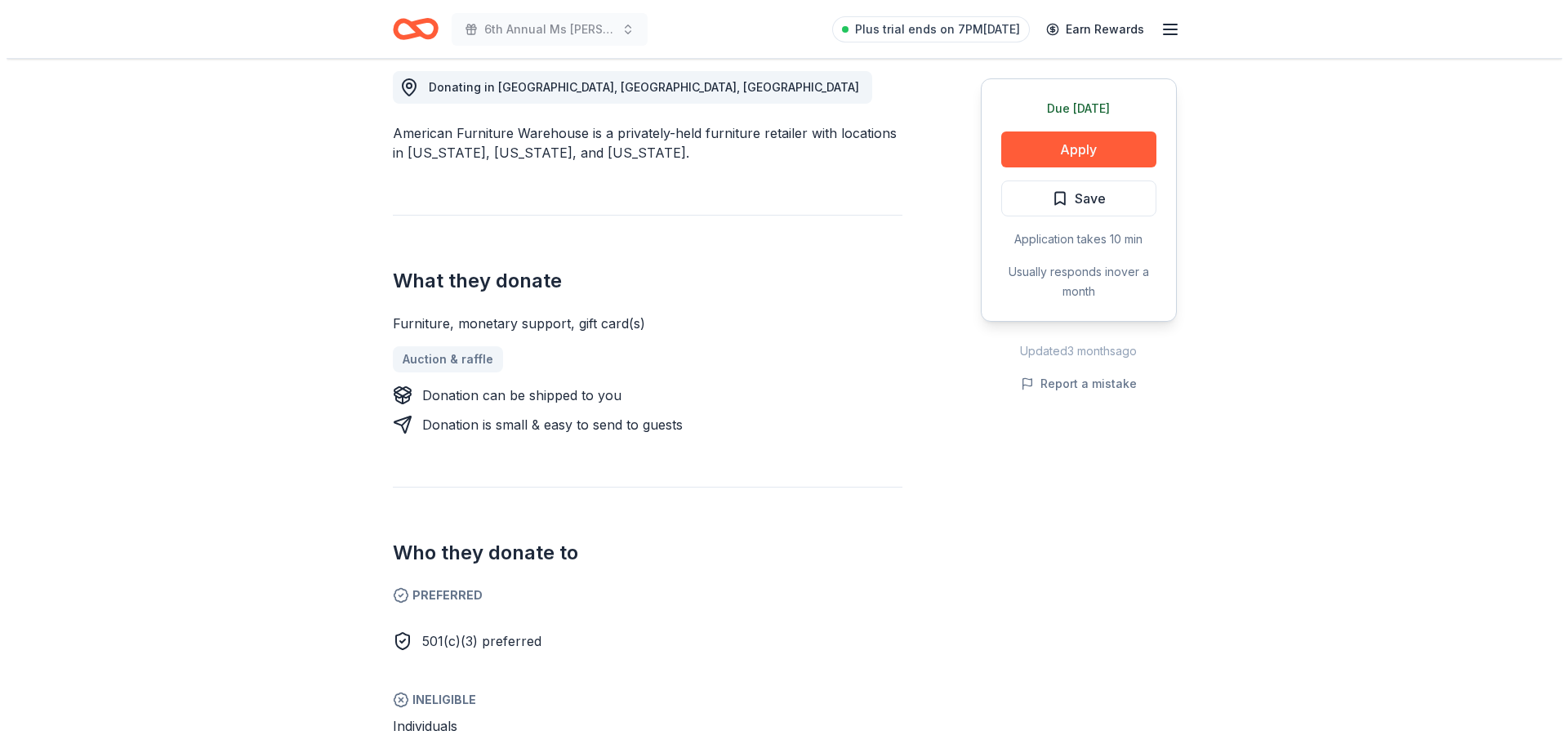
scroll to position [490, 0]
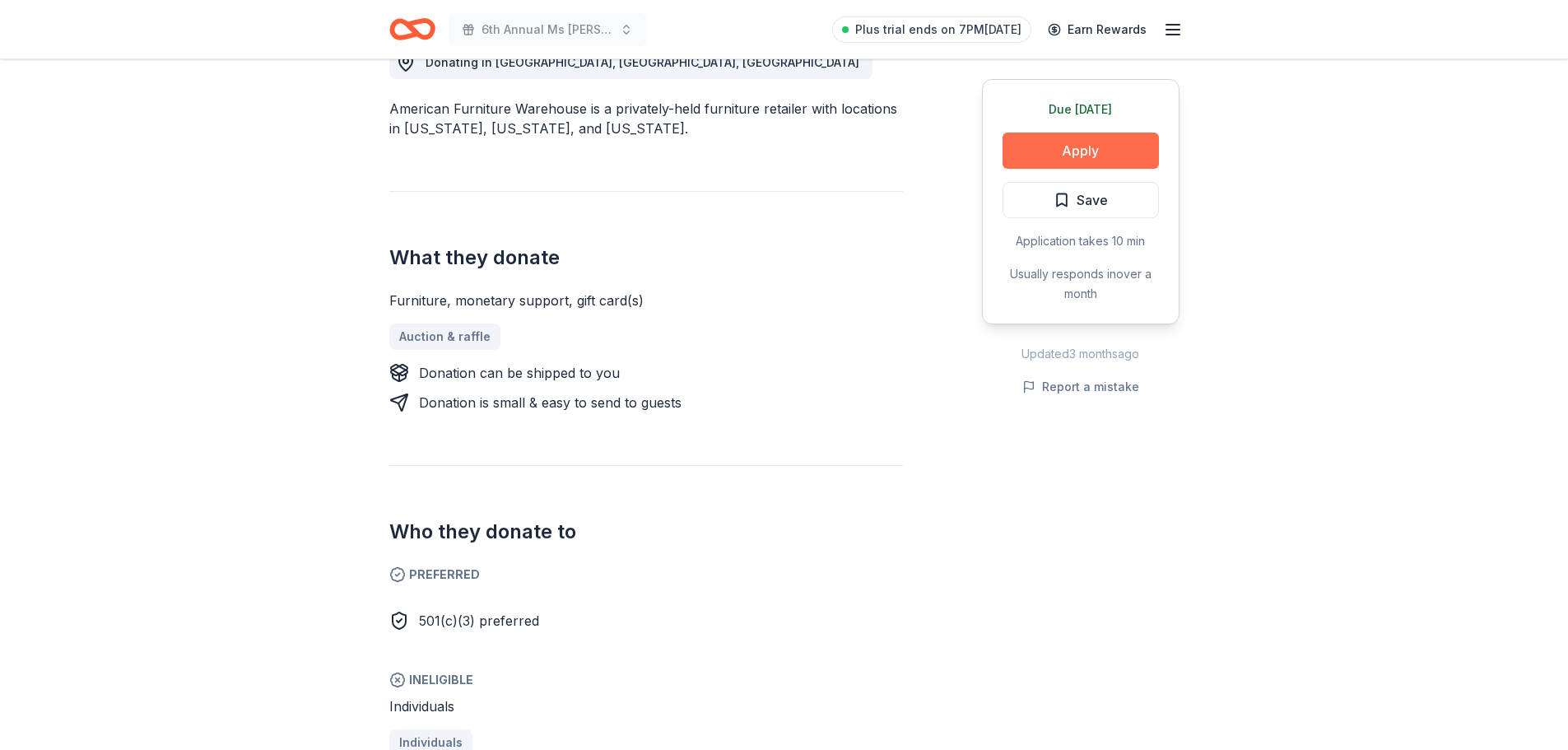
click at [1094, 144] on button "Apply" at bounding box center [1080, 150] width 156 height 36
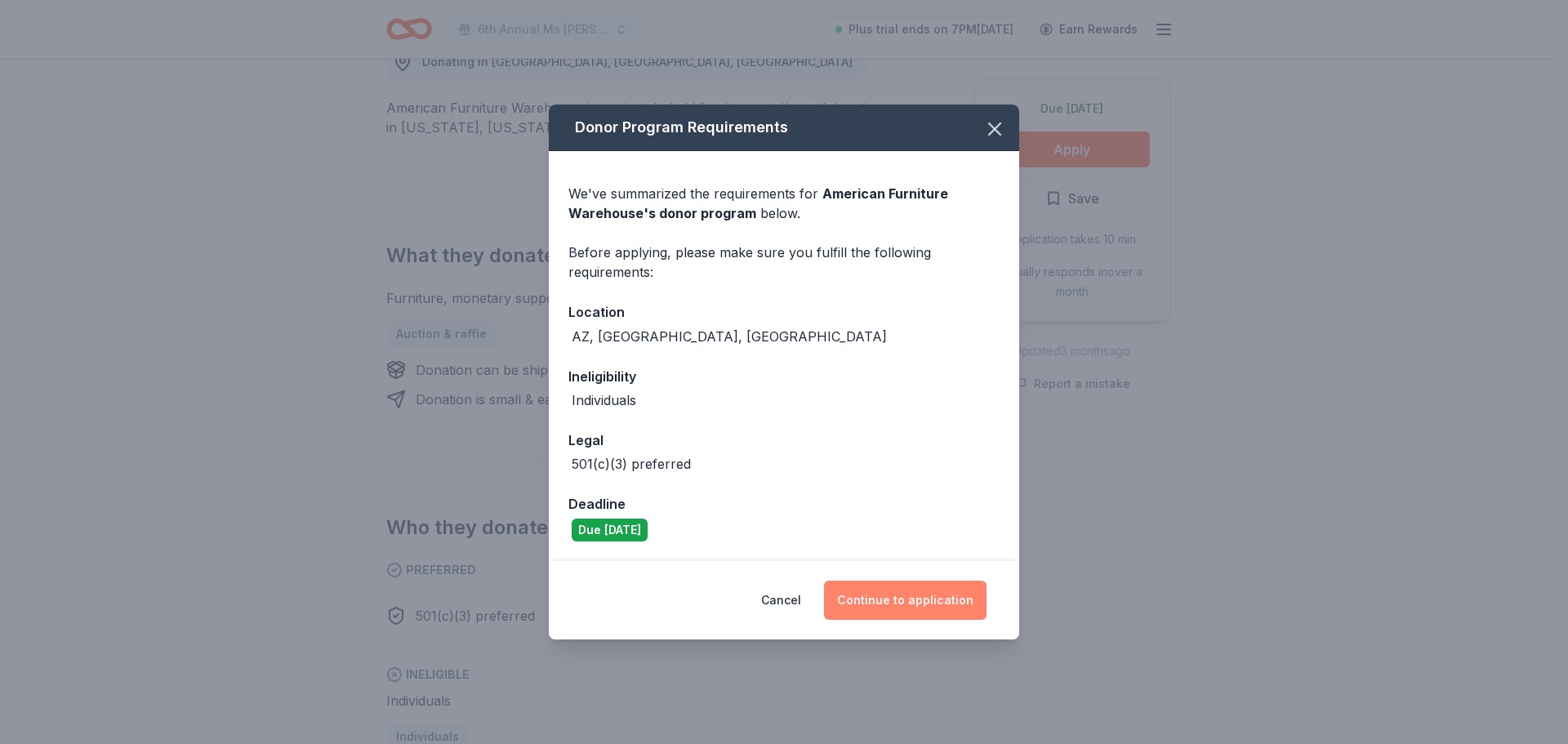
click at [948, 603] on button "Continue to application" at bounding box center [905, 600] width 162 height 39
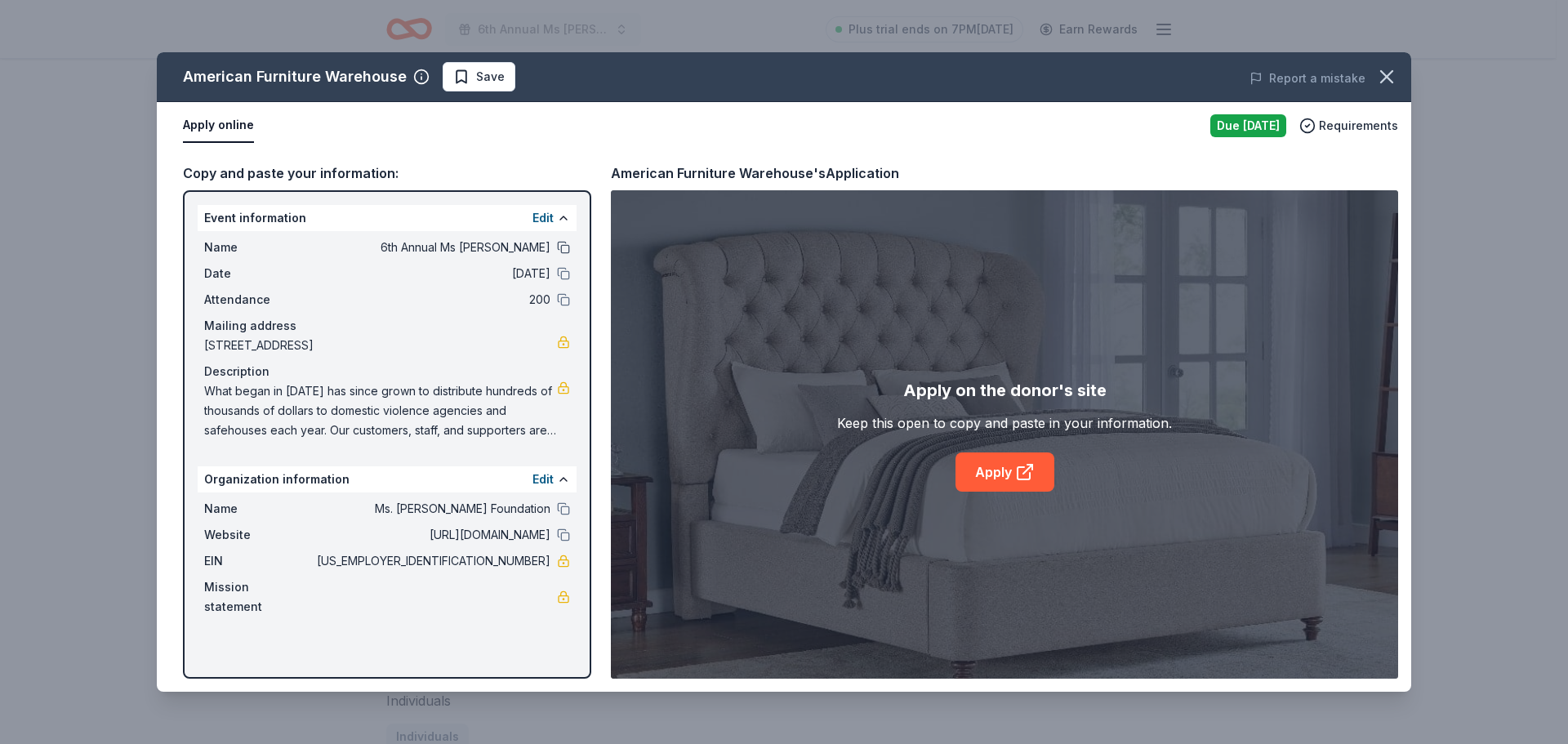
drag, startPoint x: 559, startPoint y: 246, endPoint x: 559, endPoint y: 254, distance: 8.0
click at [559, 247] on button at bounding box center [563, 248] width 13 height 13
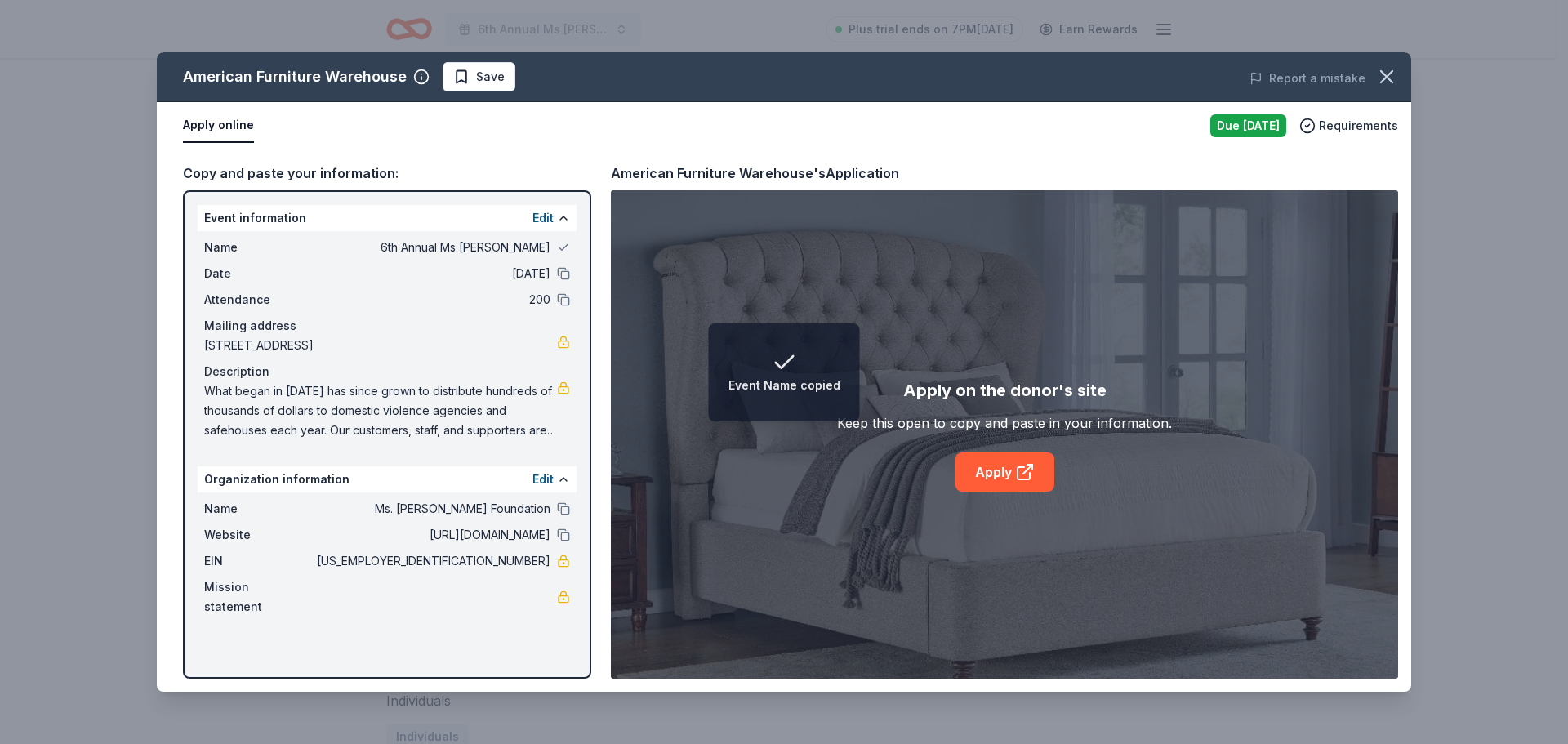
drag, startPoint x: 563, startPoint y: 266, endPoint x: 564, endPoint y: 290, distance: 24.0
click at [563, 268] on div "Date [DATE]" at bounding box center [387, 273] width 366 height 19
drag, startPoint x: 561, startPoint y: 279, endPoint x: 561, endPoint y: 289, distance: 10.0
click at [561, 280] on button at bounding box center [563, 274] width 13 height 13
click at [562, 296] on button at bounding box center [563, 300] width 13 height 13
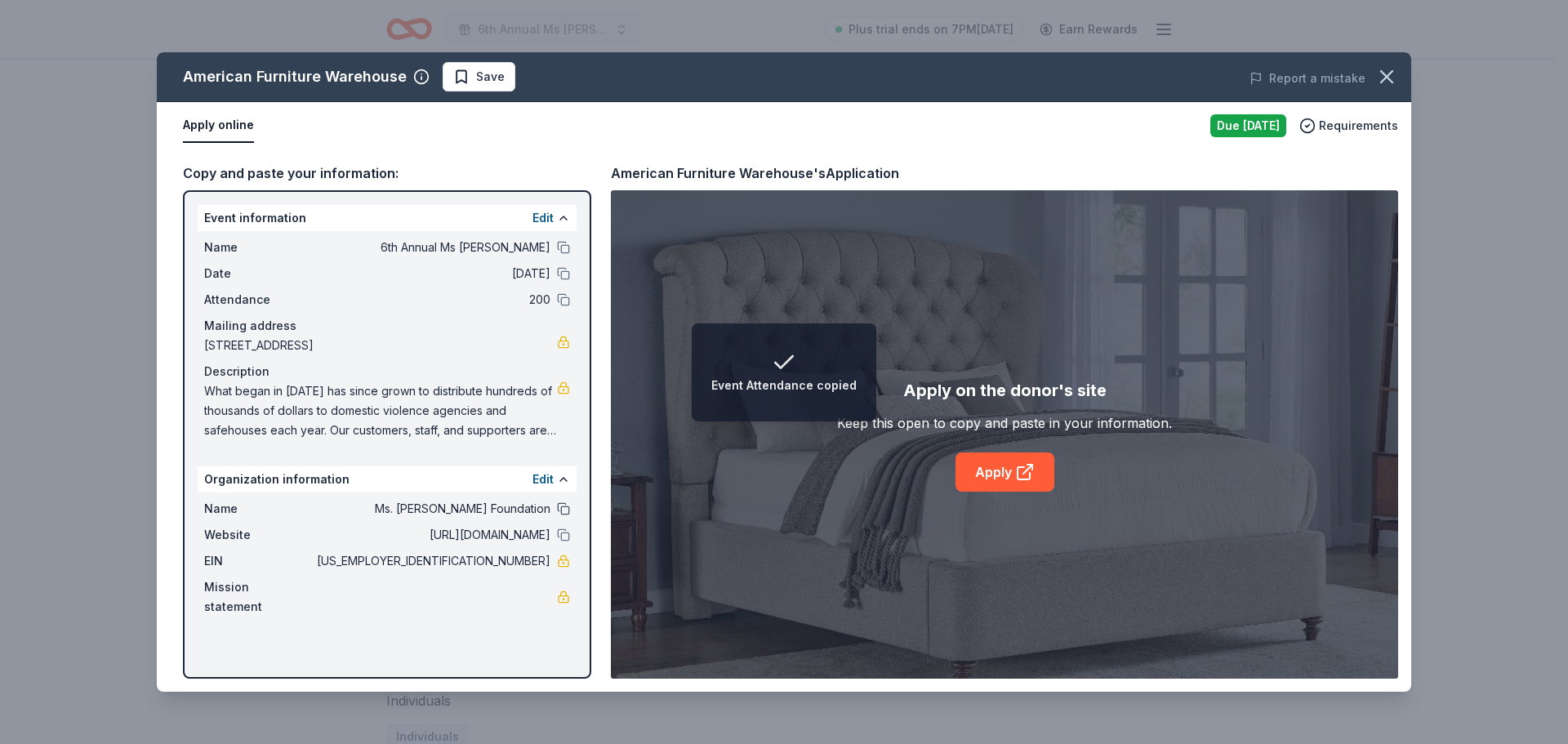
click at [563, 515] on button at bounding box center [563, 509] width 13 height 13
click at [560, 541] on button at bounding box center [563, 535] width 13 height 13
click at [990, 475] on link "Apply" at bounding box center [1005, 471] width 99 height 39
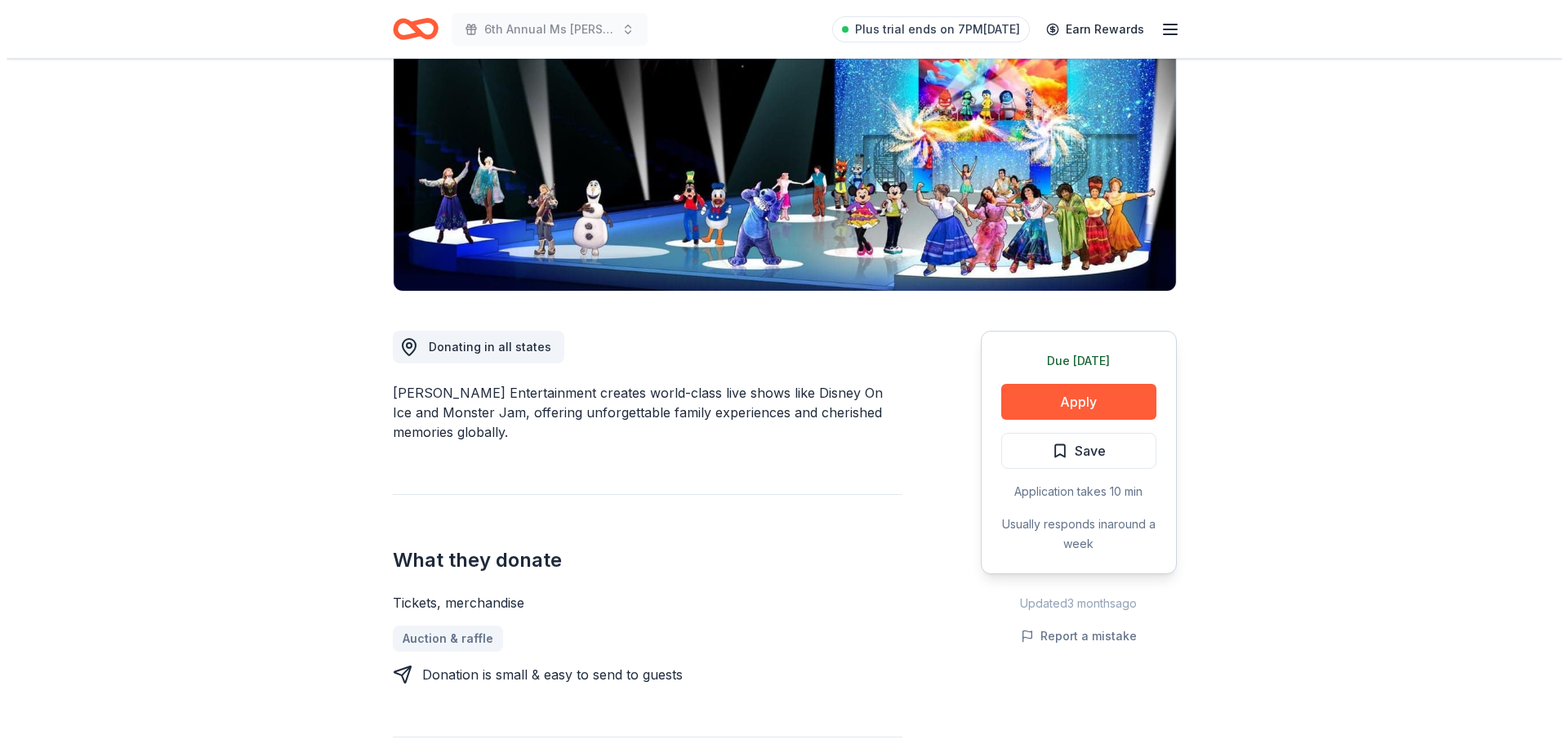
scroll to position [163, 0]
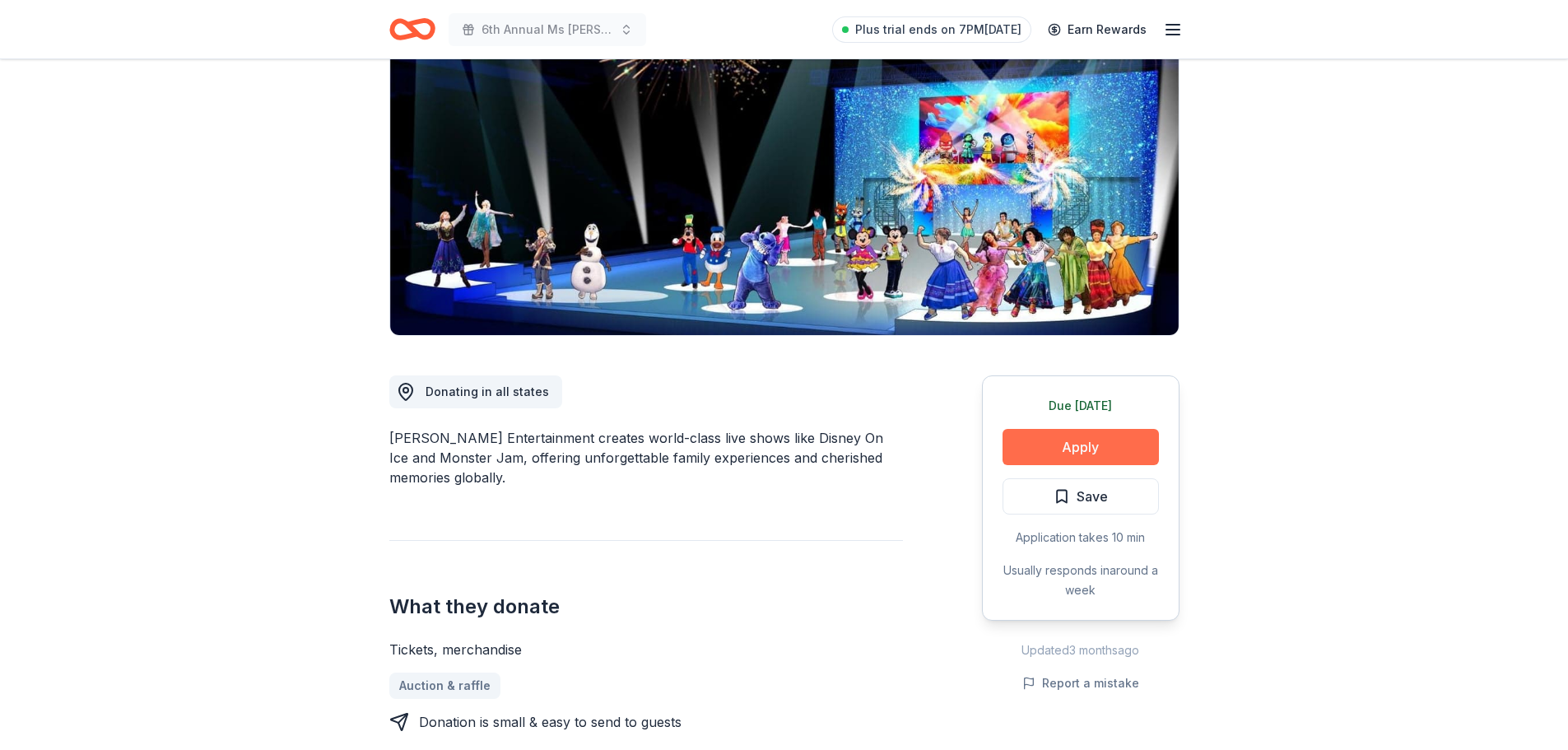
click at [1100, 445] on button "Apply" at bounding box center [1080, 446] width 156 height 36
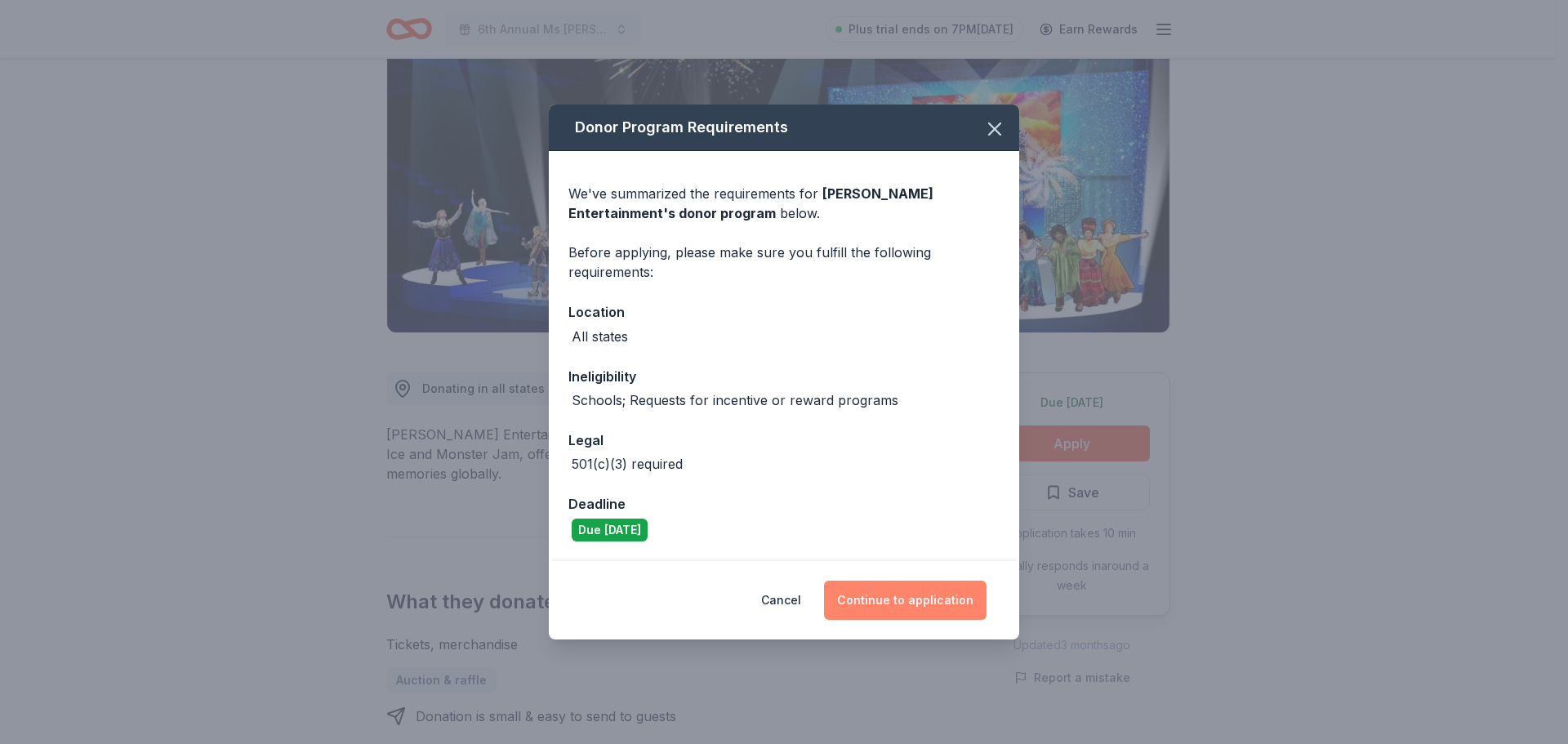
click at [897, 603] on button "Continue to application" at bounding box center [905, 600] width 162 height 39
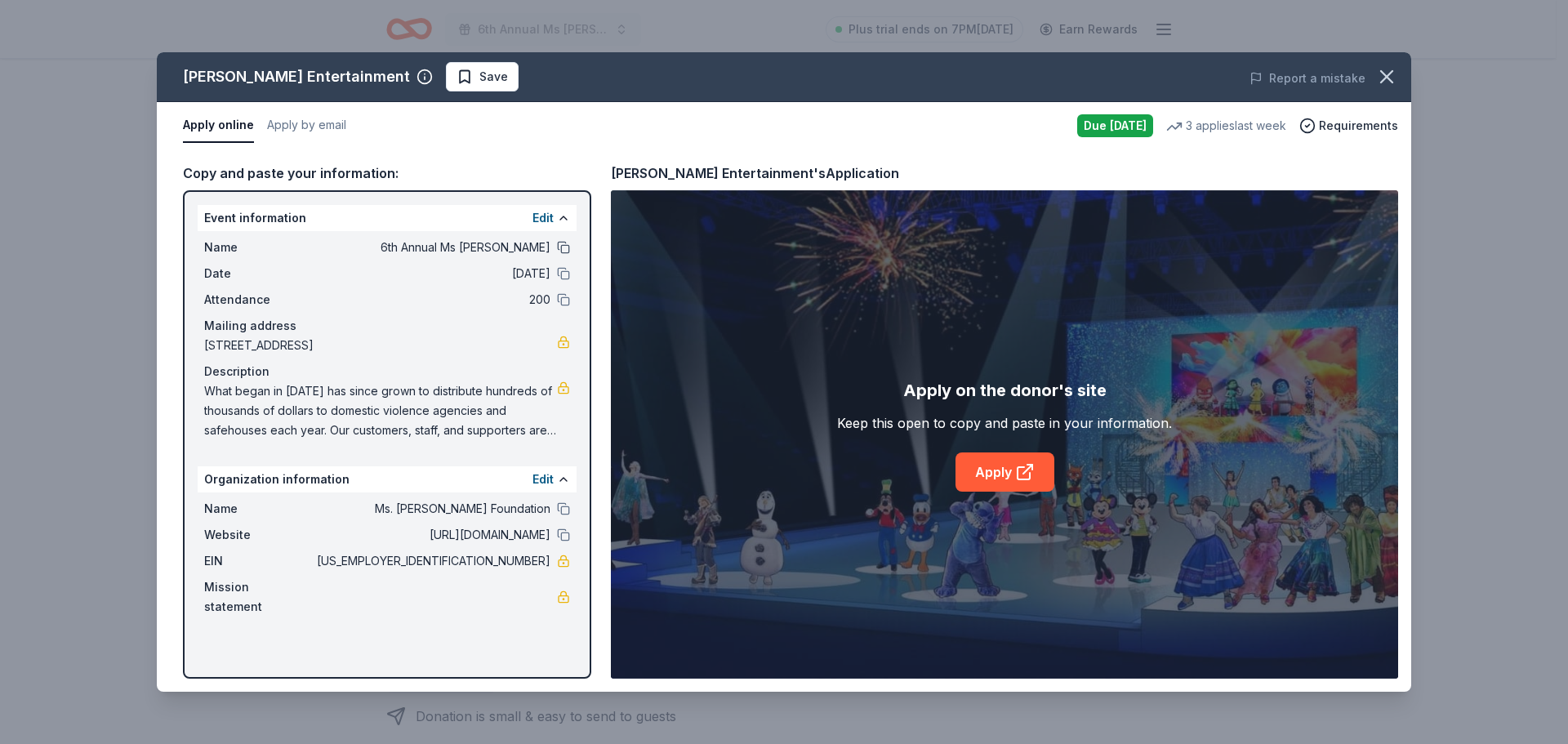
drag, startPoint x: 561, startPoint y: 249, endPoint x: 562, endPoint y: 269, distance: 20.0
click at [561, 249] on button at bounding box center [563, 248] width 13 height 13
click at [562, 269] on button at bounding box center [563, 274] width 13 height 13
click at [562, 298] on button at bounding box center [563, 300] width 13 height 13
click at [566, 515] on button at bounding box center [563, 509] width 13 height 13
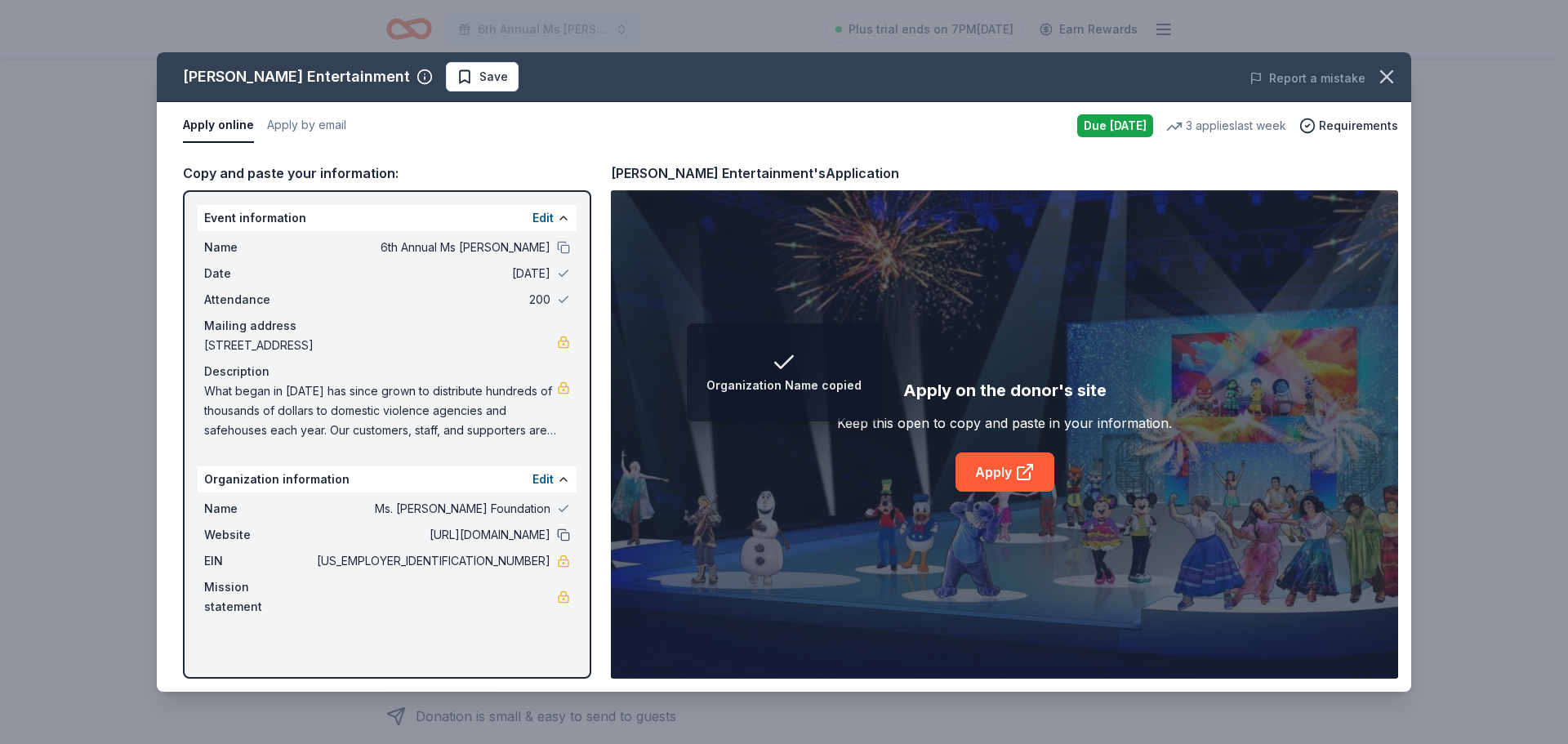
click at [565, 541] on button at bounding box center [563, 535] width 13 height 13
click at [1024, 473] on icon at bounding box center [1027, 469] width 9 height 9
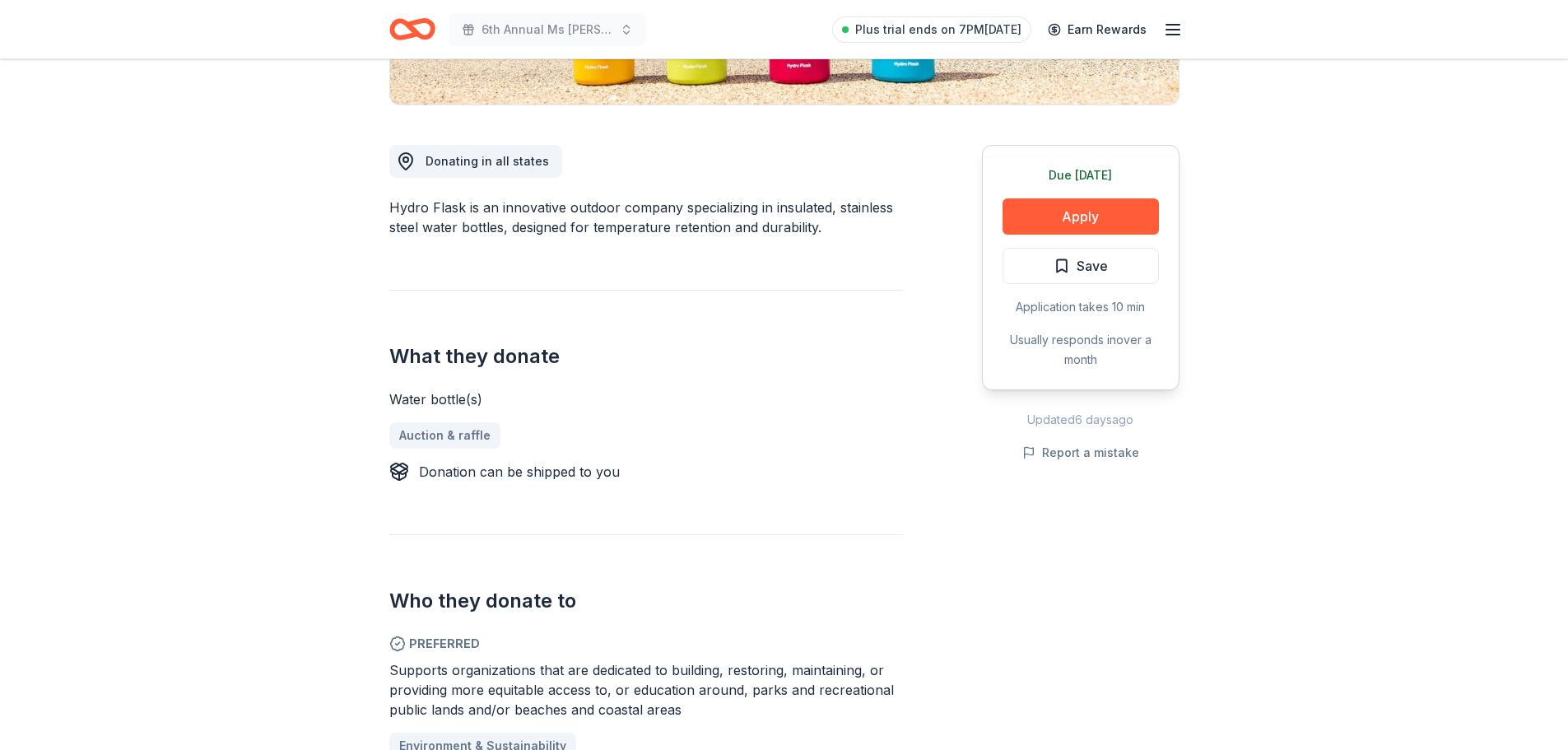
scroll to position [412, 0]
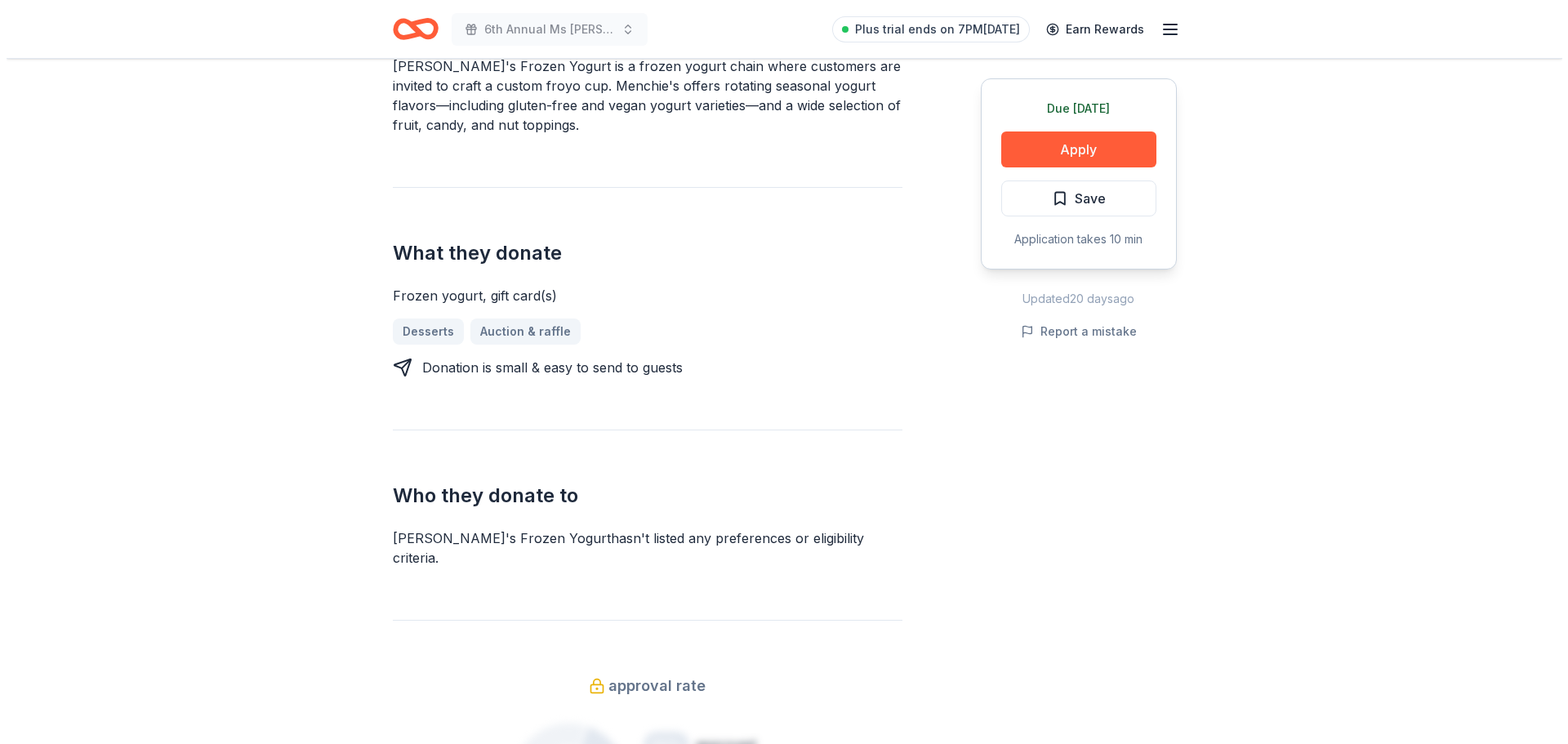
scroll to position [572, 0]
click at [1115, 141] on button "Apply" at bounding box center [1072, 149] width 155 height 36
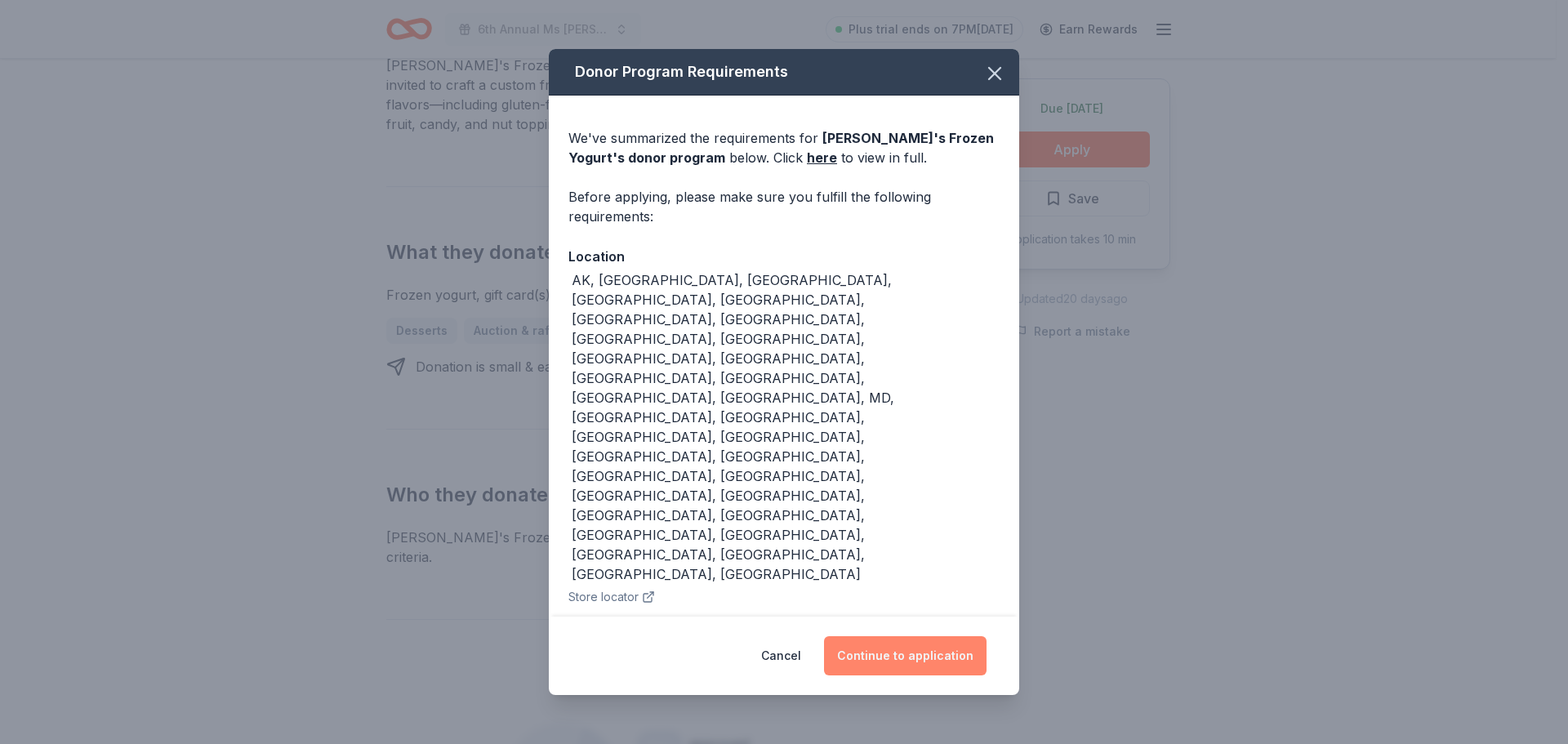
click at [888, 636] on button "Continue to application" at bounding box center [905, 655] width 162 height 39
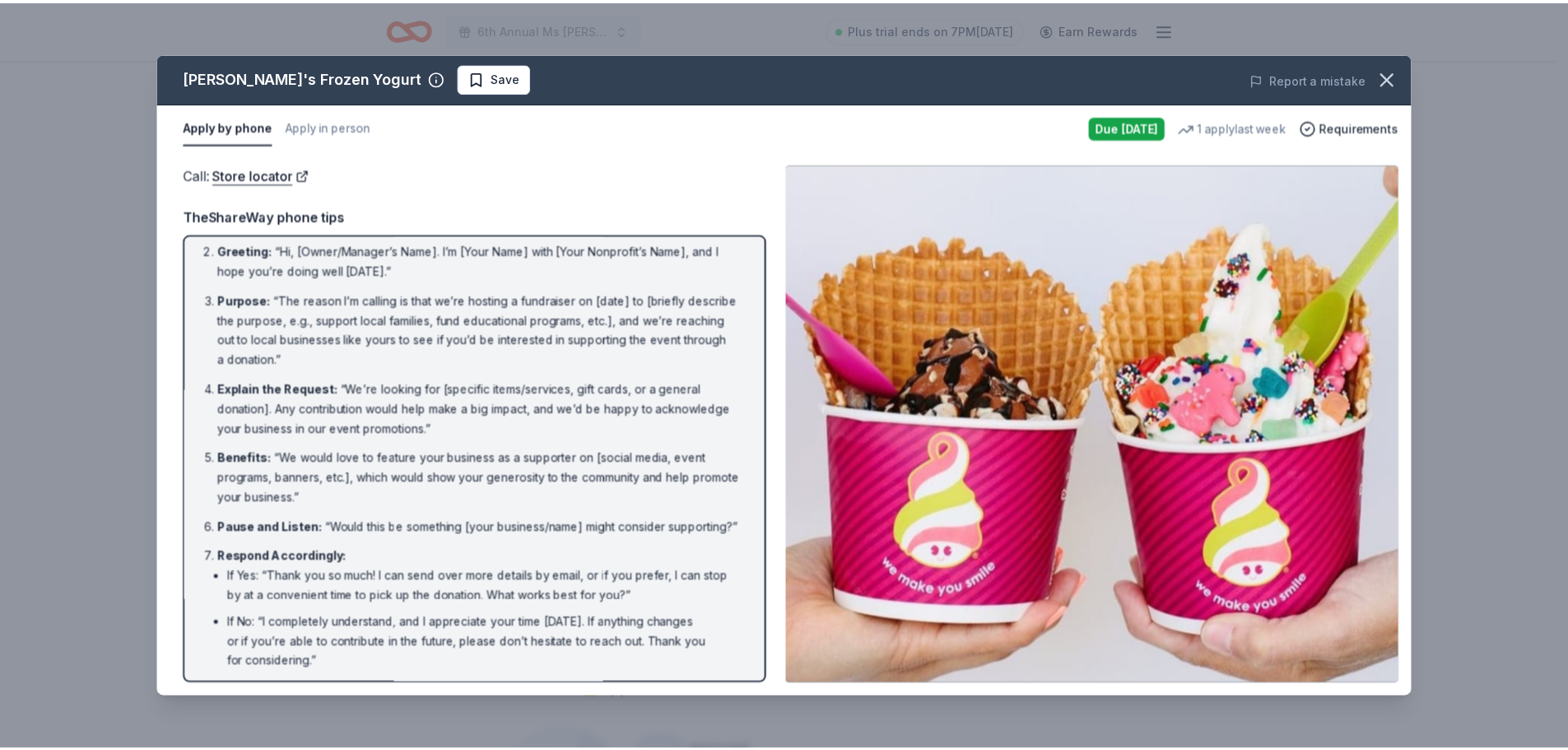
scroll to position [129, 0]
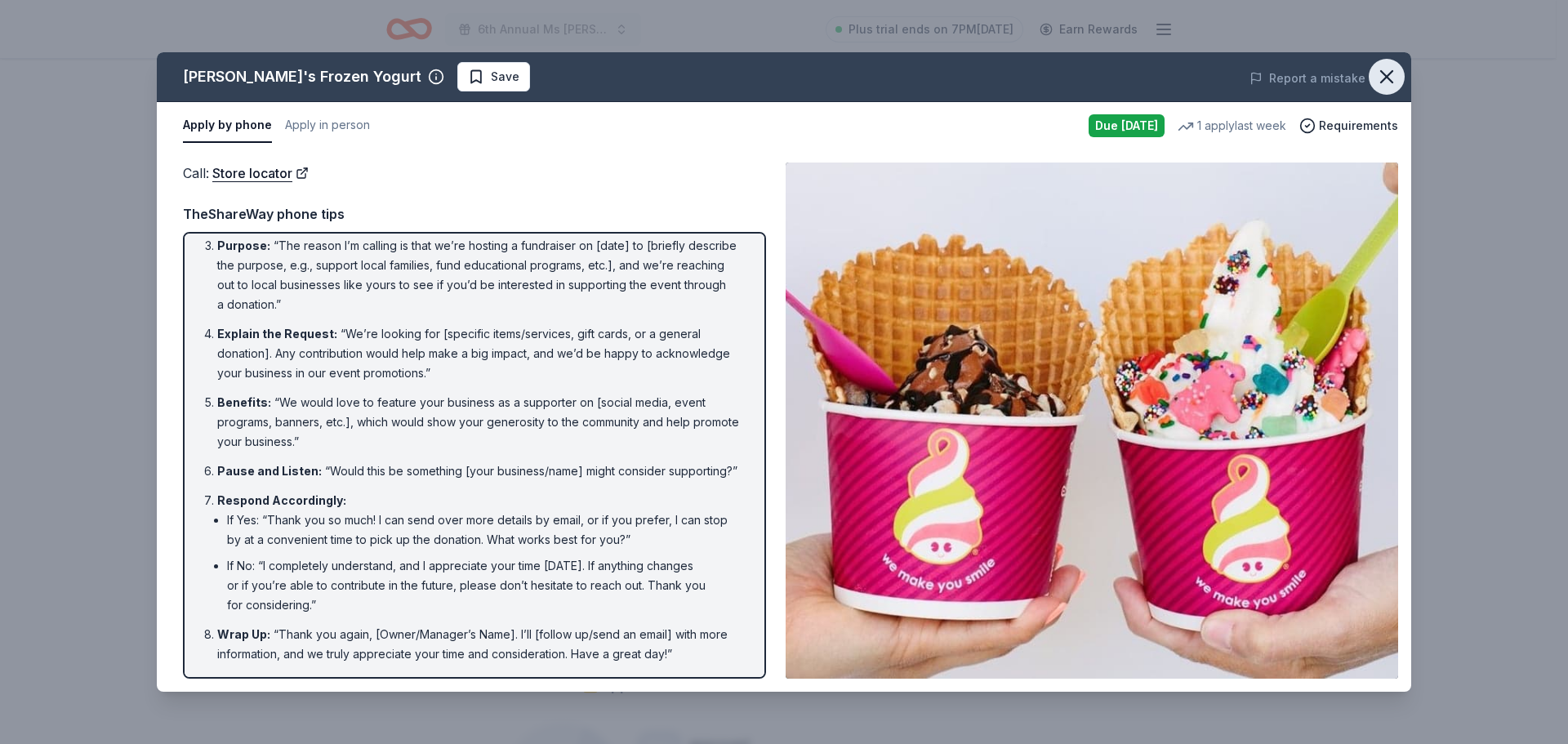
click at [1378, 76] on icon "button" at bounding box center [1386, 76] width 23 height 23
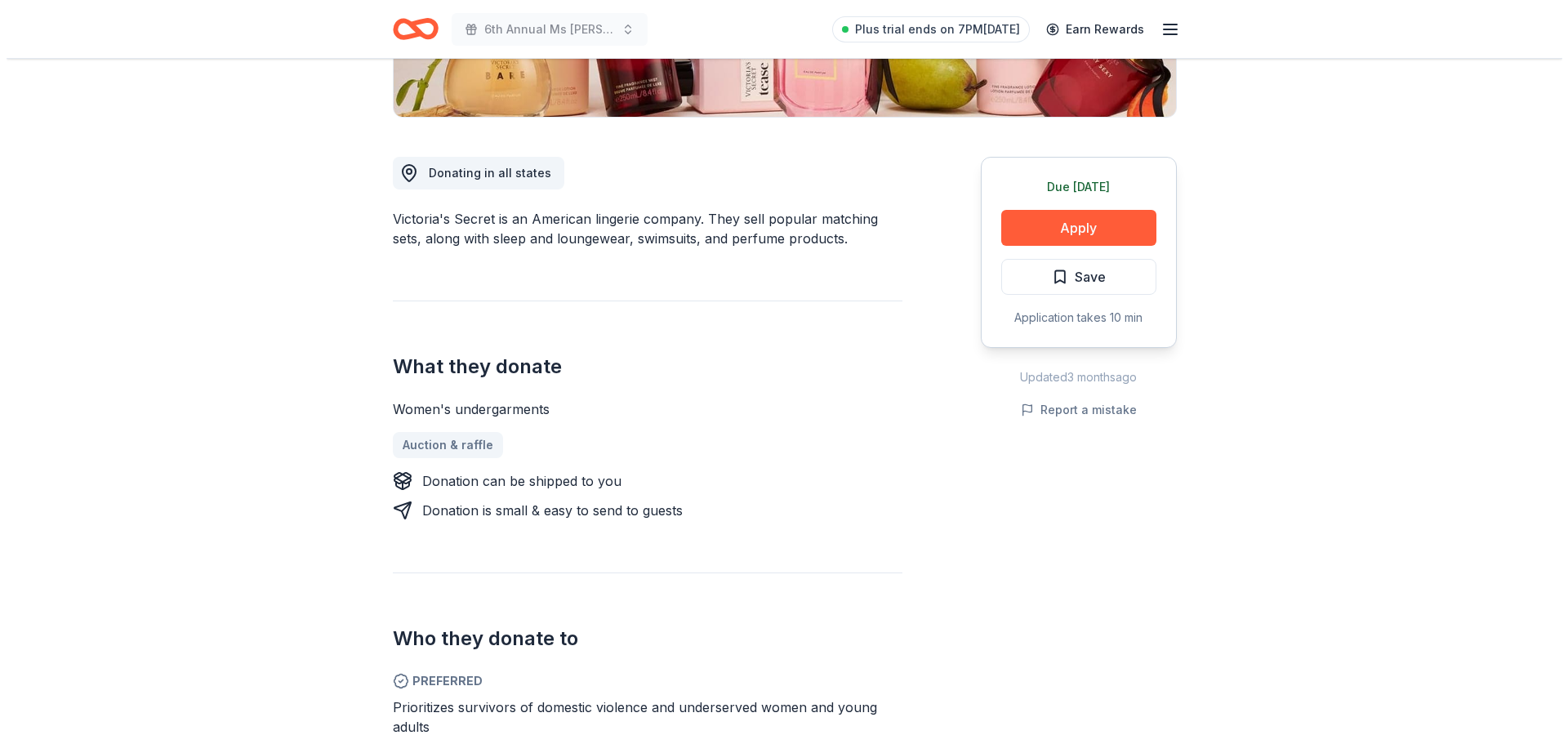
scroll to position [408, 0]
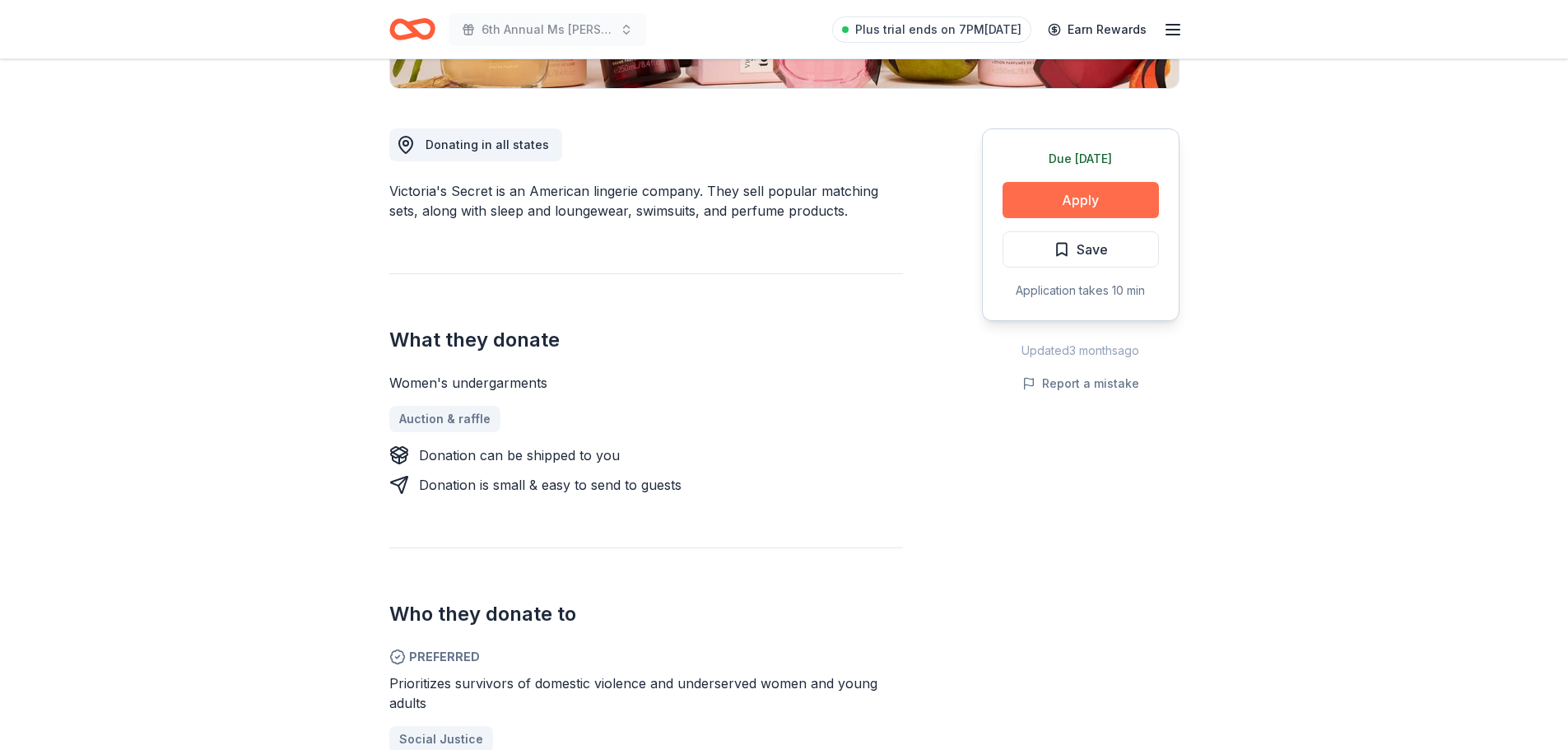
click at [1067, 195] on button "Apply" at bounding box center [1080, 200] width 156 height 36
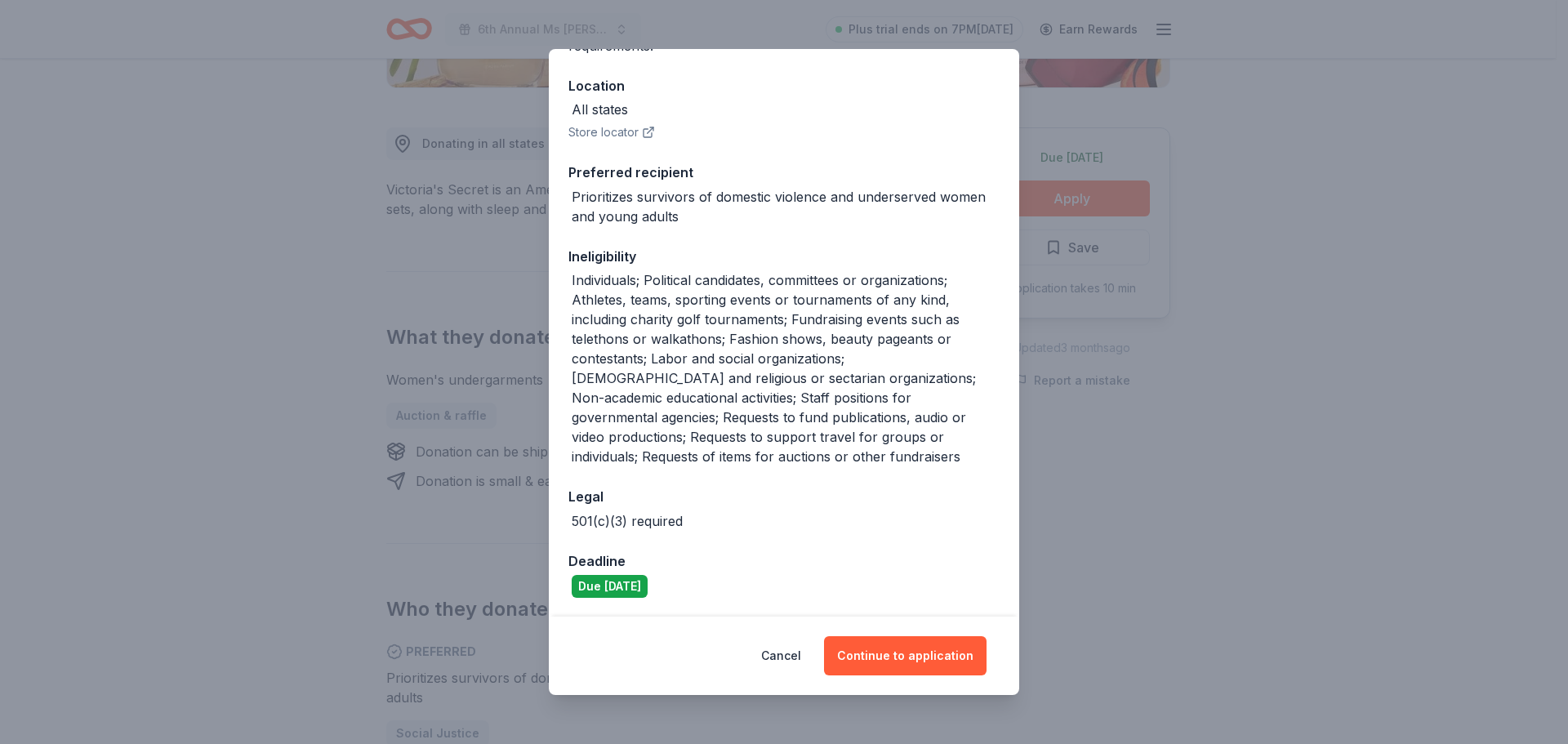
scroll to position [172, 0]
click at [916, 655] on button "Continue to application" at bounding box center [905, 655] width 162 height 39
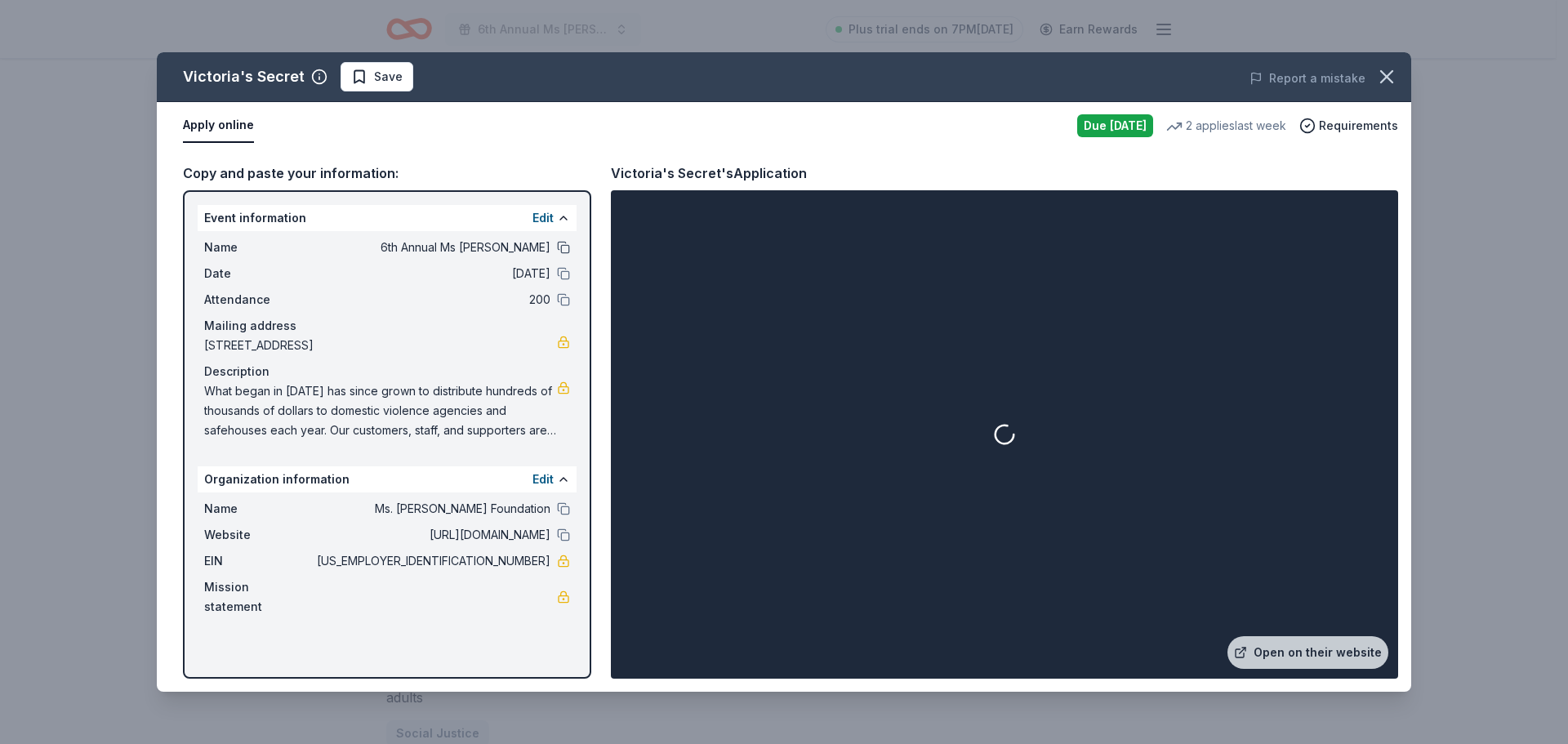
click at [558, 249] on button at bounding box center [563, 248] width 13 height 13
click at [556, 275] on div "Date 10/10/25" at bounding box center [387, 273] width 366 height 19
click at [566, 274] on button at bounding box center [563, 274] width 13 height 13
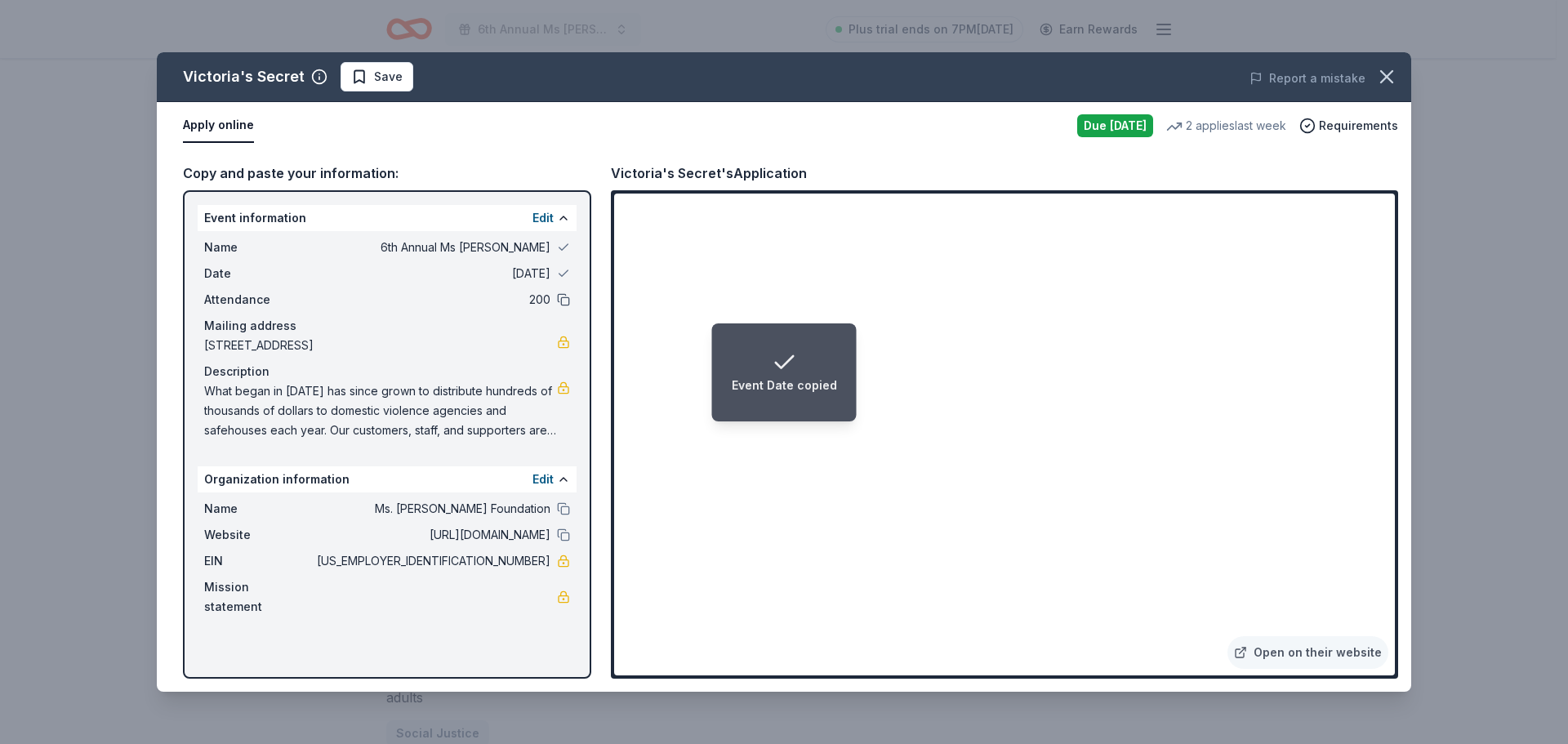
click at [560, 298] on button at bounding box center [563, 300] width 13 height 13
click at [568, 515] on button at bounding box center [563, 509] width 13 height 13
click at [566, 541] on button at bounding box center [563, 535] width 13 height 13
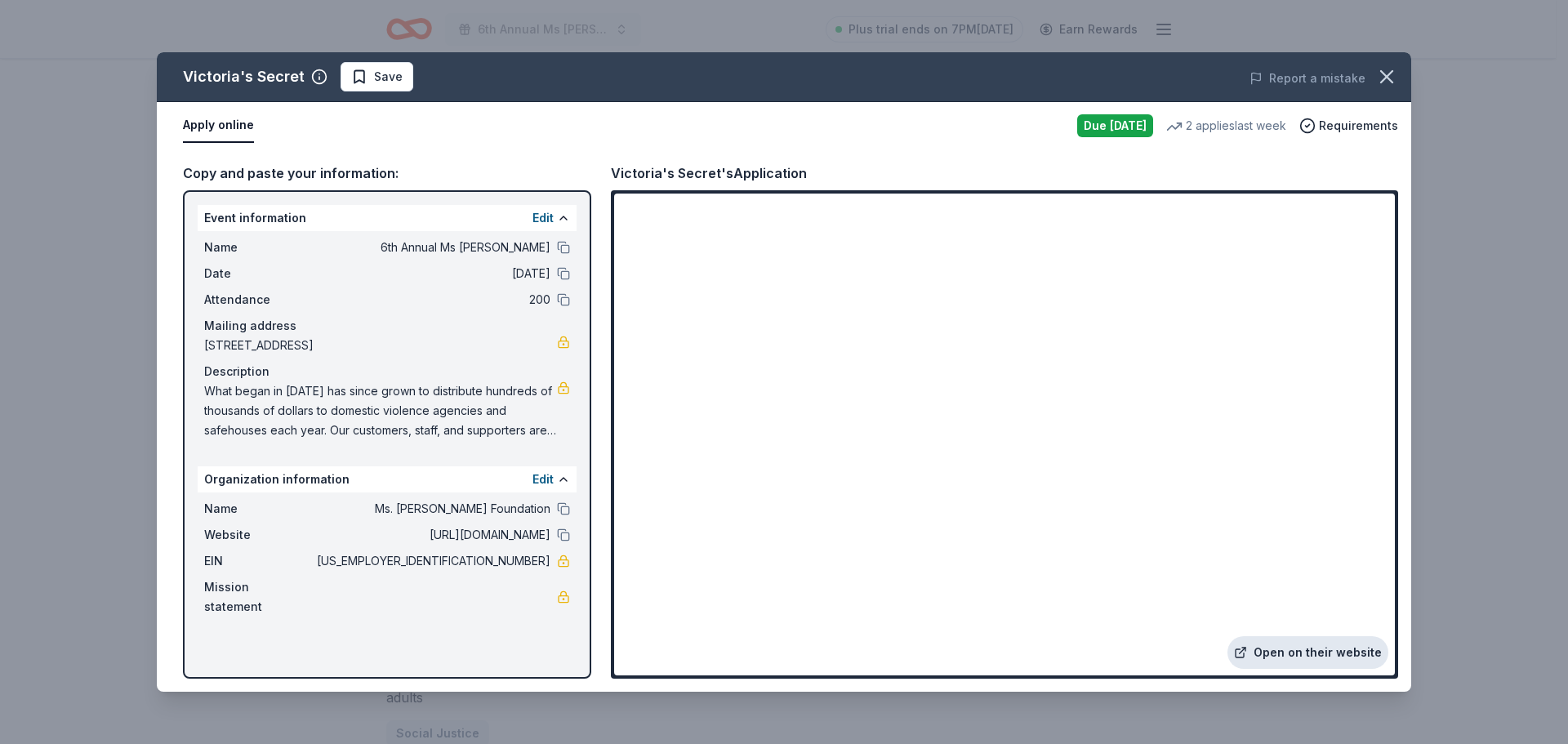
click at [1335, 650] on link "Open on their website" at bounding box center [1308, 652] width 161 height 33
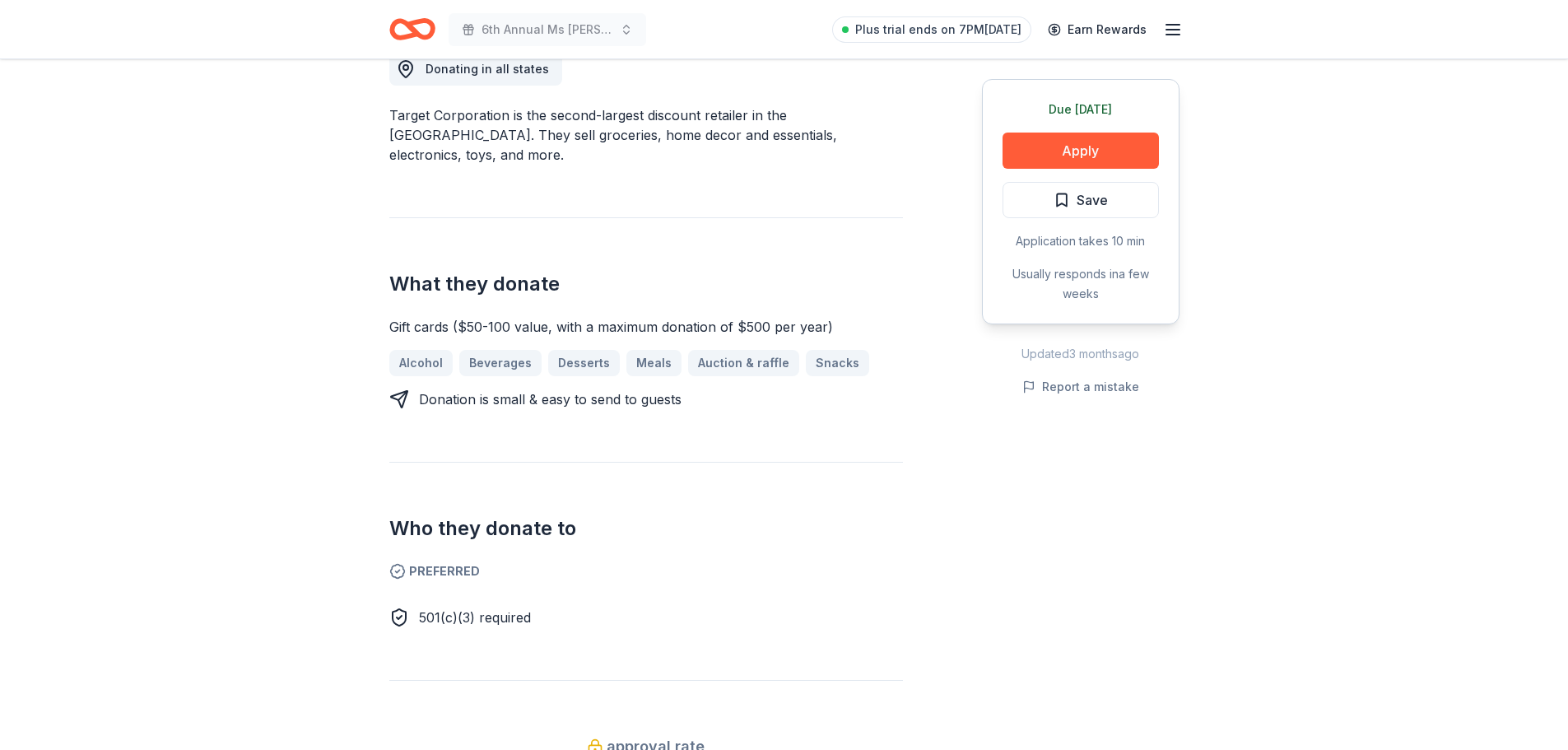
scroll to position [658, 0]
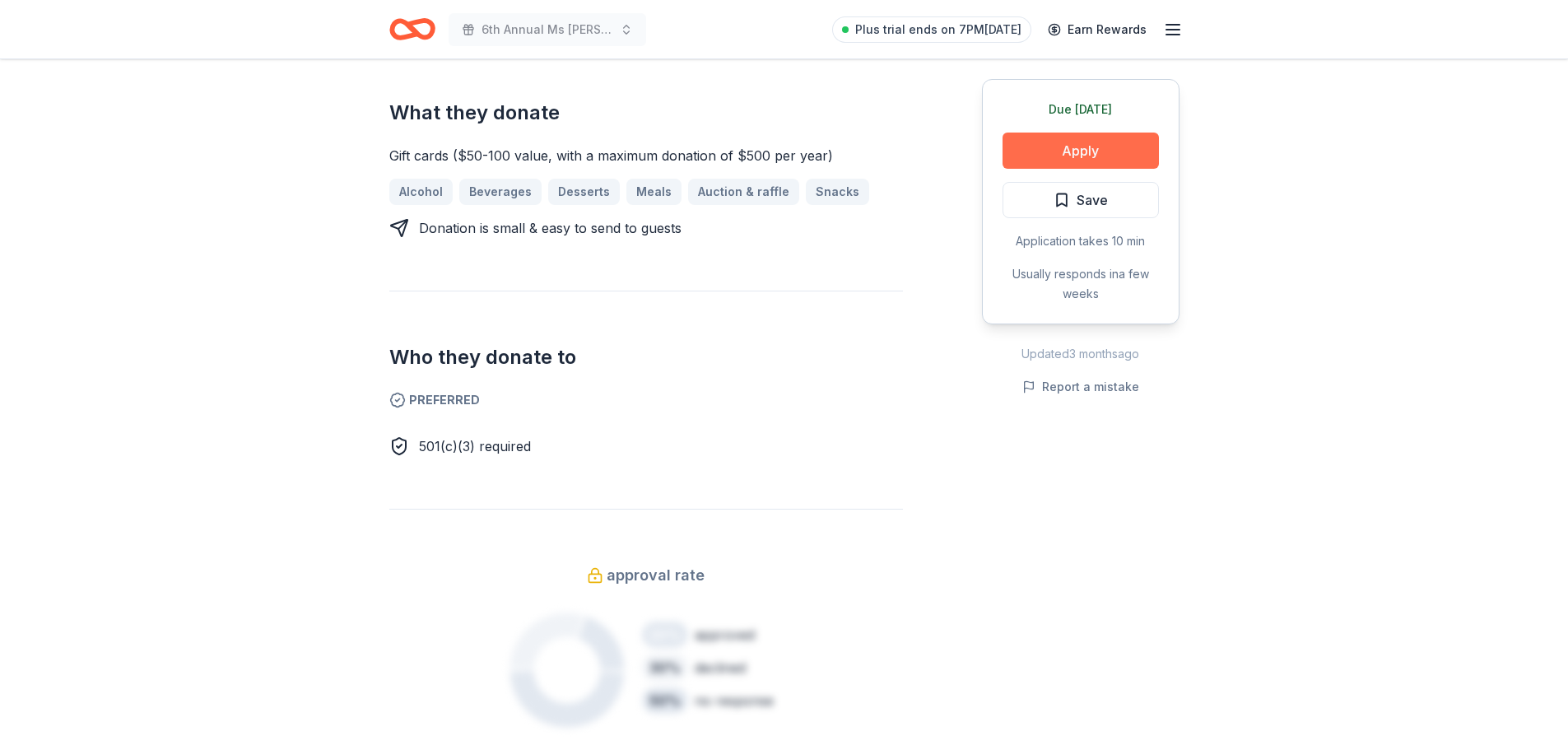
click at [1110, 143] on button "Apply" at bounding box center [1080, 150] width 156 height 36
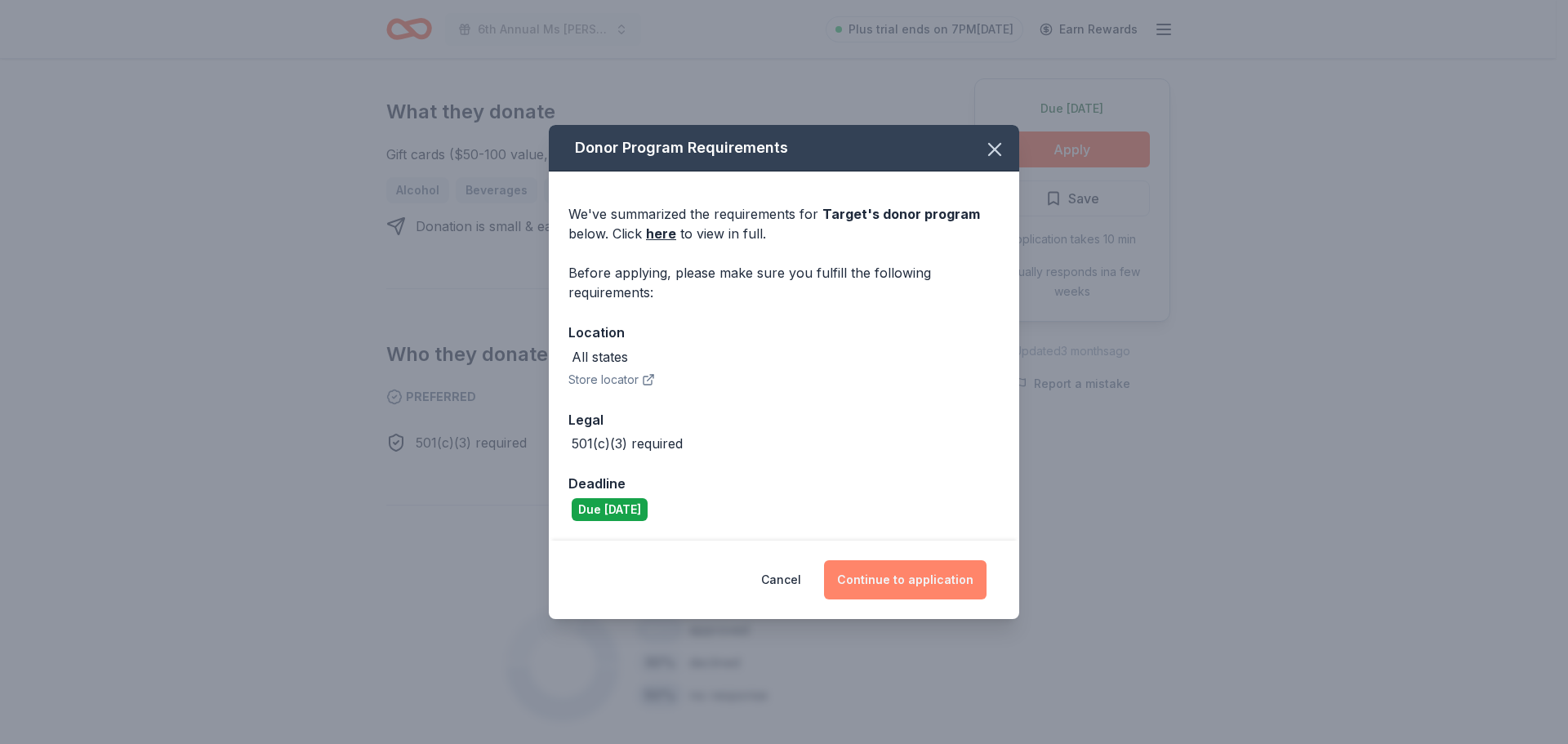
click at [883, 575] on button "Continue to application" at bounding box center [905, 579] width 162 height 39
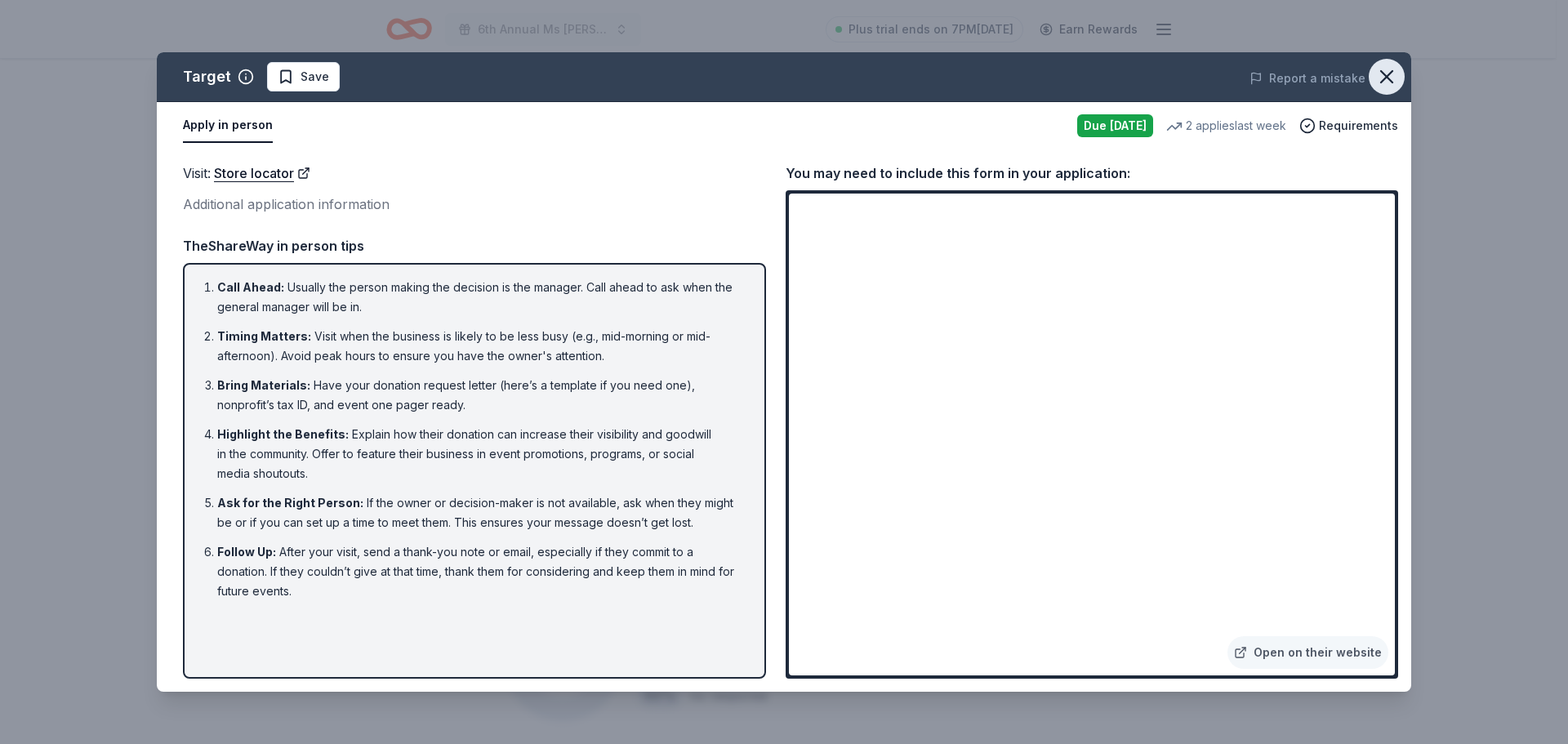
click at [1390, 75] on icon "button" at bounding box center [1386, 76] width 23 height 23
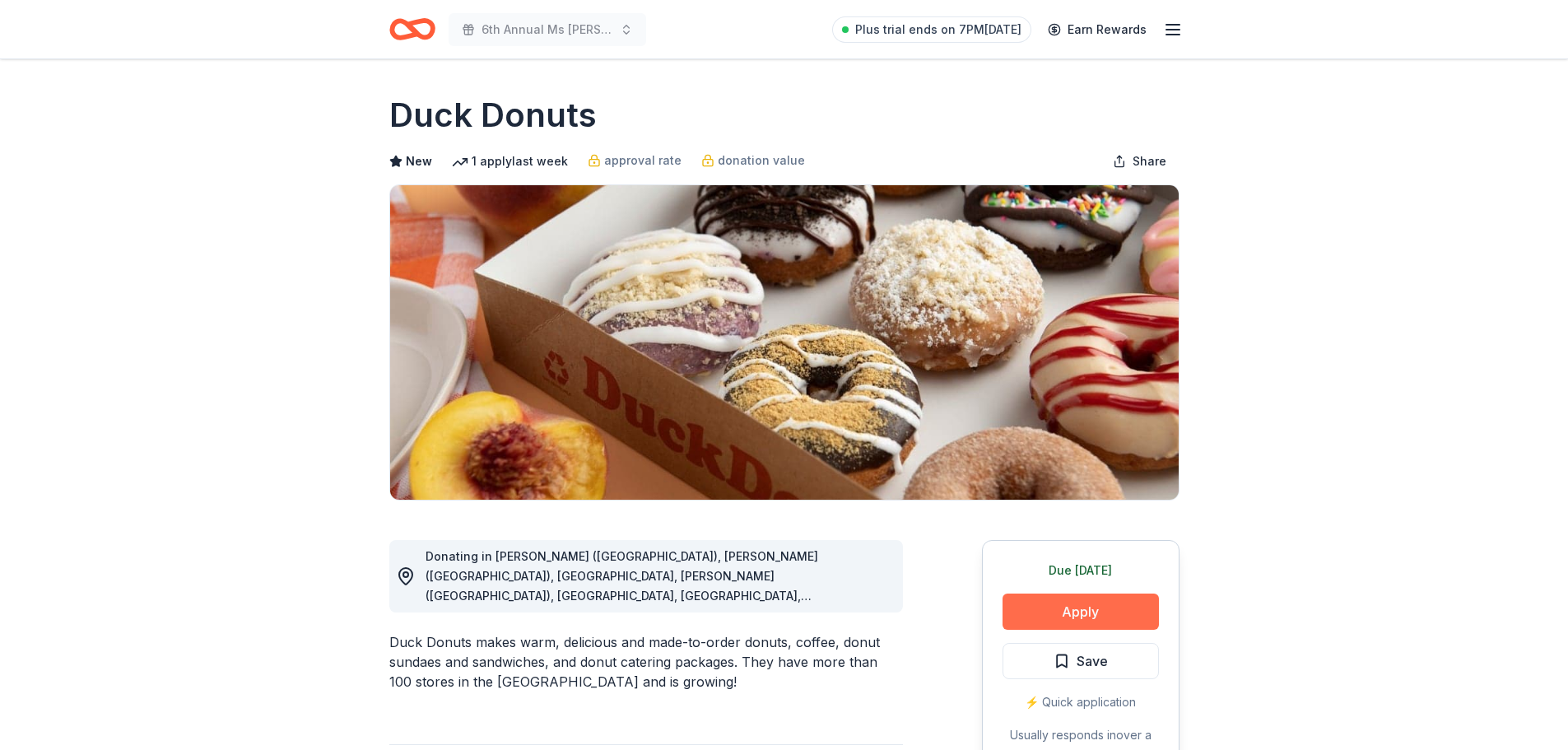
click at [1084, 612] on button "Apply" at bounding box center [1080, 611] width 156 height 36
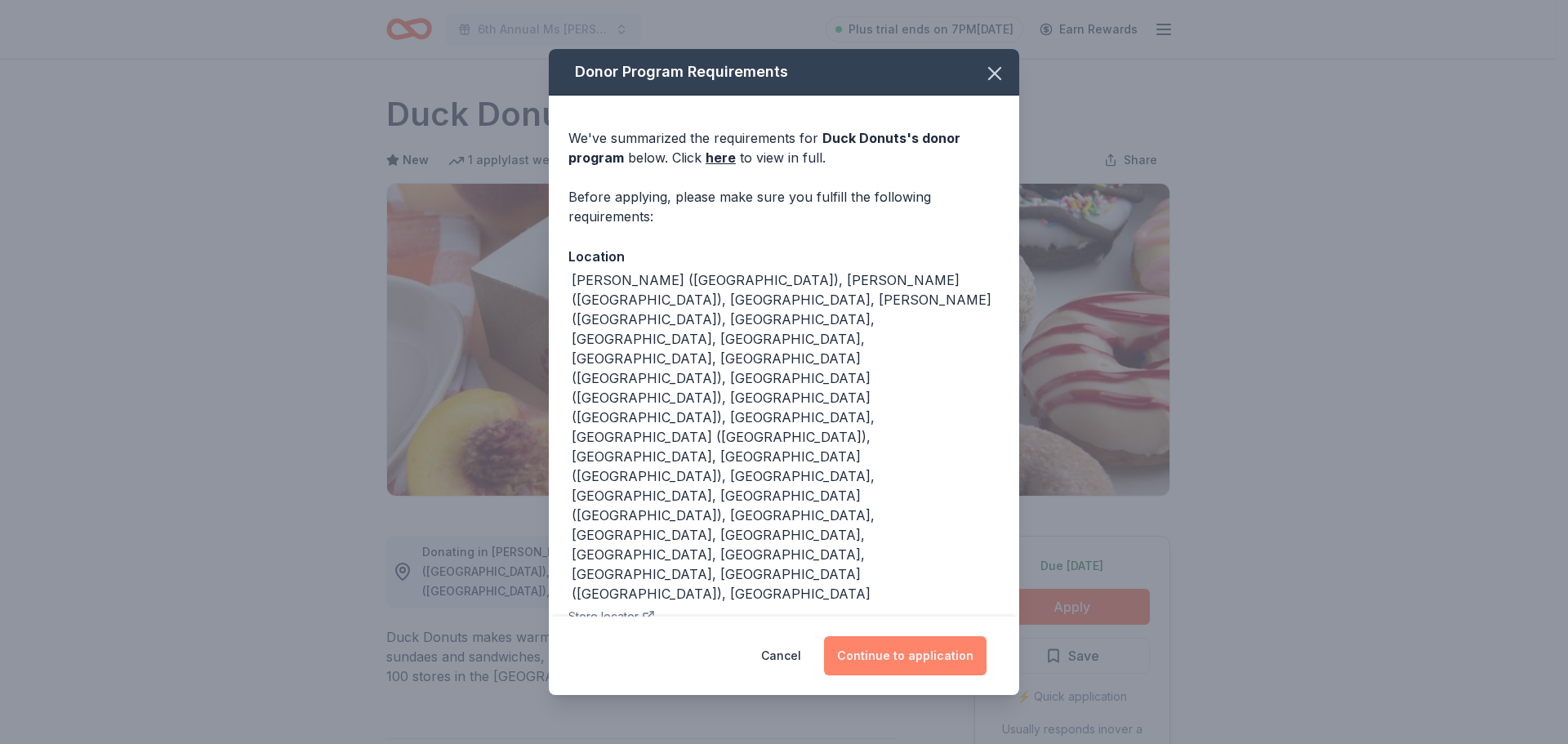
click at [941, 636] on button "Continue to application" at bounding box center [905, 655] width 162 height 39
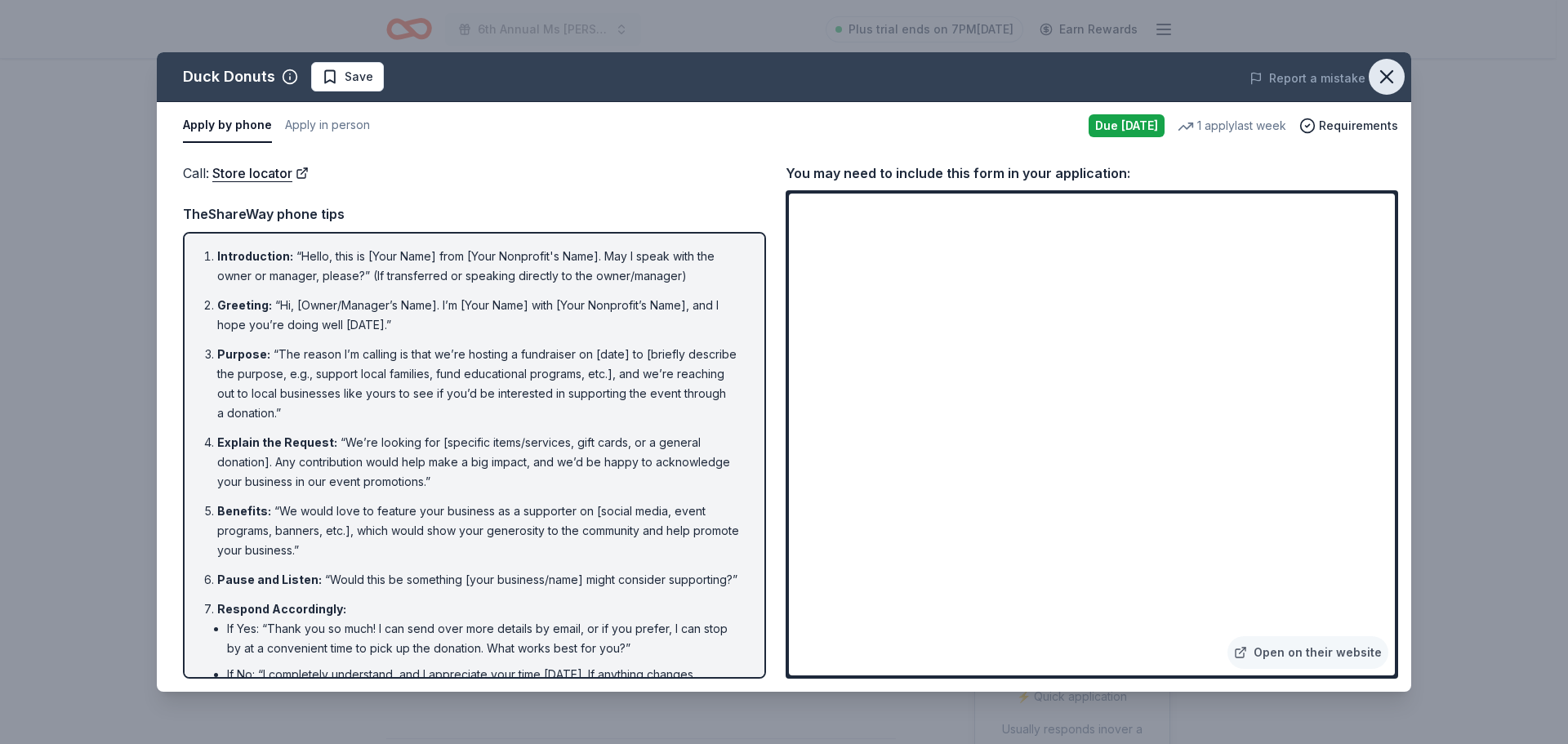
click at [1386, 71] on icon "button" at bounding box center [1386, 76] width 23 height 23
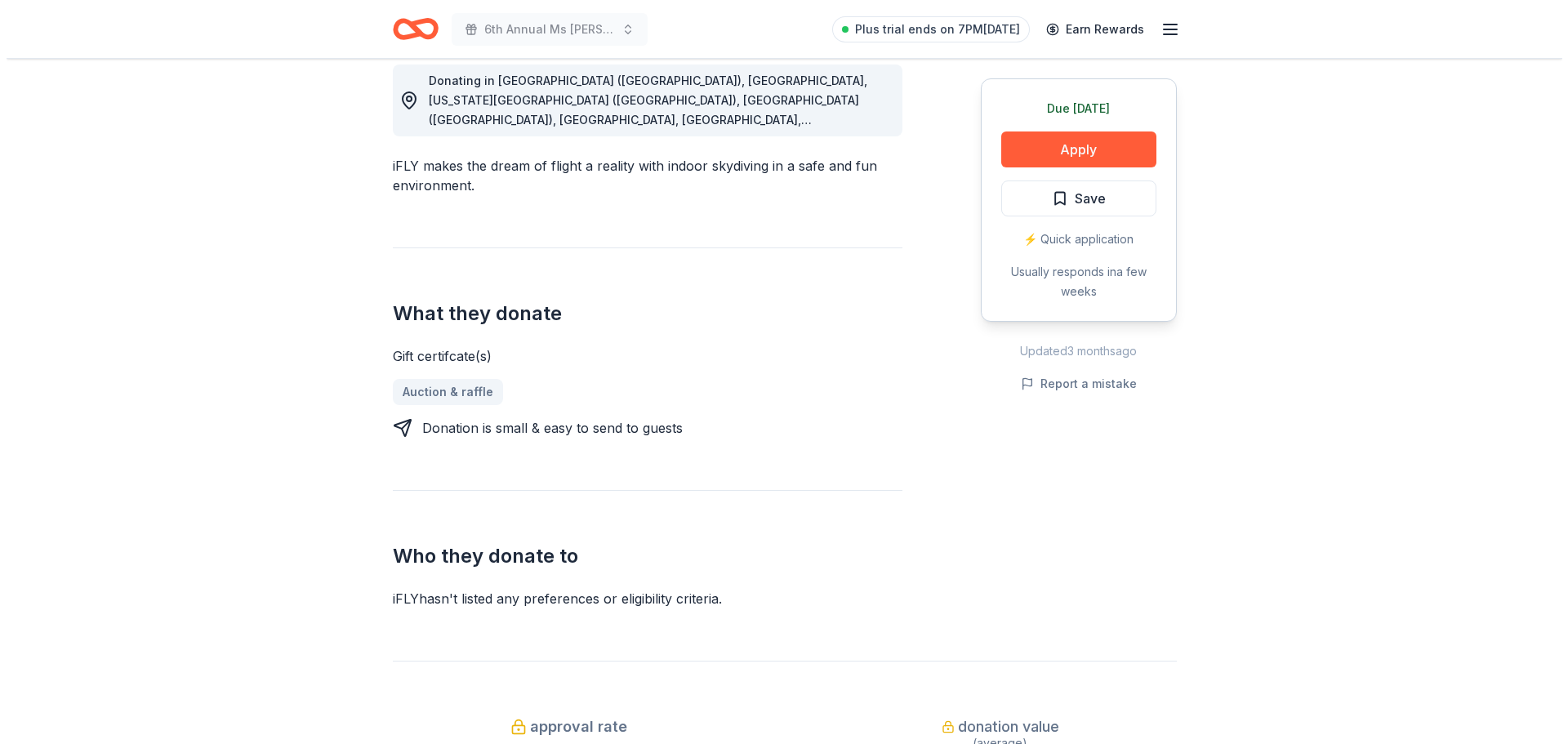
scroll to position [245, 0]
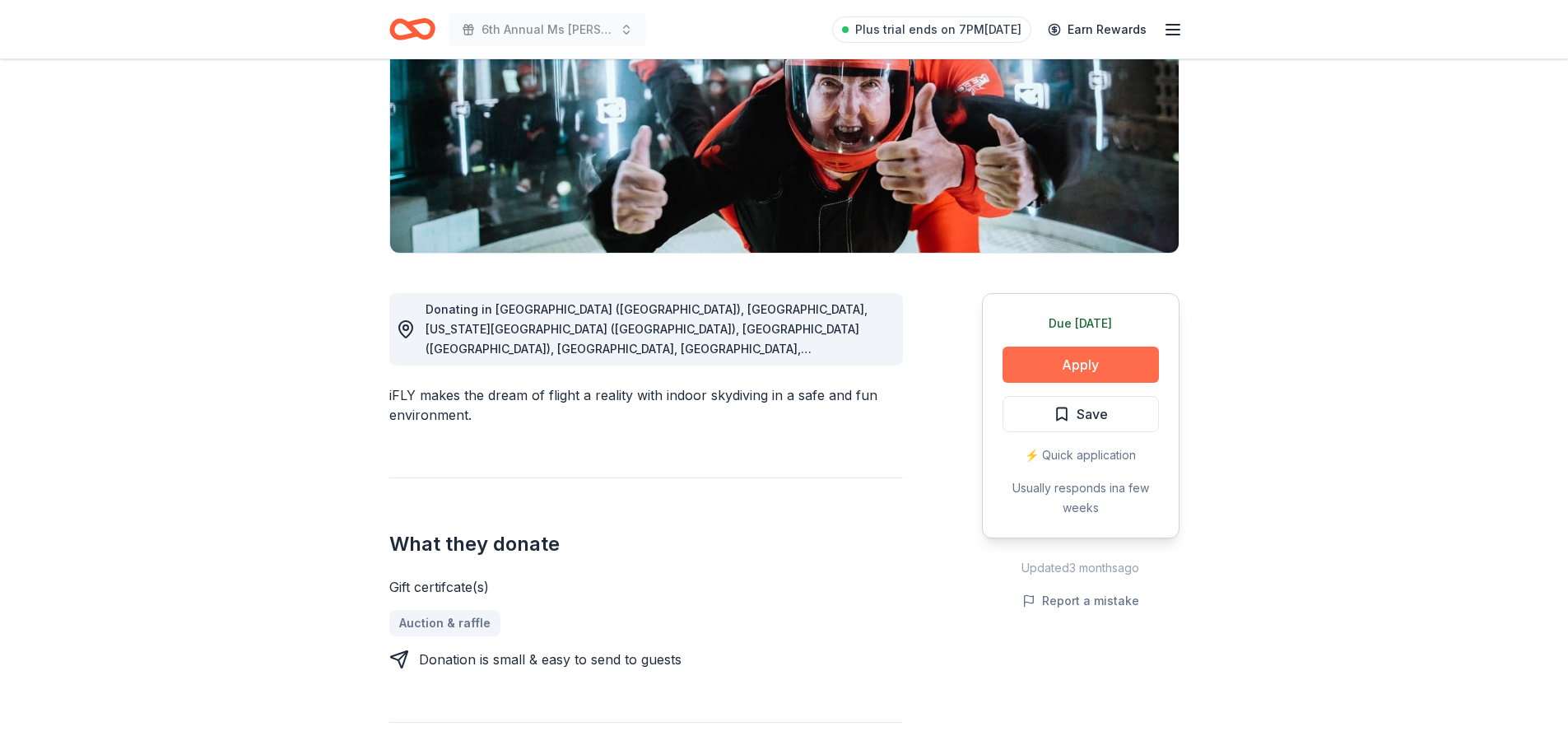
click at [1040, 353] on button "Apply" at bounding box center [1080, 364] width 156 height 36
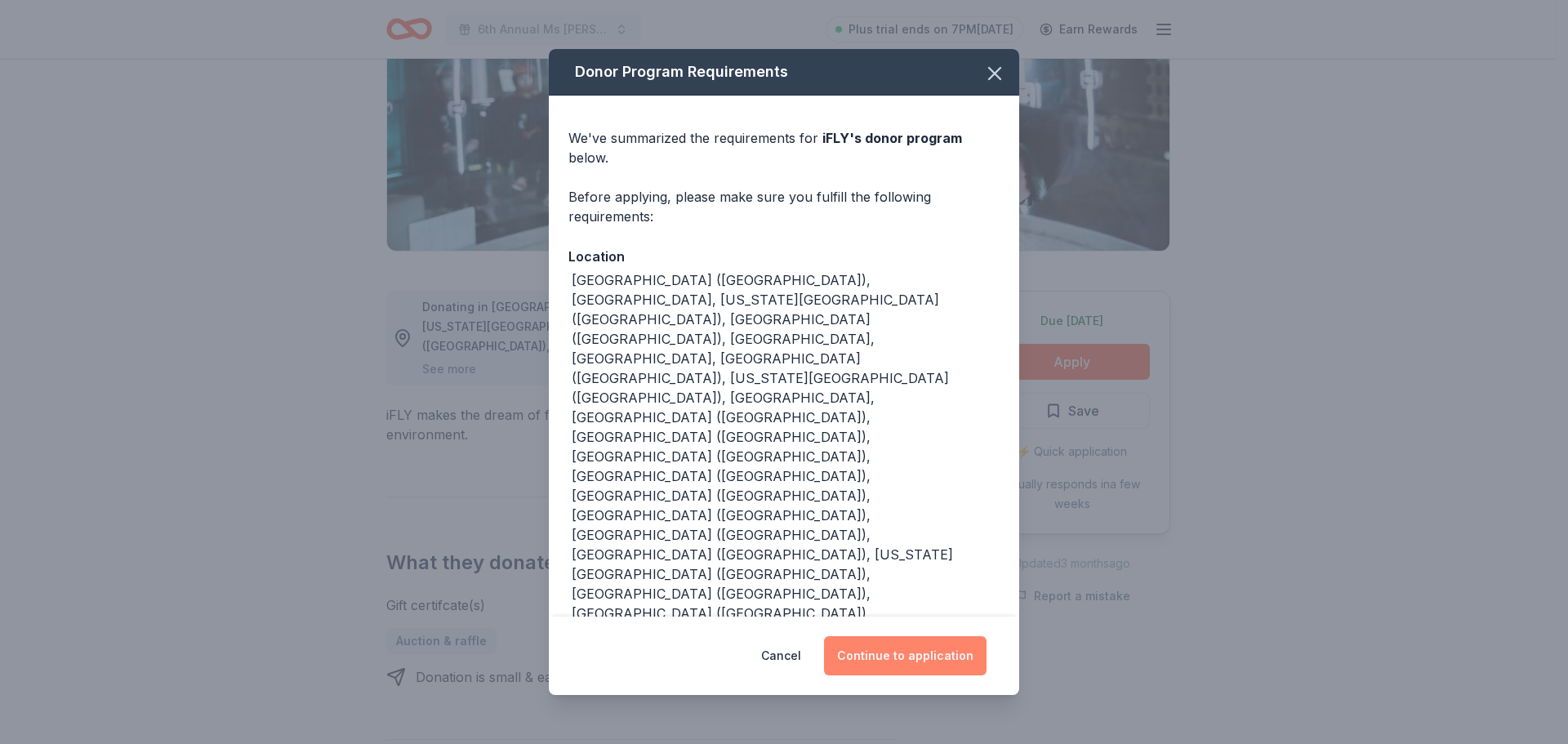
click at [894, 636] on button "Continue to application" at bounding box center [905, 655] width 162 height 39
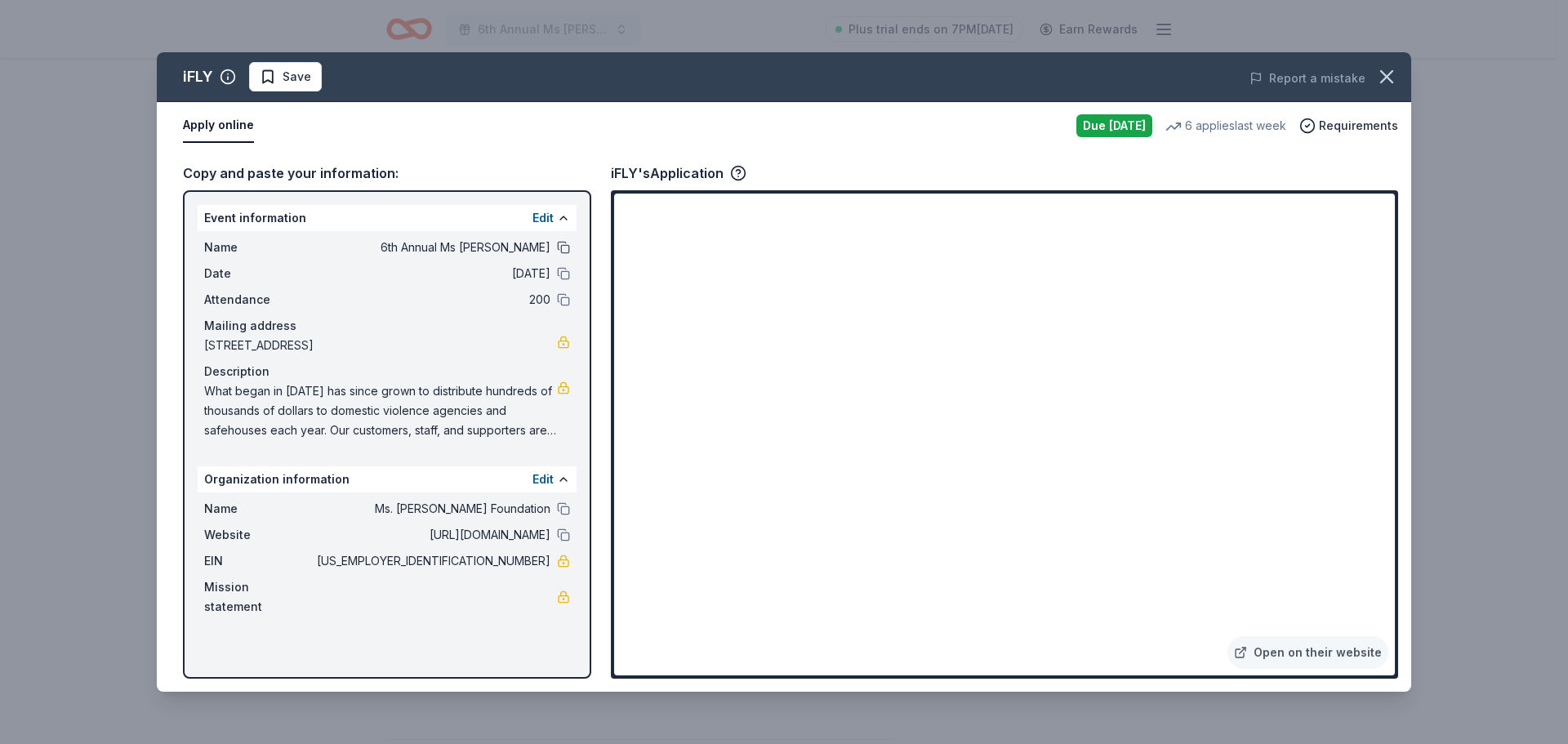
click at [565, 249] on button at bounding box center [563, 248] width 13 height 13
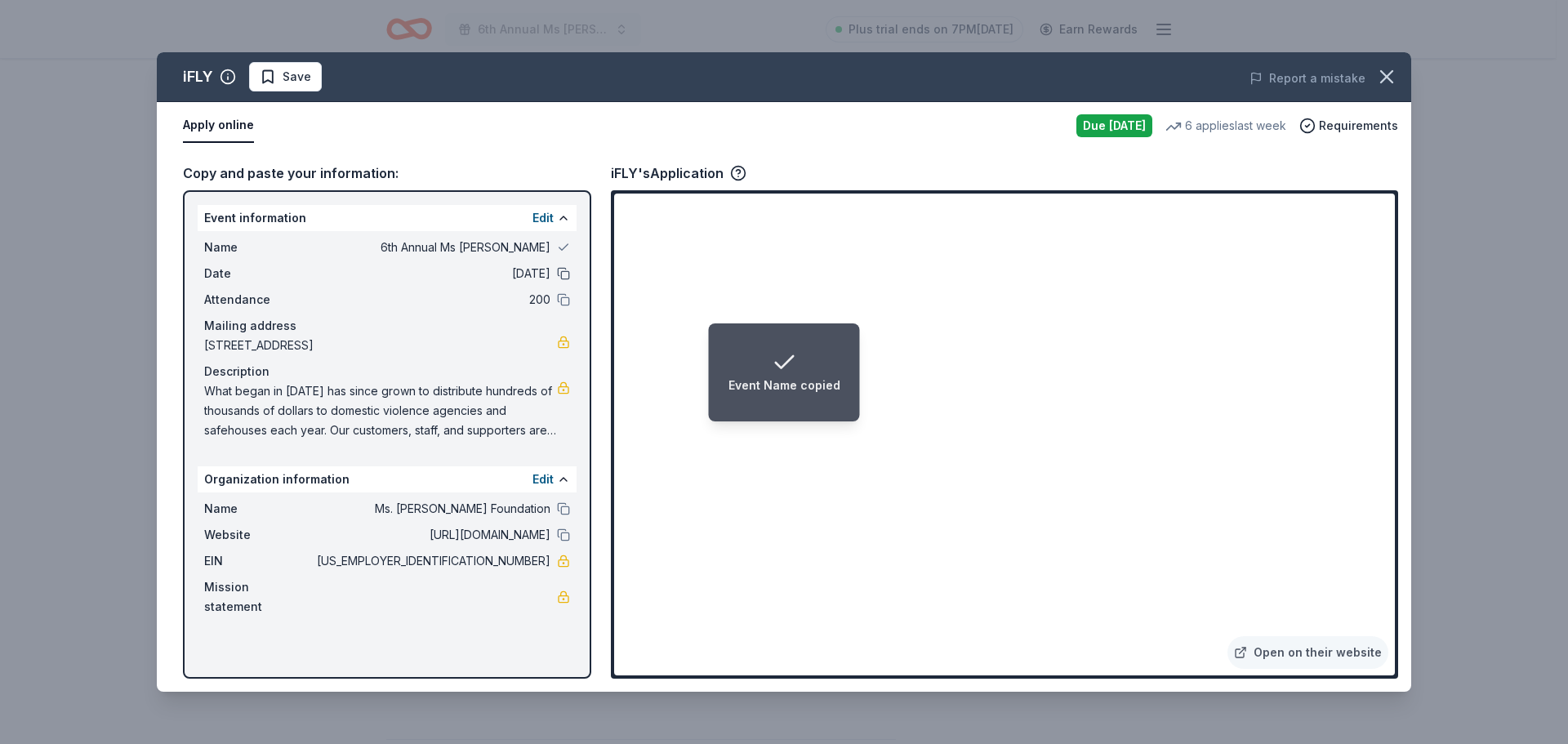
click at [563, 269] on button at bounding box center [563, 274] width 13 height 13
click at [563, 298] on button at bounding box center [563, 300] width 13 height 13
click at [559, 515] on button at bounding box center [563, 509] width 13 height 13
click at [558, 541] on button at bounding box center [563, 535] width 13 height 13
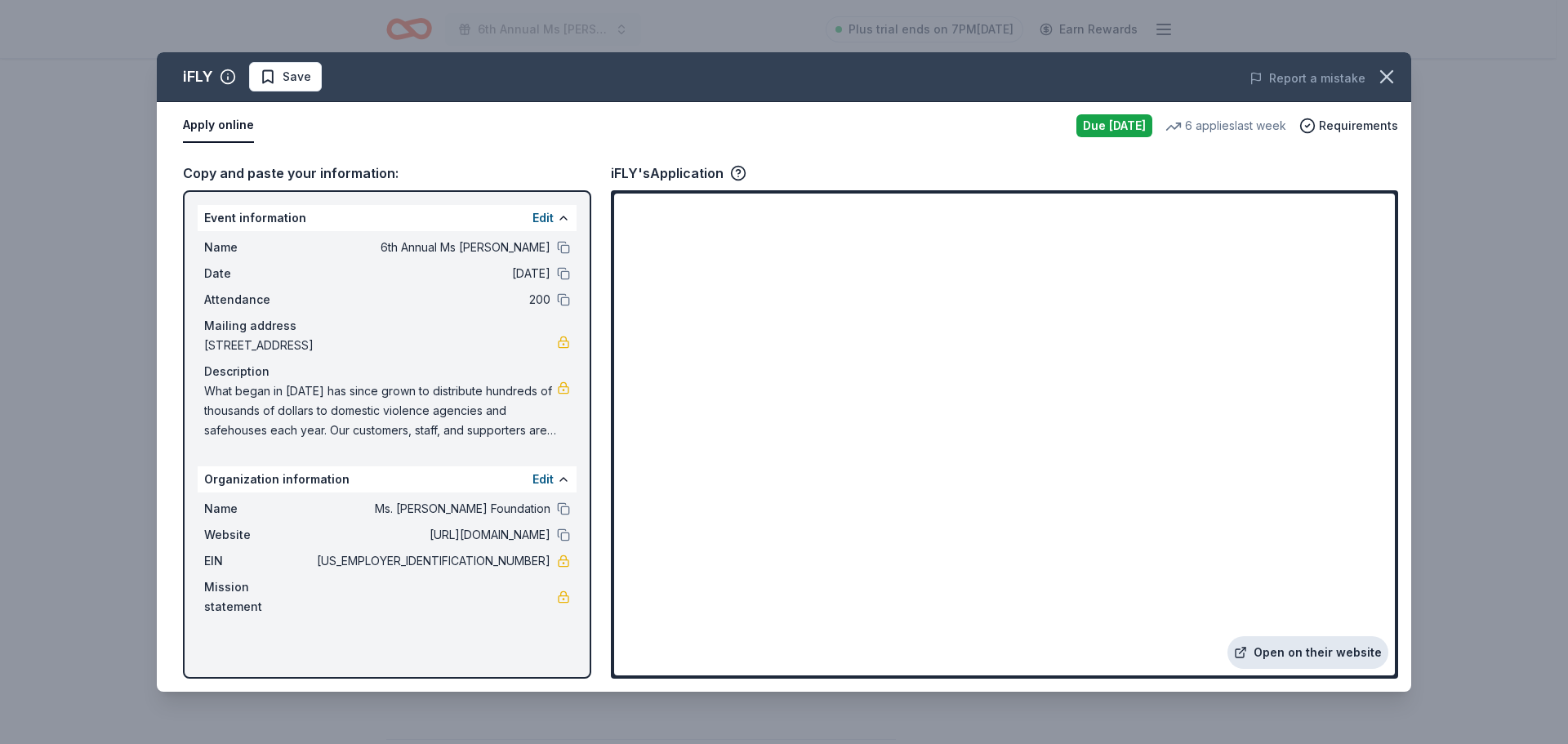
click at [1278, 653] on link "Open on their website" at bounding box center [1308, 652] width 161 height 33
click at [739, 173] on icon "button" at bounding box center [738, 173] width 17 height 17
click at [808, 151] on div "Copy and paste your information: Event information Edit Name 6th Annual Ms Moll…" at bounding box center [784, 420] width 1254 height 542
click at [1366, 654] on link "Open on their website" at bounding box center [1308, 652] width 161 height 33
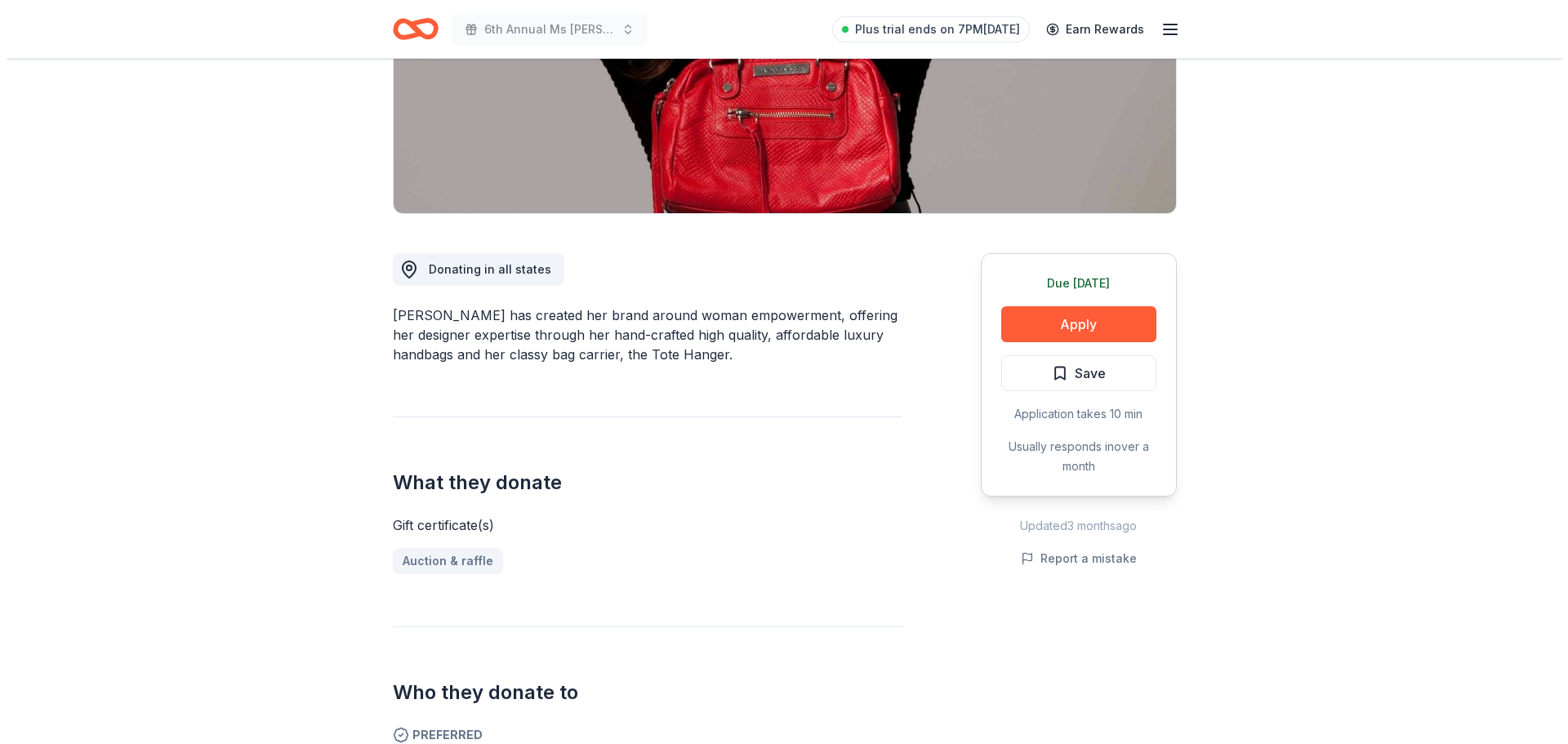
scroll to position [245, 0]
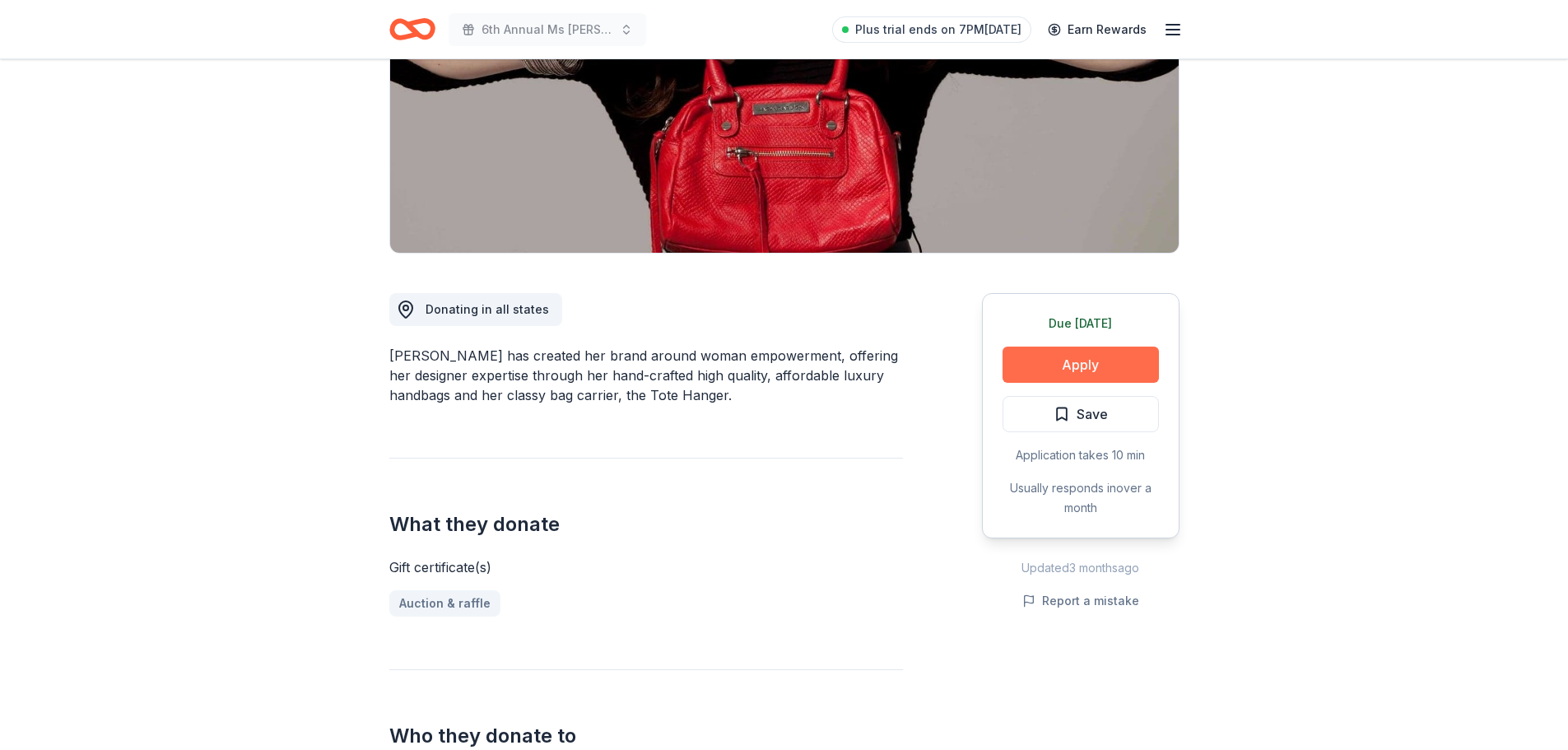
click at [1117, 357] on button "Apply" at bounding box center [1080, 364] width 156 height 36
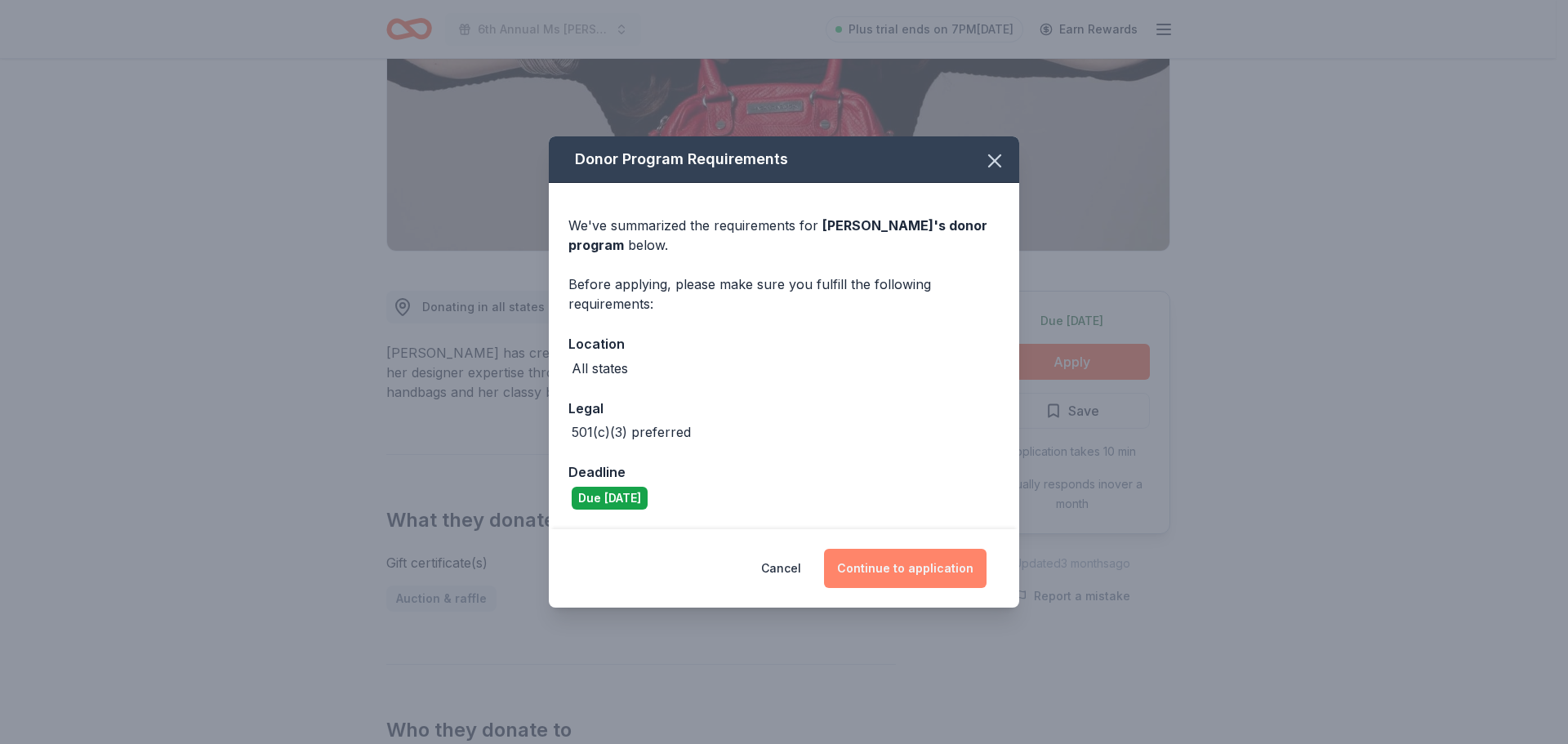
click at [954, 561] on button "Continue to application" at bounding box center [905, 567] width 162 height 39
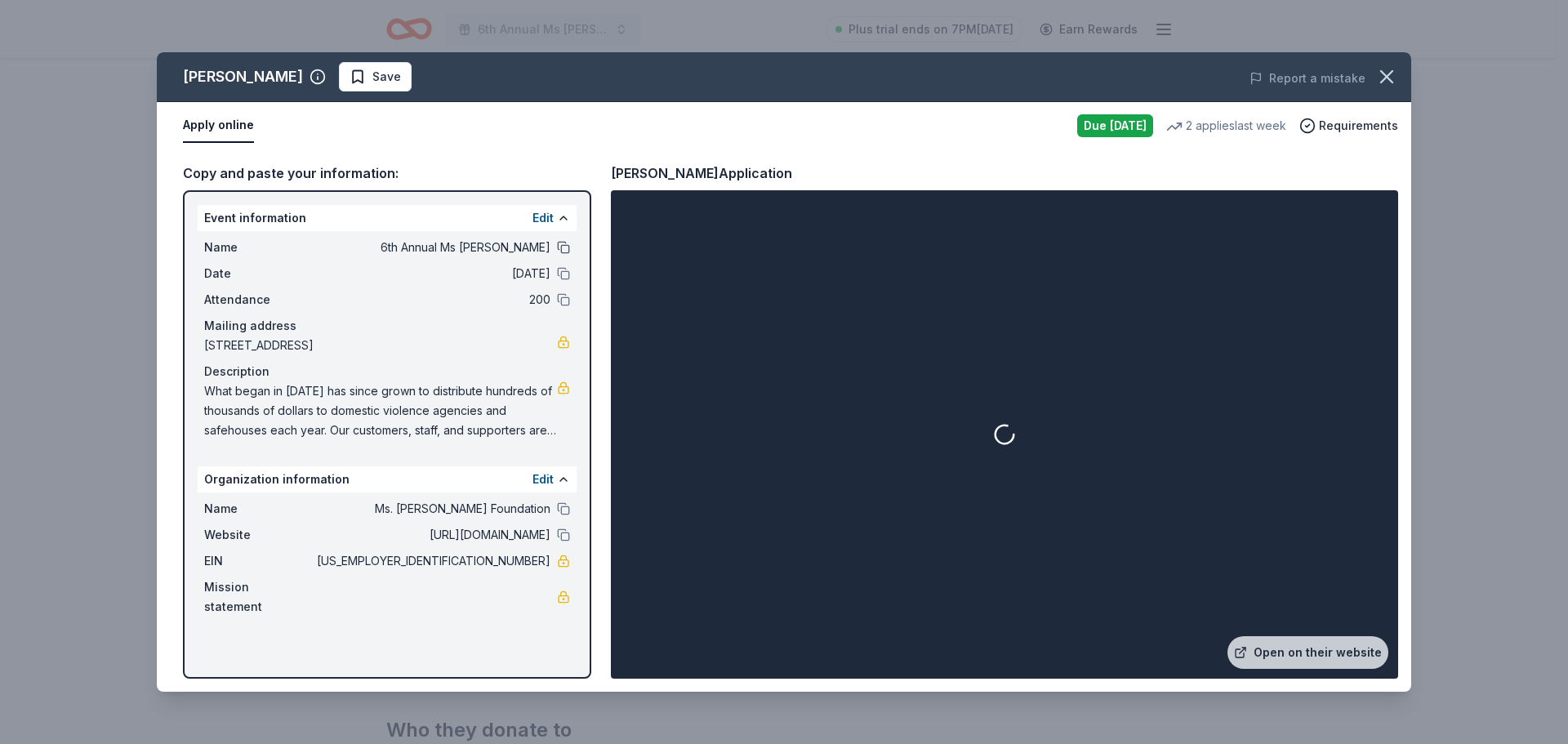
click at [567, 247] on button at bounding box center [563, 248] width 13 height 13
click at [563, 269] on button at bounding box center [563, 274] width 13 height 13
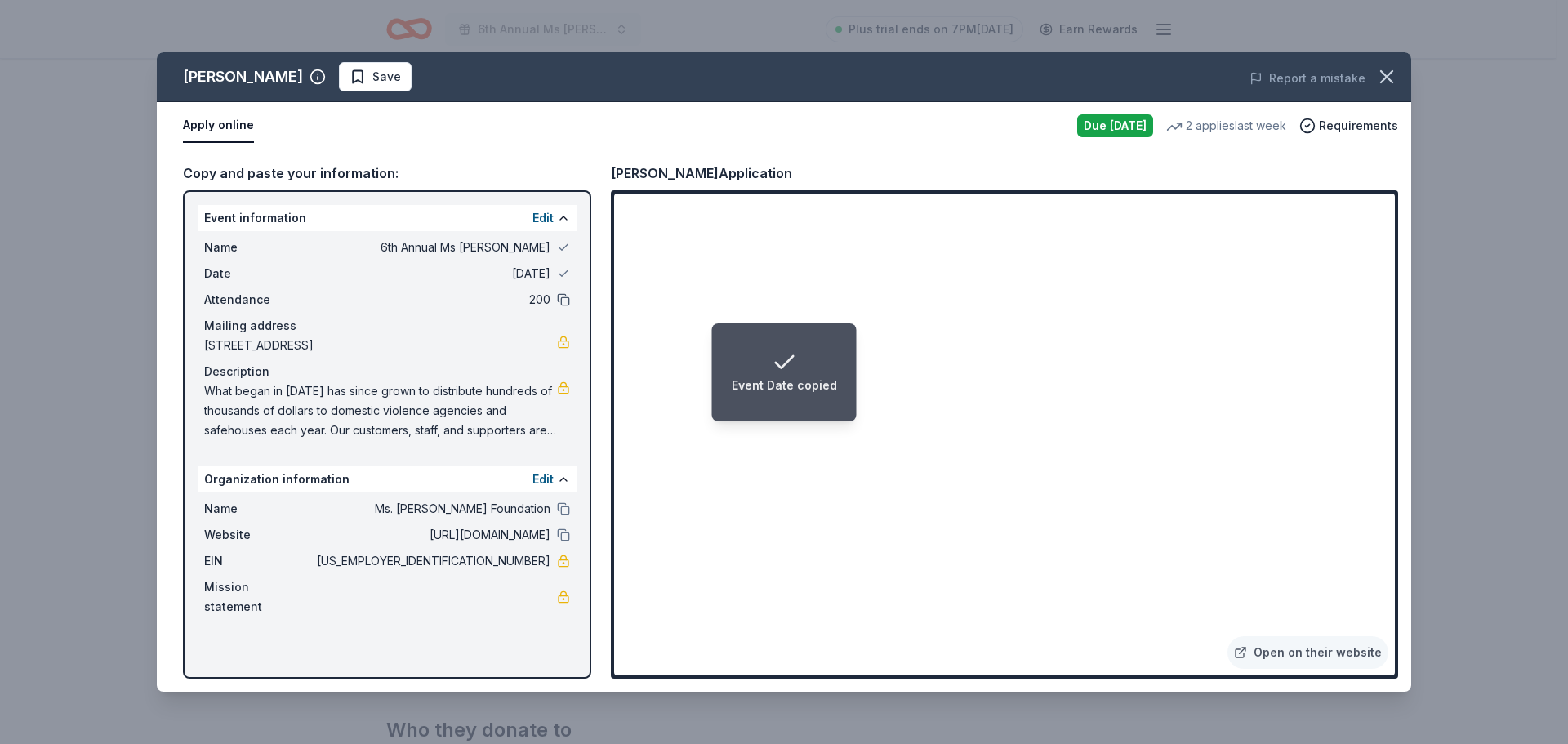
click at [558, 303] on button at bounding box center [563, 300] width 13 height 13
click at [564, 515] on button at bounding box center [563, 509] width 13 height 13
click at [566, 541] on button at bounding box center [563, 535] width 13 height 13
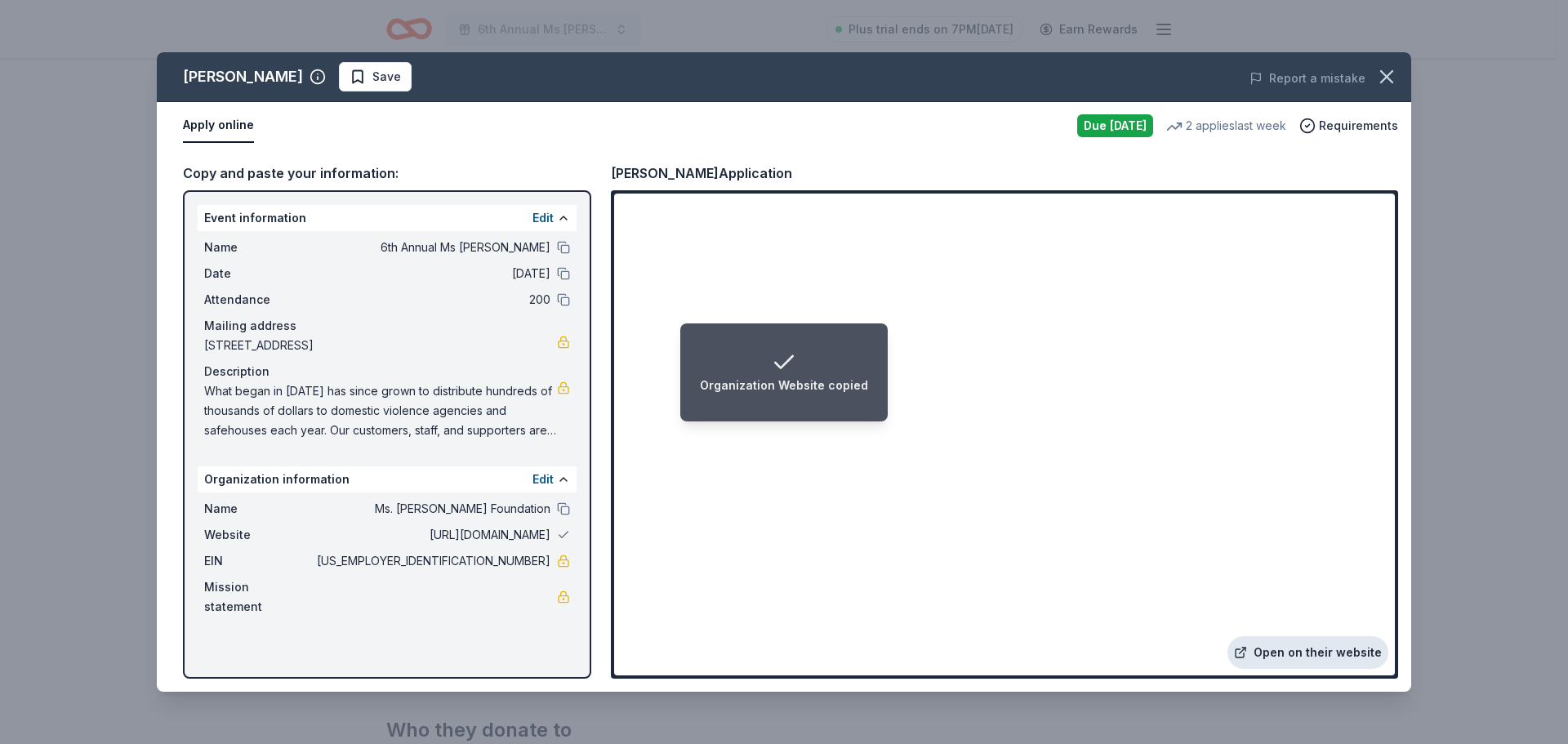
click at [1314, 649] on link "Open on their website" at bounding box center [1308, 652] width 161 height 33
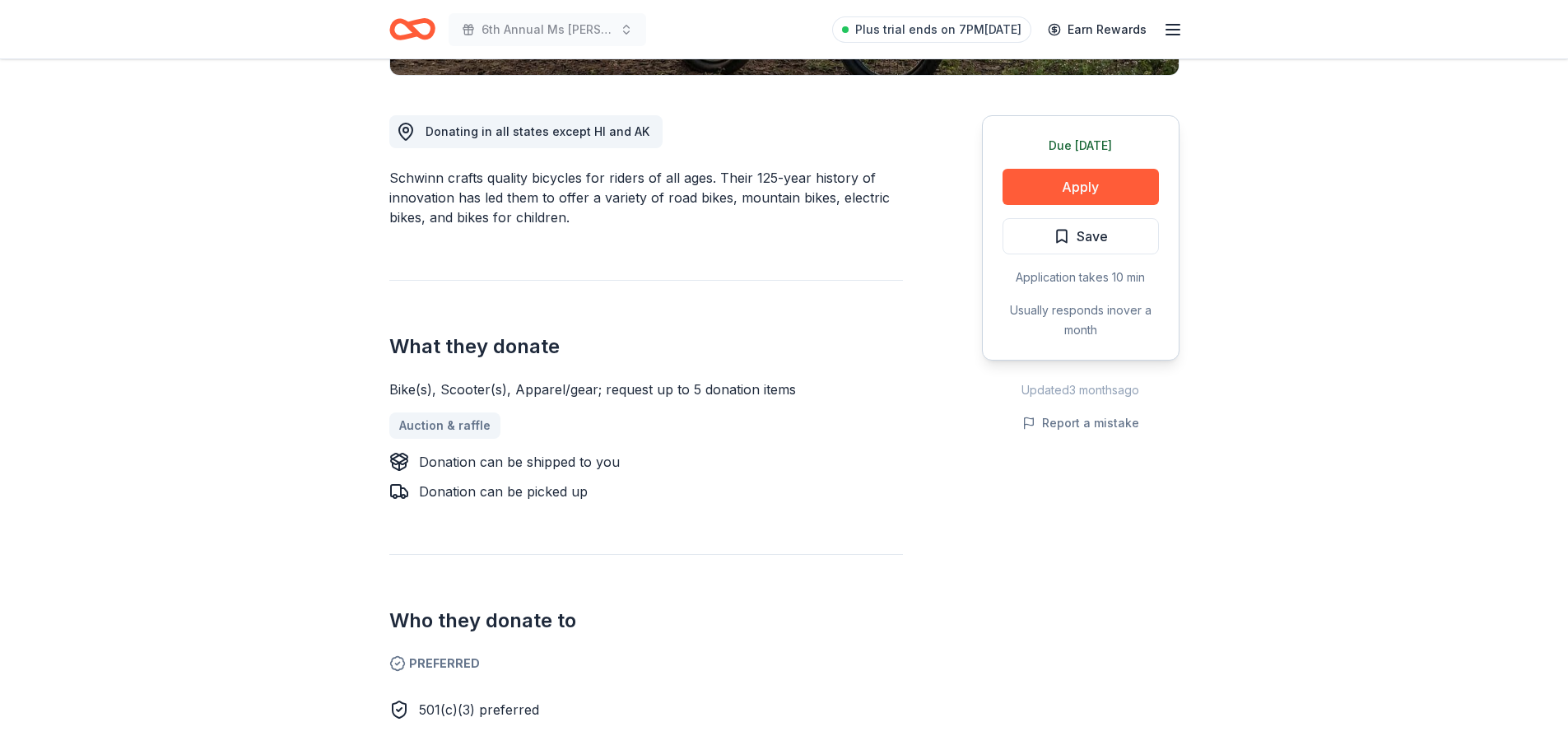
scroll to position [494, 0]
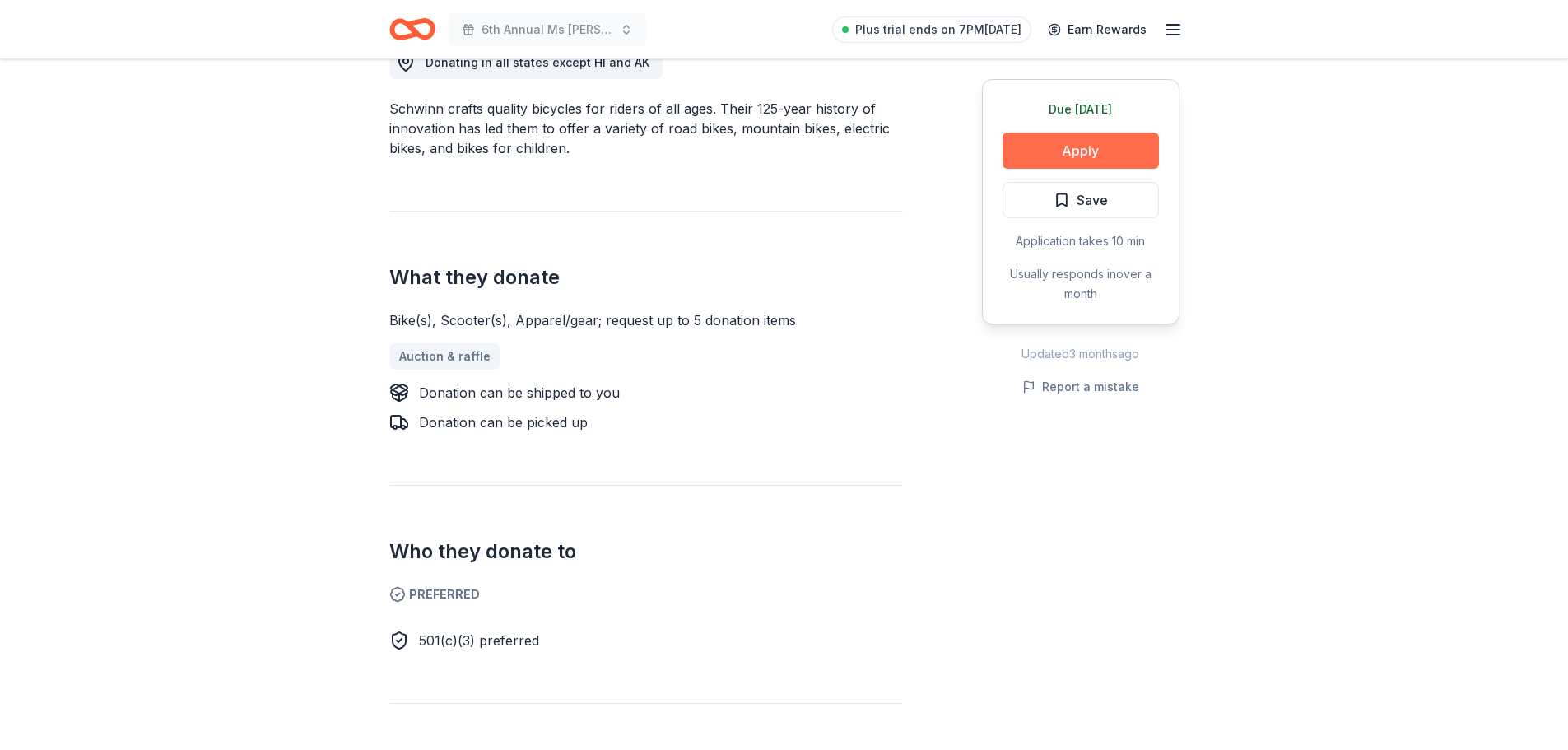
click at [1091, 154] on button "Apply" at bounding box center [1080, 150] width 156 height 36
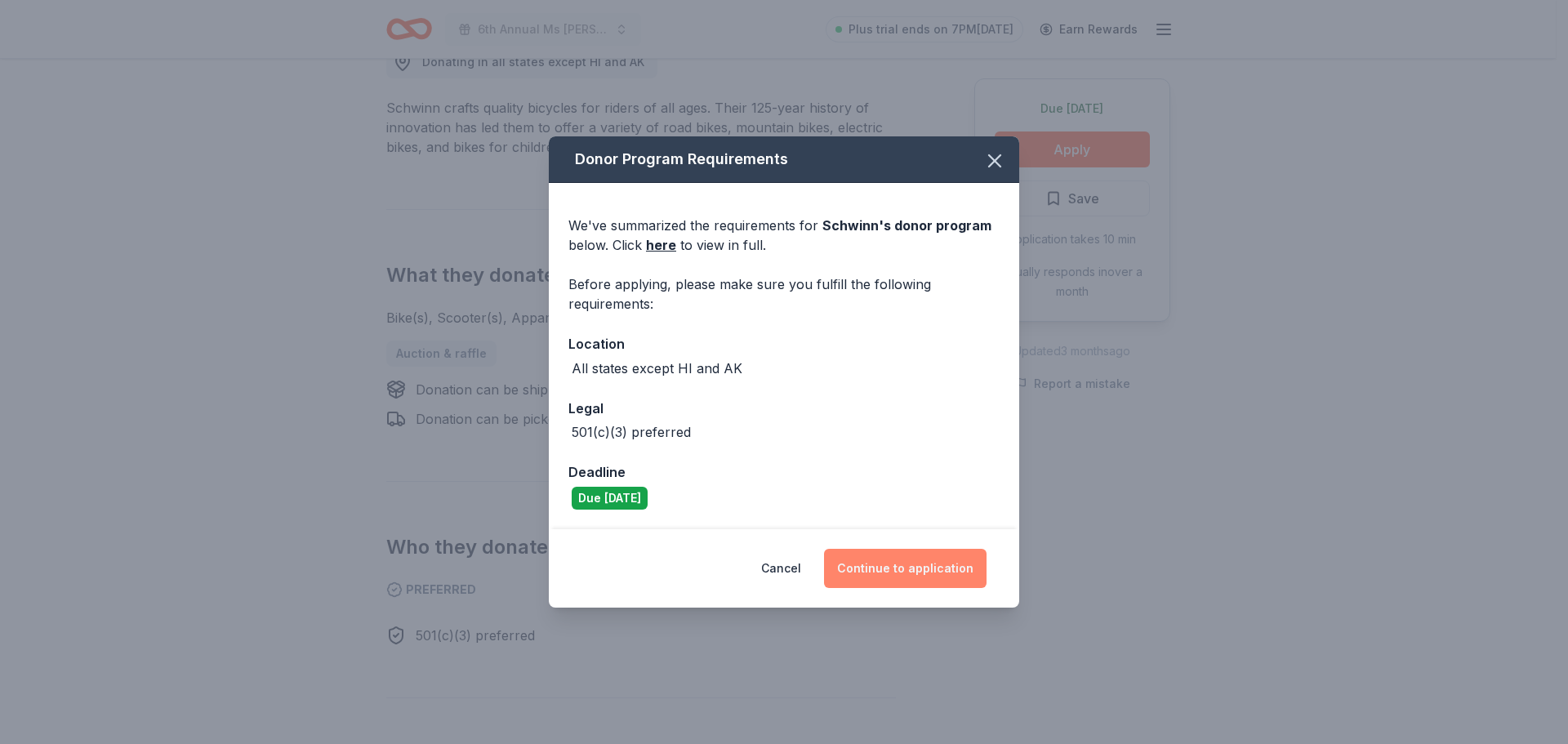
click at [909, 566] on button "Continue to application" at bounding box center [905, 567] width 162 height 39
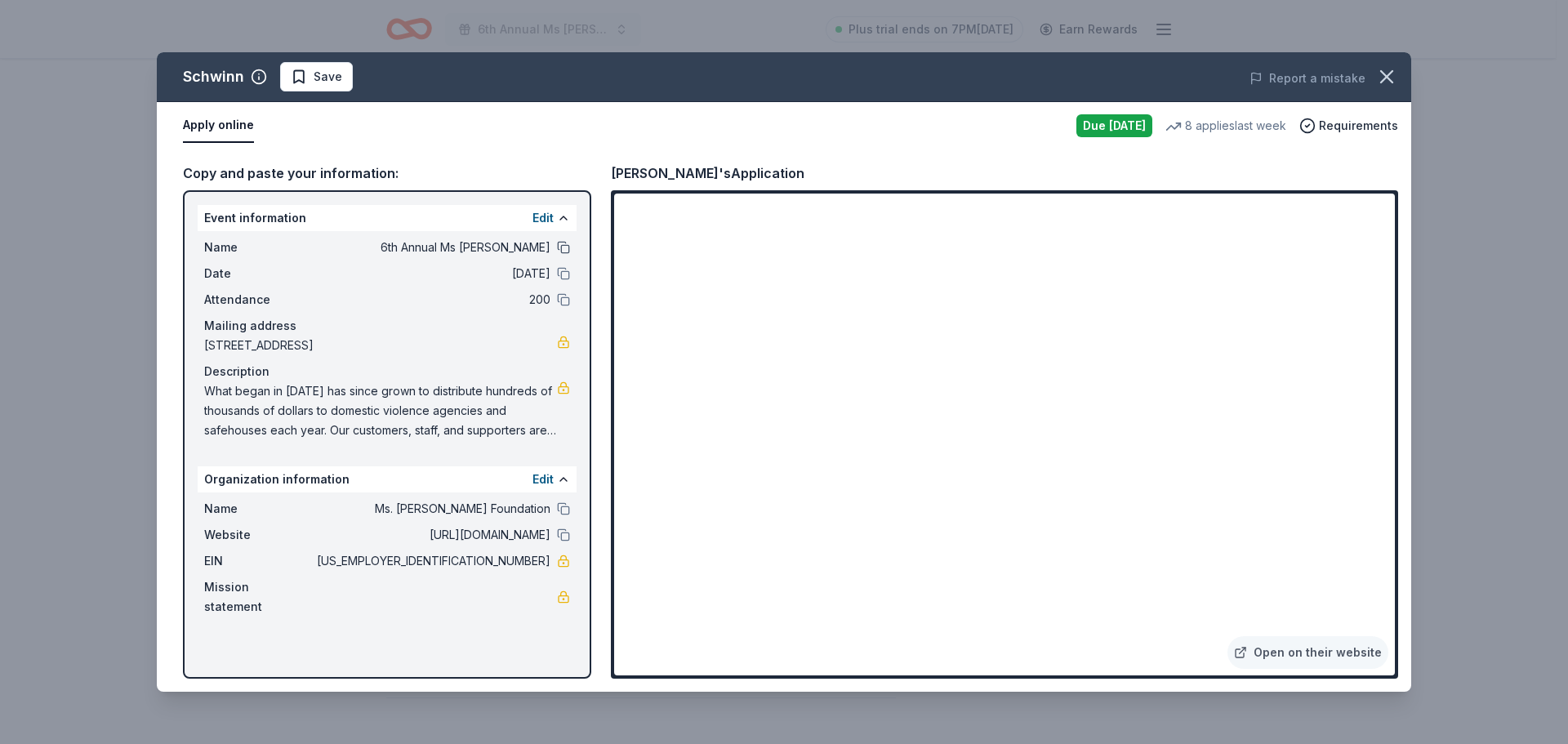
click at [563, 245] on button at bounding box center [563, 248] width 13 height 13
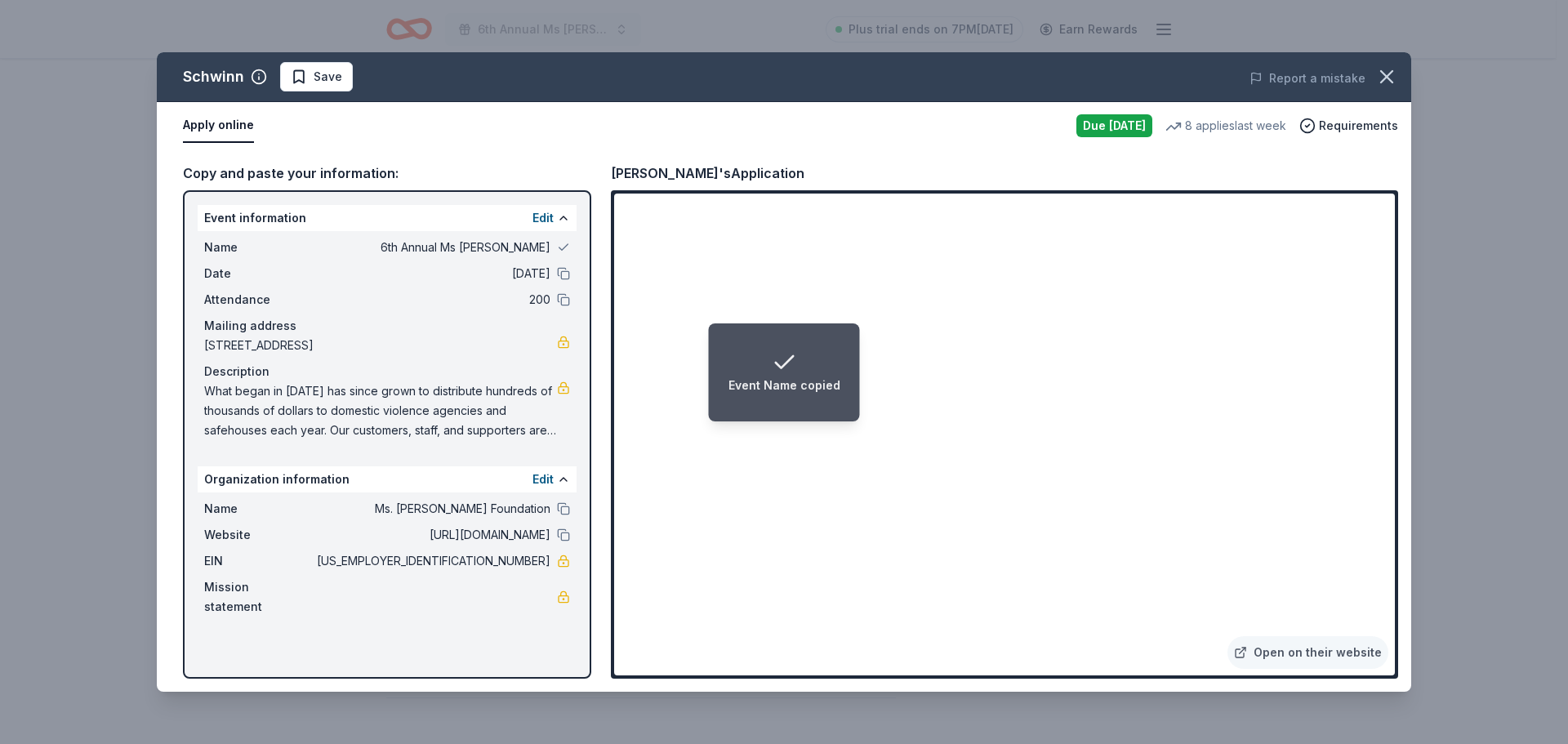
click at [560, 264] on div "Date [DATE]" at bounding box center [387, 273] width 366 height 19
click at [560, 275] on button at bounding box center [563, 274] width 13 height 13
click at [558, 299] on button at bounding box center [563, 300] width 13 height 13
drag, startPoint x: 565, startPoint y: 523, endPoint x: 563, endPoint y: 536, distance: 13.2
click at [565, 515] on button at bounding box center [563, 509] width 13 height 13
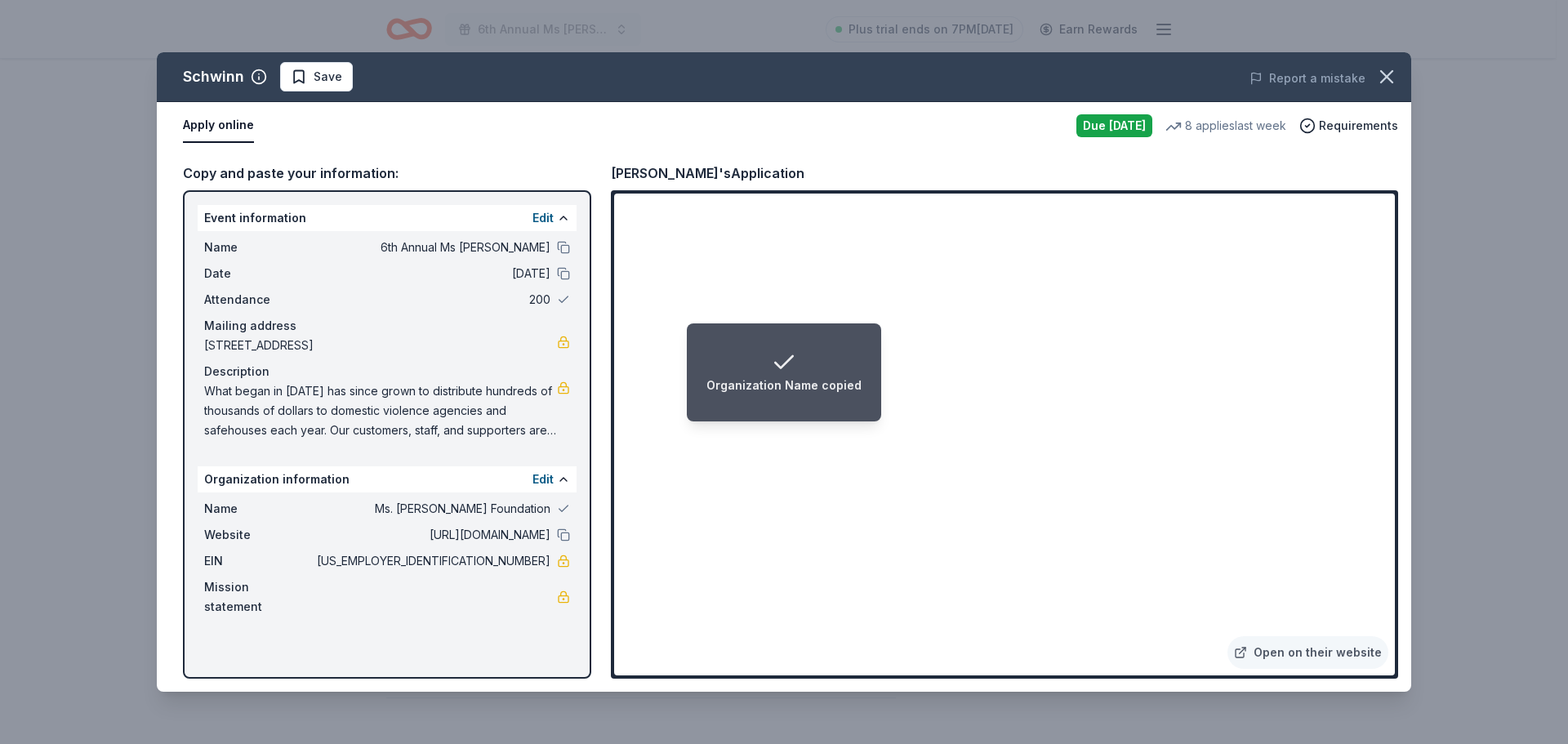
click at [560, 545] on div "Website [URL][DOMAIN_NAME]" at bounding box center [387, 534] width 366 height 19
click at [565, 541] on button at bounding box center [563, 535] width 13 height 13
click at [1292, 647] on link "Open on their website" at bounding box center [1308, 652] width 161 height 33
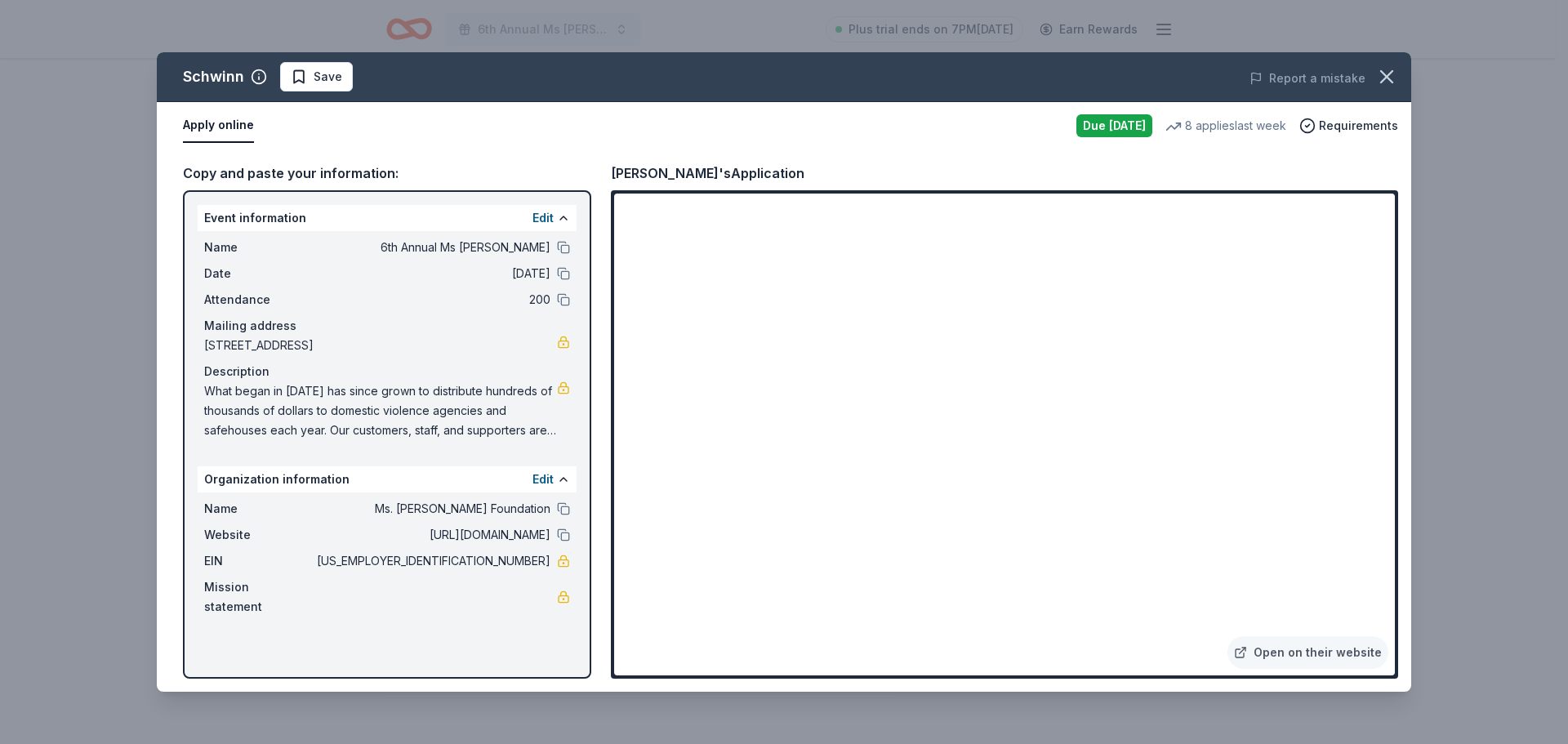
drag, startPoint x: 614, startPoint y: 172, endPoint x: 658, endPoint y: 174, distance: 44.0
click at [658, 174] on div "Schwinn's Application" at bounding box center [707, 172] width 193 height 21
drag, startPoint x: 1383, startPoint y: 78, endPoint x: 1368, endPoint y: 65, distance: 19.8
click at [1383, 78] on icon "button" at bounding box center [1386, 76] width 23 height 23
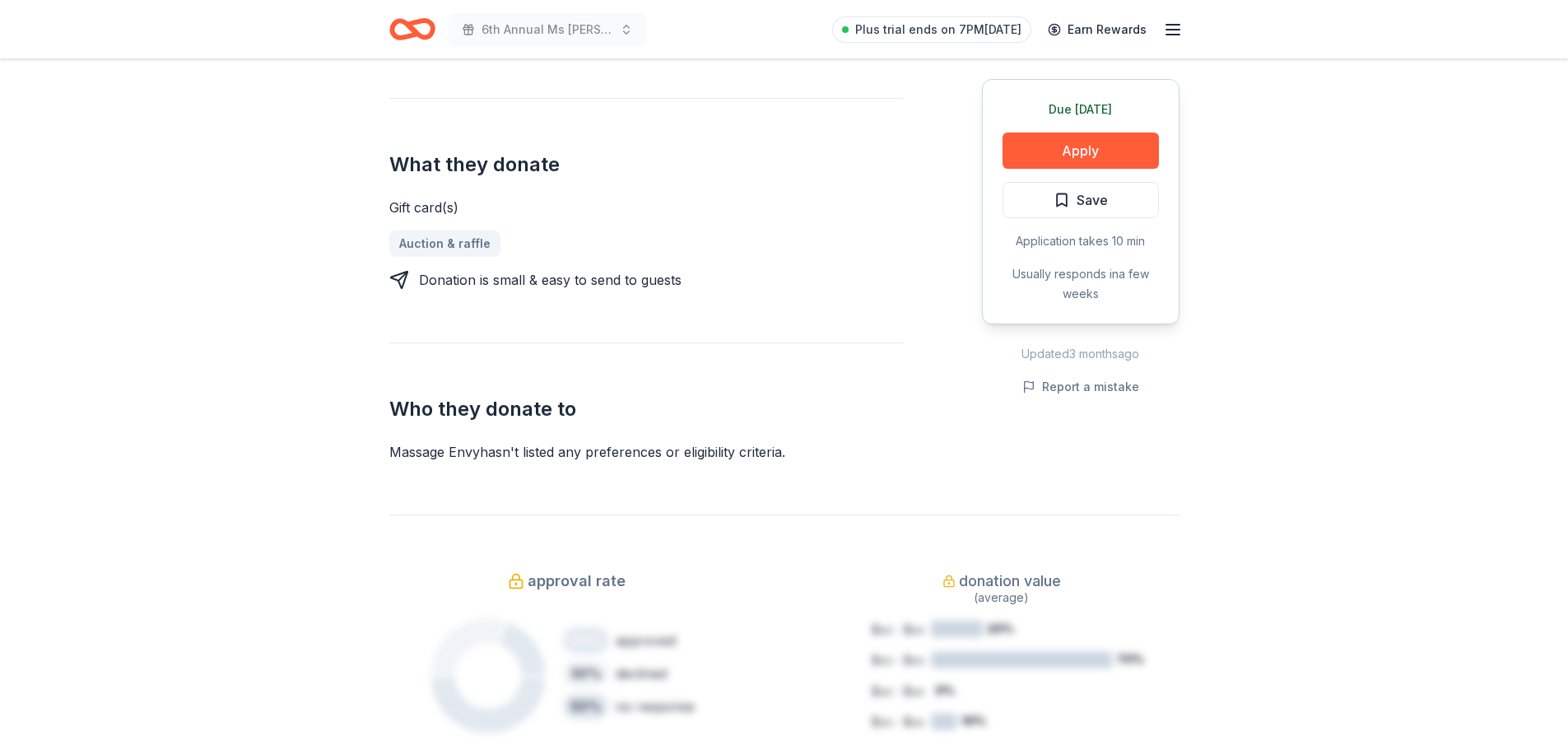
scroll to position [658, 0]
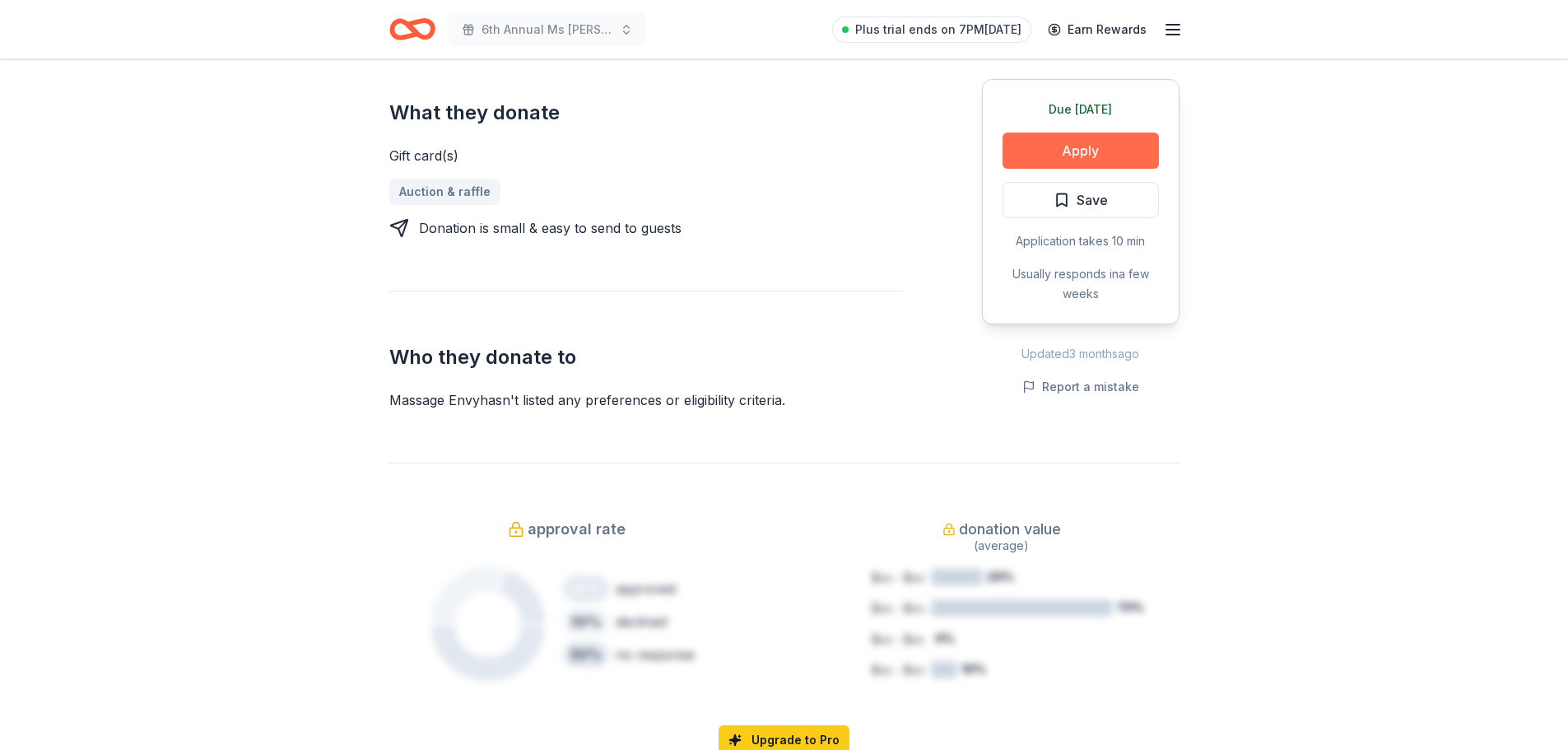
click at [1126, 159] on button "Apply" at bounding box center [1080, 150] width 156 height 36
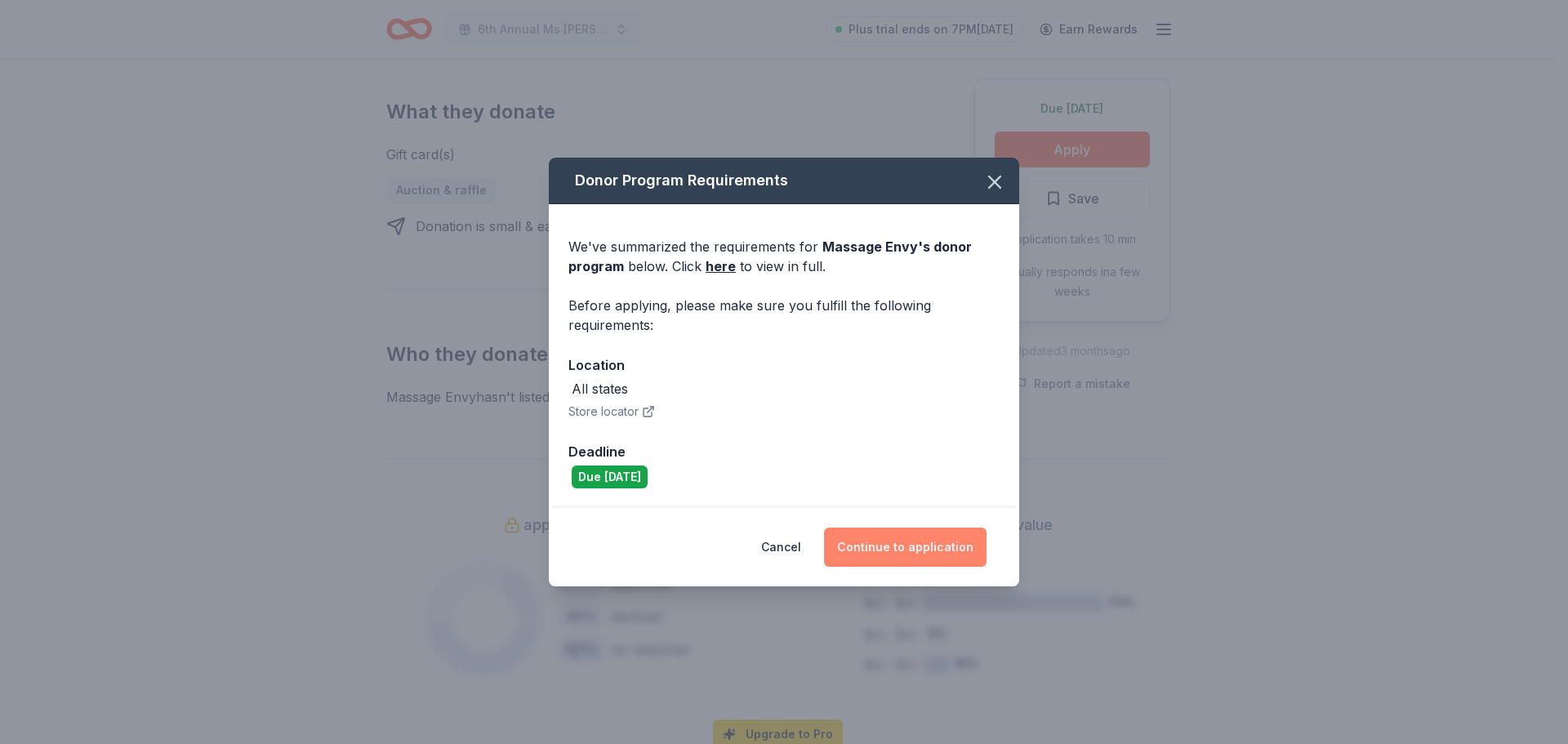
click at [950, 552] on button "Continue to application" at bounding box center [905, 546] width 162 height 39
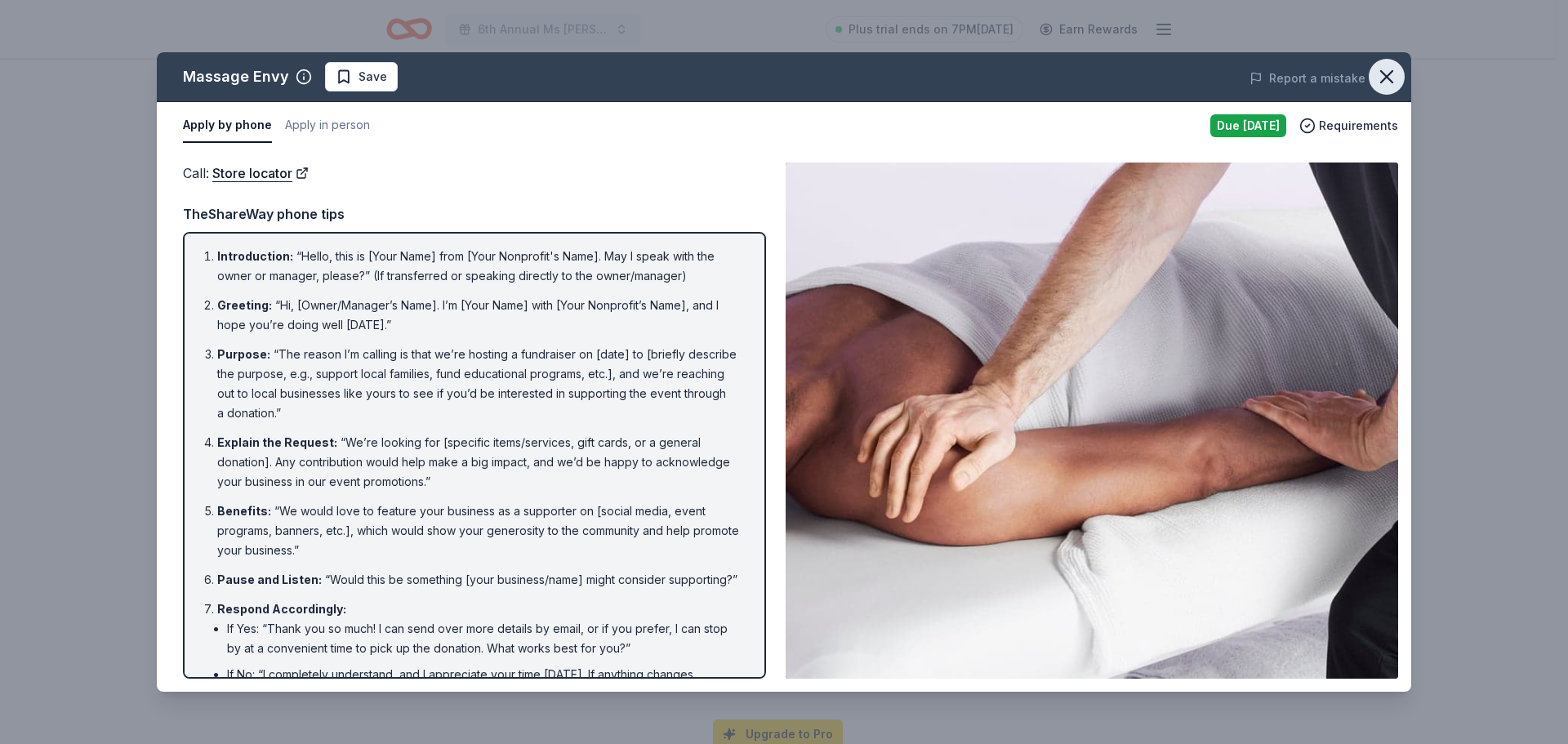
click at [1391, 76] on icon "button" at bounding box center [1386, 76] width 23 height 23
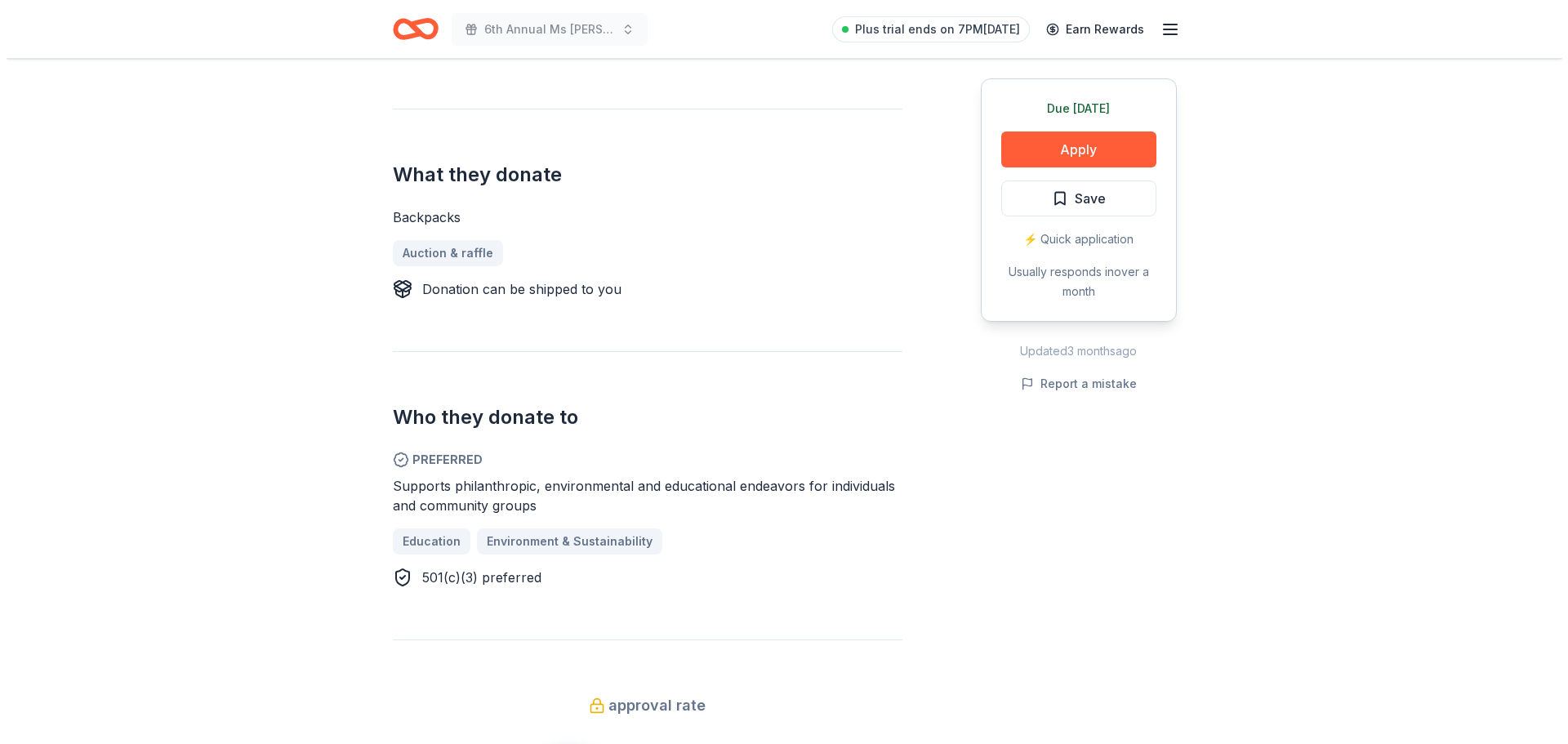
scroll to position [572, 0]
click at [1049, 149] on button "Apply" at bounding box center [1072, 149] width 155 height 36
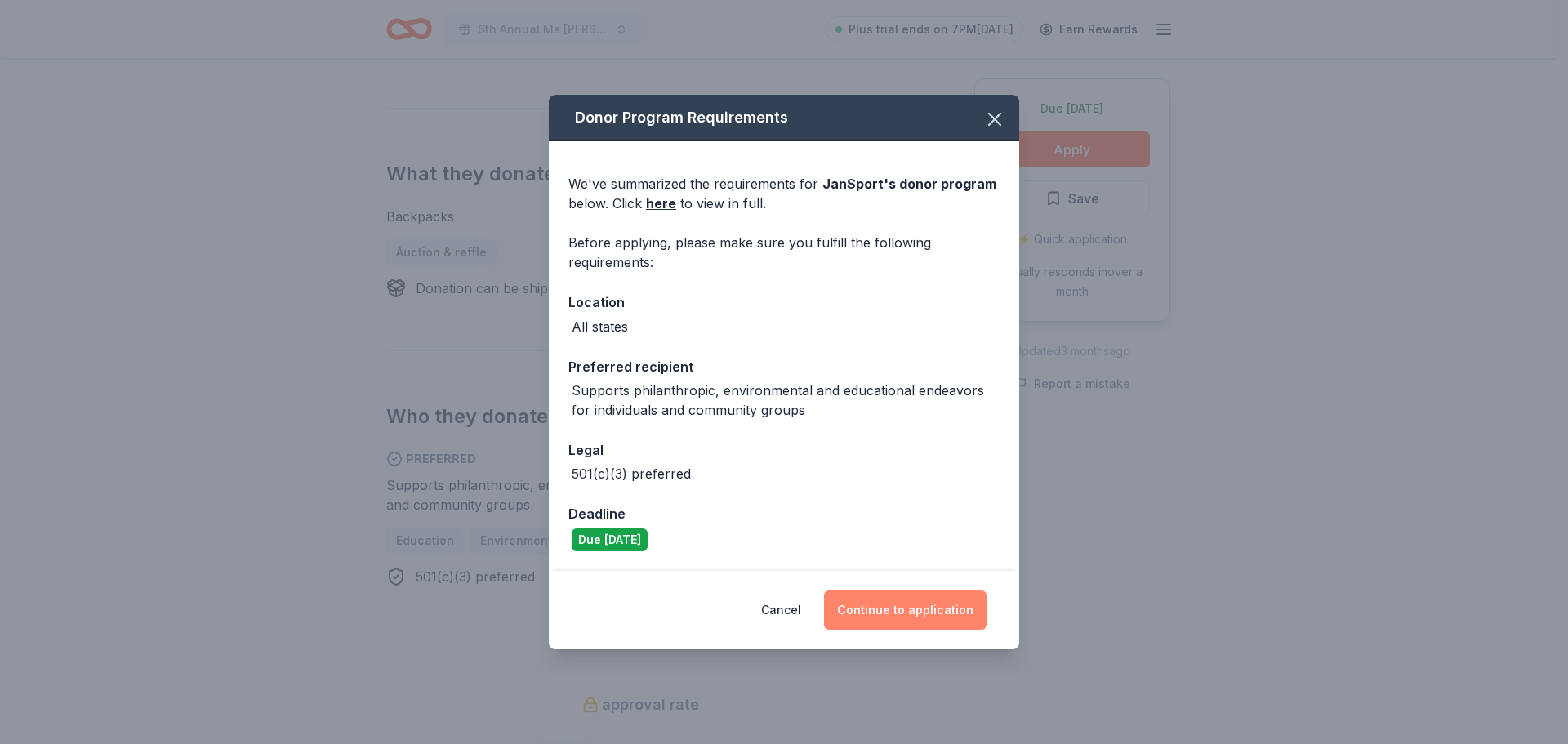
click at [912, 612] on button "Continue to application" at bounding box center [905, 609] width 162 height 39
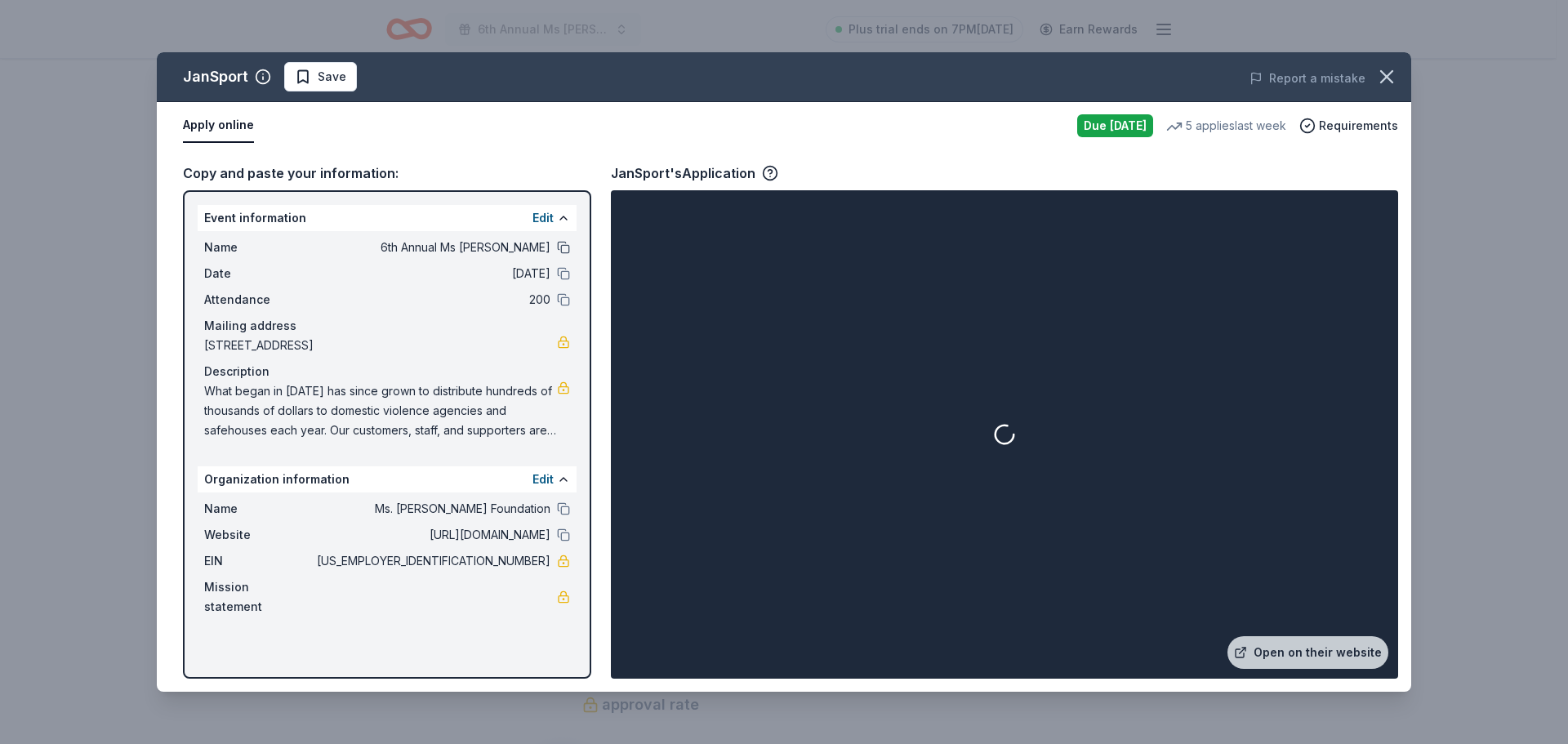
click at [566, 244] on button at bounding box center [563, 248] width 13 height 13
click at [563, 266] on div "Date 10/10/25" at bounding box center [387, 273] width 366 height 19
drag, startPoint x: 563, startPoint y: 272, endPoint x: 558, endPoint y: 295, distance: 23.5
click at [563, 273] on button at bounding box center [563, 274] width 13 height 13
click at [560, 296] on button at bounding box center [563, 300] width 13 height 13
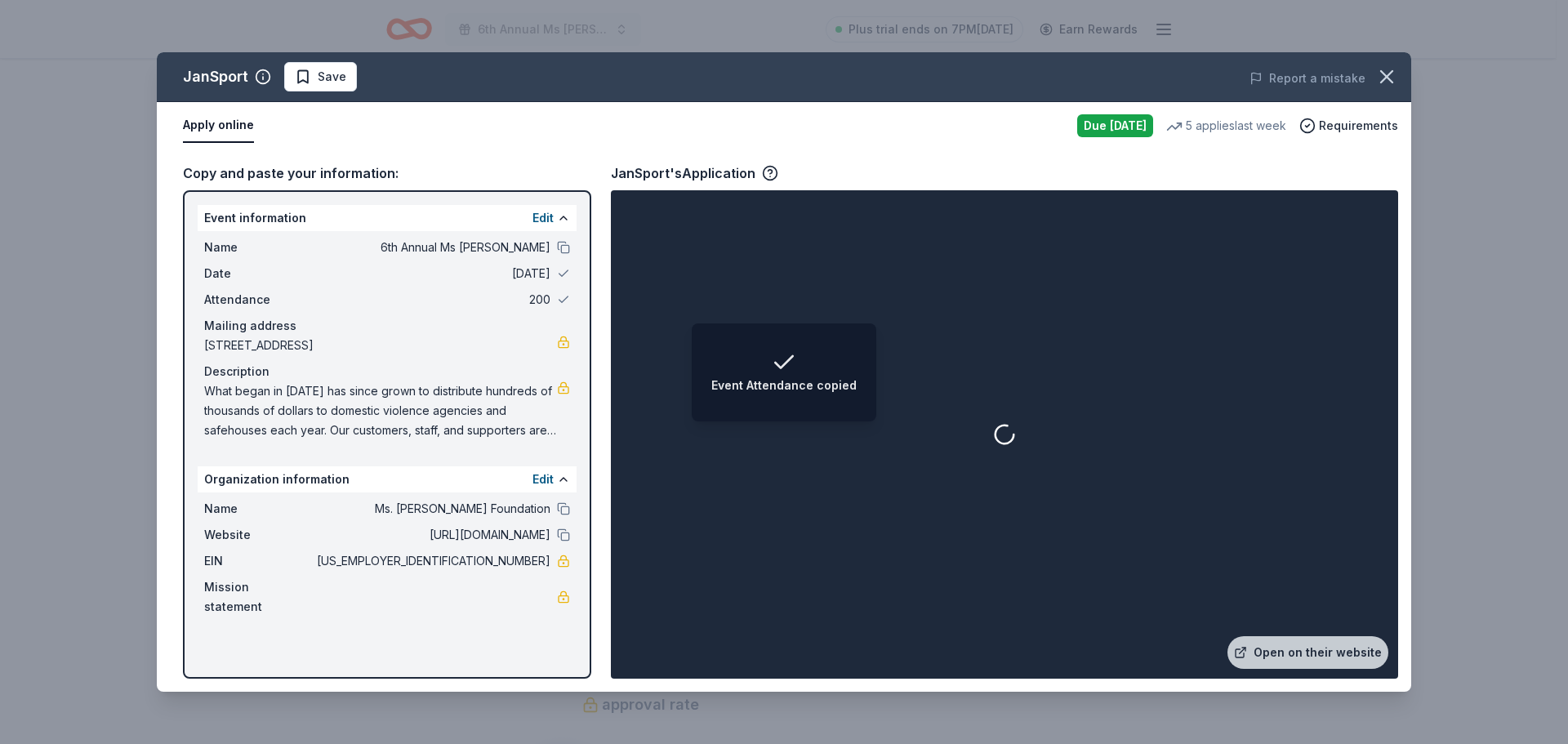
click at [561, 518] on div "Name Ms. Molly Foundation" at bounding box center [387, 508] width 366 height 19
click at [562, 515] on button at bounding box center [563, 509] width 13 height 13
click at [564, 546] on div "Name Ms. Molly Foundation Website http://www.msmolly.org EIN 38-3290026 Mission…" at bounding box center [387, 557] width 379 height 131
click at [563, 541] on button at bounding box center [563, 535] width 13 height 13
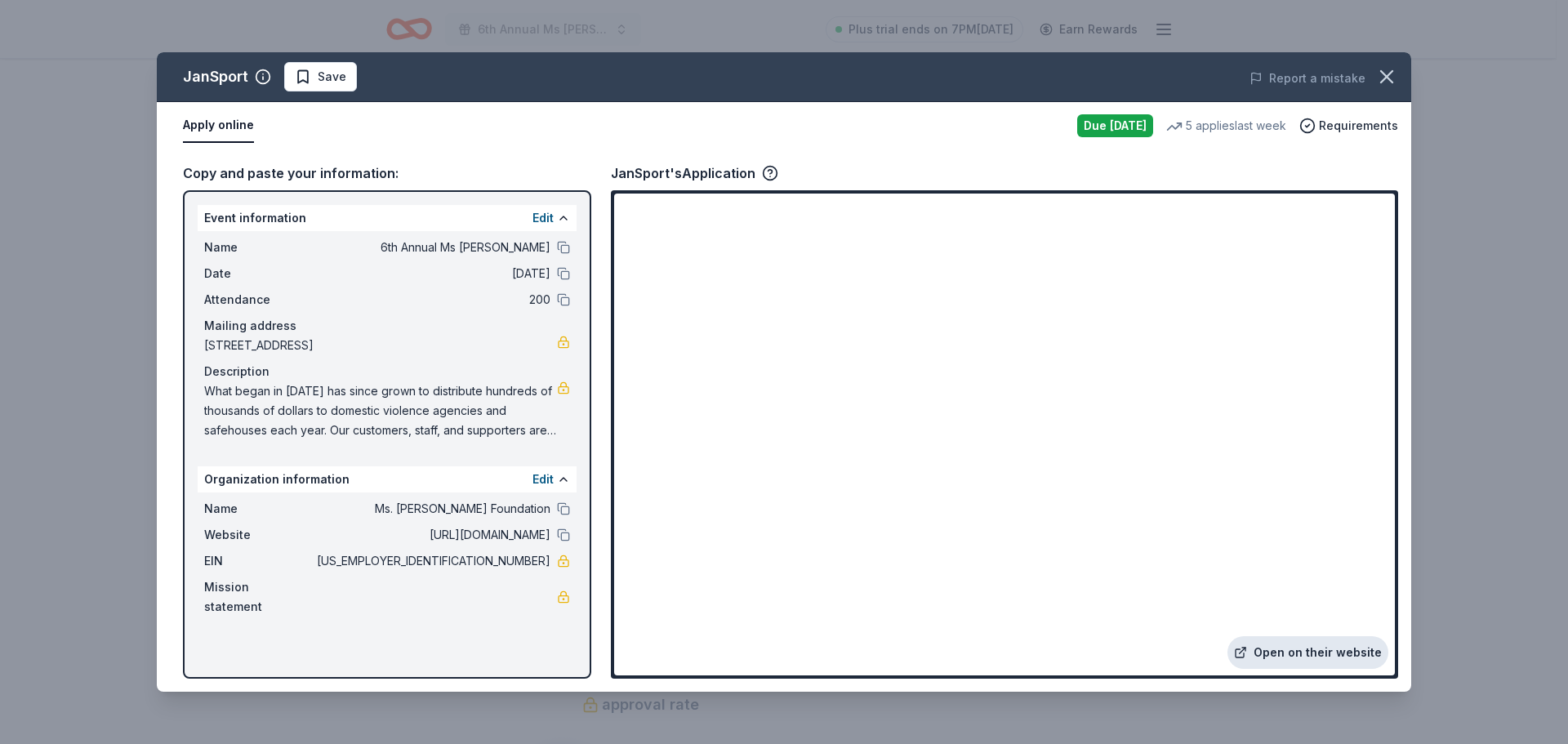
click at [1314, 654] on link "Open on their website" at bounding box center [1308, 652] width 161 height 33
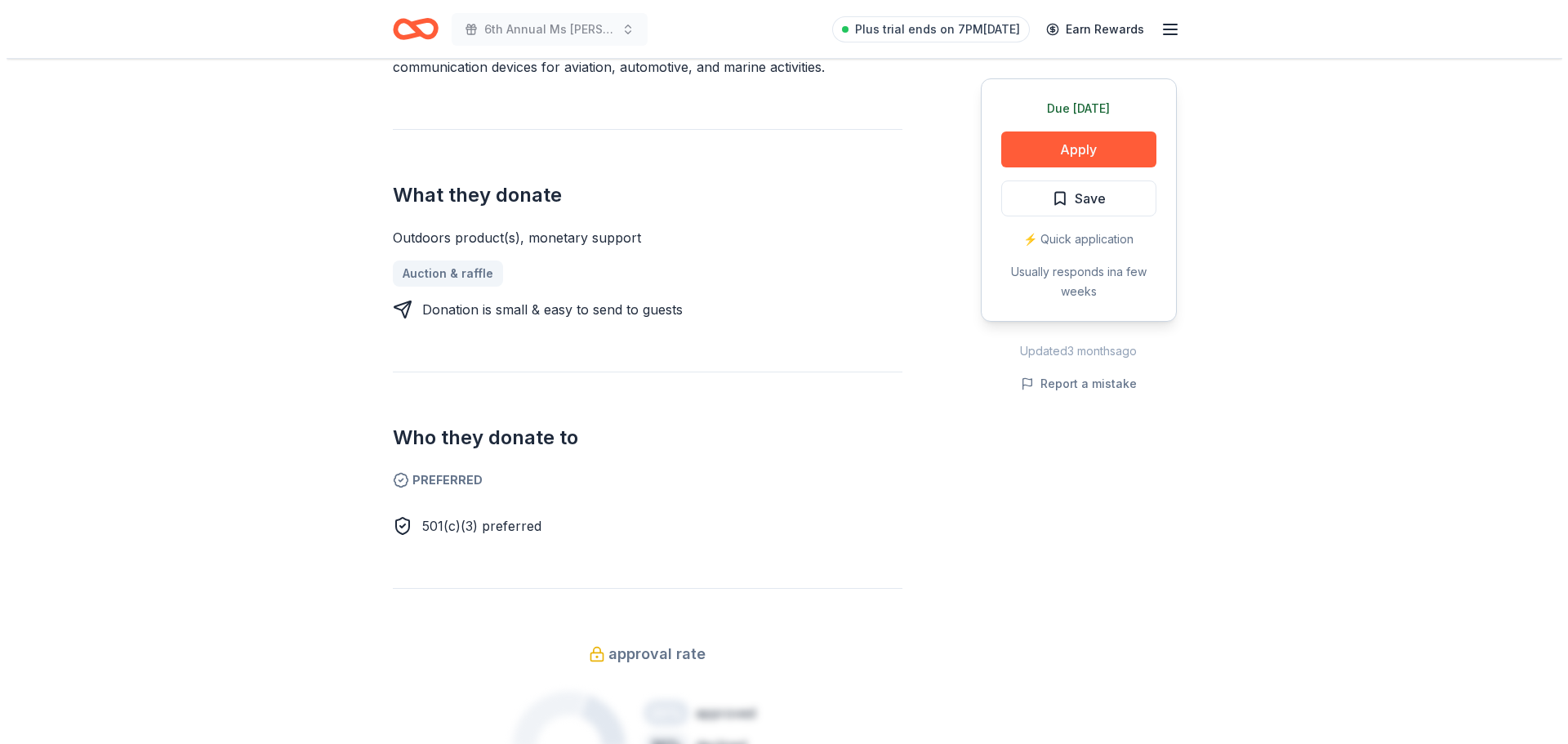
scroll to position [572, 0]
click at [1073, 157] on button "Apply" at bounding box center [1072, 149] width 155 height 36
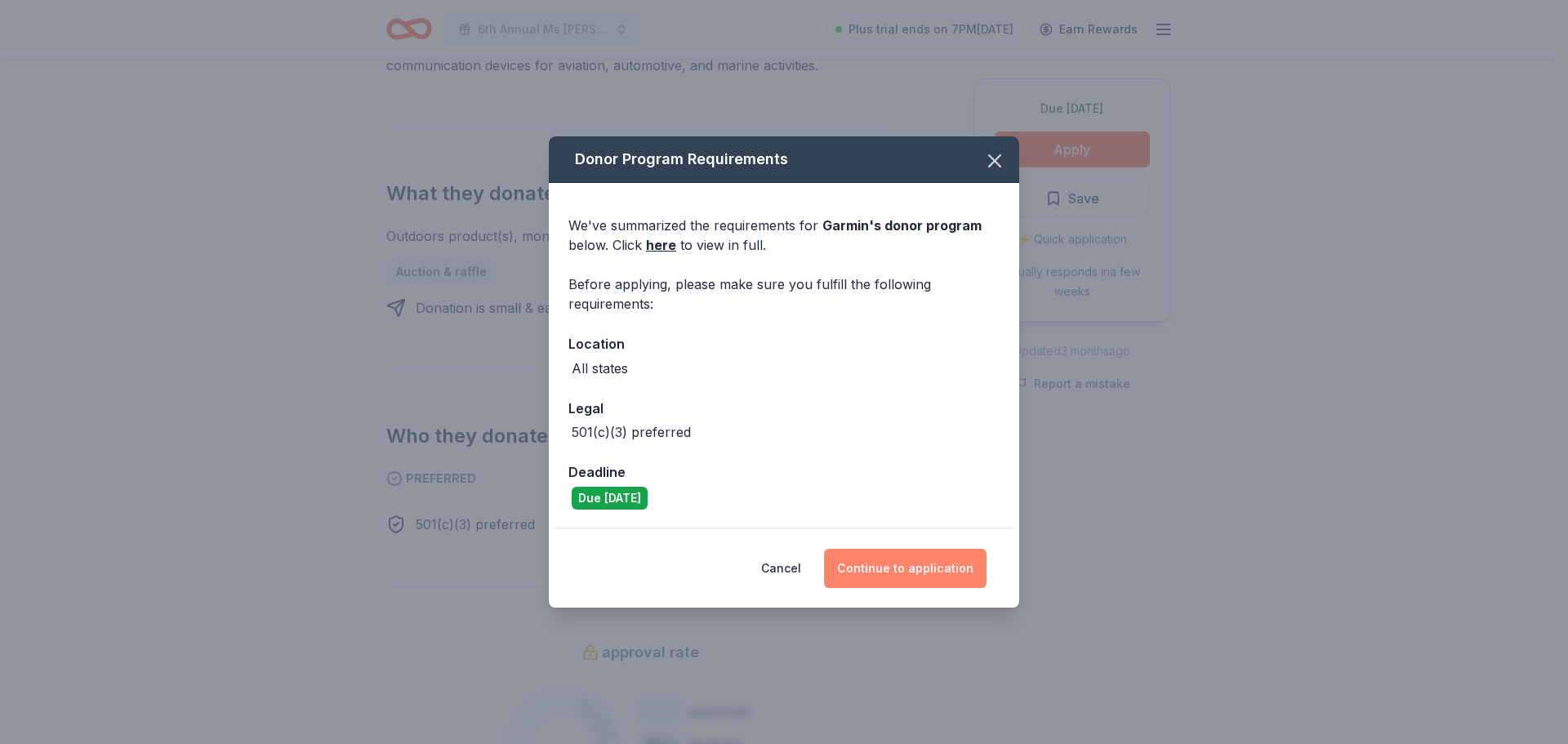
click at [922, 571] on button "Continue to application" at bounding box center [905, 567] width 162 height 39
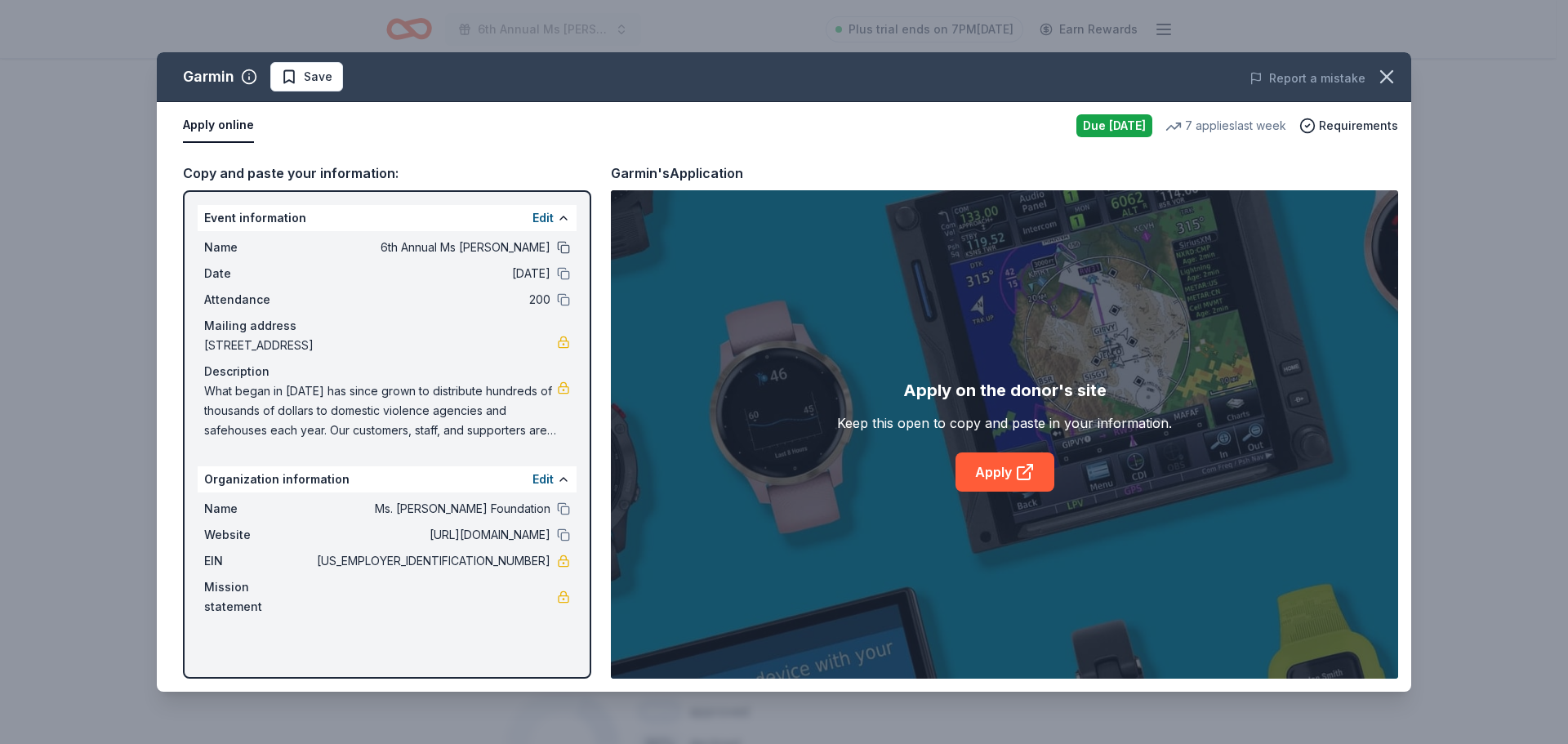
click at [562, 247] on button at bounding box center [563, 248] width 13 height 13
click at [558, 279] on button at bounding box center [563, 274] width 13 height 13
click at [558, 296] on button at bounding box center [563, 300] width 13 height 13
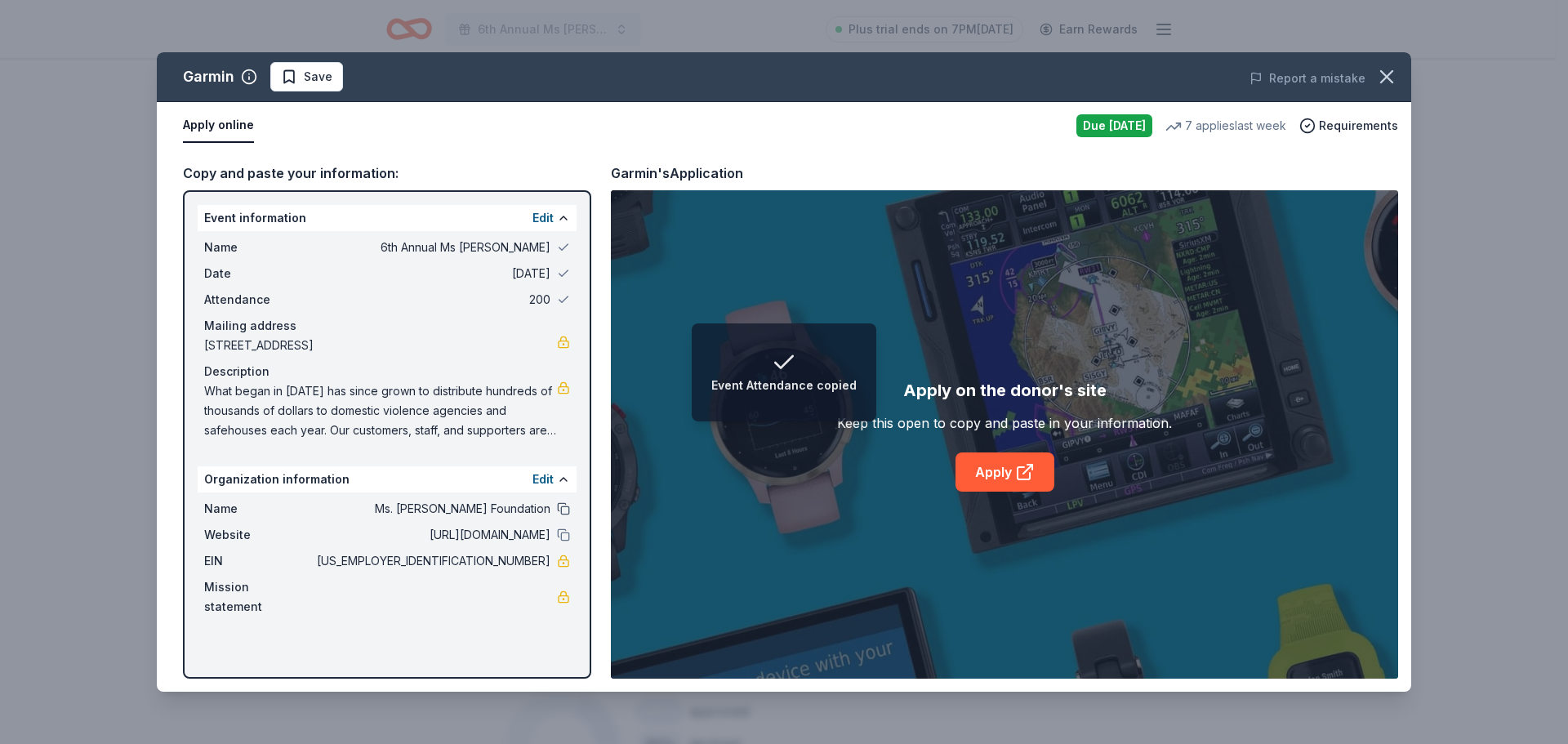
click at [569, 515] on button at bounding box center [563, 509] width 13 height 13
click at [561, 541] on button at bounding box center [563, 535] width 13 height 13
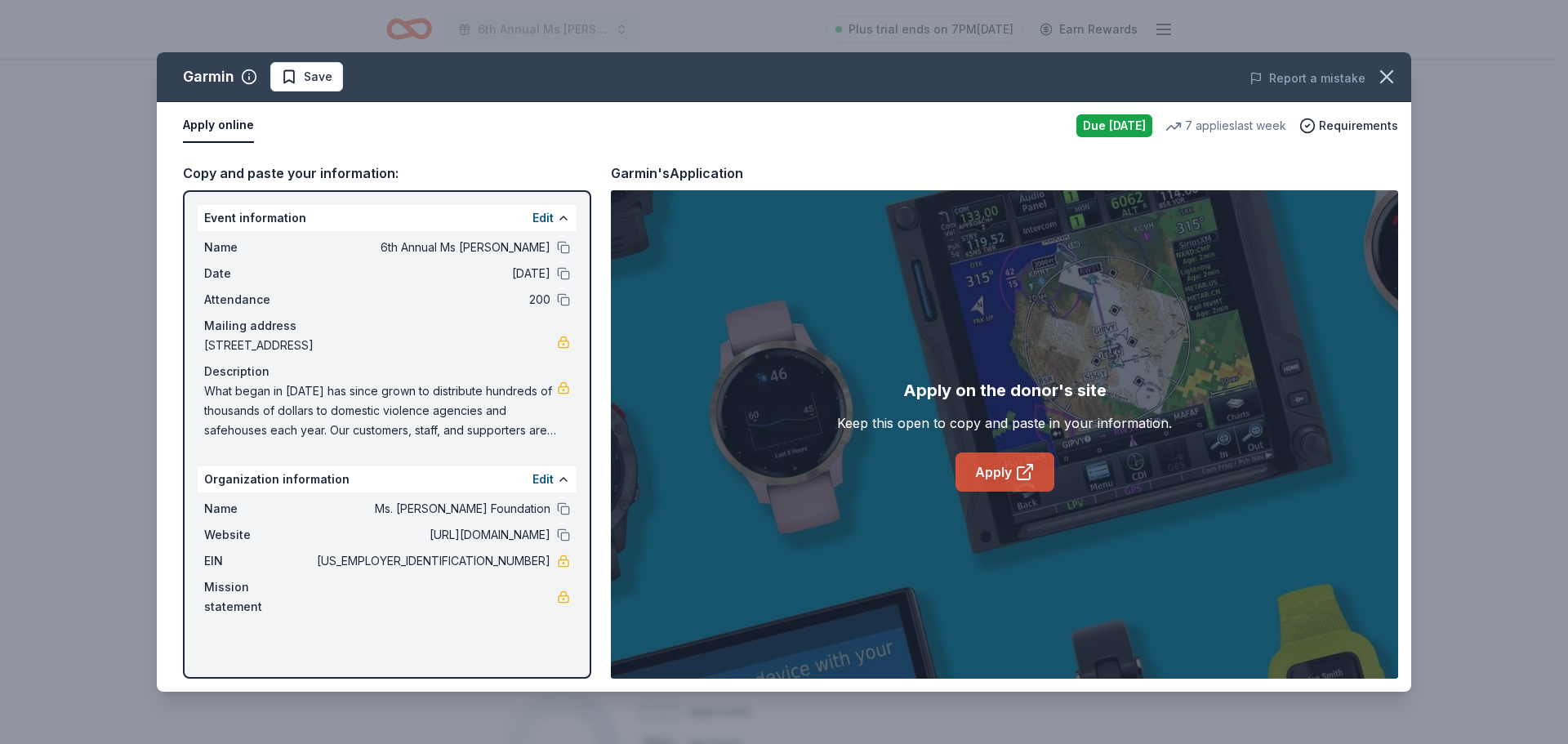
drag, startPoint x: 1016, startPoint y: 467, endPoint x: 995, endPoint y: 471, distance: 21.4
click at [995, 471] on link "Apply" at bounding box center [1005, 471] width 99 height 39
